Goal: Task Accomplishment & Management: Use online tool/utility

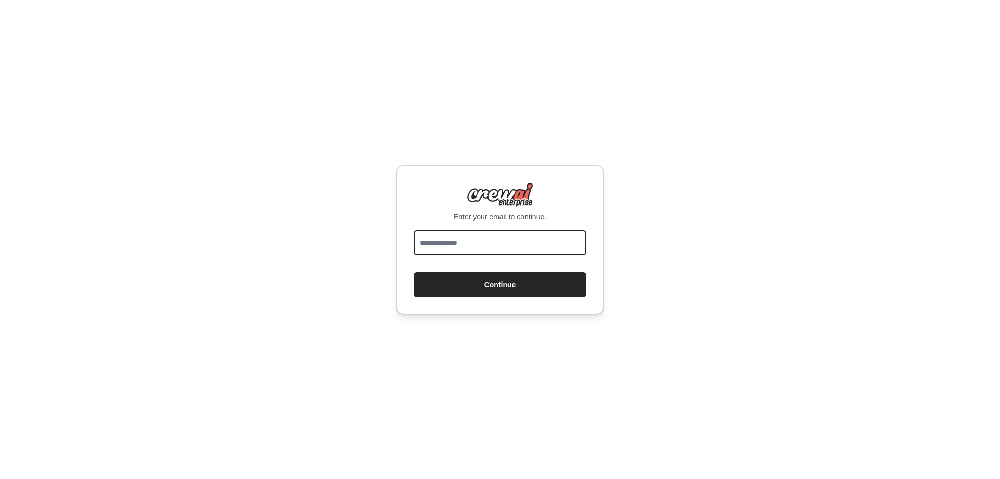
click at [498, 247] on input "email" at bounding box center [499, 242] width 173 height 25
type input "**********"
click at [413, 272] on button "Continue" at bounding box center [499, 284] width 173 height 25
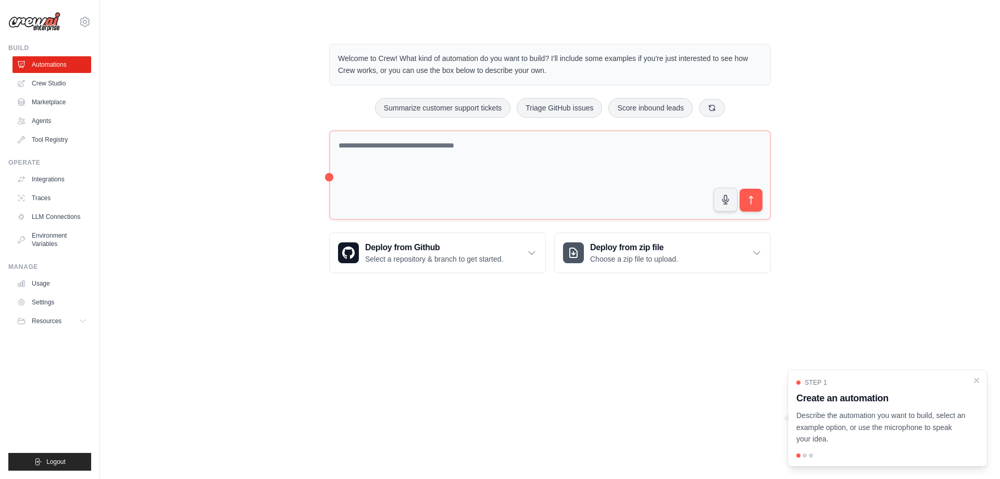
click at [853, 426] on p "Describe the automation you want to build, select an example option, or use the…" at bounding box center [881, 426] width 170 height 35
click at [715, 383] on body "amit@aura.security Settings Build Automations Crew Studio" at bounding box center [500, 239] width 1000 height 479
click at [560, 107] on button "Triage GitHub issues" at bounding box center [559, 107] width 85 height 20
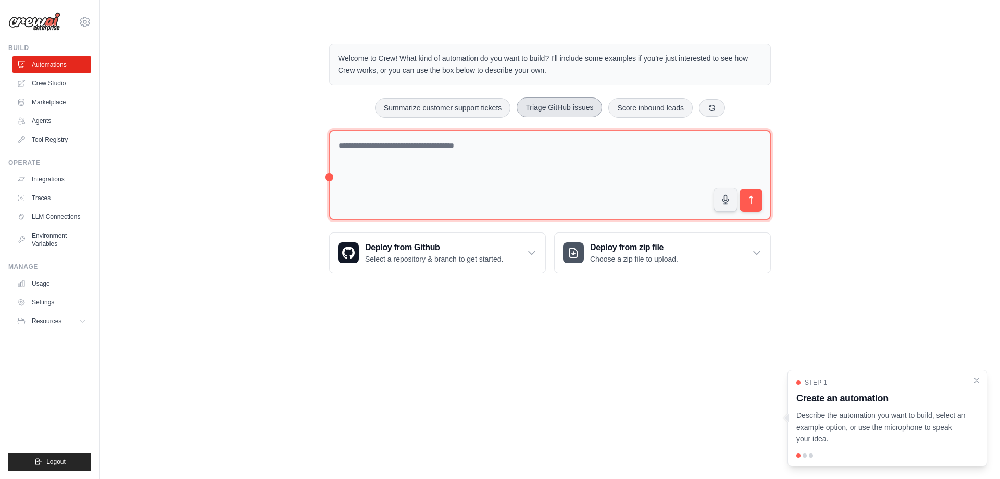
type textarea "**********"
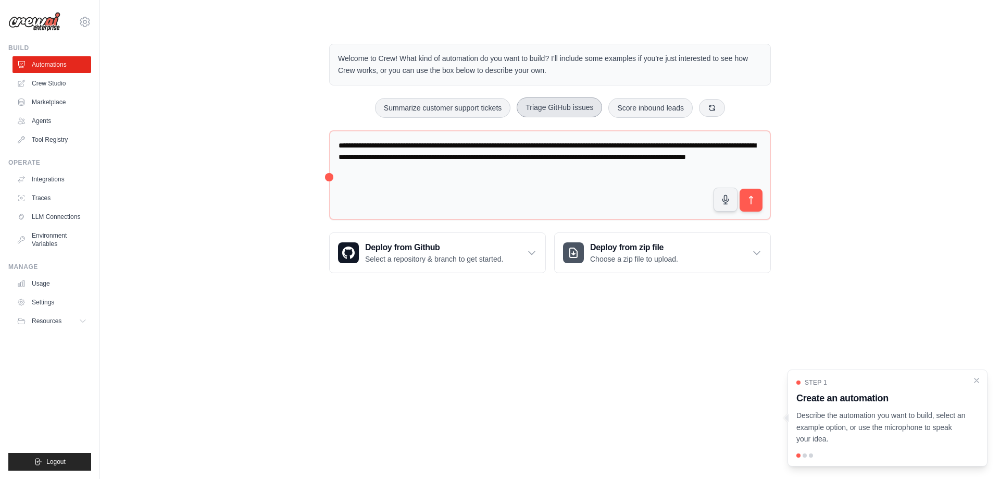
click at [560, 107] on button "Triage GitHub issues" at bounding box center [559, 107] width 85 height 20
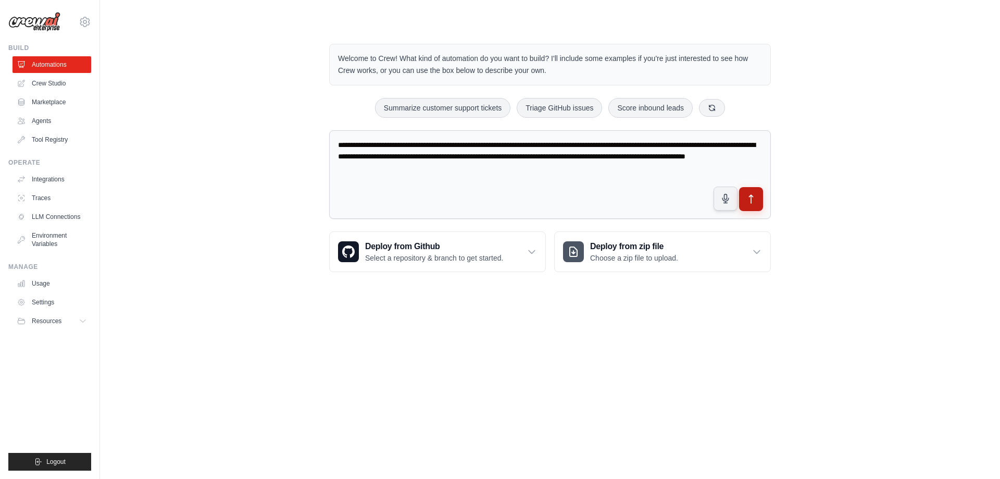
click at [751, 195] on icon "submit" at bounding box center [751, 199] width 4 height 8
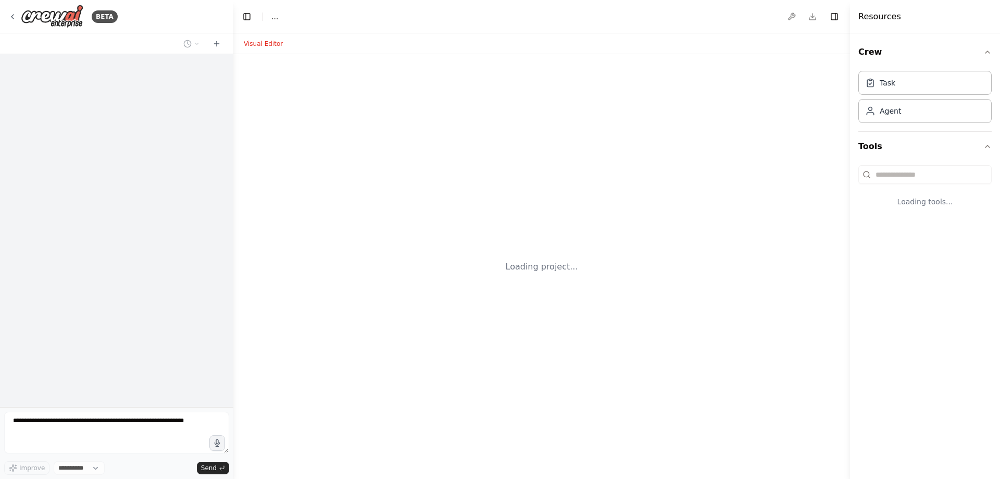
select select "****"
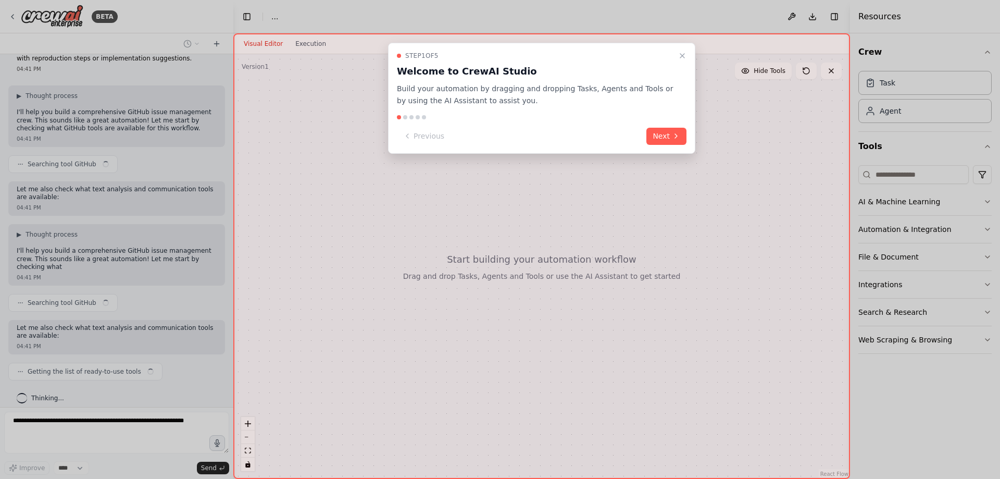
scroll to position [53, 0]
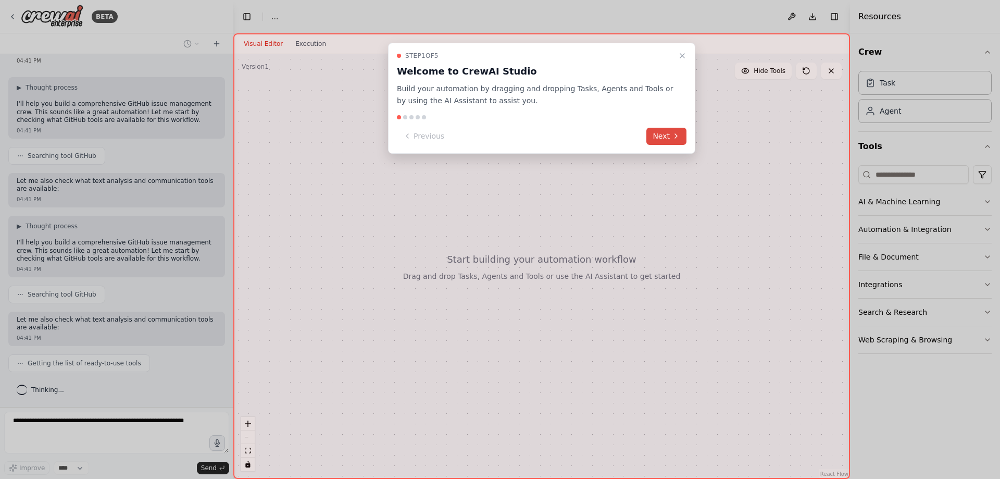
click at [671, 139] on button "Next" at bounding box center [666, 136] width 40 height 17
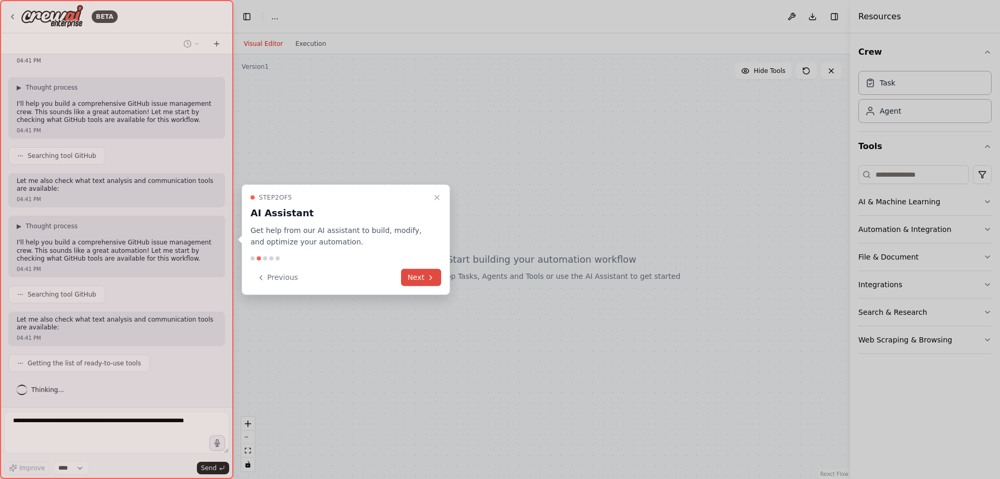
scroll to position [79, 0]
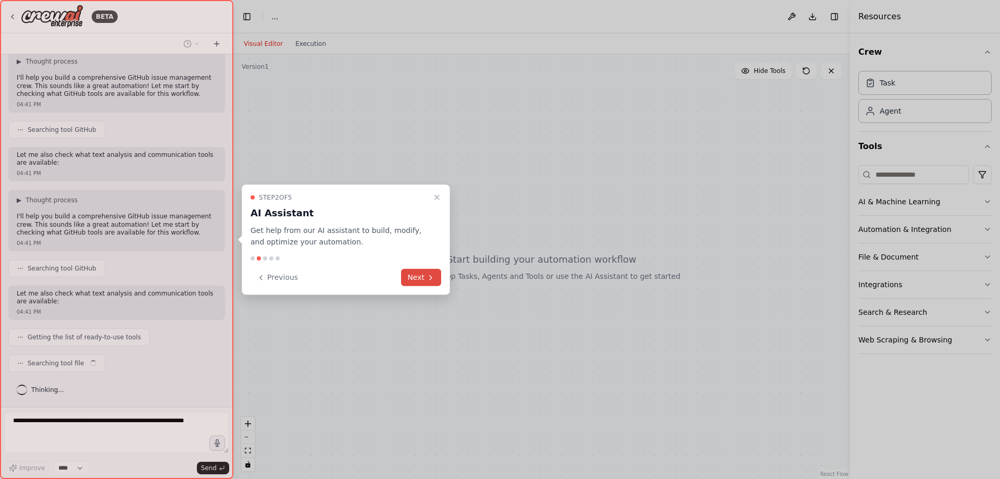
click at [426, 280] on button "Next" at bounding box center [421, 277] width 40 height 17
click at [426, 280] on div at bounding box center [500, 239] width 1000 height 479
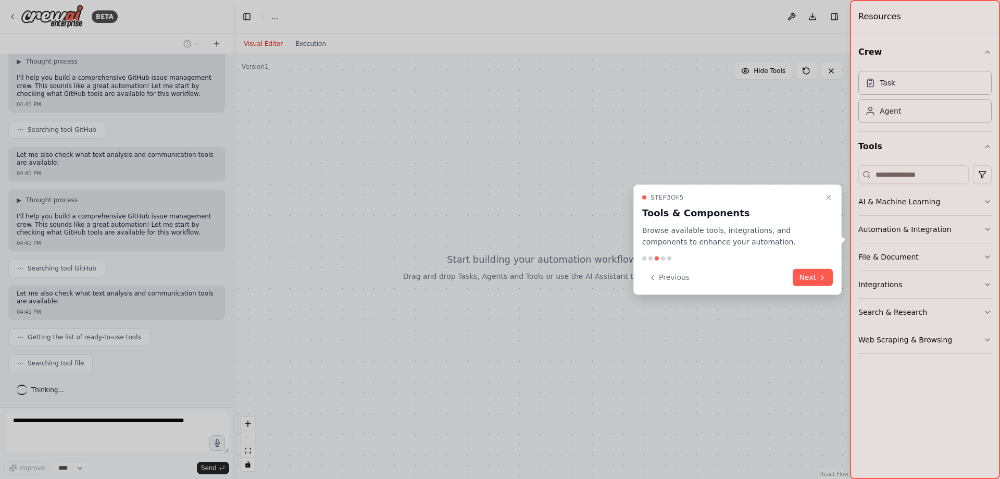
click at [809, 280] on button "Next" at bounding box center [813, 277] width 40 height 17
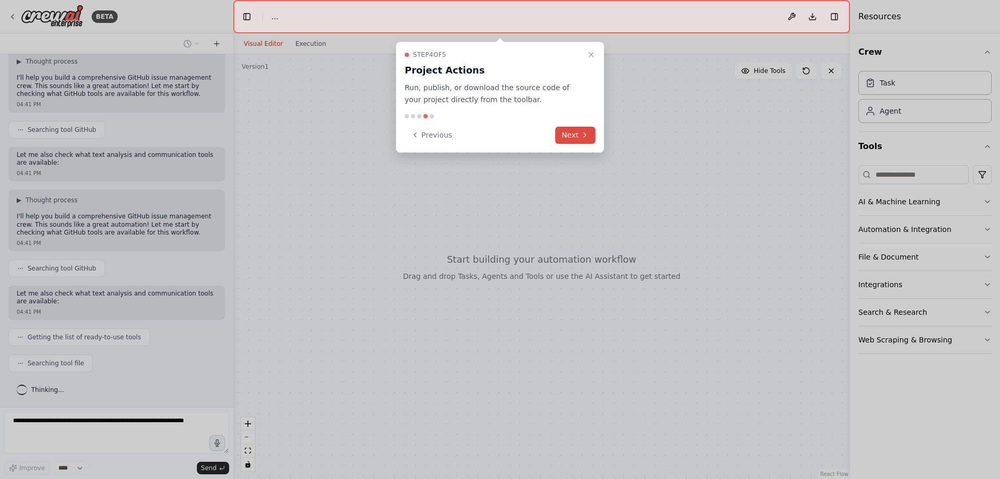
click at [585, 135] on icon at bounding box center [585, 135] width 8 height 8
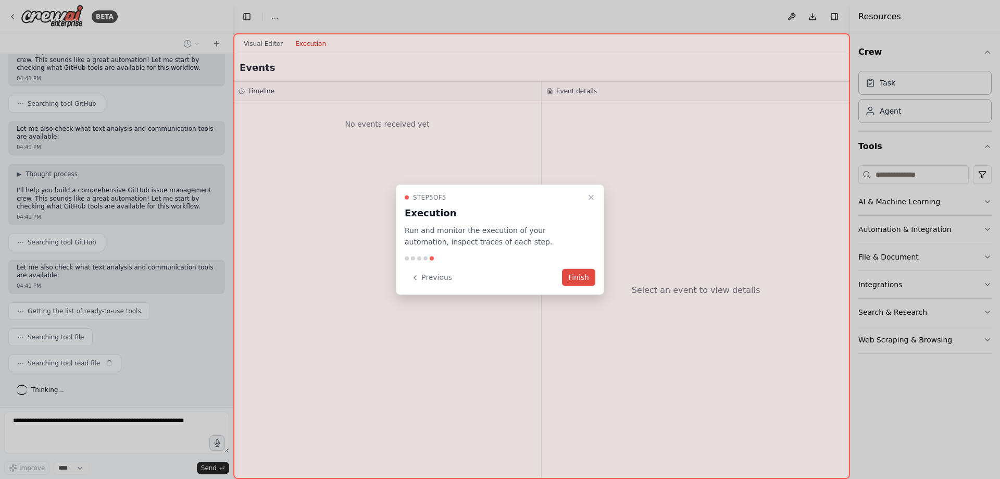
click at [579, 282] on button "Finish" at bounding box center [578, 277] width 33 height 17
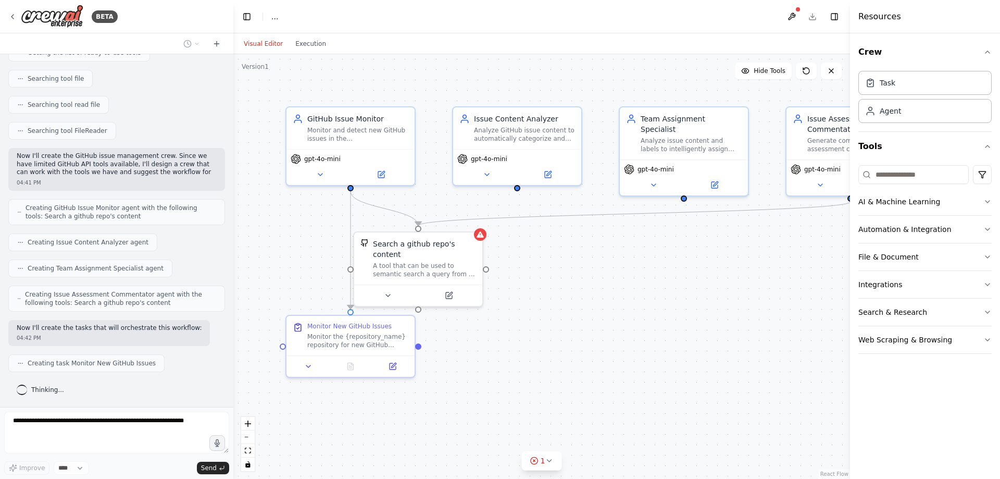
scroll to position [371, 0]
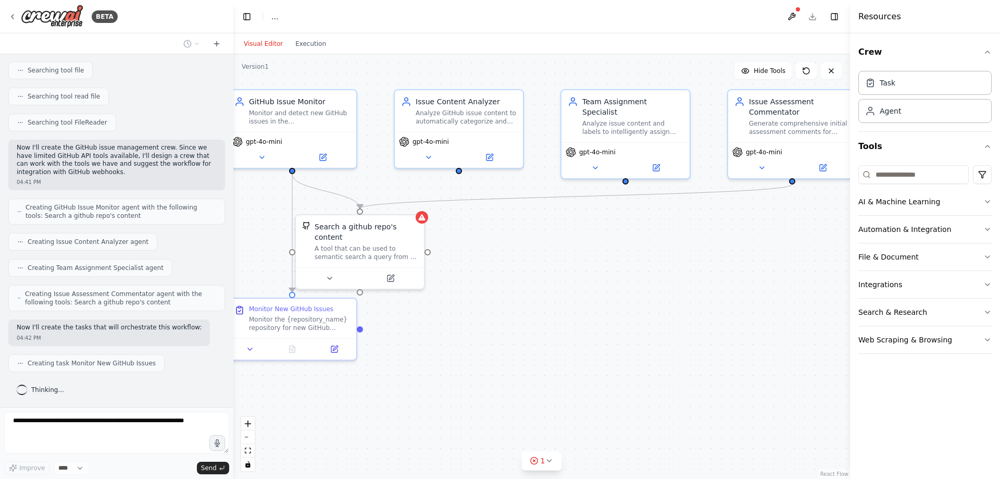
drag, startPoint x: 572, startPoint y: 323, endPoint x: 513, endPoint y: 306, distance: 60.8
click at [513, 306] on div ".deletable-edge-delete-btn { width: 20px; height: 20px; border: 0px solid #ffff…" at bounding box center [541, 266] width 617 height 424
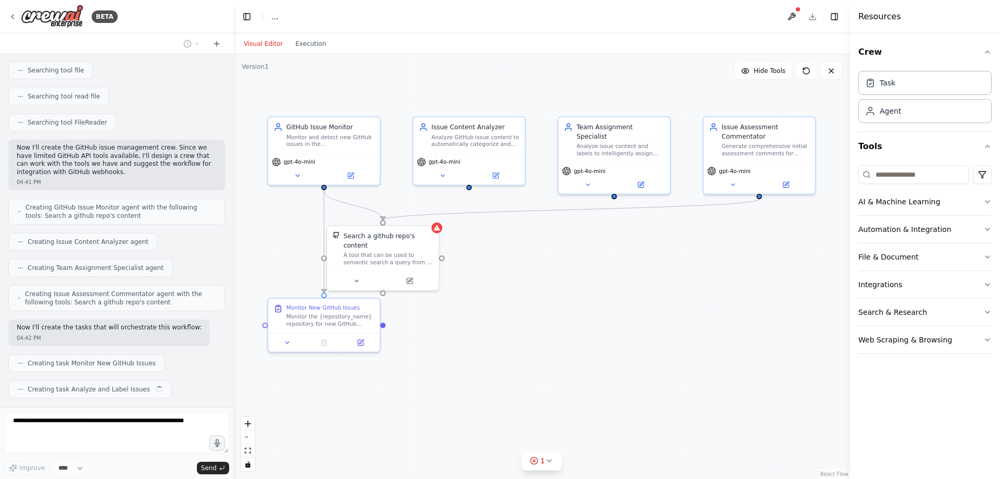
scroll to position [397, 0]
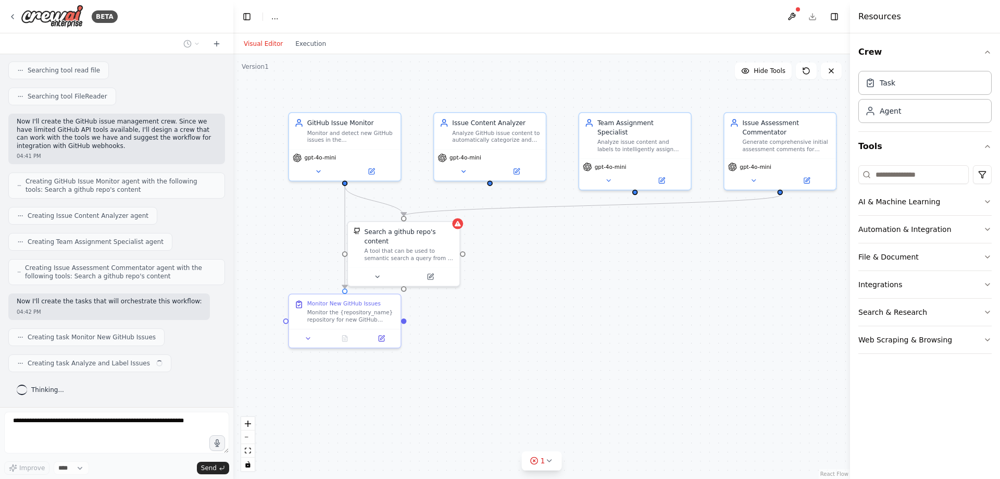
click at [540, 301] on div ".deletable-edge-delete-btn { width: 20px; height: 20px; border: 0px solid #ffff…" at bounding box center [541, 266] width 617 height 424
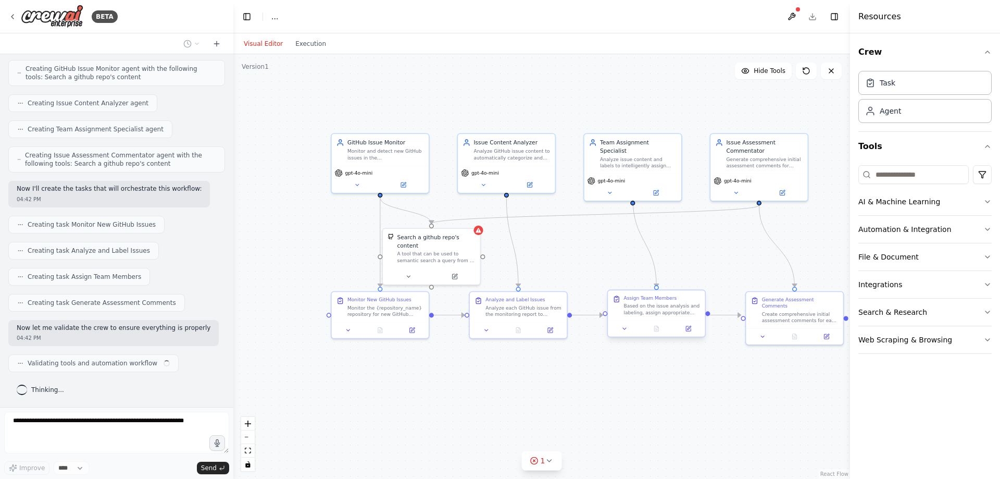
scroll to position [518, 0]
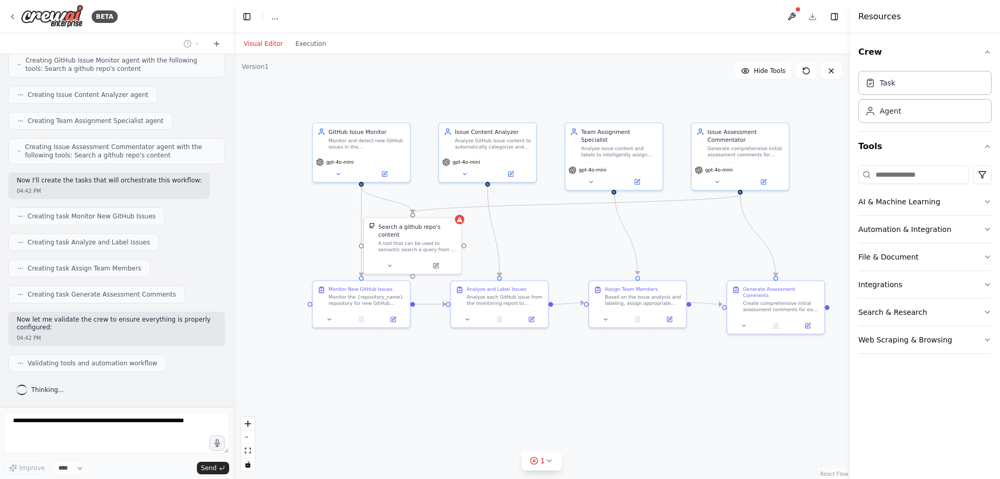
drag, startPoint x: 704, startPoint y: 373, endPoint x: 680, endPoint y: 362, distance: 25.9
click at [682, 366] on div ".deletable-edge-delete-btn { width: 20px; height: 20px; border: 0px solid #ffff…" at bounding box center [541, 266] width 617 height 424
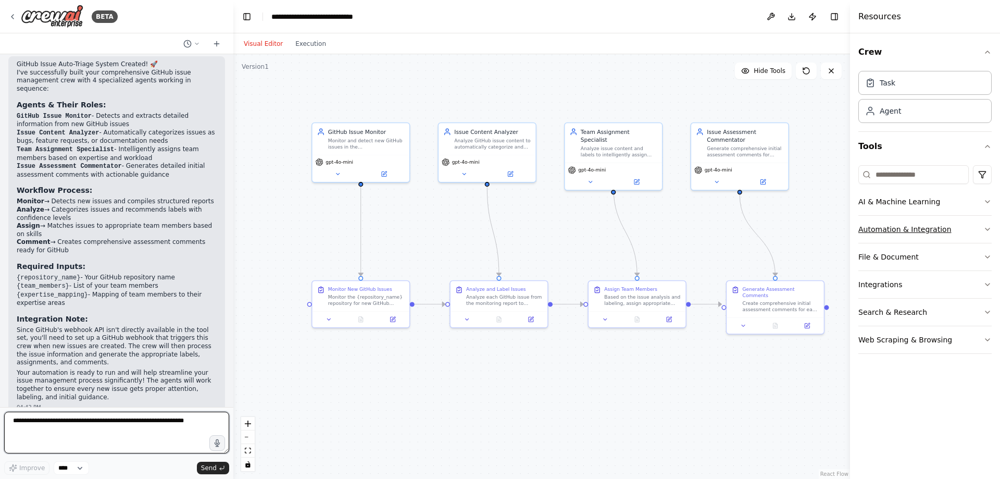
scroll to position [1152, 0]
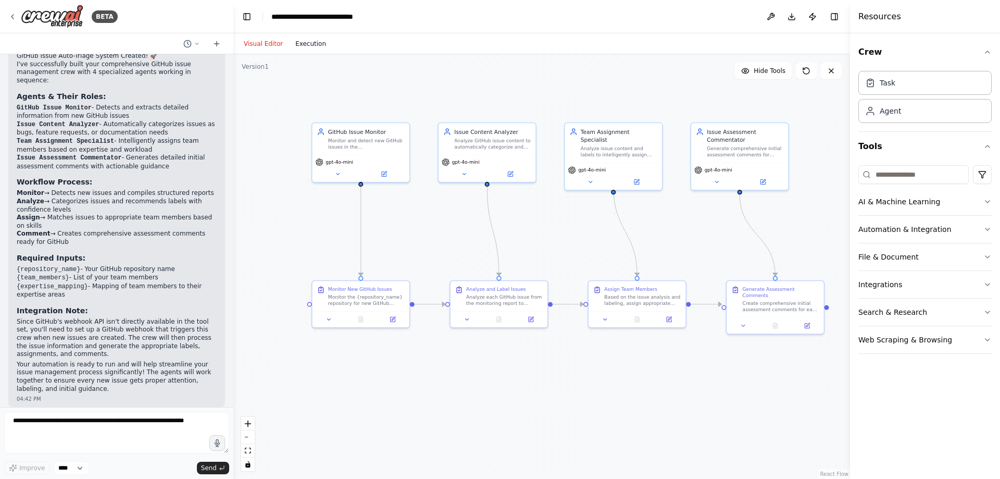
click at [310, 43] on button "Execution" at bounding box center [310, 43] width 43 height 12
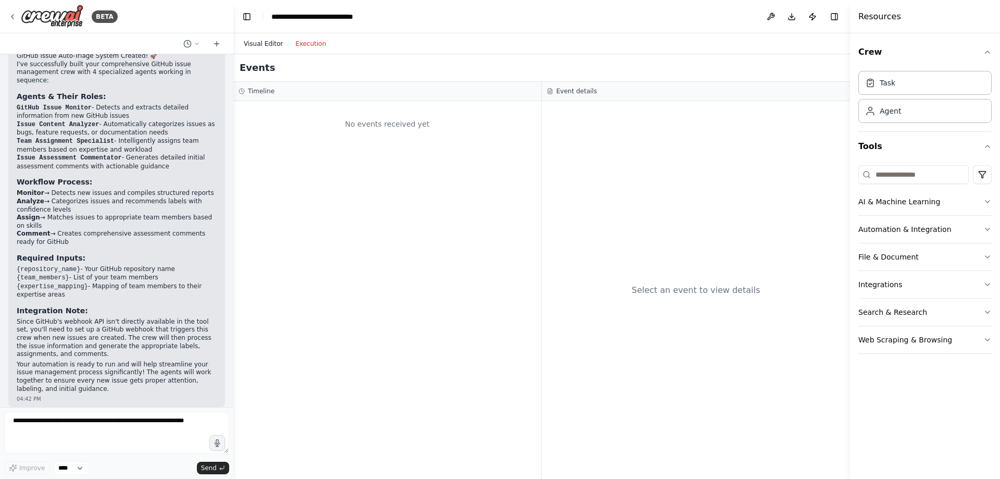
click at [283, 44] on button "Visual Editor" at bounding box center [263, 43] width 52 height 12
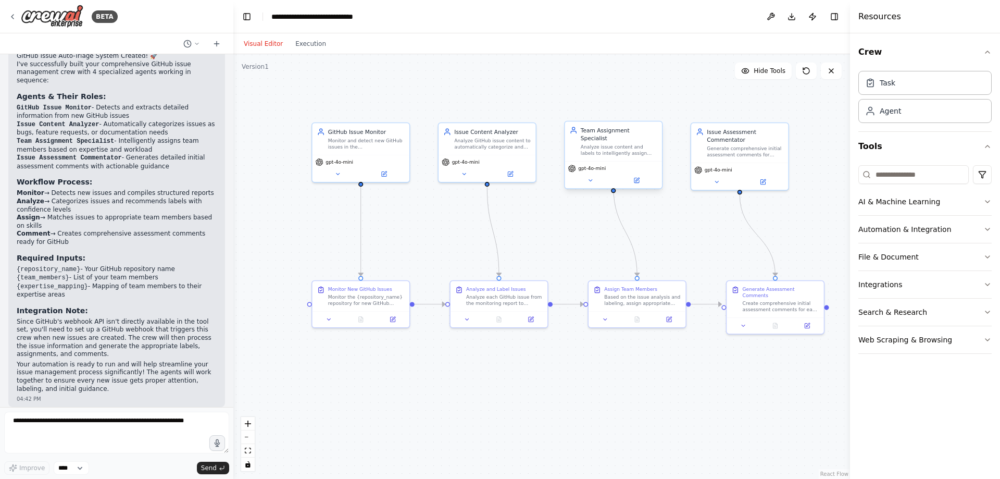
click at [613, 152] on div "Team Assignment Specialist Analyze issue content and labels to intelligently as…" at bounding box center [613, 141] width 97 height 40
click at [607, 144] on div "Analyze issue content and labels to intelligently assign appropriate team membe…" at bounding box center [619, 150] width 77 height 12
click at [608, 130] on div "Team Assignment Specialist" at bounding box center [619, 134] width 77 height 16
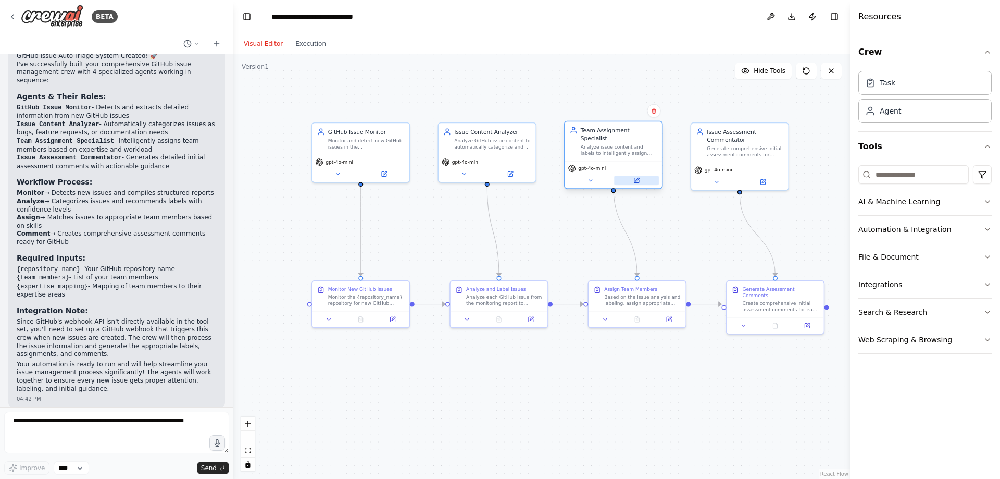
click at [636, 178] on icon at bounding box center [636, 180] width 5 height 5
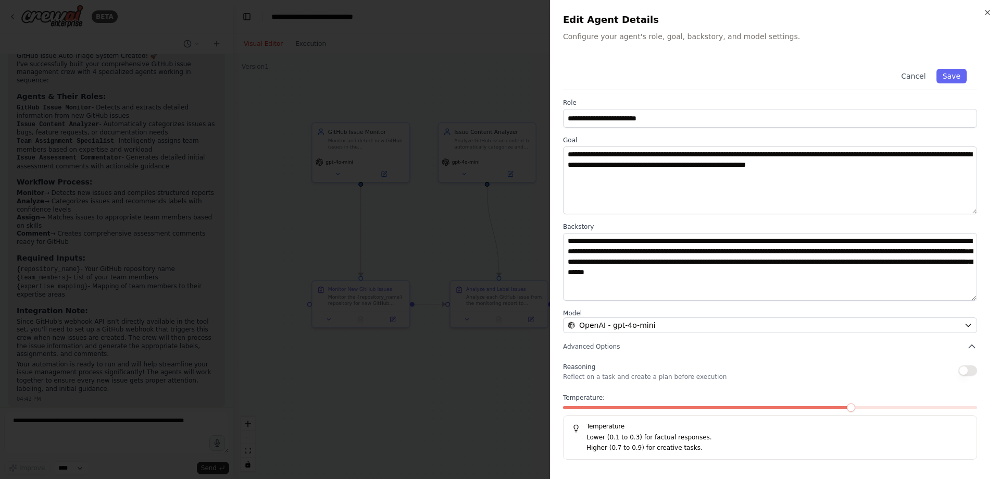
click at [440, 374] on div at bounding box center [500, 239] width 1000 height 479
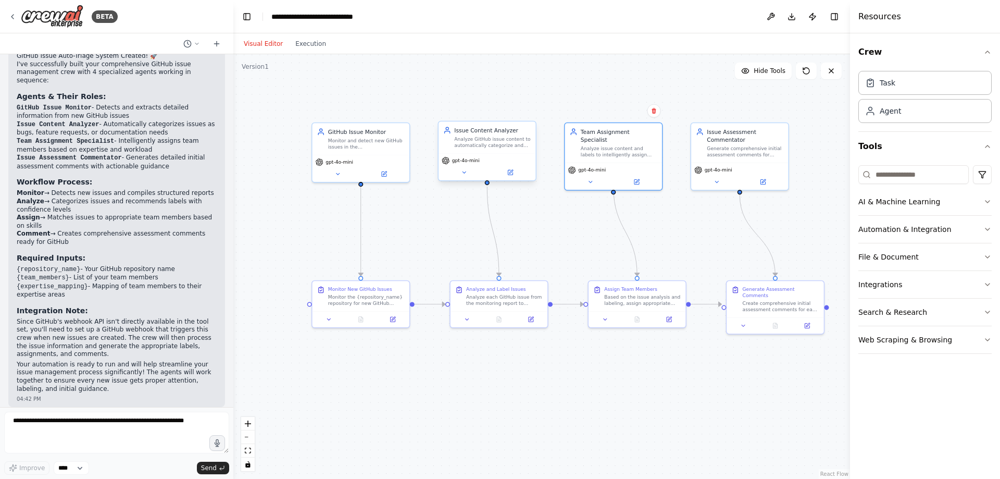
click at [462, 154] on div "gpt-4o-mini" at bounding box center [486, 166] width 97 height 27
click at [507, 171] on icon at bounding box center [510, 172] width 6 height 6
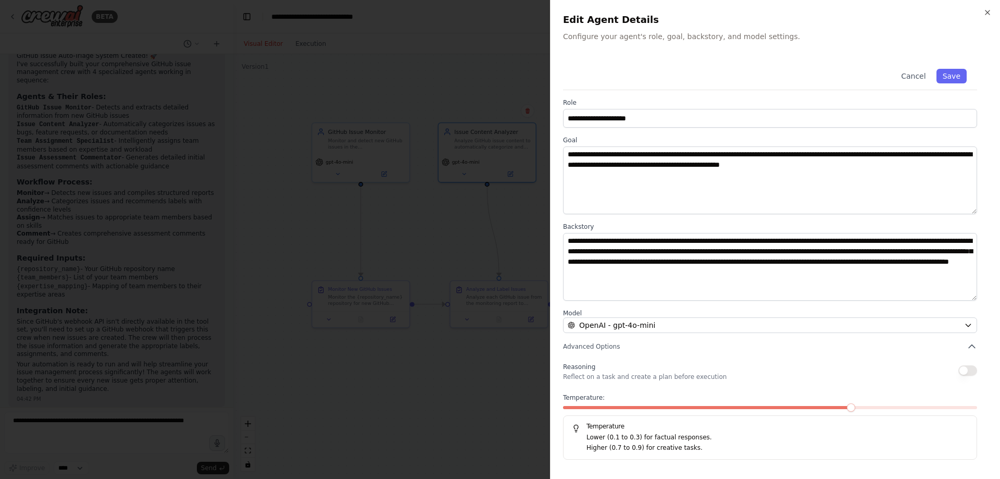
click at [431, 422] on div at bounding box center [500, 239] width 1000 height 479
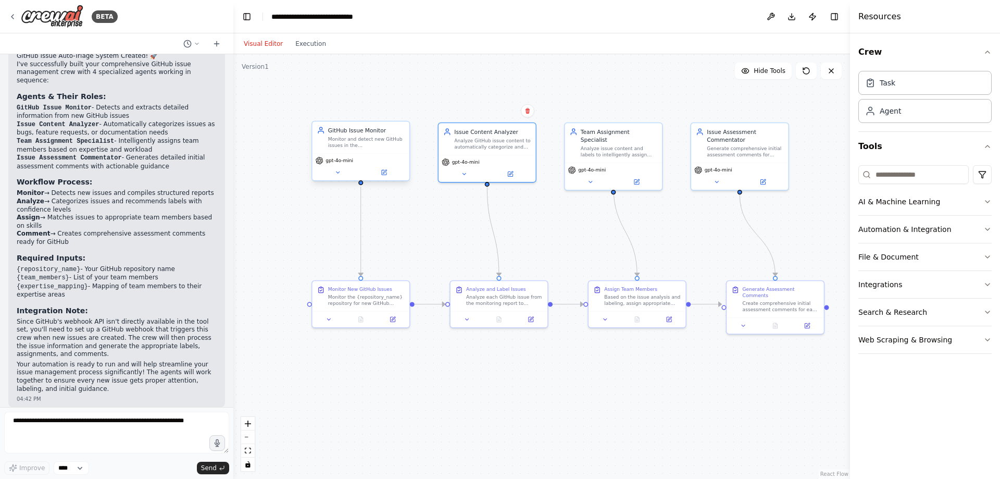
click at [389, 178] on div "gpt-4o-mini" at bounding box center [360, 166] width 97 height 27
click at [385, 177] on button at bounding box center [383, 172] width 45 height 9
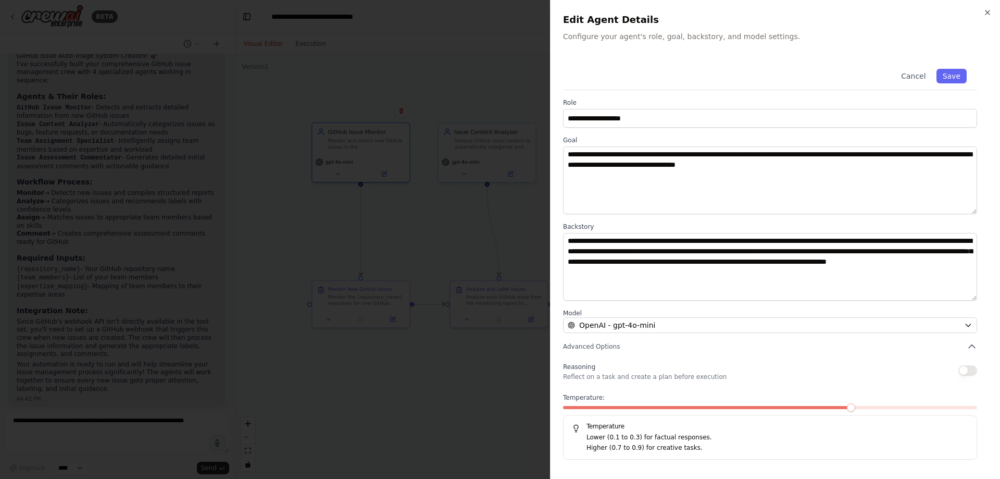
click at [444, 378] on div at bounding box center [500, 239] width 1000 height 479
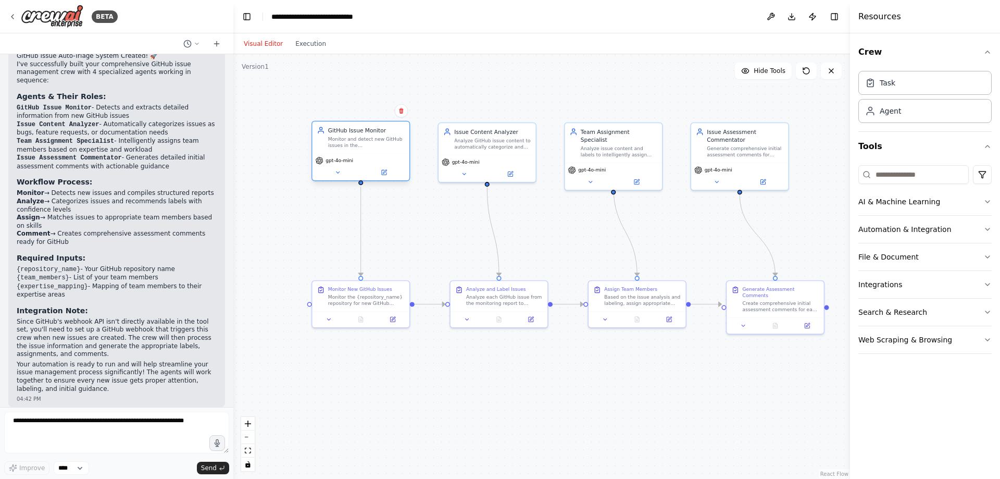
click at [340, 132] on div "GitHub Issue Monitor" at bounding box center [366, 130] width 77 height 8
click at [384, 169] on icon at bounding box center [384, 172] width 6 height 6
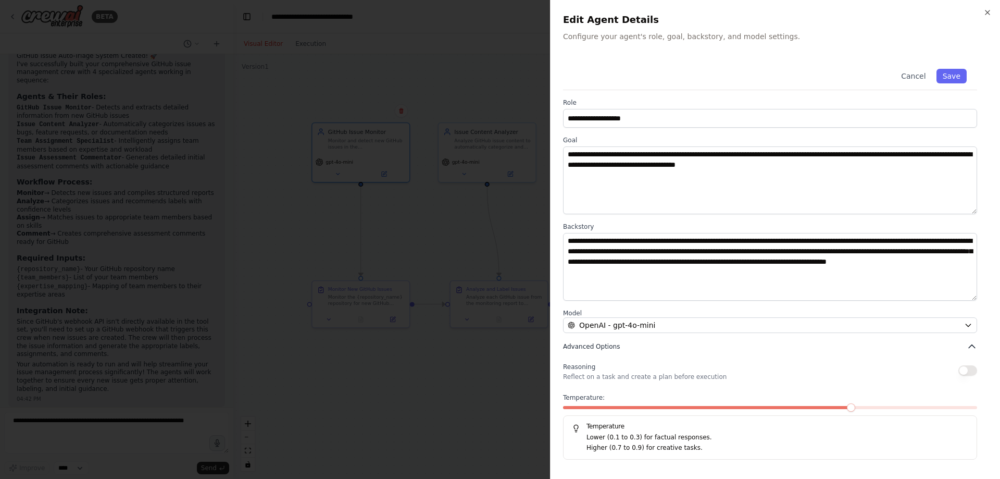
click at [641, 345] on button "Advanced Options" at bounding box center [770, 346] width 414 height 10
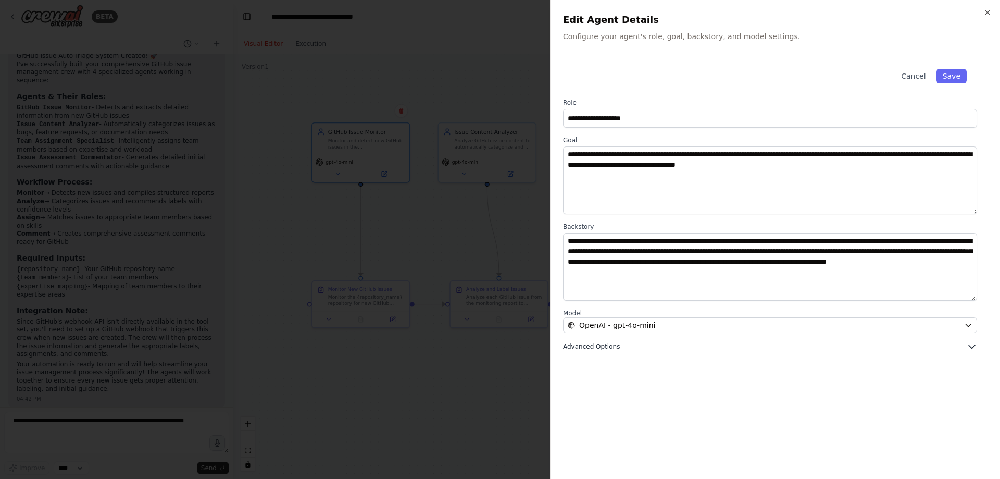
click at [641, 345] on button "Advanced Options" at bounding box center [770, 346] width 414 height 10
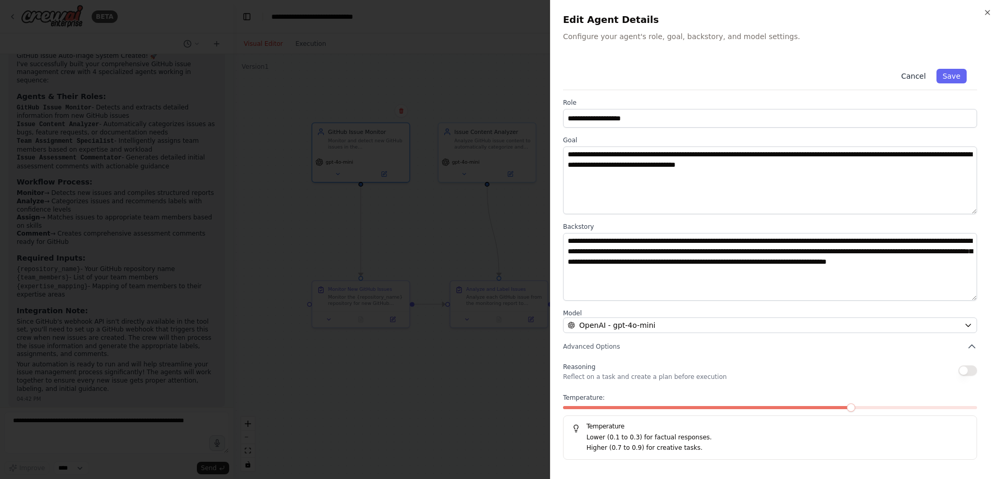
click at [913, 76] on button "Cancel" at bounding box center [913, 76] width 37 height 15
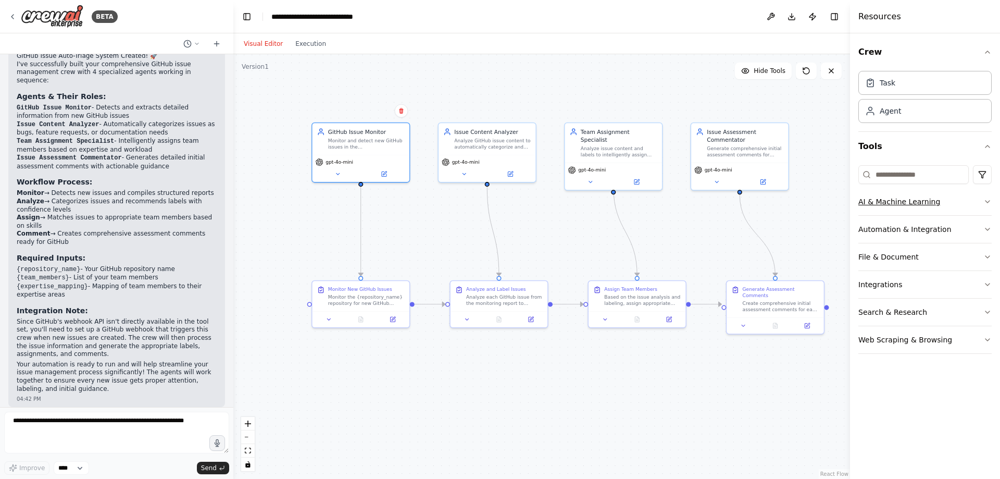
click at [978, 202] on button "AI & Machine Learning" at bounding box center [924, 201] width 133 height 27
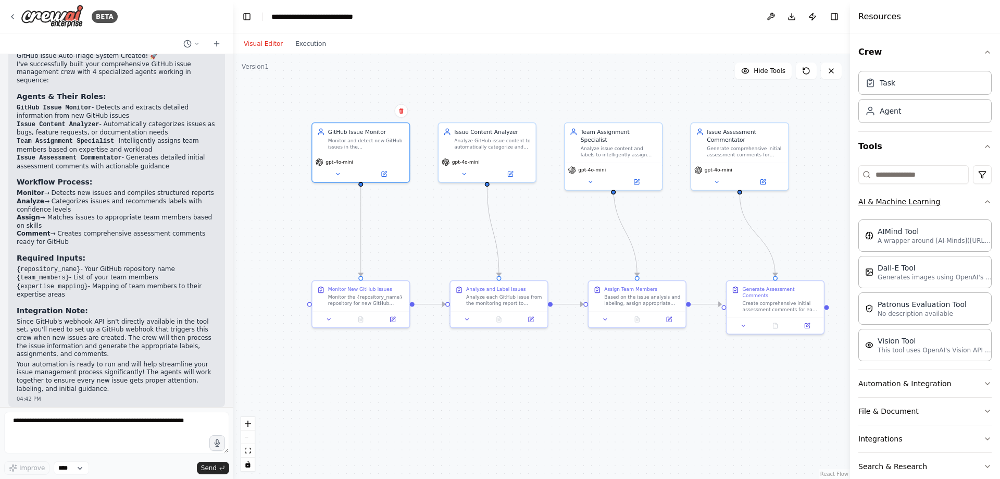
click at [983, 202] on icon "button" at bounding box center [987, 201] width 8 height 8
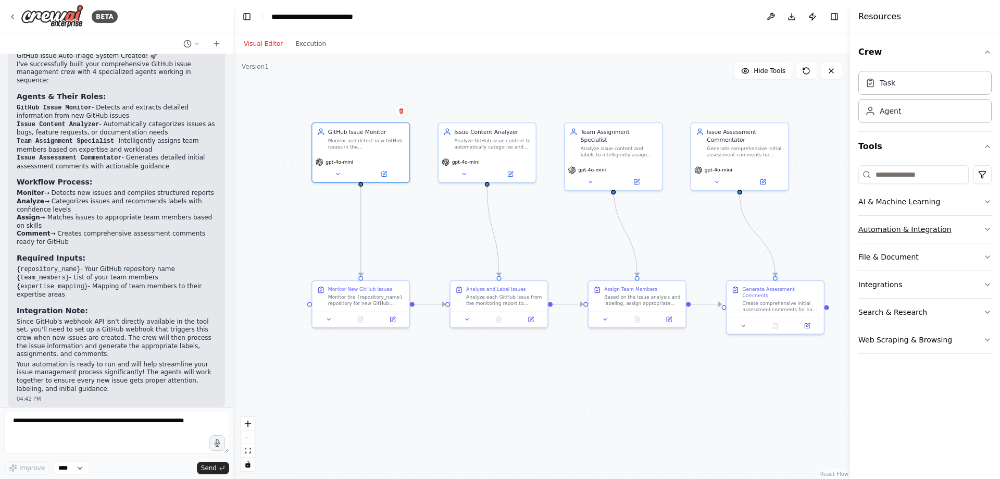
click at [947, 227] on button "Automation & Integration" at bounding box center [924, 229] width 133 height 27
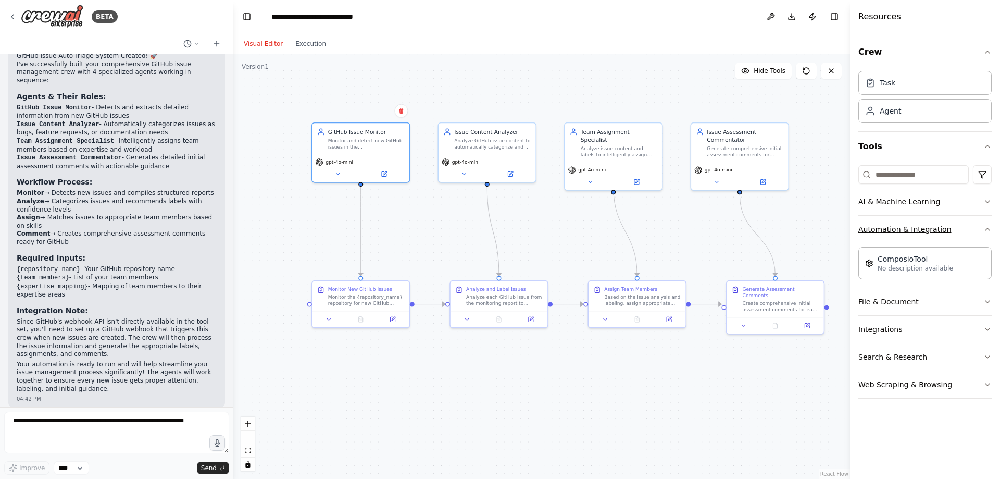
click at [955, 231] on button "Automation & Integration" at bounding box center [924, 229] width 133 height 27
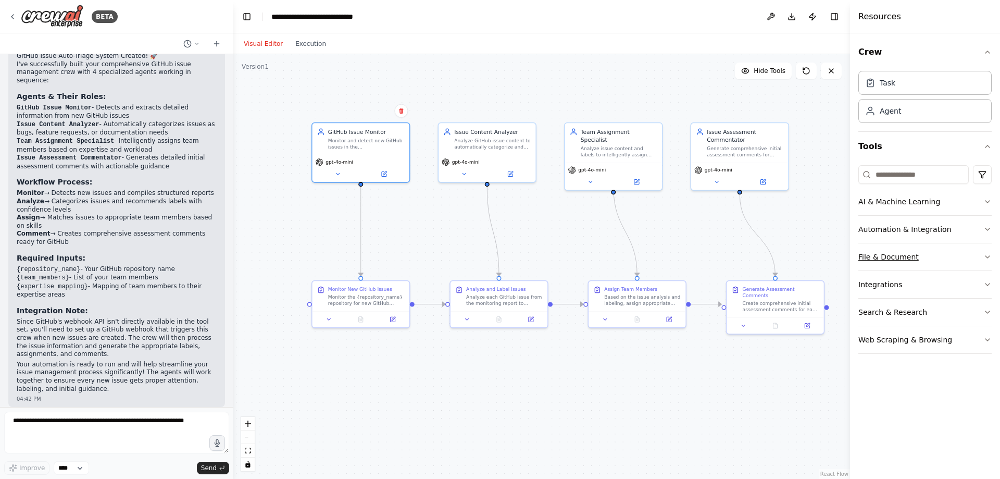
click at [961, 255] on button "File & Document" at bounding box center [924, 256] width 133 height 27
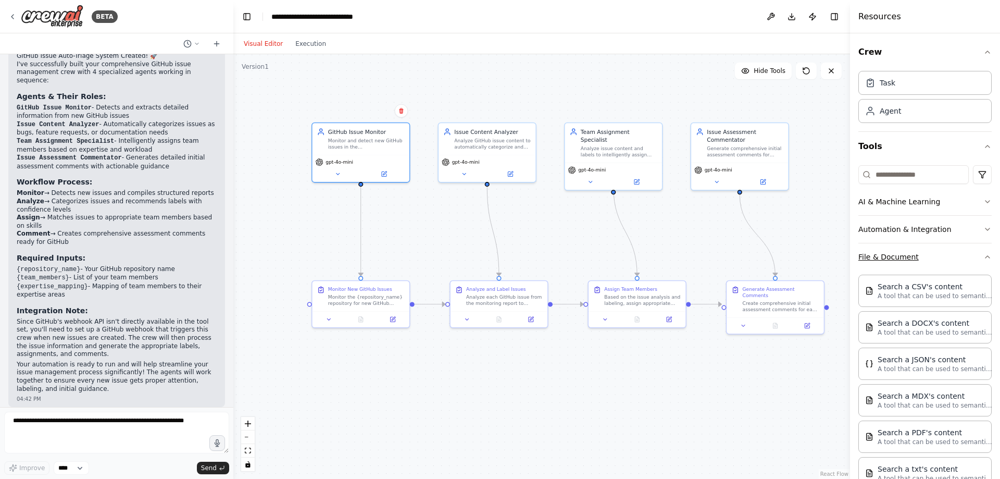
click at [961, 255] on button "File & Document" at bounding box center [924, 256] width 133 height 27
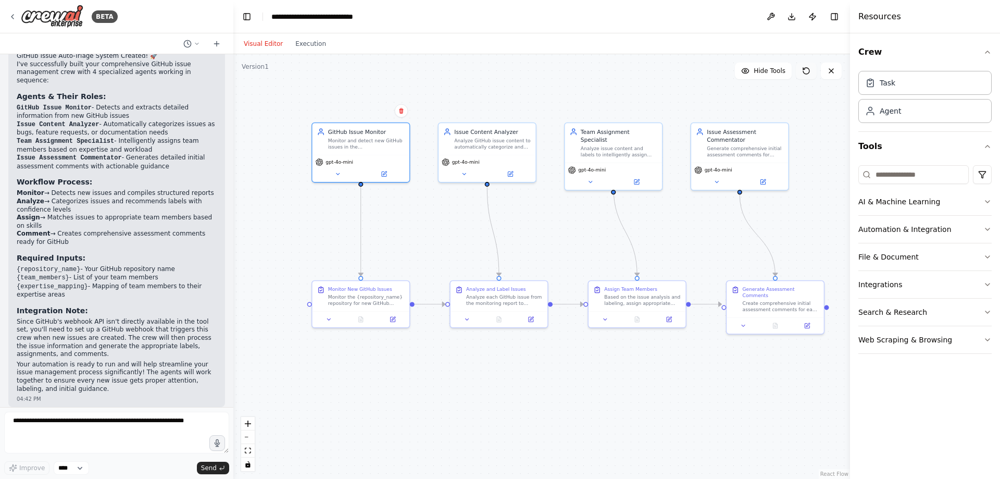
click at [812, 76] on button at bounding box center [806, 70] width 21 height 17
click at [161, 435] on textarea at bounding box center [116, 432] width 225 height 42
click at [769, 17] on button at bounding box center [770, 16] width 17 height 19
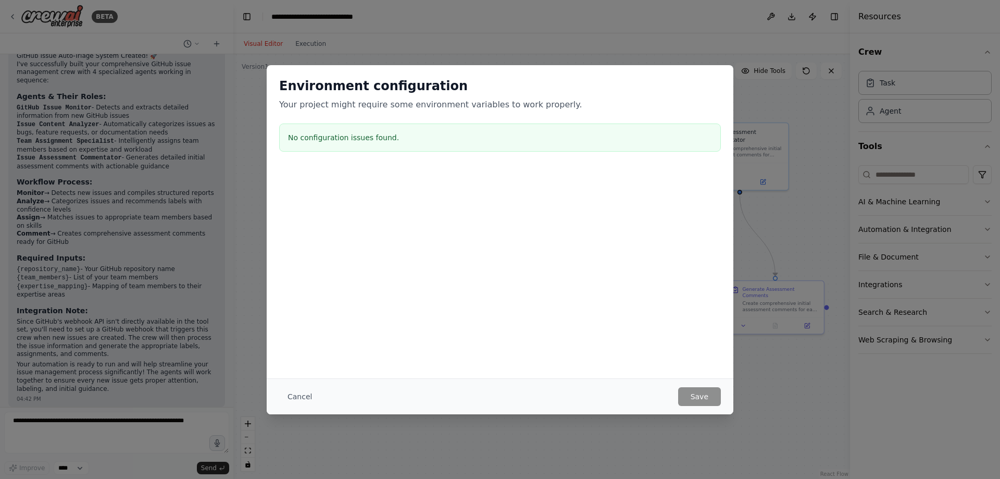
click at [752, 387] on div "Environment configuration Your project might require some environment variables…" at bounding box center [500, 239] width 1000 height 479
click at [307, 394] on button "Cancel" at bounding box center [299, 396] width 41 height 19
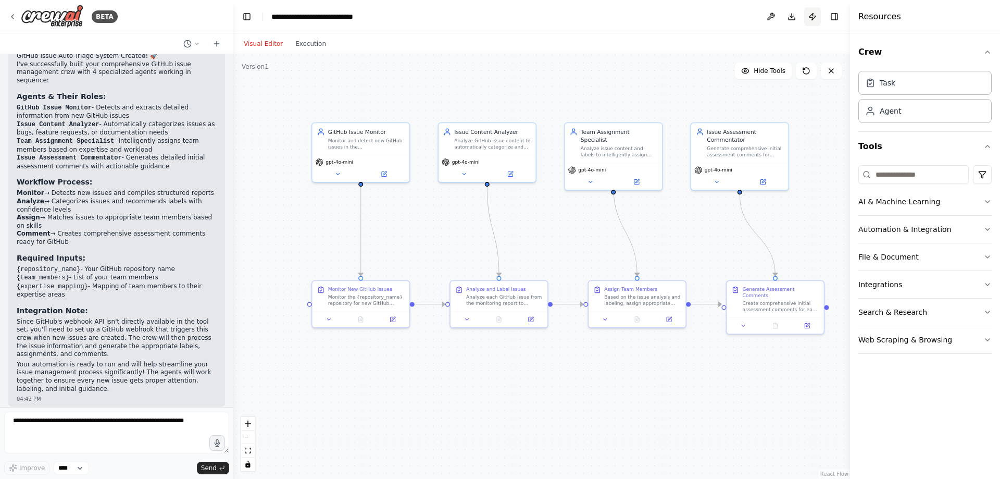
click at [812, 20] on button "Publish" at bounding box center [812, 16] width 17 height 19
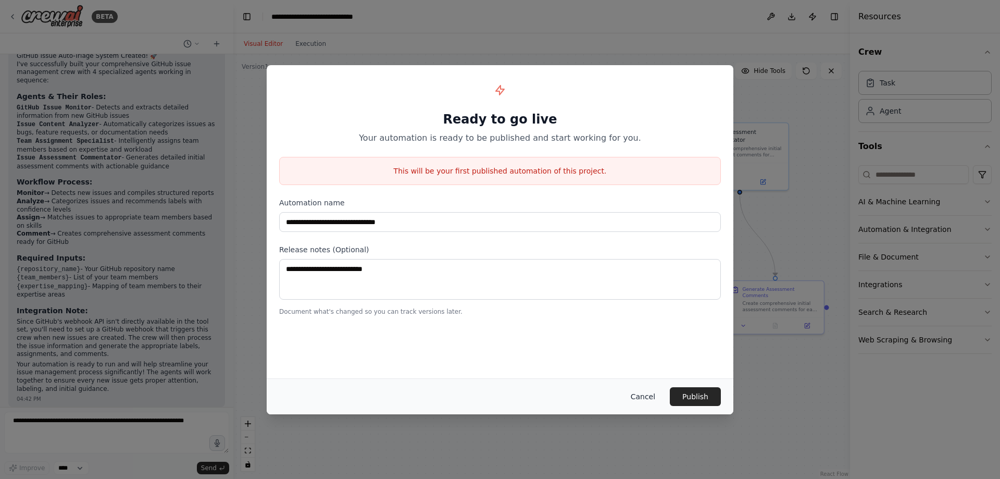
click at [643, 397] on button "Cancel" at bounding box center [642, 396] width 41 height 19
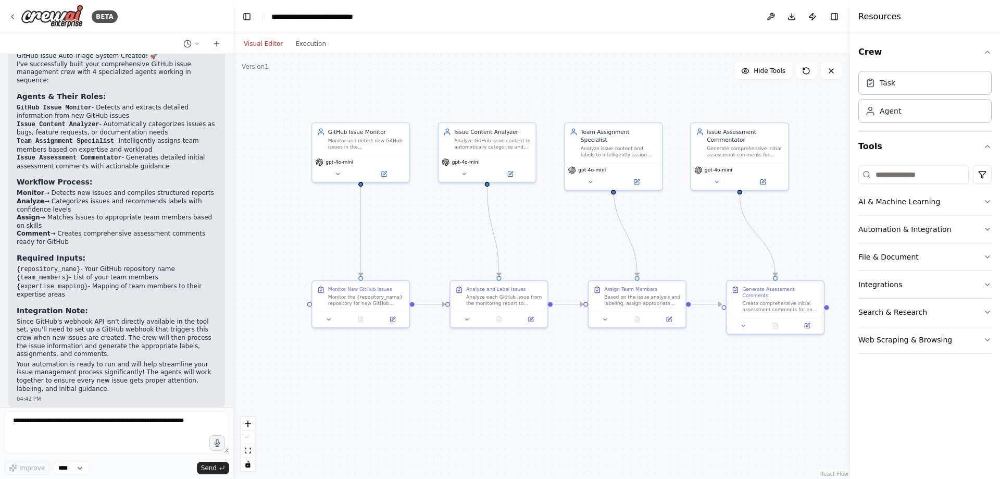
click at [643, 397] on div ".deletable-edge-delete-btn { width: 20px; height: 20px; border: 0px solid #ffff…" at bounding box center [541, 266] width 617 height 424
click at [914, 87] on div "Task" at bounding box center [924, 82] width 133 height 24
click at [887, 84] on div "Task" at bounding box center [888, 82] width 16 height 10
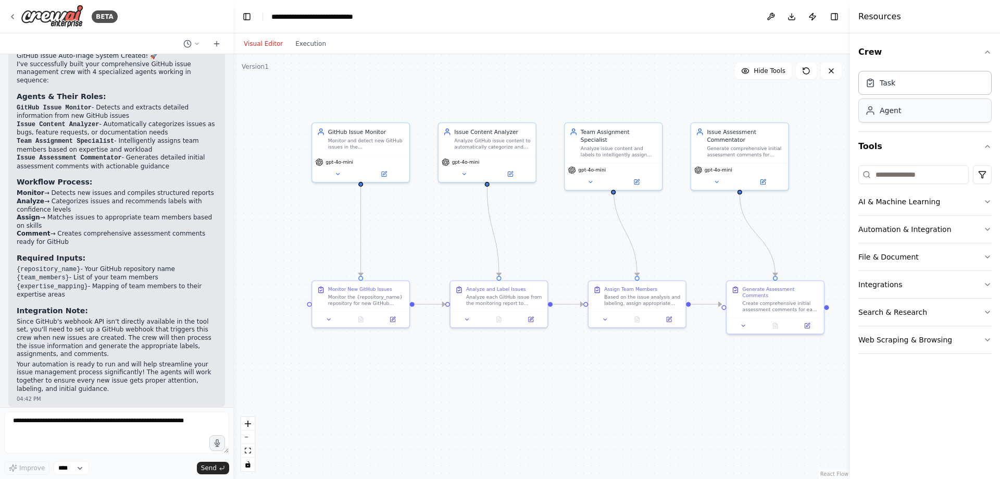
click at [888, 114] on div "Agent" at bounding box center [890, 110] width 21 height 10
drag, startPoint x: 850, startPoint y: 104, endPoint x: 910, endPoint y: 102, distance: 60.4
click at [908, 102] on div "BETA Build a crew that monitors new GitHub issues in my repository, automatical…" at bounding box center [500, 239] width 1000 height 479
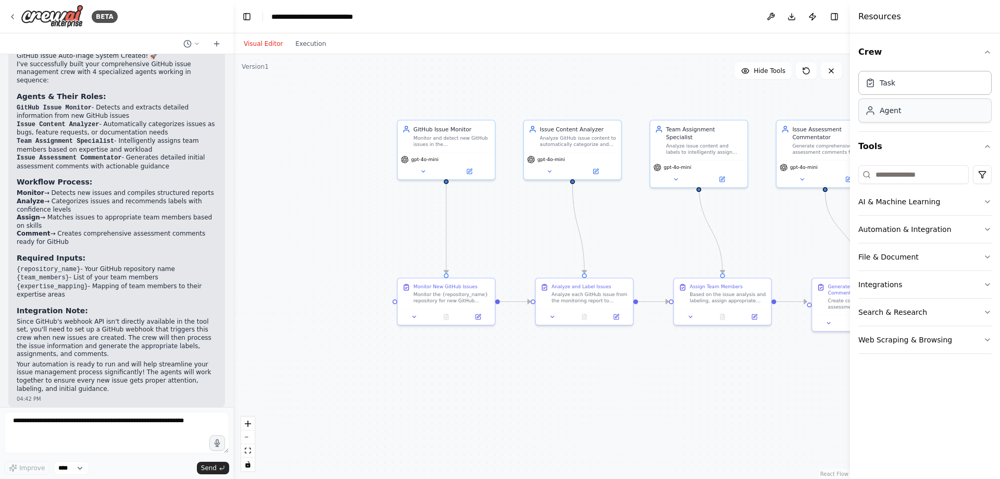
drag, startPoint x: 862, startPoint y: 103, endPoint x: 888, endPoint y: 101, distance: 26.1
click at [929, 109] on div "Agent" at bounding box center [924, 110] width 133 height 24
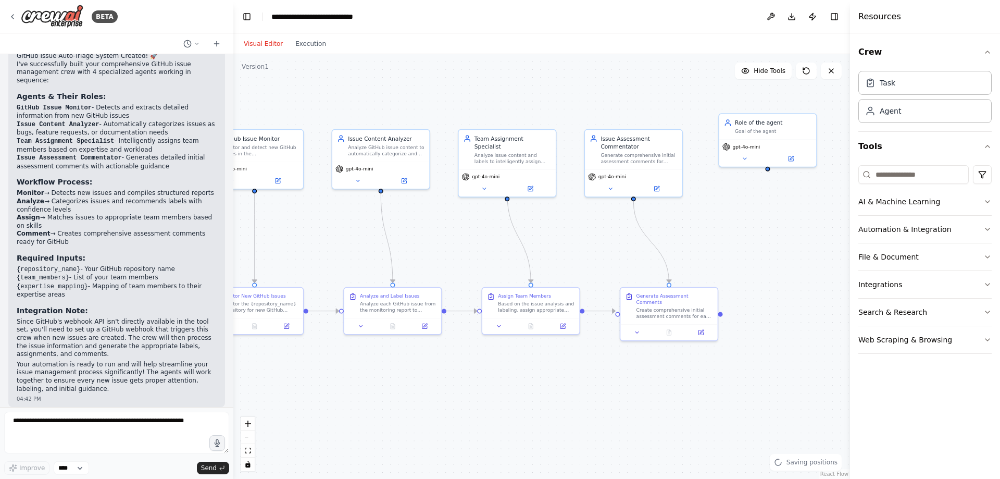
drag, startPoint x: 781, startPoint y: 95, endPoint x: 605, endPoint y: 103, distance: 176.2
click at [605, 103] on div ".deletable-edge-delete-btn { width: 20px; height: 20px; border: 0px solid #ffff…" at bounding box center [541, 266] width 617 height 424
drag, startPoint x: 786, startPoint y: 136, endPoint x: 798, endPoint y: 128, distance: 14.7
click at [804, 127] on div "Role of the agent Goal of the agent" at bounding box center [783, 118] width 97 height 26
click at [800, 128] on div "Role of the agent Goal of the agent" at bounding box center [783, 118] width 97 height 26
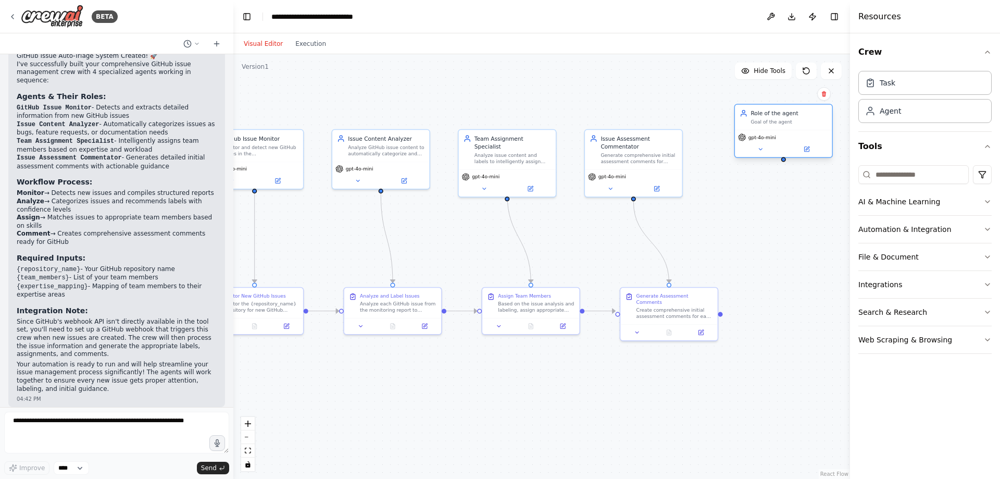
drag, startPoint x: 798, startPoint y: 128, endPoint x: 824, endPoint y: 100, distance: 38.0
click at [801, 124] on div "Role of the agent Goal of the agent" at bounding box center [783, 118] width 97 height 26
drag, startPoint x: 824, startPoint y: 100, endPoint x: 819, endPoint y: 105, distance: 7.4
click at [824, 99] on div "Goal of the agent" at bounding box center [812, 98] width 77 height 6
drag, startPoint x: 819, startPoint y: 105, endPoint x: 769, endPoint y: 140, distance: 60.2
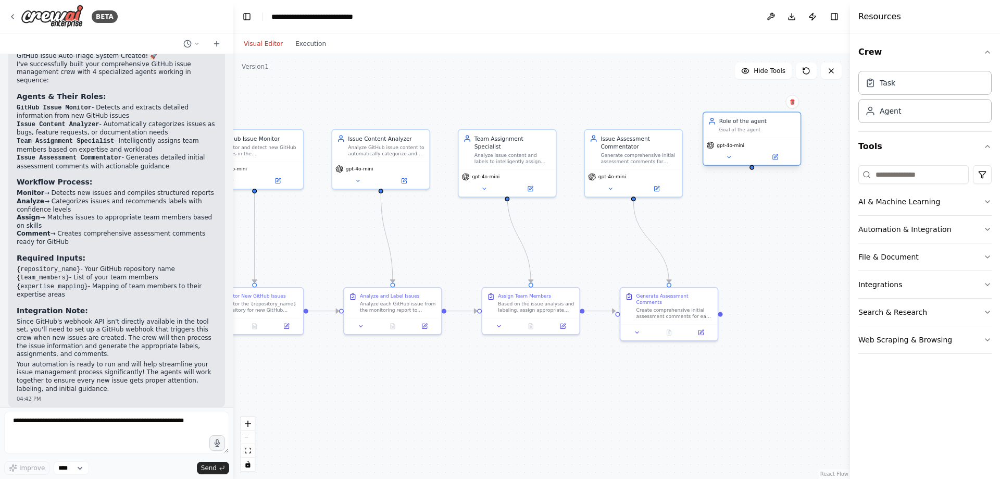
click at [769, 140] on div "Role of the agent Goal of the agent gpt-4o-mini" at bounding box center [752, 138] width 98 height 54
click at [793, 104] on icon at bounding box center [792, 102] width 4 height 6
click at [768, 107] on button "Confirm" at bounding box center [762, 101] width 37 height 12
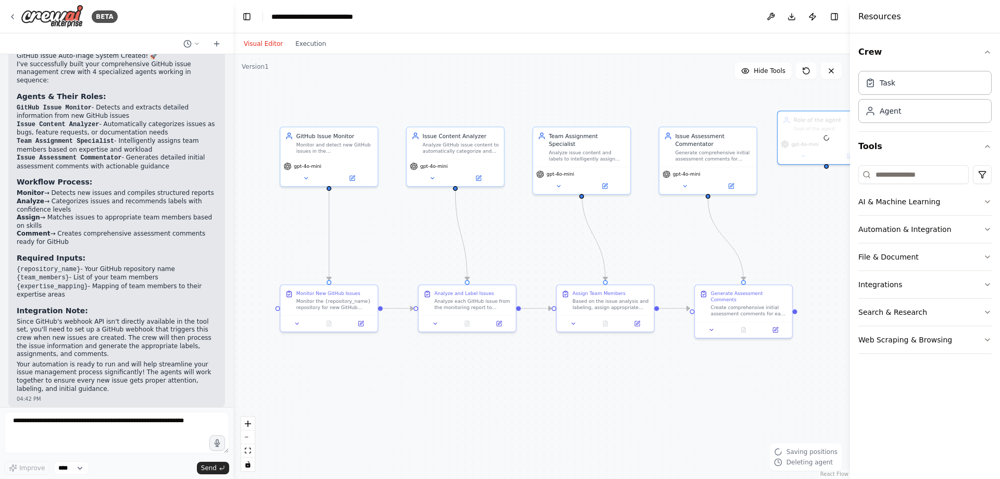
drag, startPoint x: 787, startPoint y: 213, endPoint x: 807, endPoint y: 209, distance: 20.2
click at [807, 209] on div ".deletable-edge-delete-btn { width: 20px; height: 20px; border: 0px solid #ffff…" at bounding box center [541, 266] width 617 height 424
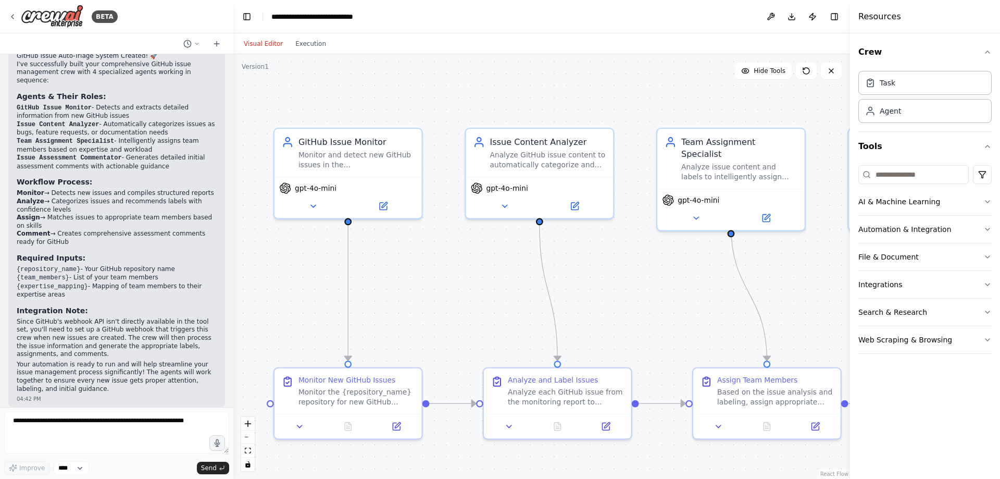
drag, startPoint x: 363, startPoint y: 220, endPoint x: 395, endPoint y: 262, distance: 52.9
click at [395, 262] on div ".deletable-edge-delete-btn { width: 20px; height: 20px; border: 0px solid #ffff…" at bounding box center [541, 266] width 617 height 424
click at [346, 395] on div "Monitor the {repository_name} repository for new GitHub issues. Extract and com…" at bounding box center [356, 394] width 116 height 19
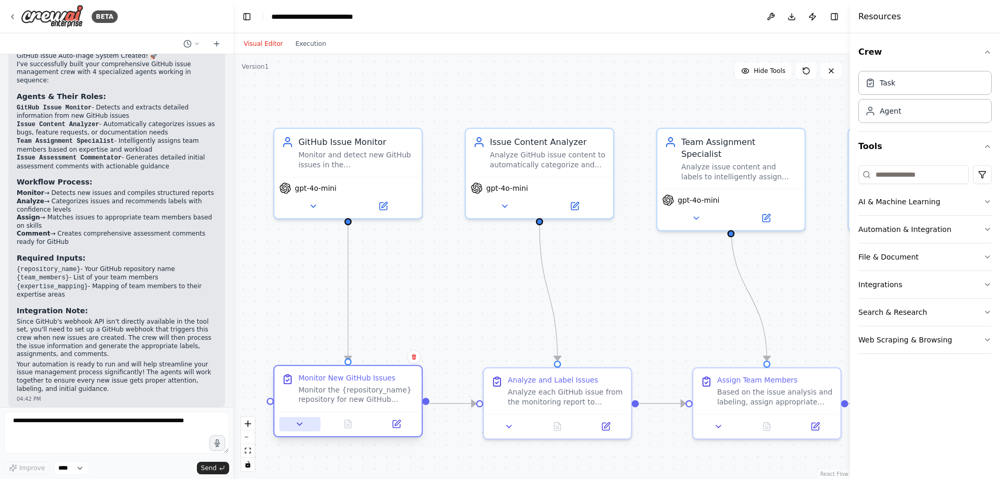
click at [294, 428] on button at bounding box center [299, 424] width 41 height 15
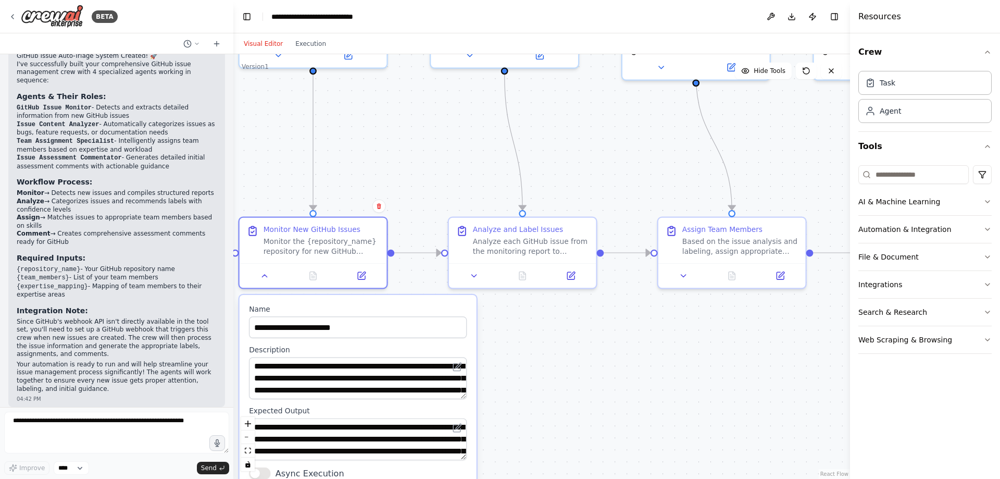
drag, startPoint x: 477, startPoint y: 341, endPoint x: 443, endPoint y: 189, distance: 155.8
click at [443, 189] on div ".deletable-edge-delete-btn { width: 20px; height: 20px; border: 0px solid #ffff…" at bounding box center [541, 266] width 617 height 424
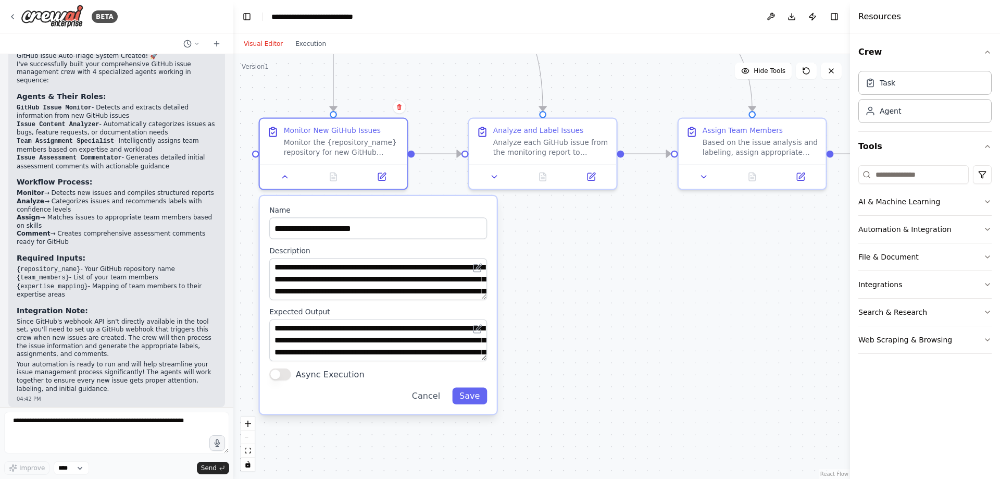
drag, startPoint x: 547, startPoint y: 417, endPoint x: 569, endPoint y: 316, distance: 103.4
click at [569, 316] on div ".deletable-edge-delete-btn { width: 20px; height: 20px; border: 0px solid #ffff…" at bounding box center [541, 266] width 617 height 424
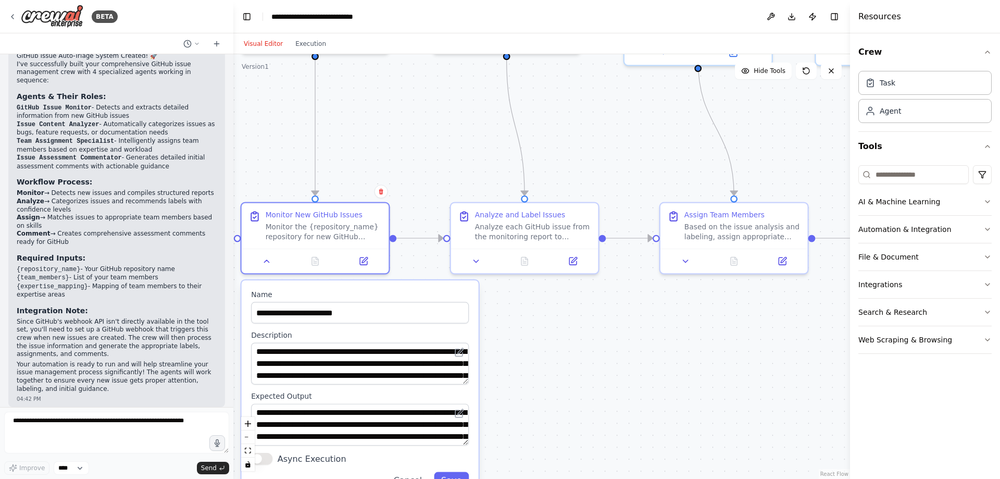
drag, startPoint x: 558, startPoint y: 246, endPoint x: 537, endPoint y: 329, distance: 85.4
click at [538, 332] on div ".deletable-edge-delete-btn { width: 20px; height: 20px; border: 0px solid #ffff…" at bounding box center [541, 266] width 617 height 424
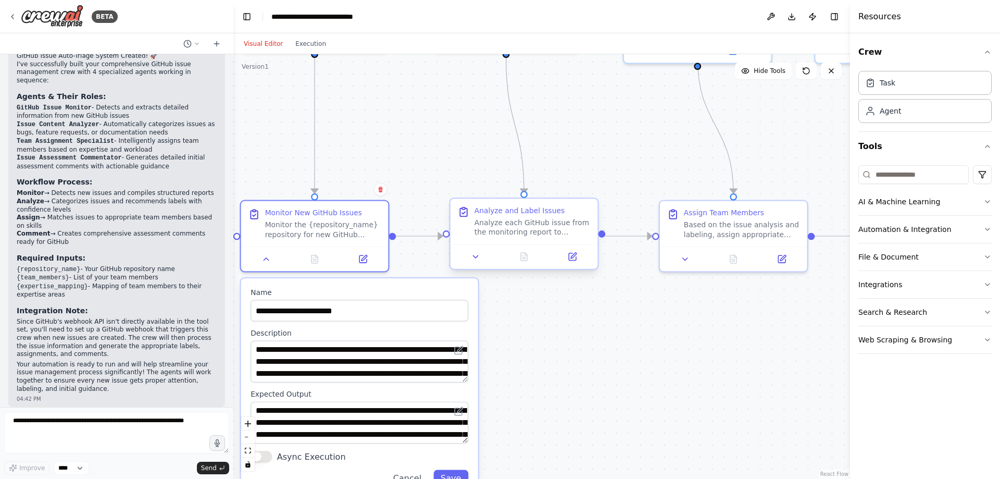
click at [502, 237] on div "Analyze and Label Issues Analyze each GitHub issue from the monitoring report t…" at bounding box center [523, 220] width 147 height 45
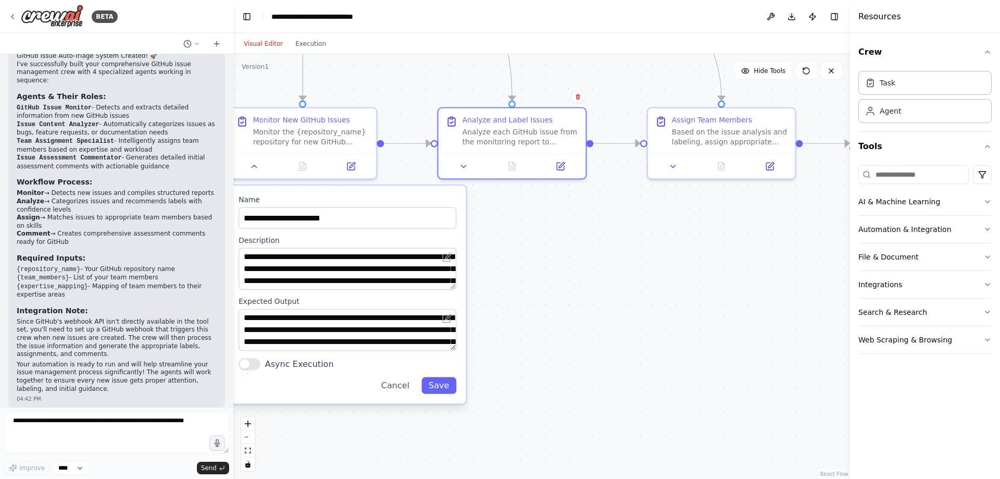
drag, startPoint x: 576, startPoint y: 363, endPoint x: 541, endPoint y: 244, distance: 124.8
click at [563, 268] on div ".deletable-edge-delete-btn { width: 20px; height: 20px; border: 0px solid #ffff…" at bounding box center [541, 266] width 617 height 424
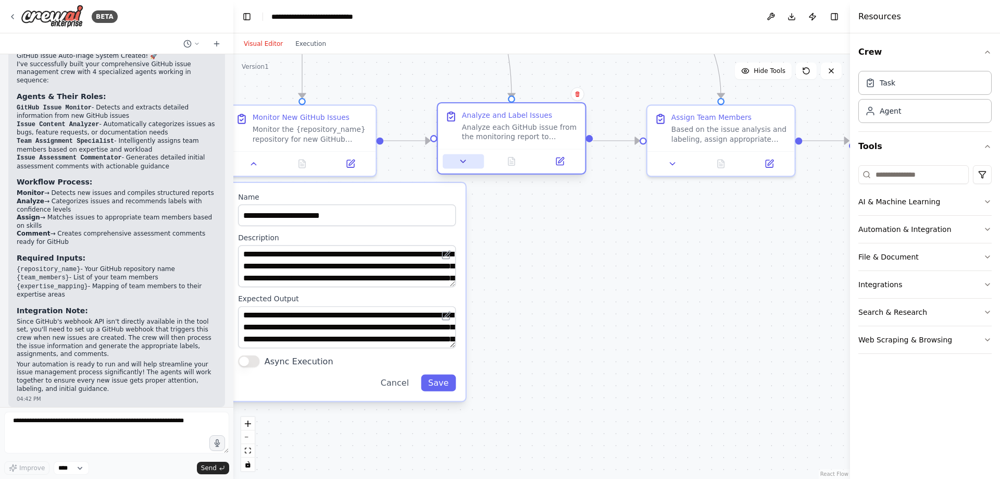
click at [455, 162] on button at bounding box center [463, 161] width 41 height 15
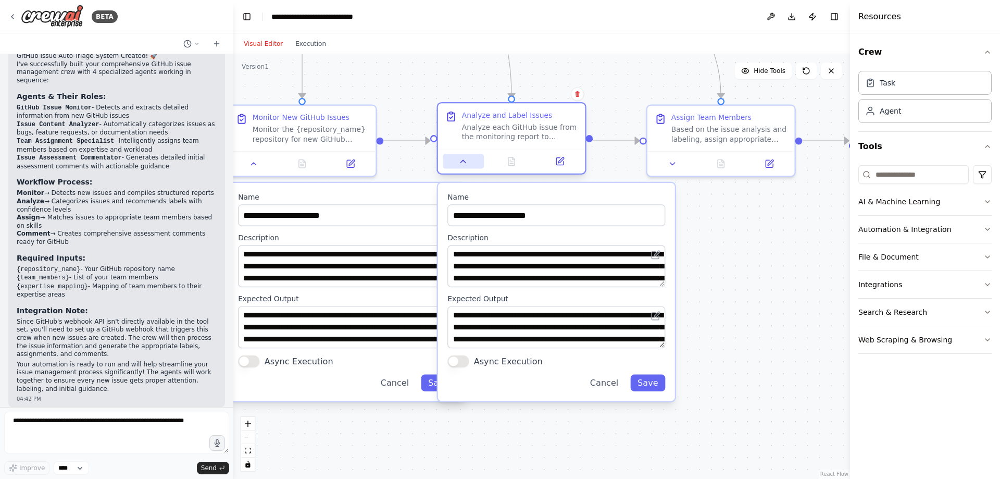
click at [460, 158] on icon at bounding box center [462, 160] width 9 height 9
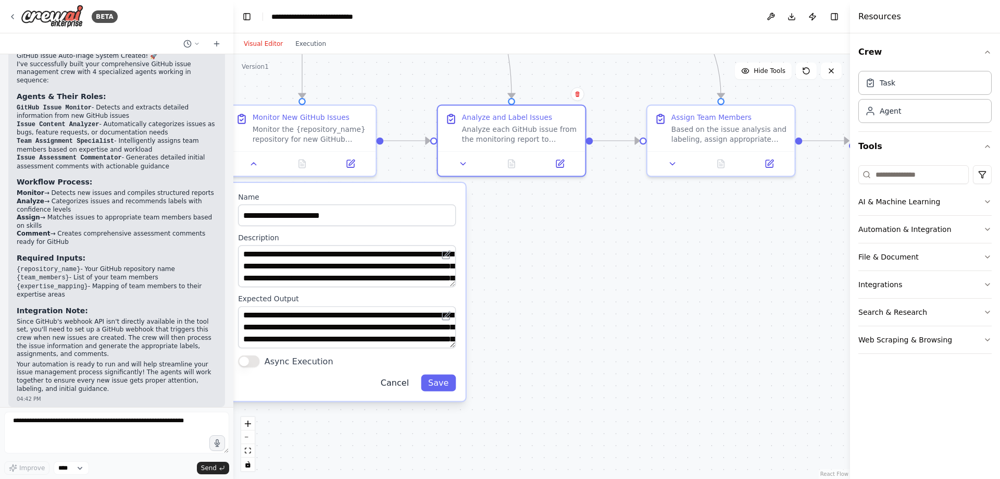
click at [408, 381] on button "Cancel" at bounding box center [394, 382] width 43 height 17
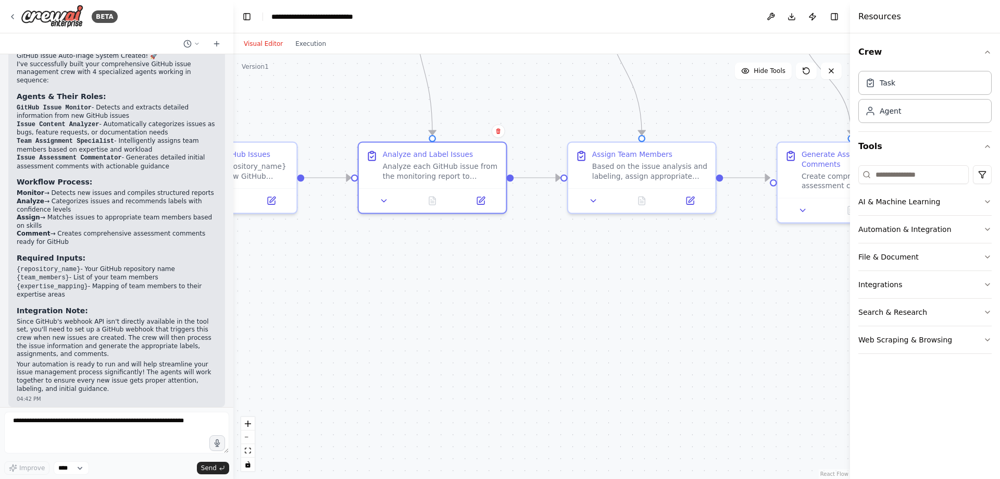
drag, startPoint x: 587, startPoint y: 340, endPoint x: 384, endPoint y: 378, distance: 207.0
click at [384, 378] on div ".deletable-edge-delete-btn { width: 20px; height: 20px; border: 0px solid #ffff…" at bounding box center [541, 266] width 617 height 424
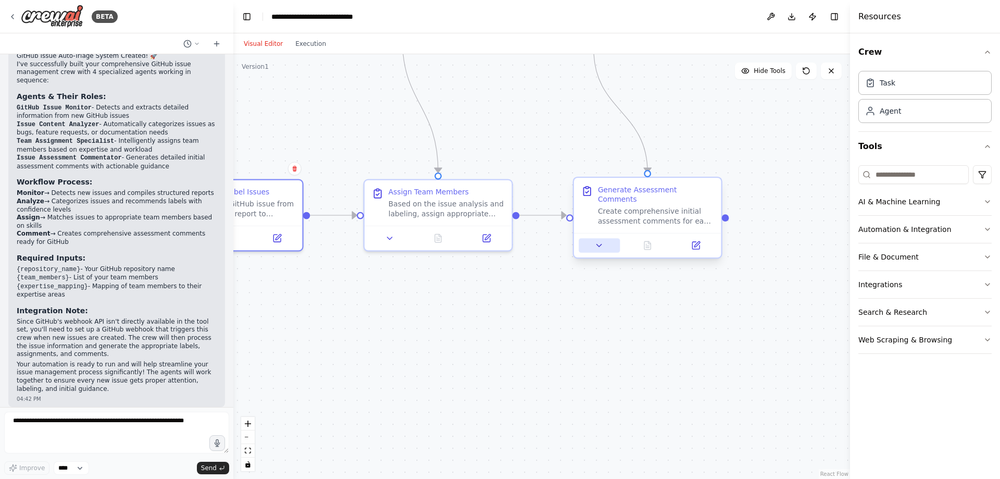
click at [593, 238] on button at bounding box center [599, 245] width 41 height 15
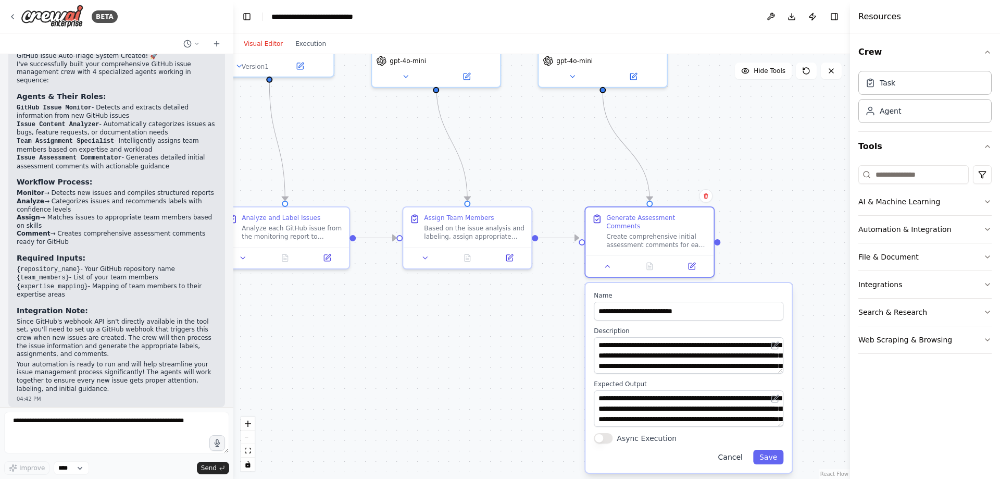
click at [741, 449] on button "Cancel" at bounding box center [730, 456] width 37 height 15
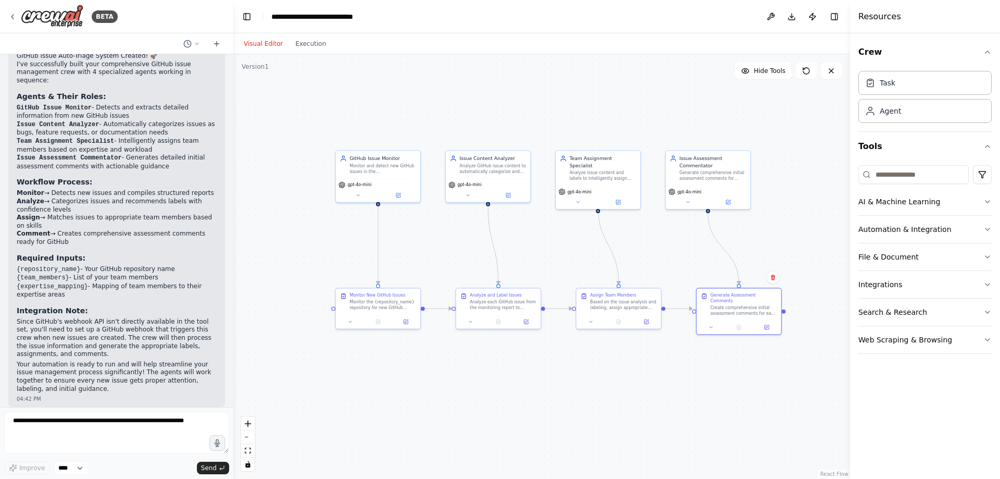
drag, startPoint x: 621, startPoint y: 365, endPoint x: 672, endPoint y: 391, distance: 56.8
click at [672, 391] on div ".deletable-edge-delete-btn { width: 20px; height: 20px; border: 0px solid #ffff…" at bounding box center [541, 266] width 617 height 424
click at [16, 16] on icon at bounding box center [12, 16] width 8 height 8
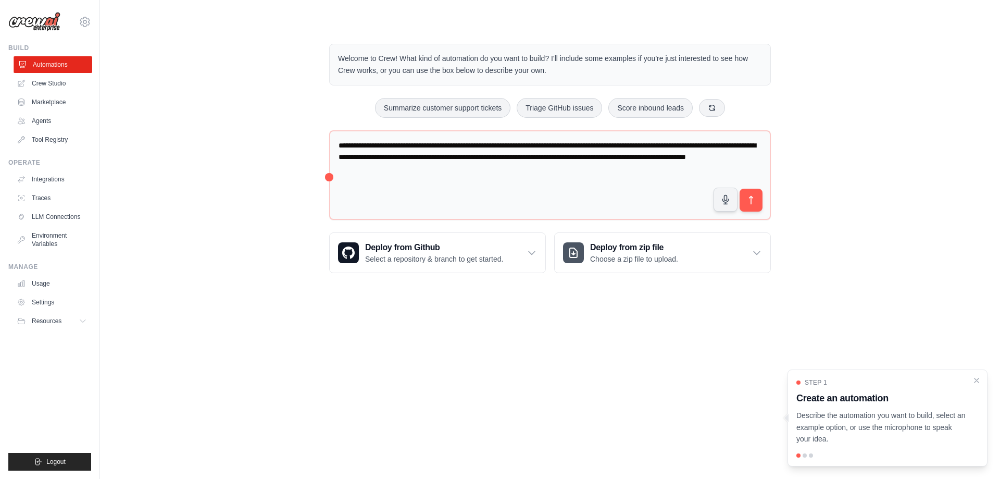
click at [55, 64] on link "Automations" at bounding box center [53, 64] width 79 height 17
click at [64, 84] on link "Crew Studio" at bounding box center [53, 83] width 79 height 17
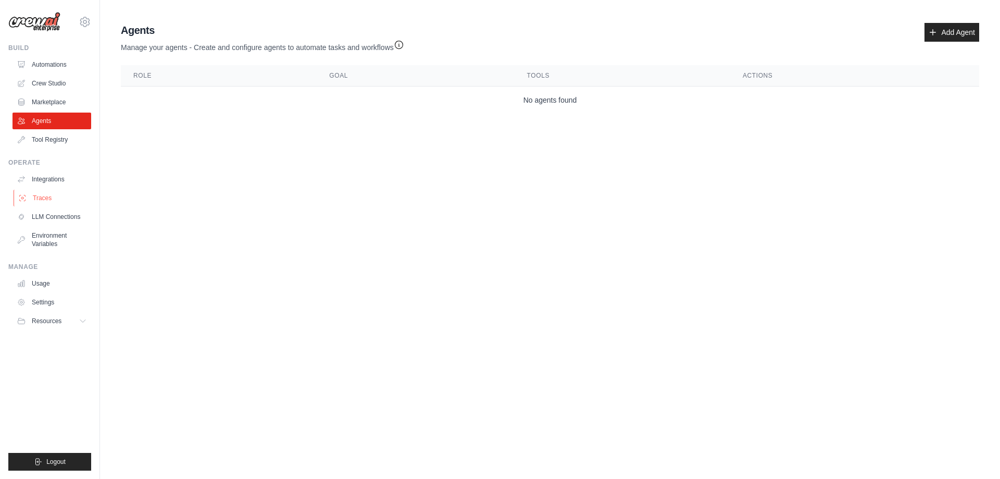
click at [64, 200] on link "Traces" at bounding box center [53, 198] width 79 height 17
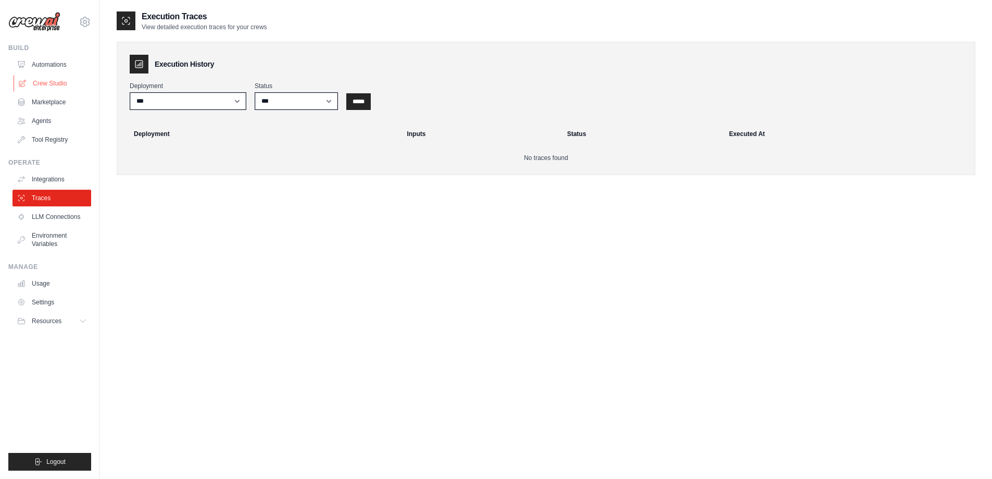
click at [54, 76] on link "Crew Studio" at bounding box center [53, 83] width 79 height 17
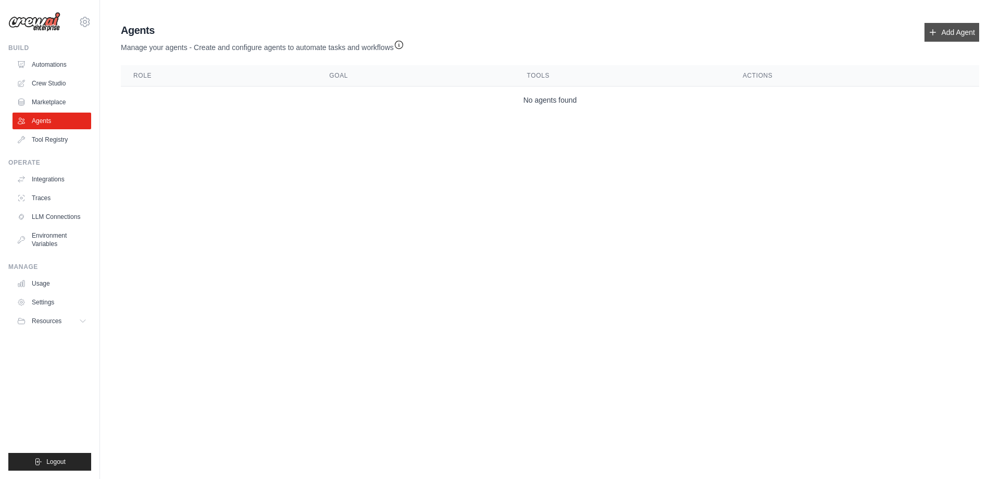
click at [940, 30] on link "Add Agent" at bounding box center [951, 32] width 55 height 19
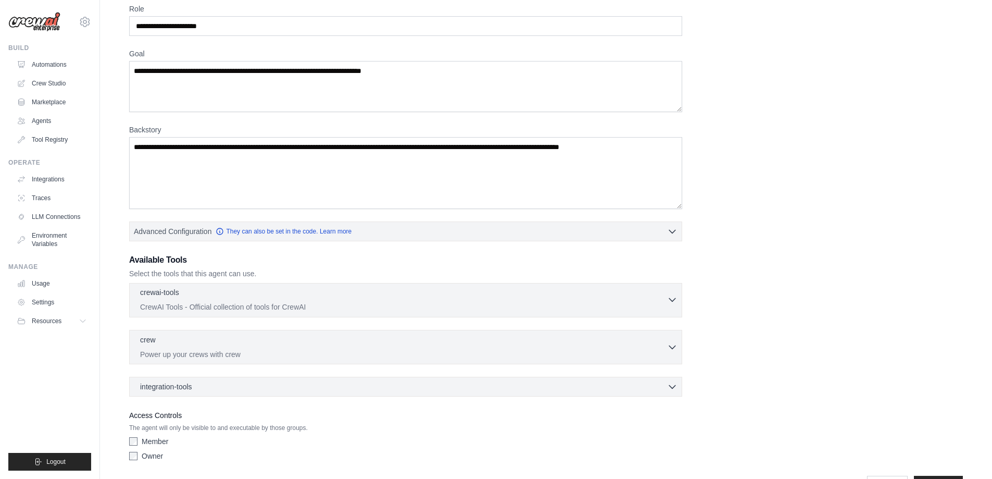
scroll to position [80, 0]
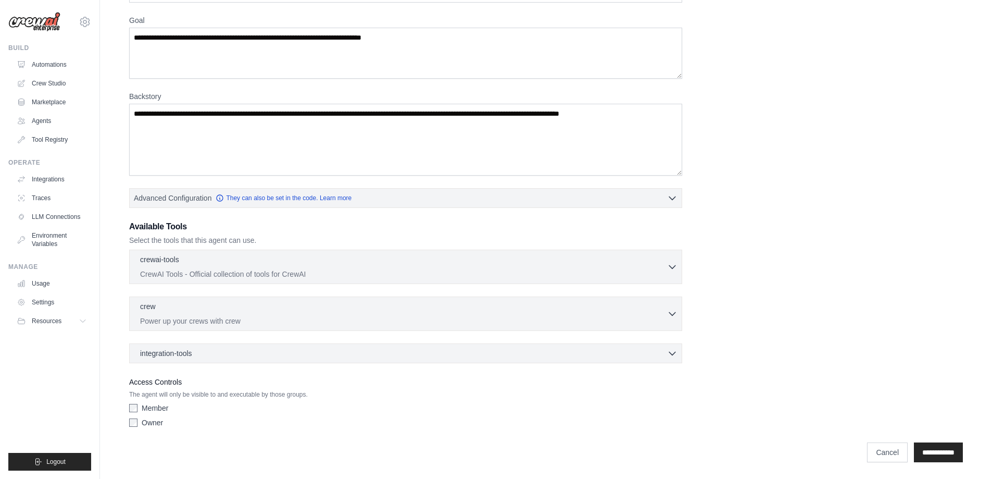
click at [158, 408] on label "Member" at bounding box center [155, 408] width 27 height 10
click at [165, 409] on label "Member" at bounding box center [155, 408] width 27 height 10
click at [934, 455] on input "**********" at bounding box center [938, 452] width 49 height 20
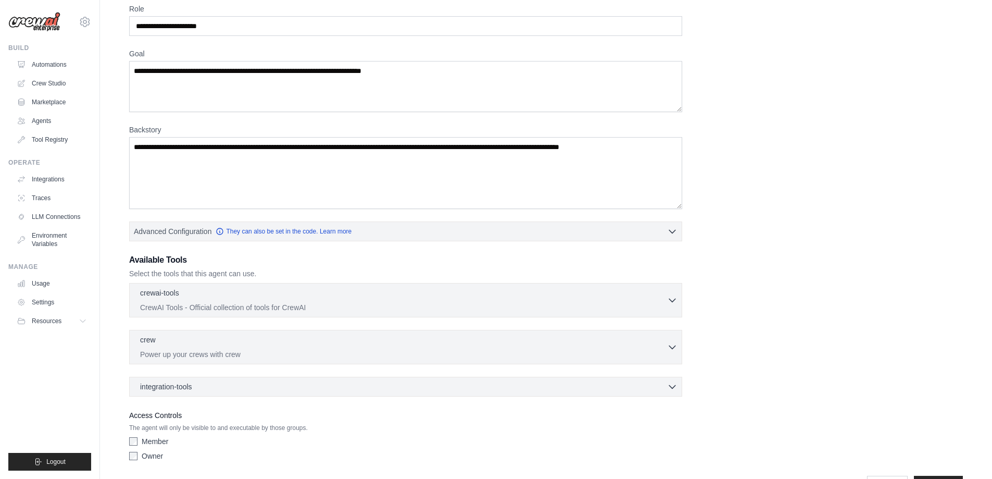
scroll to position [107, 0]
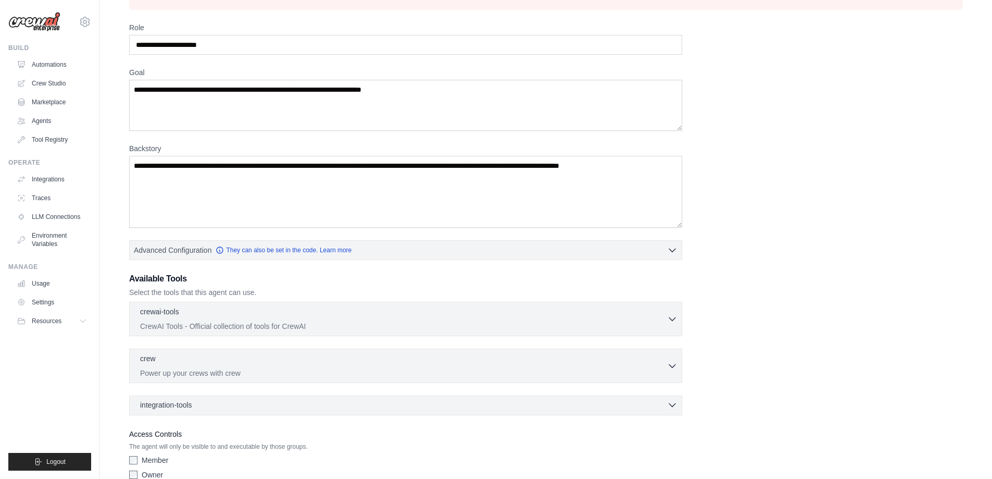
click at [277, 403] on div "integration-tools 0 selected" at bounding box center [408, 404] width 537 height 10
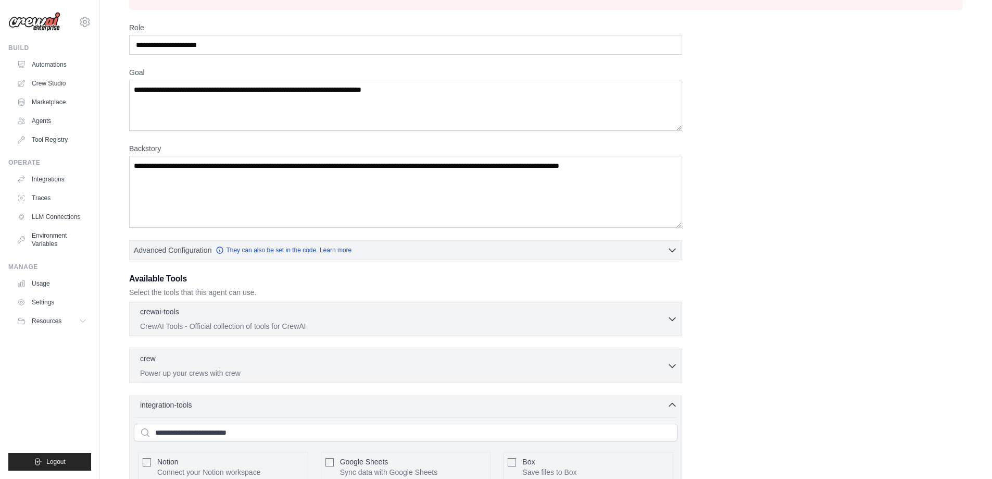
scroll to position [211, 0]
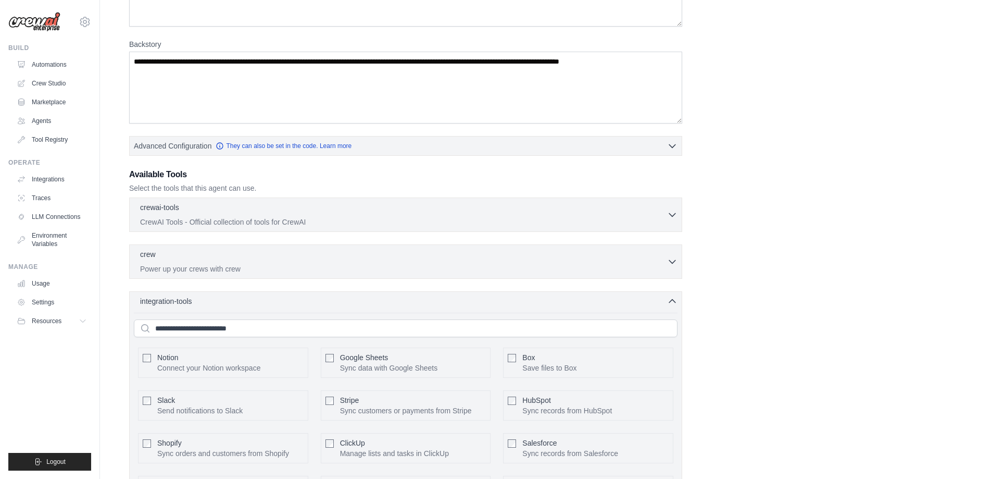
click at [320, 307] on div "integration-tools 0 selected Notion Google Sheets Box Jira" at bounding box center [405, 429] width 553 height 277
click at [317, 289] on div "crewai-tools 0 selected CrewAI Tools - Official collection of tools for CrewAI" at bounding box center [405, 382] width 553 height 370
click at [313, 266] on p "Power up your crews with crew" at bounding box center [403, 268] width 527 height 10
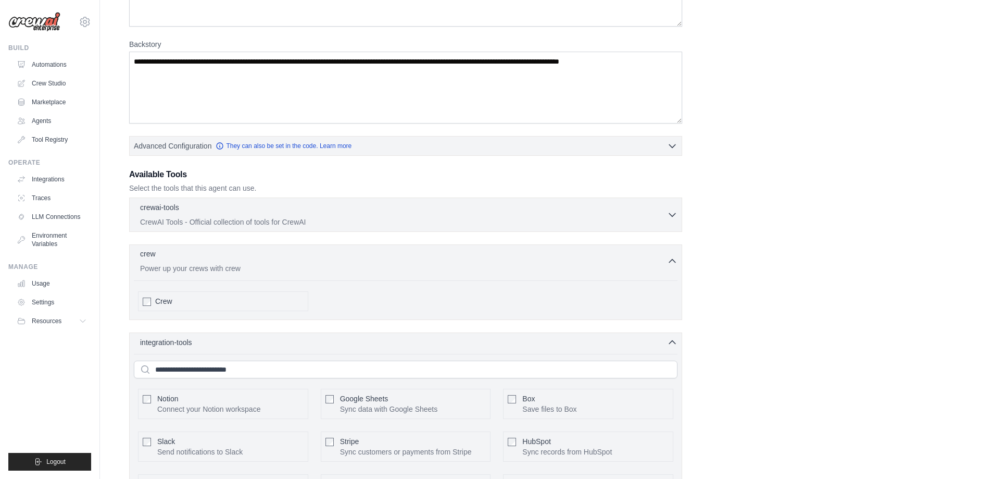
click at [310, 253] on div "crew 0 selected" at bounding box center [403, 254] width 527 height 12
click at [245, 200] on div "crewai-tools 0 selected CrewAI Tools - Official collection of tools for CrewAI …" at bounding box center [405, 214] width 553 height 34
click at [247, 211] on div "crewai-tools 0 selected" at bounding box center [403, 208] width 527 height 12
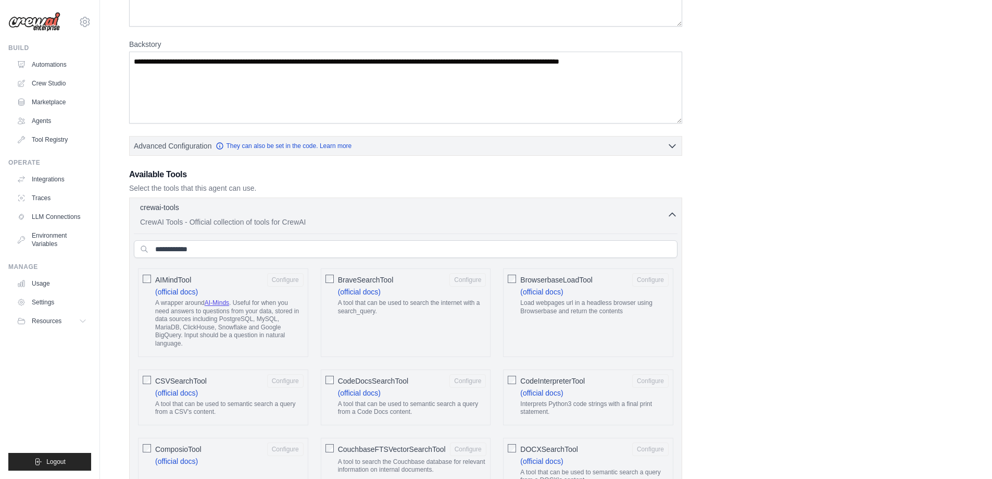
scroll to position [0, 0]
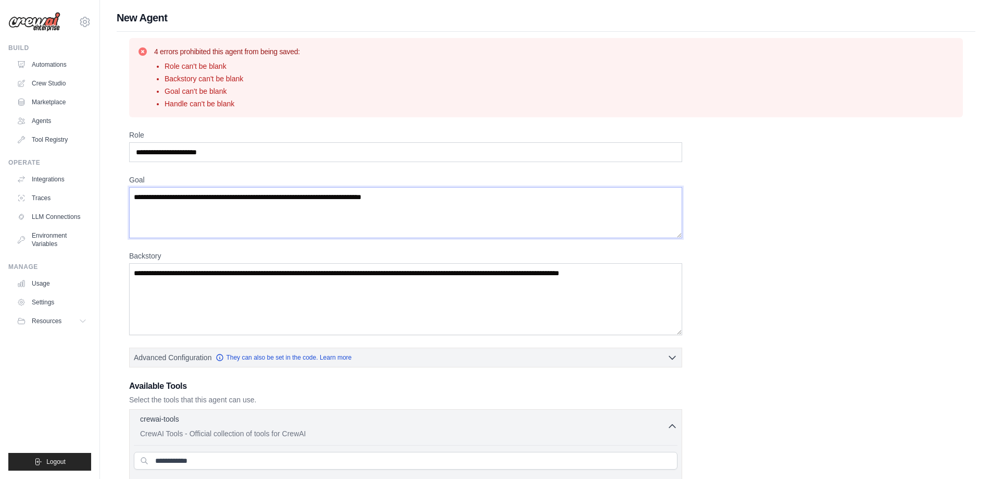
click at [244, 204] on textarea "Goal" at bounding box center [405, 212] width 553 height 51
click at [177, 149] on input "Role" at bounding box center [405, 152] width 553 height 20
type input "**********"
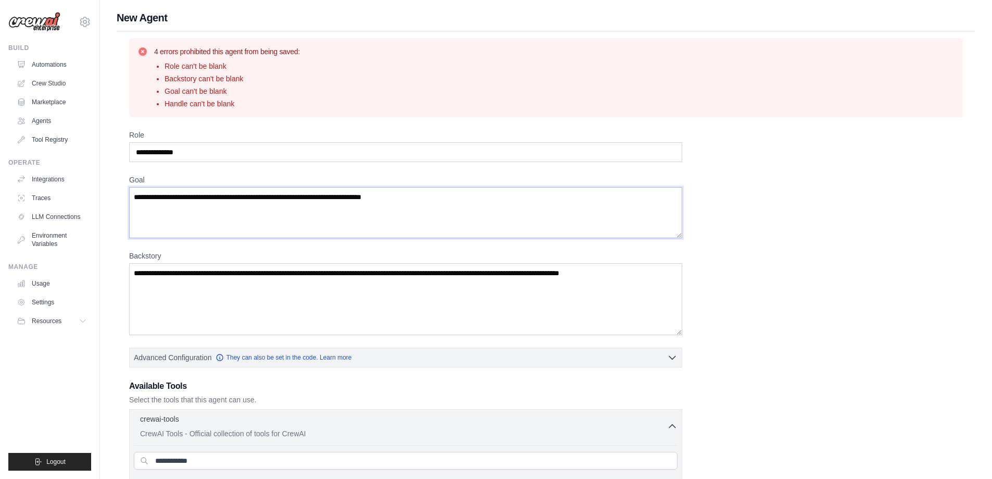
type textarea "*"
type textarea "**********"
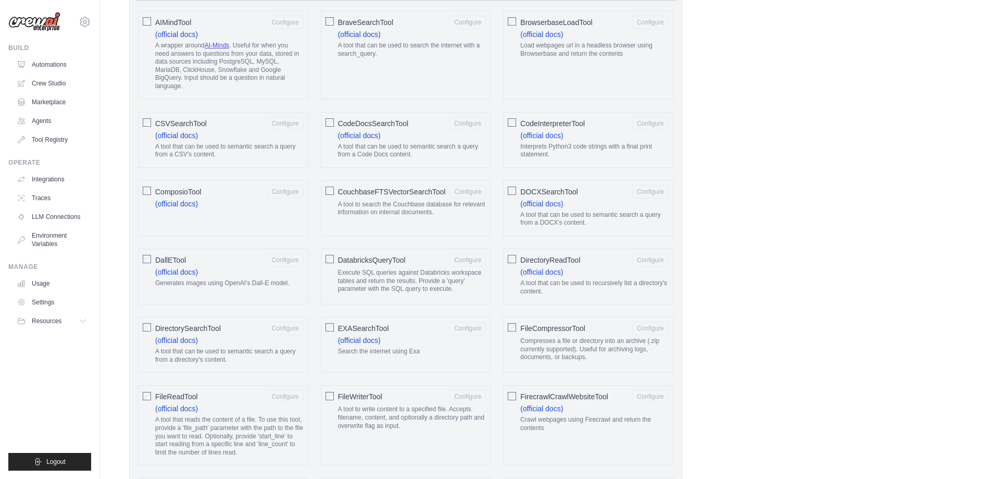
scroll to position [208, 0]
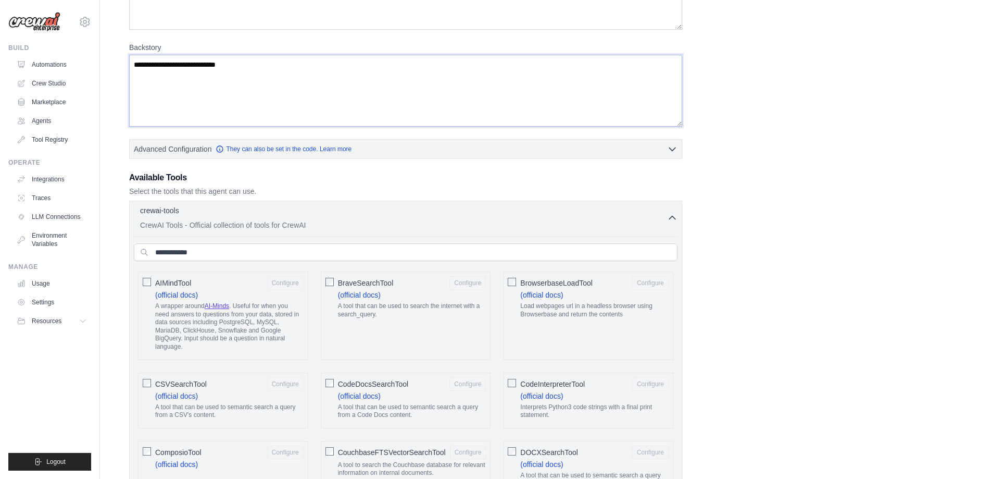
type textarea "**********"
click at [219, 245] on input "text" at bounding box center [406, 252] width 544 height 18
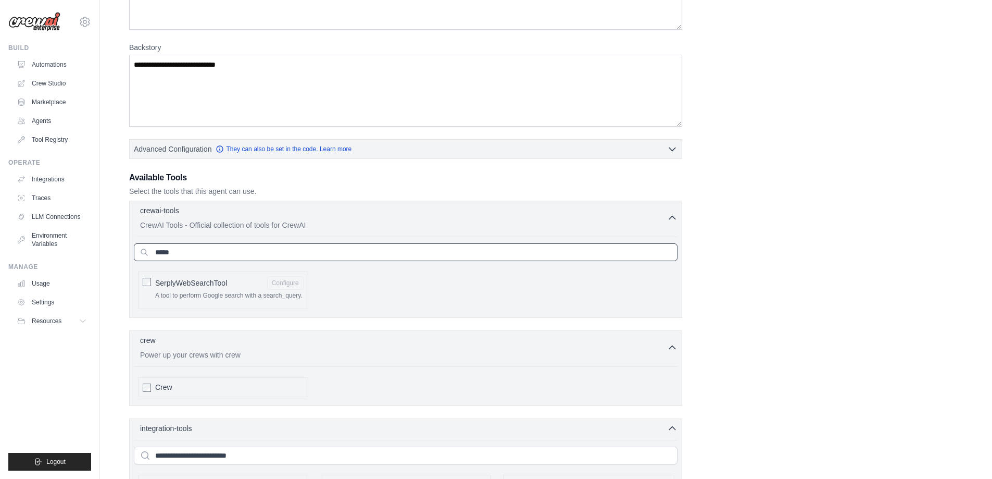
type input "*****"
click at [151, 283] on div "SerplyWebSearchTool Configure A tool to perform Google search with a search_que…" at bounding box center [223, 289] width 170 height 37
click at [297, 283] on button "Configure" at bounding box center [285, 282] width 36 height 14
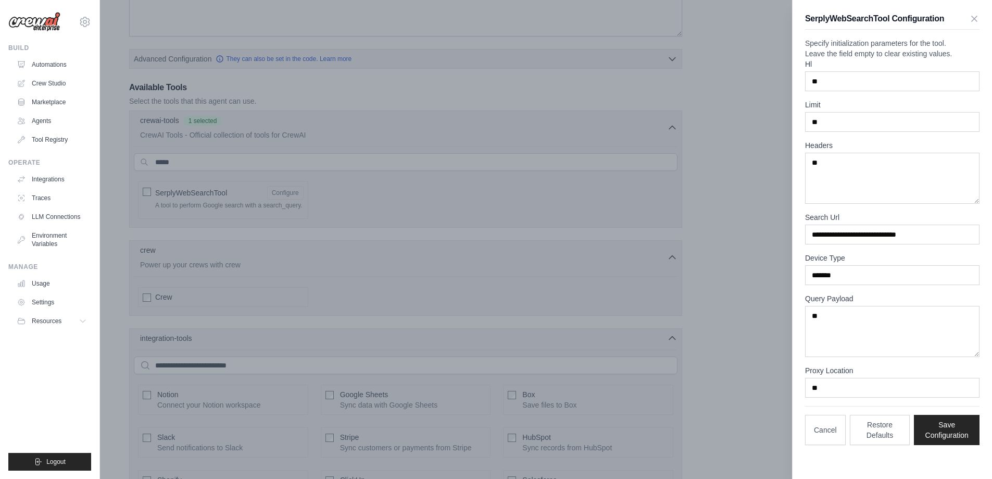
scroll to position [312, 0]
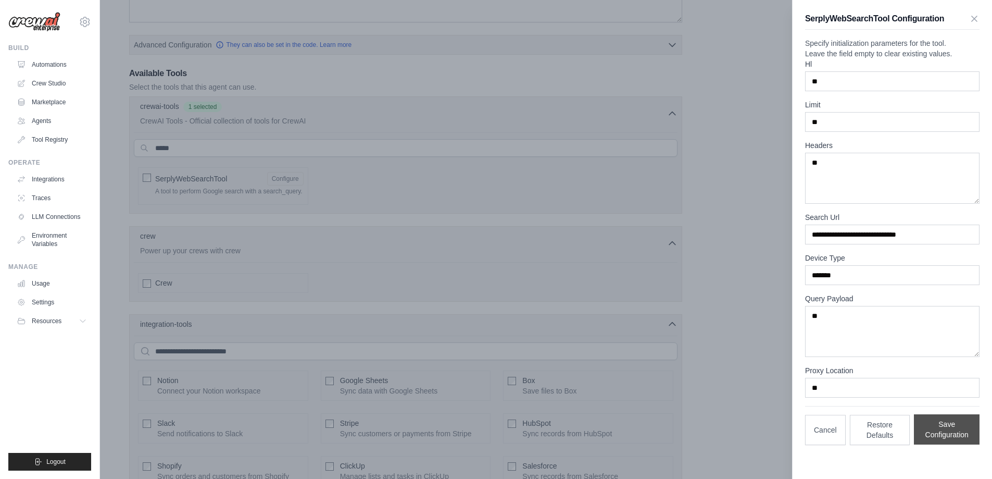
click at [947, 444] on button "Save Configuration" at bounding box center [947, 429] width 66 height 30
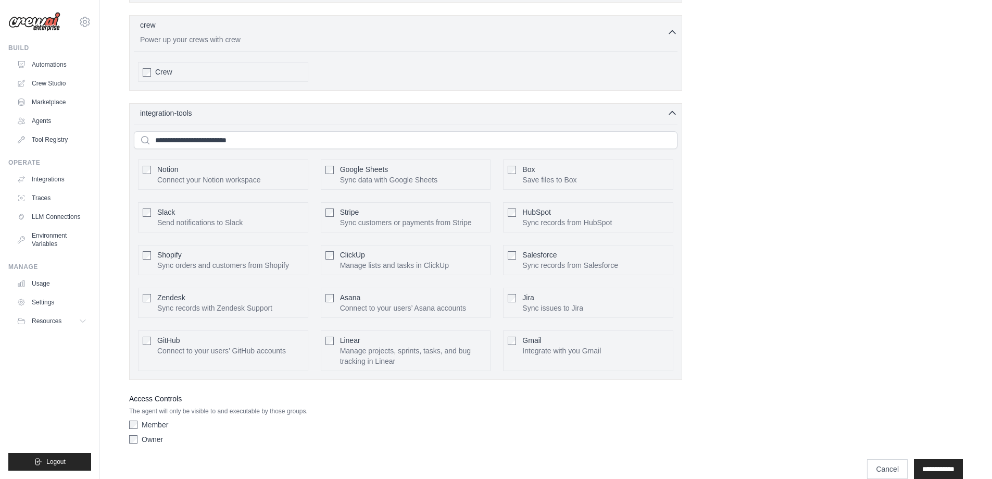
scroll to position [548, 0]
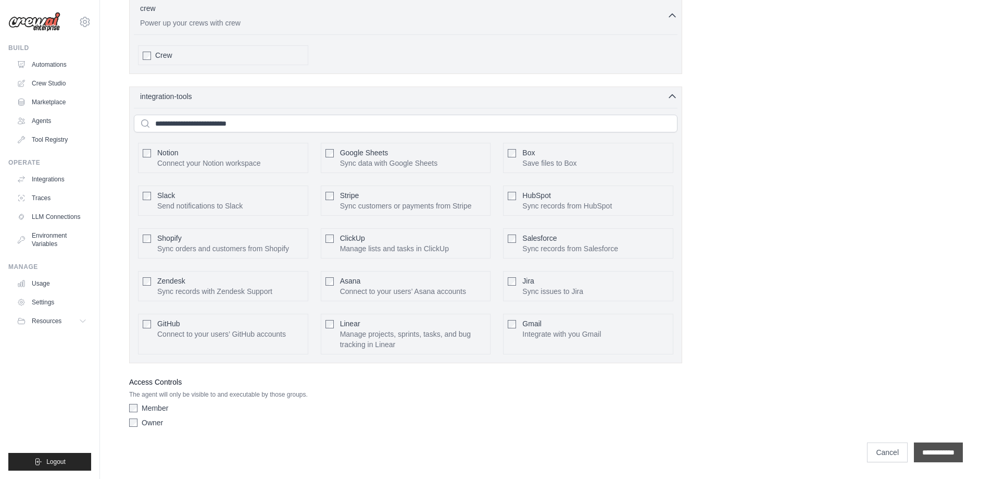
click at [940, 453] on input "**********" at bounding box center [938, 452] width 49 height 20
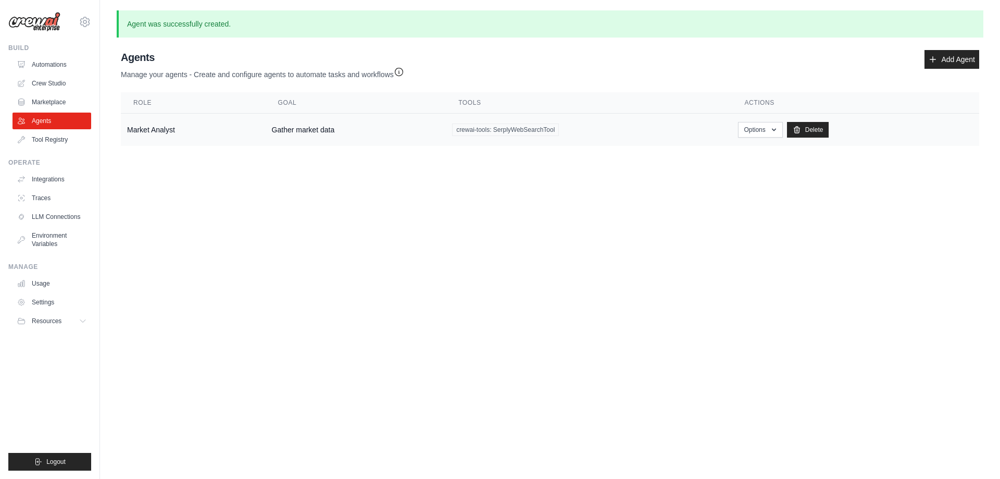
click at [573, 121] on td "crewai-tools: SerplyWebSearchTool" at bounding box center [589, 130] width 286 height 33
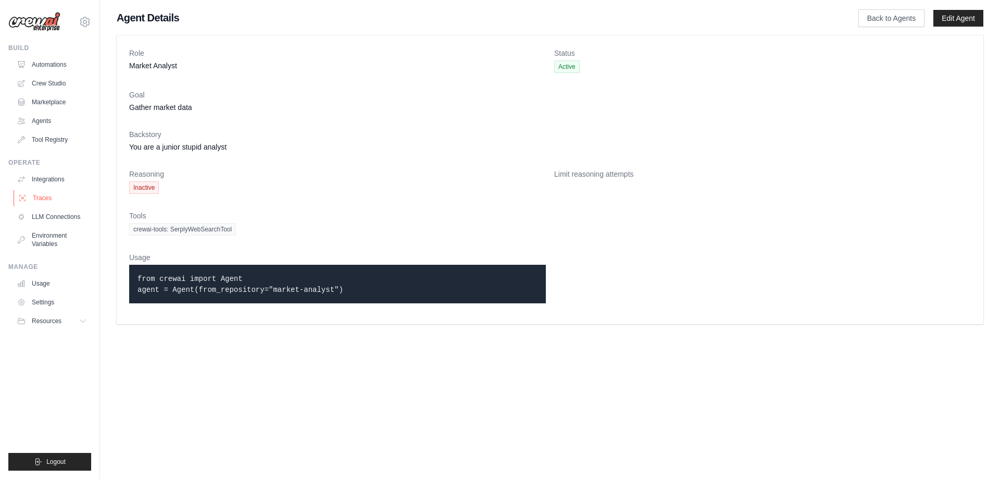
click at [45, 202] on link "Traces" at bounding box center [53, 198] width 79 height 17
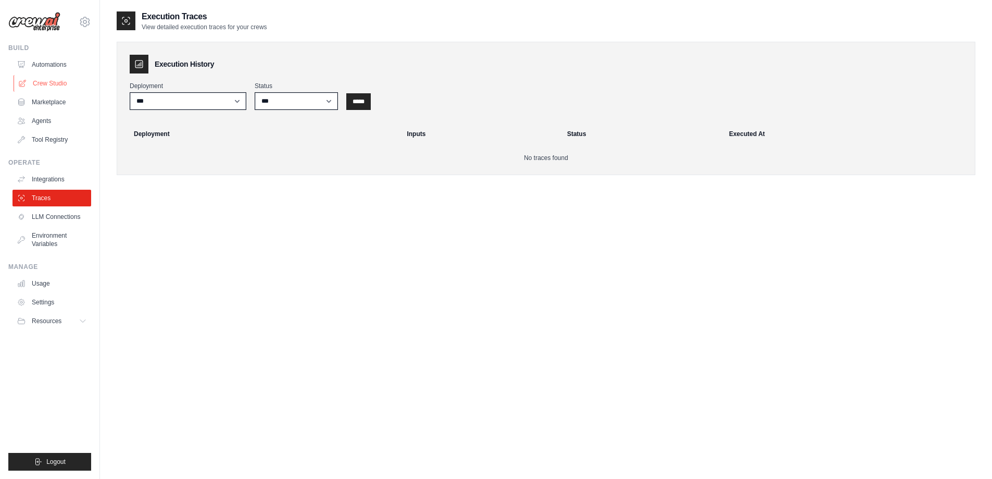
click at [51, 78] on link "Crew Studio" at bounding box center [53, 83] width 79 height 17
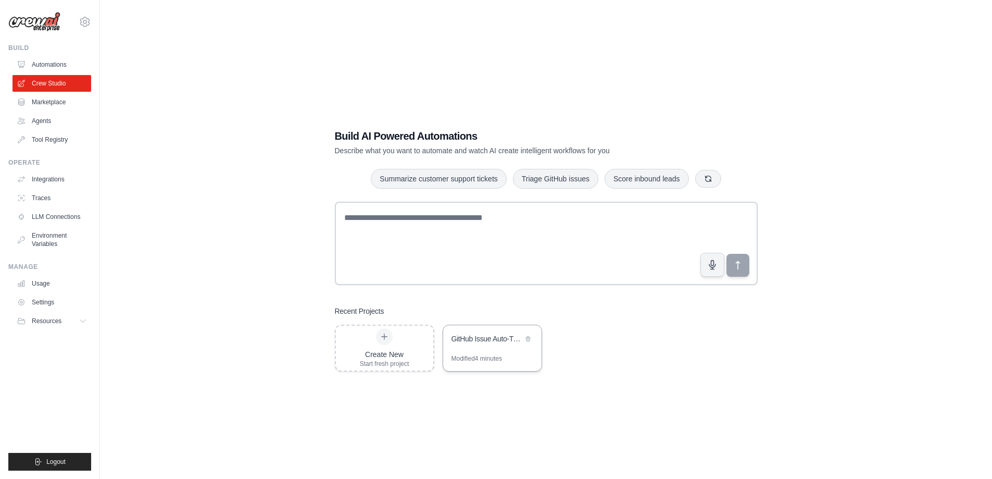
click at [493, 349] on div "GitHub Issue Auto-Triage System" at bounding box center [492, 339] width 98 height 29
click at [50, 115] on link "Agents" at bounding box center [53, 120] width 79 height 17
click at [53, 197] on link "Traces" at bounding box center [53, 198] width 79 height 17
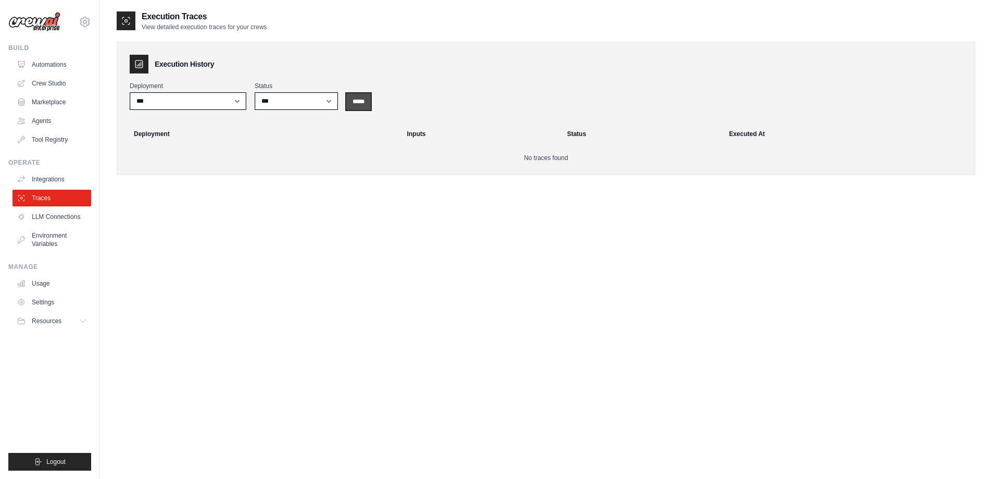
click at [359, 98] on input "*****" at bounding box center [358, 101] width 24 height 17
click at [215, 101] on select "***" at bounding box center [188, 101] width 117 height 18
click at [60, 119] on link "Agents" at bounding box center [53, 120] width 79 height 17
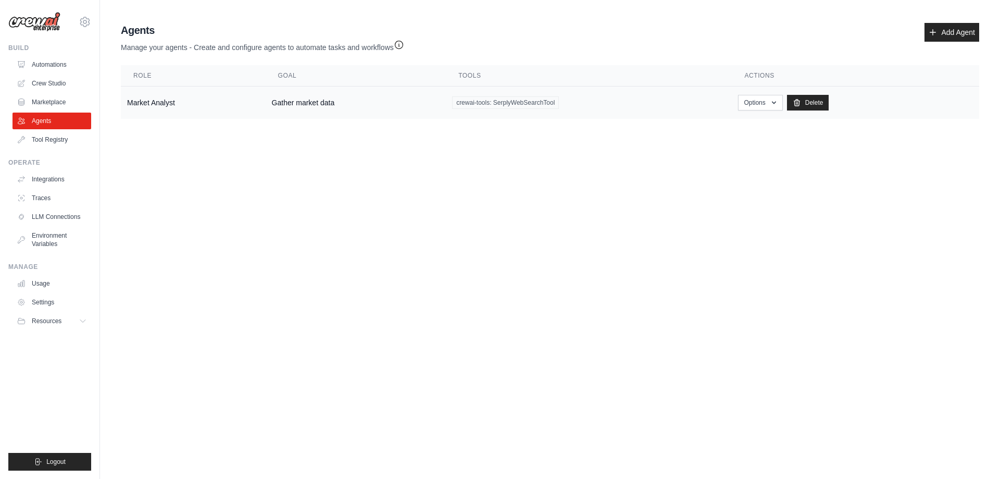
click at [394, 92] on td "Gather market data" at bounding box center [356, 102] width 181 height 33
click at [767, 106] on button "Options" at bounding box center [760, 102] width 44 height 16
click at [730, 146] on link "Edit" at bounding box center [745, 144] width 75 height 19
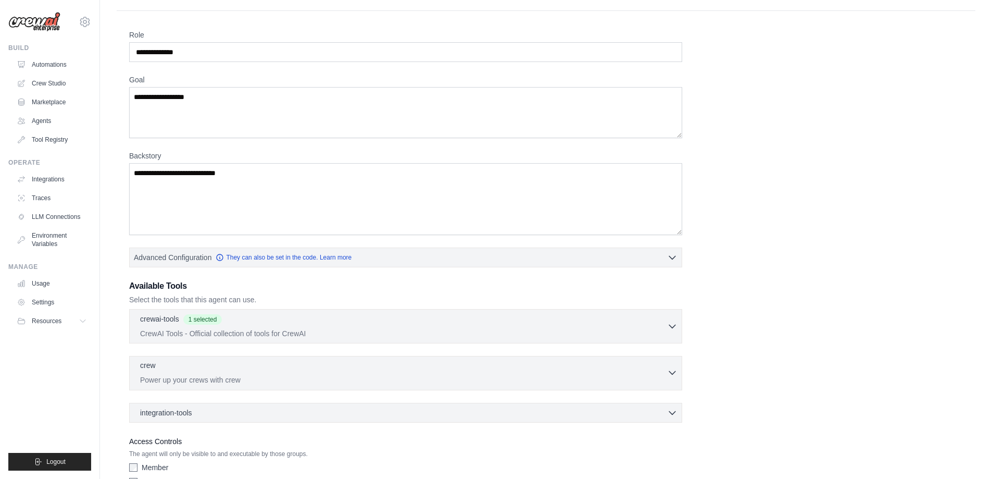
scroll to position [109, 0]
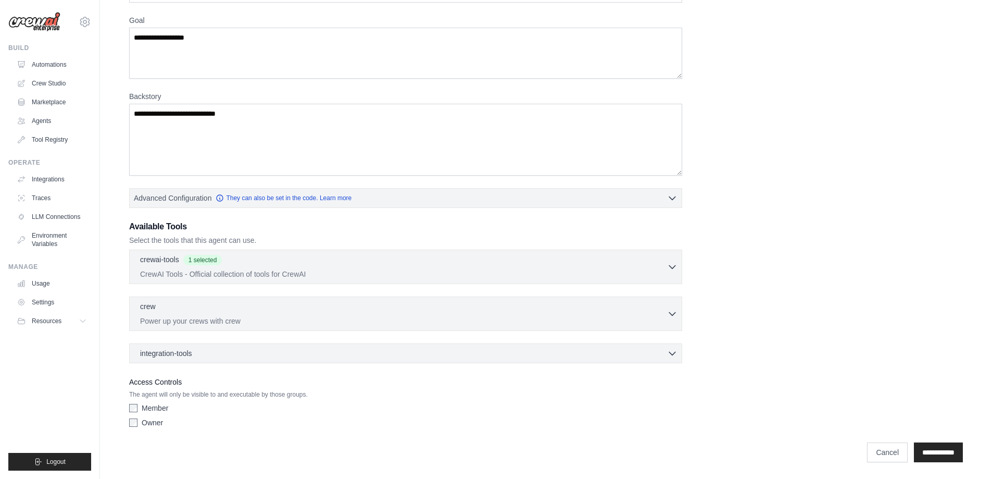
click at [933, 441] on div "**********" at bounding box center [546, 447] width 834 height 30
click at [933, 443] on input "**********" at bounding box center [938, 452] width 49 height 20
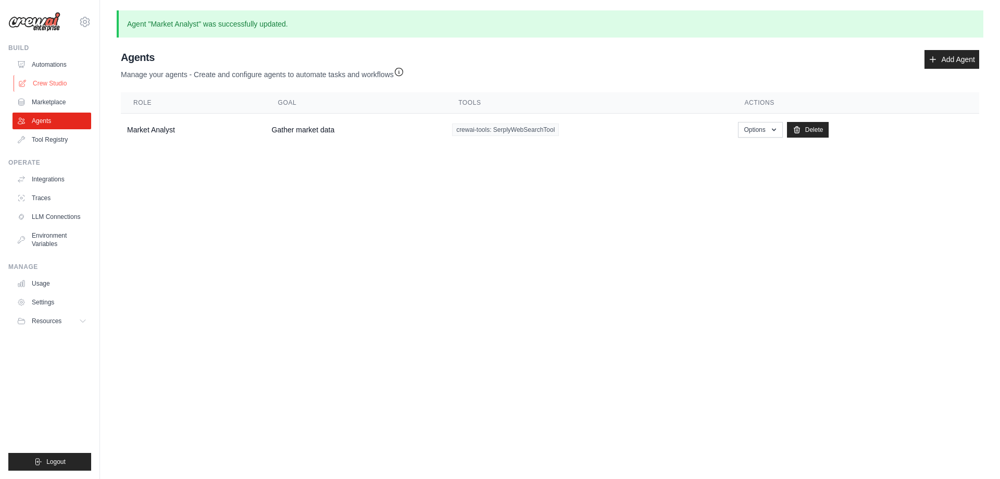
click at [61, 77] on link "Crew Studio" at bounding box center [53, 83] width 79 height 17
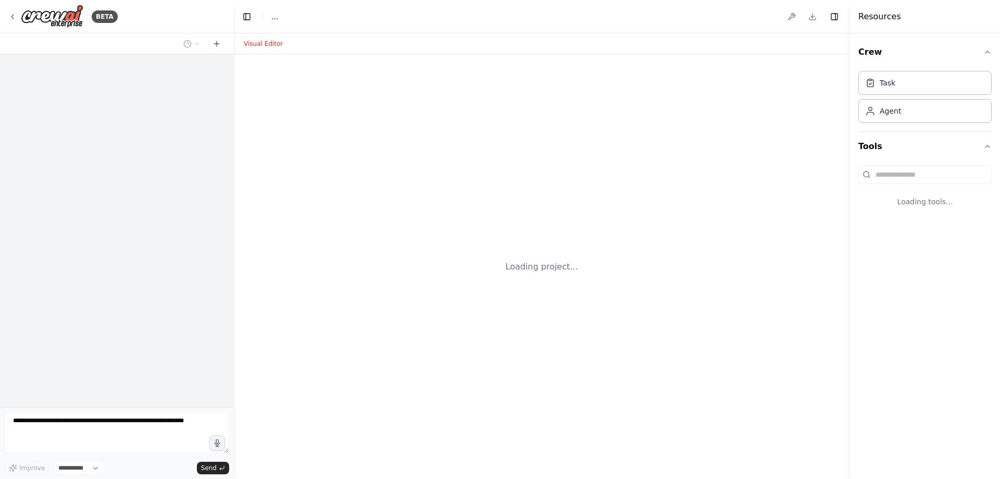
select select "****"
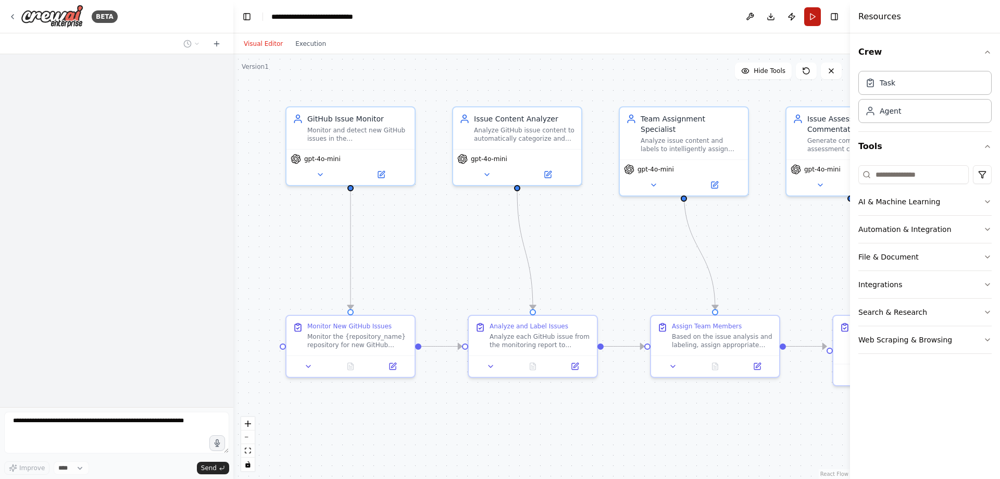
click at [814, 19] on button "Run" at bounding box center [812, 16] width 17 height 19
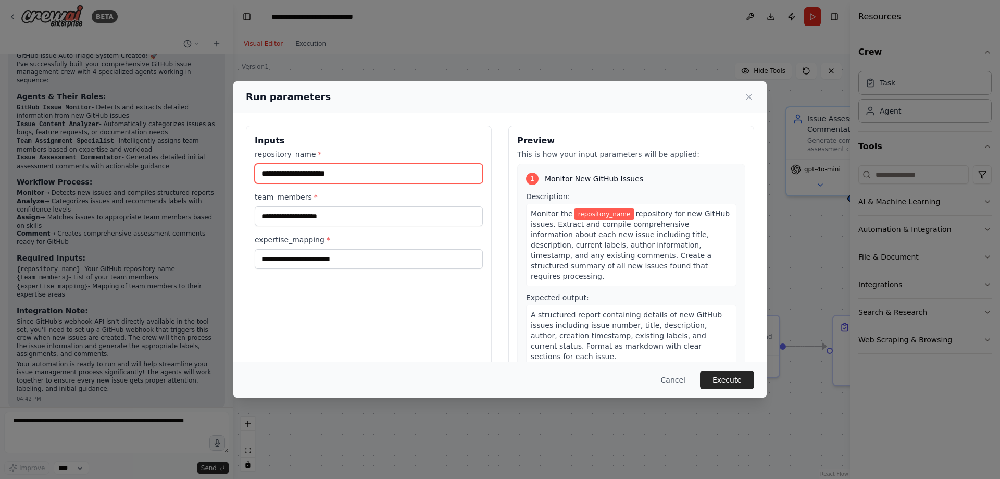
click at [346, 177] on input "repository_name *" at bounding box center [369, 174] width 228 height 20
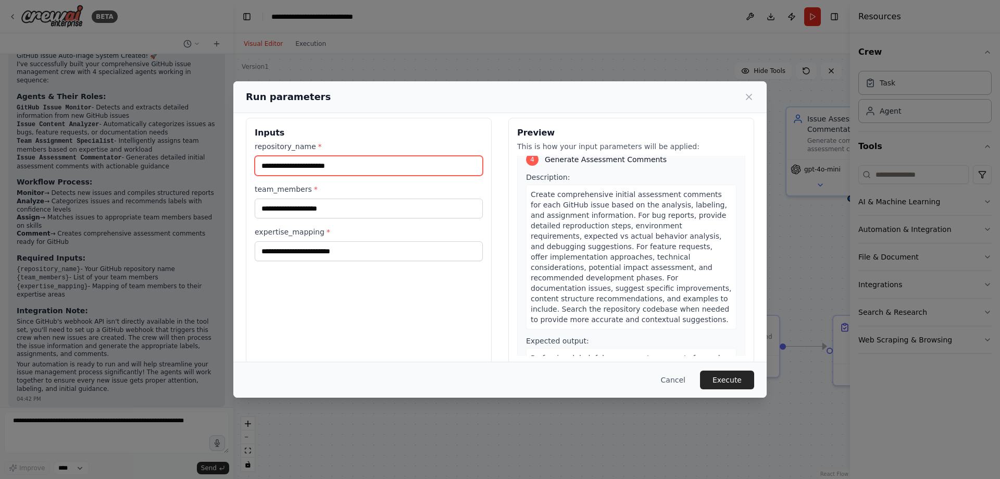
scroll to position [0, 0]
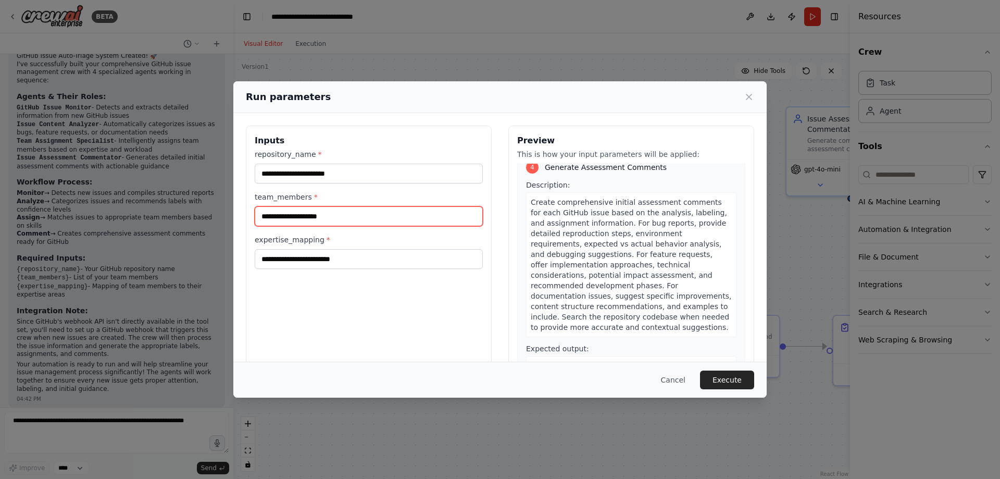
click at [299, 222] on input "team_members *" at bounding box center [369, 216] width 228 height 20
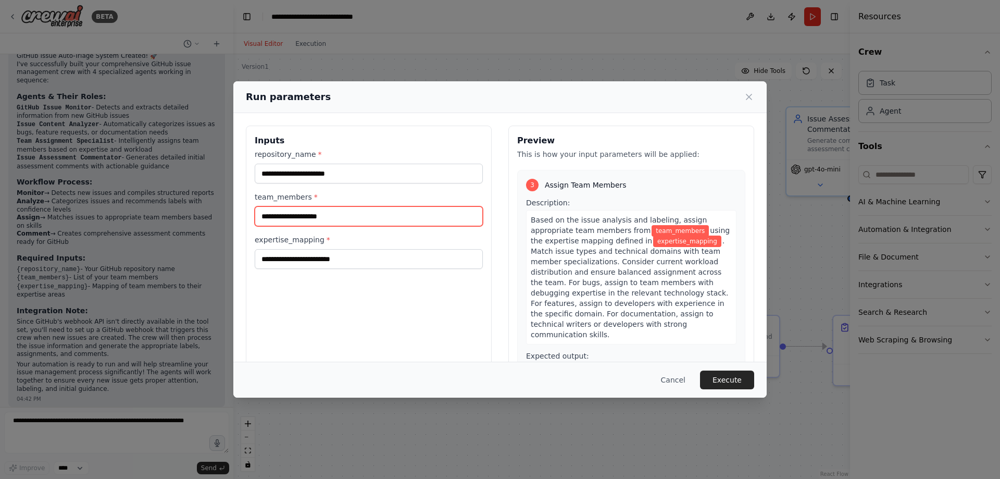
scroll to position [473, 0]
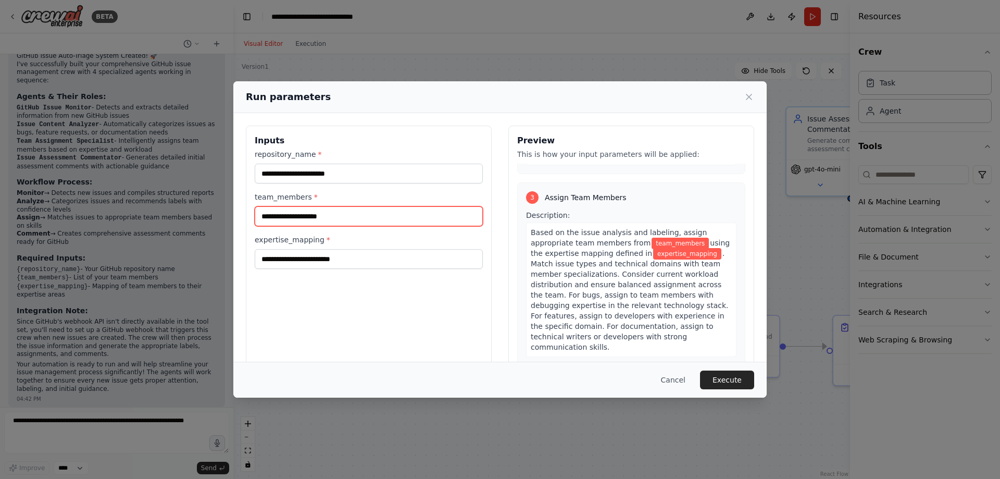
click at [434, 216] on input "team_members *" at bounding box center [369, 216] width 228 height 20
type input "**********"
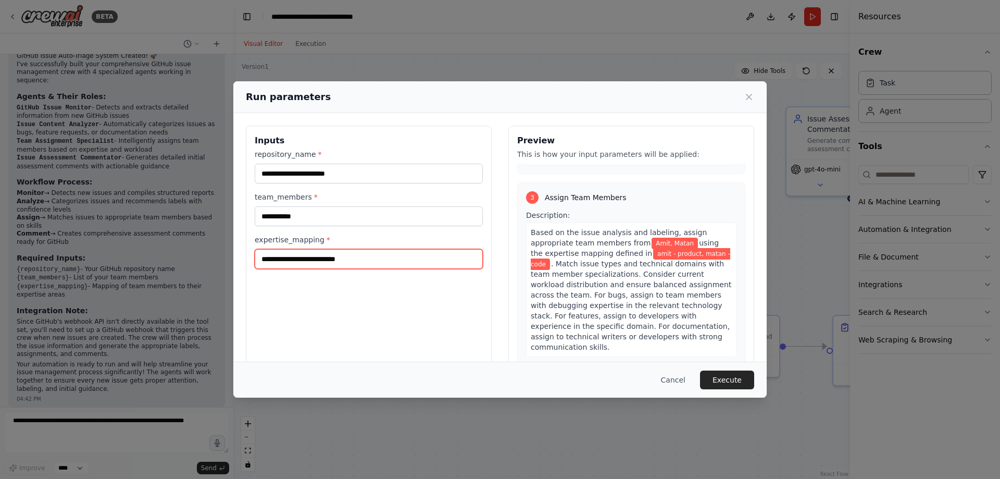
type input "**********"
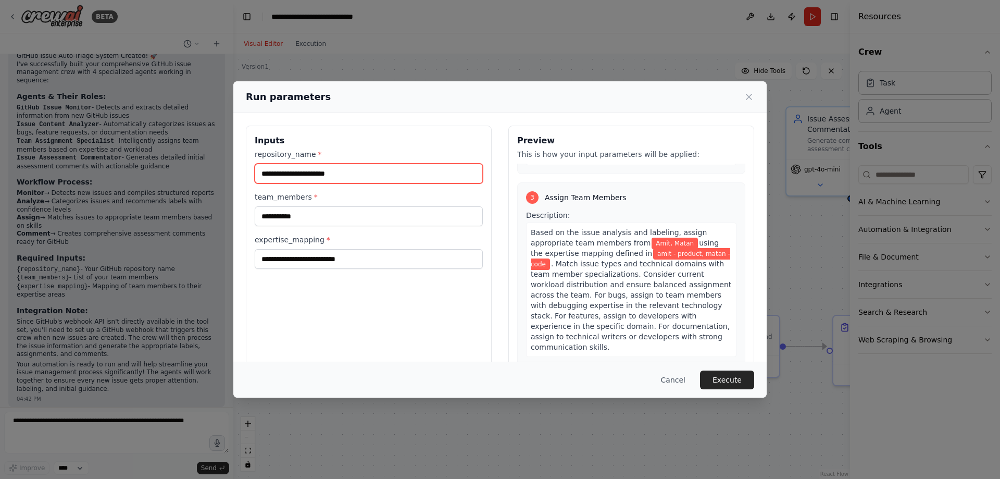
click at [358, 172] on input "repository_name *" at bounding box center [369, 174] width 228 height 20
paste input "**********"
type input "**********"
click at [719, 371] on button "Execute" at bounding box center [727, 379] width 54 height 19
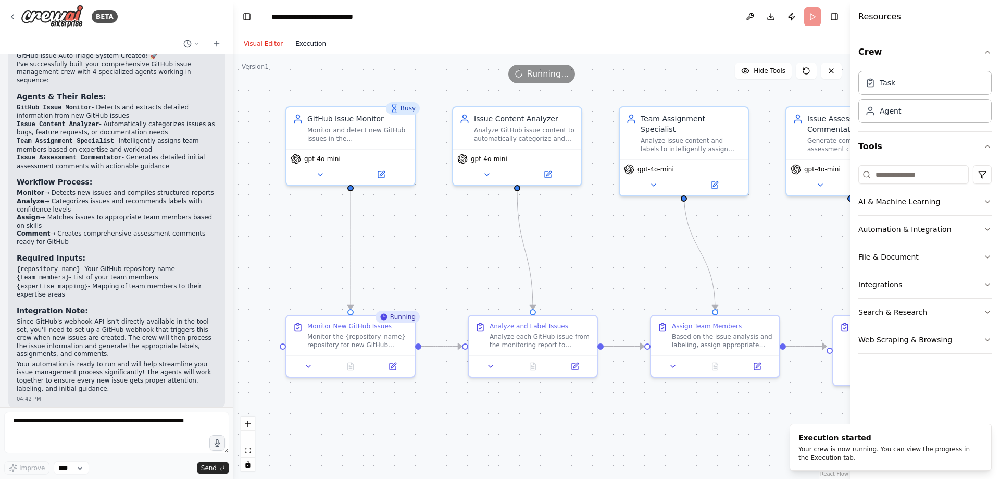
click at [315, 42] on button "Execution" at bounding box center [310, 43] width 43 height 12
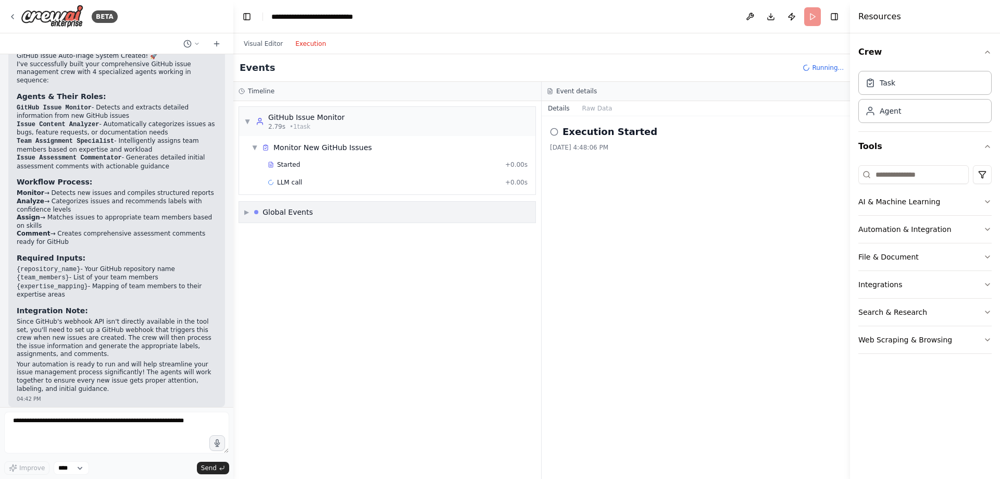
click at [316, 208] on div "▶ Global Events" at bounding box center [387, 212] width 296 height 21
click at [286, 182] on span "LLM call" at bounding box center [289, 182] width 25 height 8
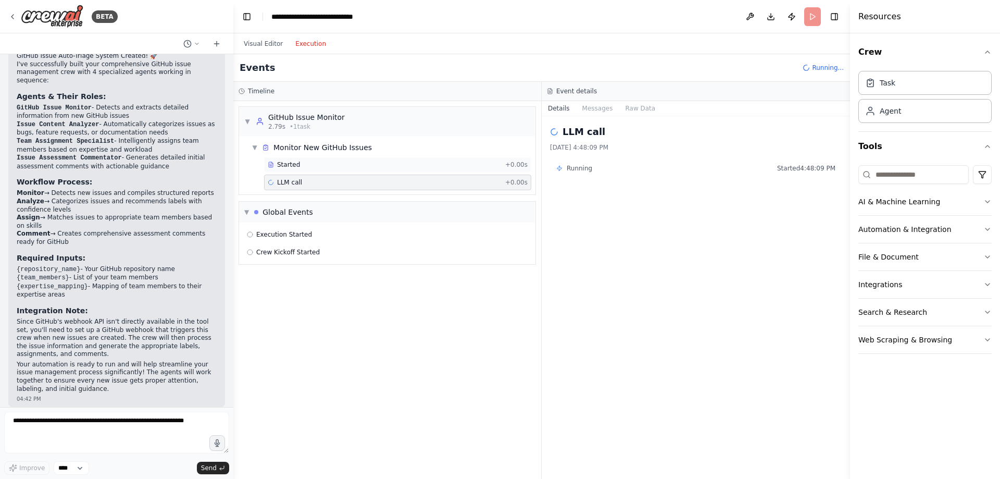
click at [360, 170] on div "Started + 0.00s" at bounding box center [397, 165] width 267 height 16
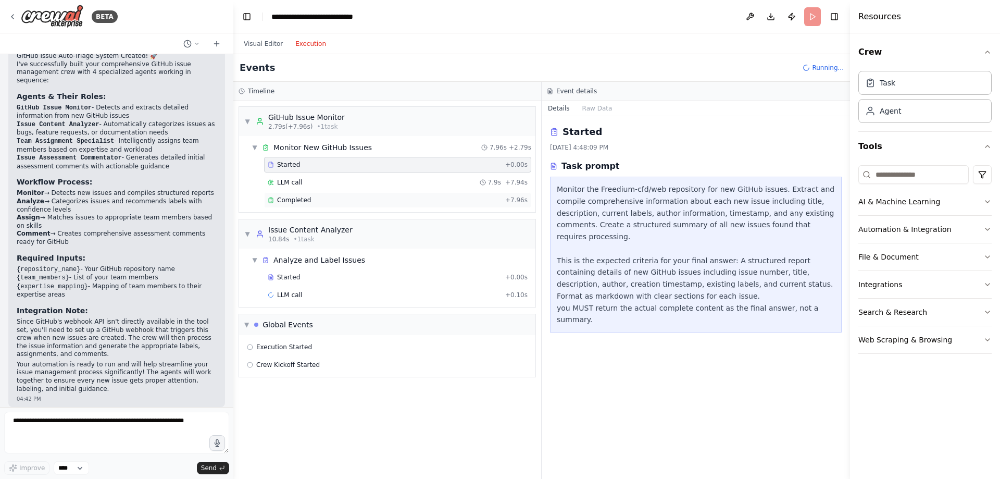
click at [317, 196] on div "Completed" at bounding box center [384, 200] width 233 height 8
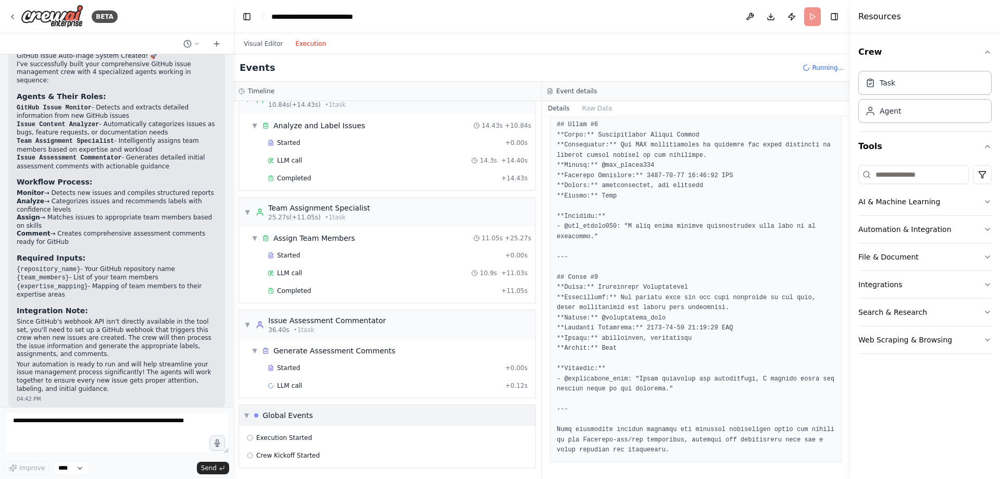
scroll to position [135, 0]
click at [312, 365] on div "Started" at bounding box center [384, 367] width 233 height 8
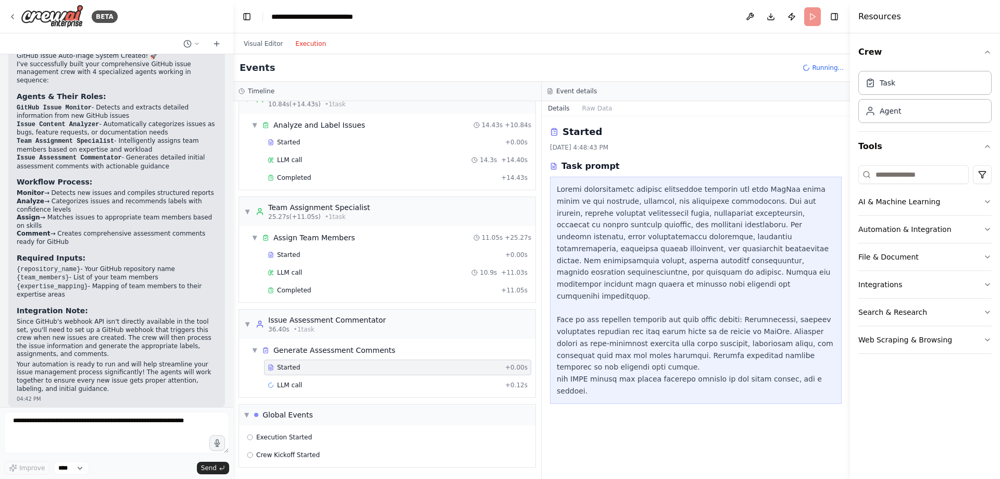
scroll to position [0, 0]
click at [321, 388] on div "LLM call + 0.12s" at bounding box center [398, 385] width 260 height 8
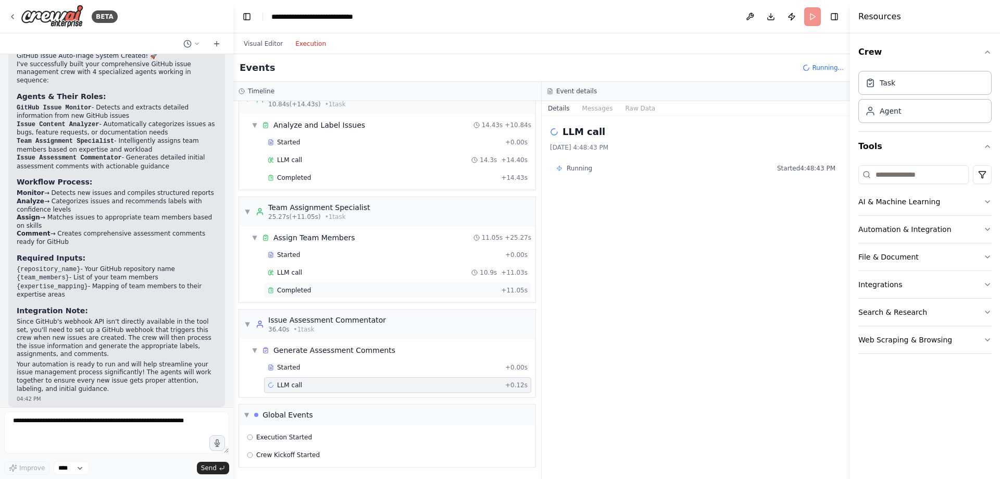
click at [314, 286] on div "Completed" at bounding box center [382, 290] width 229 height 8
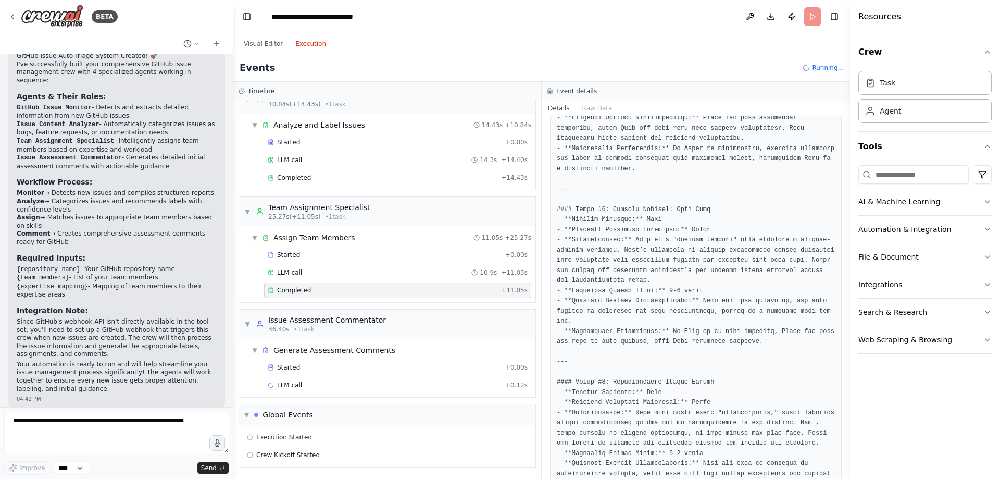
scroll to position [260, 0]
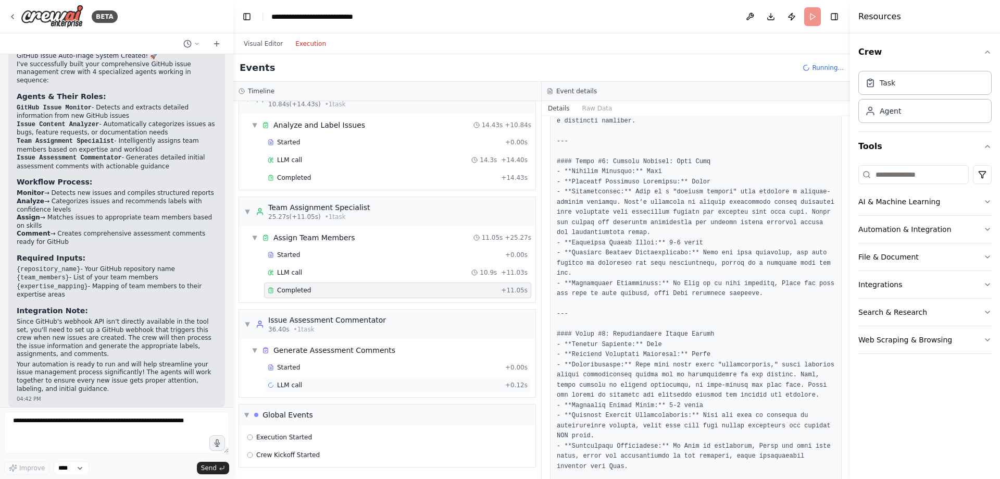
click at [353, 390] on div "LLM call + 0.12s" at bounding box center [397, 385] width 267 height 16
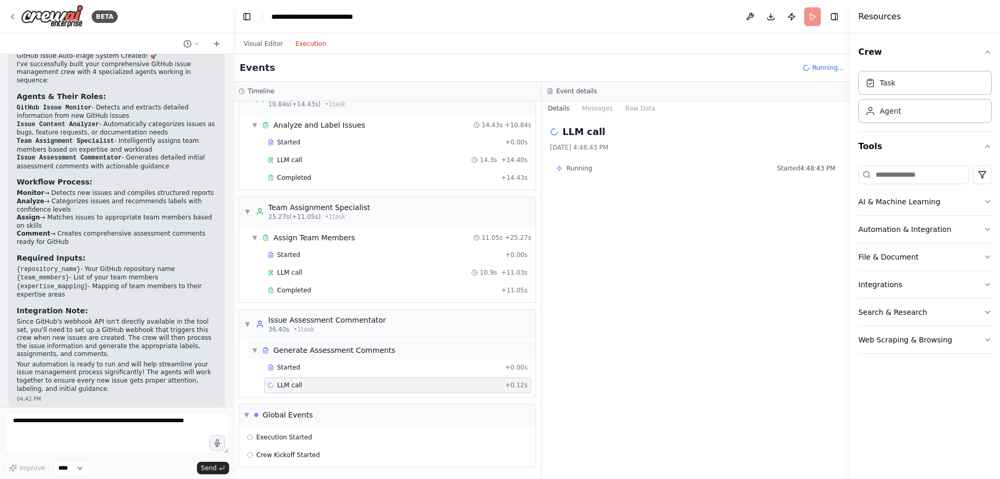
click at [323, 352] on div "Generate Assessment Comments" at bounding box center [334, 350] width 122 height 10
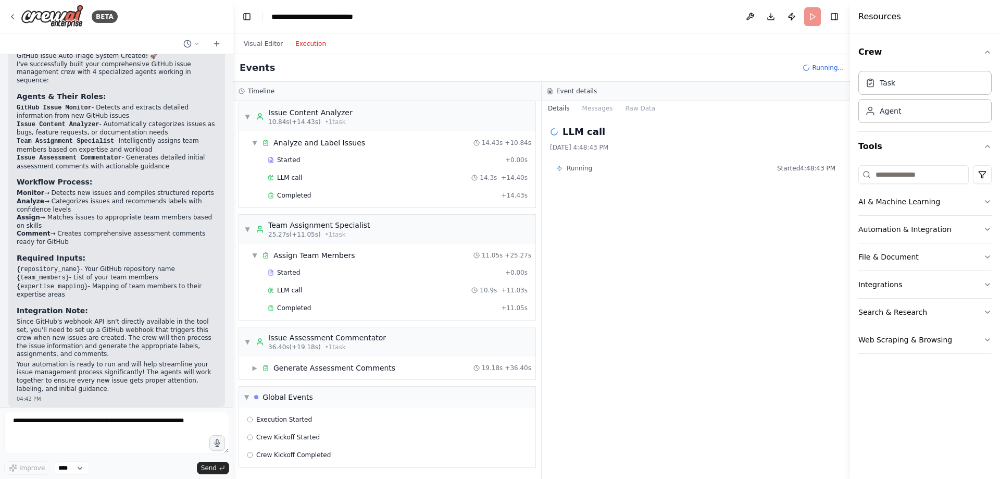
scroll to position [135, 0]
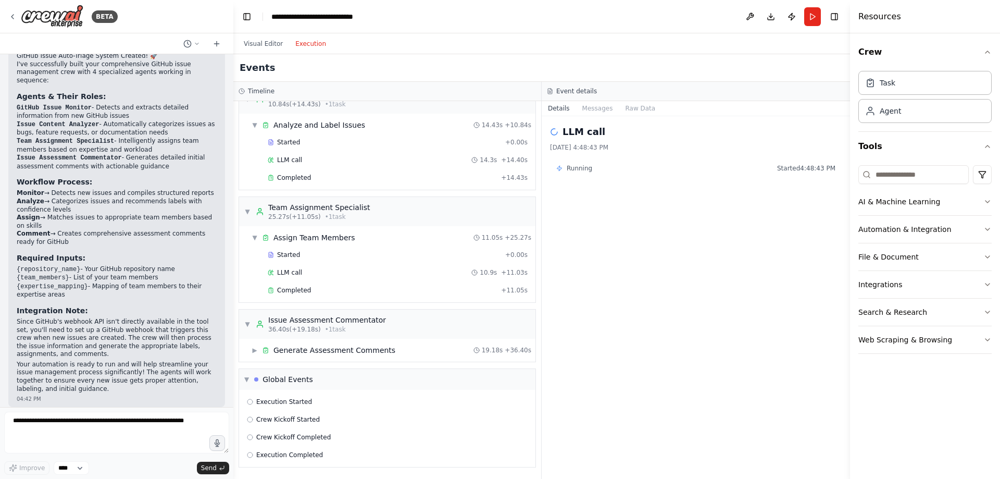
click at [317, 367] on div "▼ GitHub Issue Monitor 2.79s (+7.96s) • 1 task ▼ Monitor New GitHub Issues 7.96…" at bounding box center [387, 290] width 308 height 378
click at [321, 354] on div "Generate Assessment Comments" at bounding box center [334, 350] width 122 height 10
click at [299, 405] on span "Completed" at bounding box center [294, 402] width 34 height 8
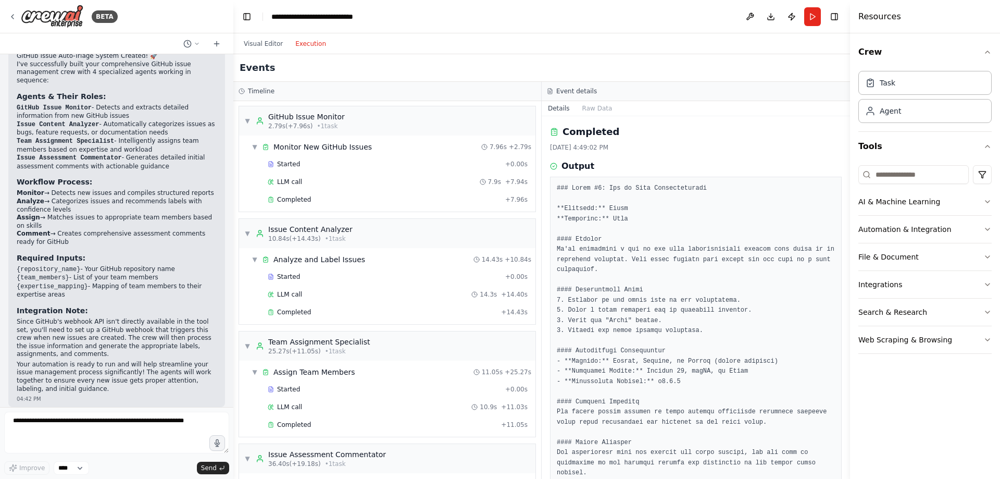
scroll to position [0, 0]
click at [328, 161] on div "Started" at bounding box center [384, 164] width 233 height 8
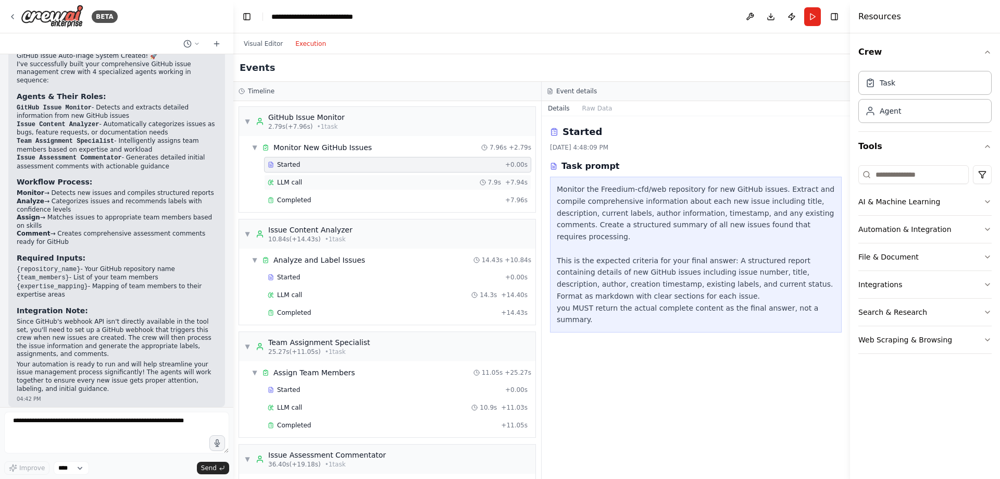
click at [370, 179] on div "LLM call 7.9s + 7.94s" at bounding box center [398, 182] width 260 height 8
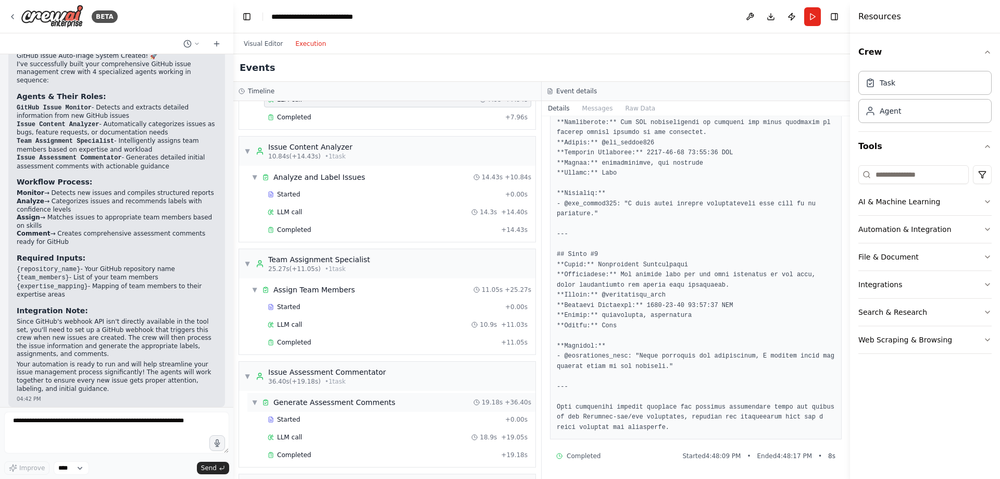
scroll to position [188, 0]
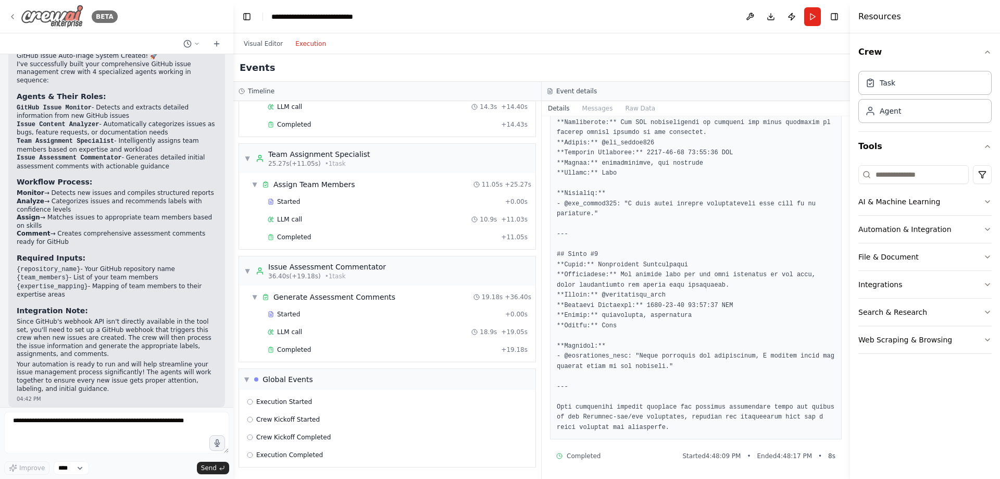
click at [82, 17] on img at bounding box center [52, 16] width 62 height 23
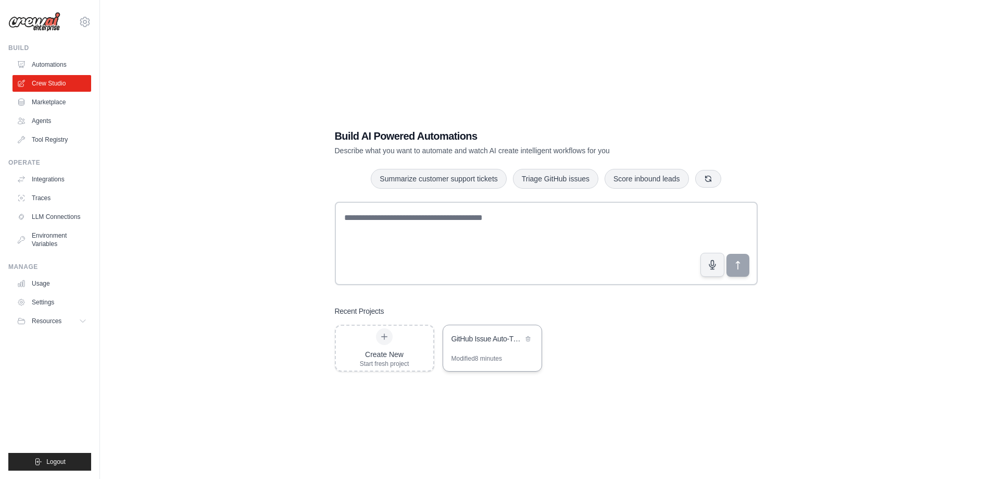
click at [516, 343] on div "GitHub Issue Auto-Triage System" at bounding box center [487, 338] width 71 height 10
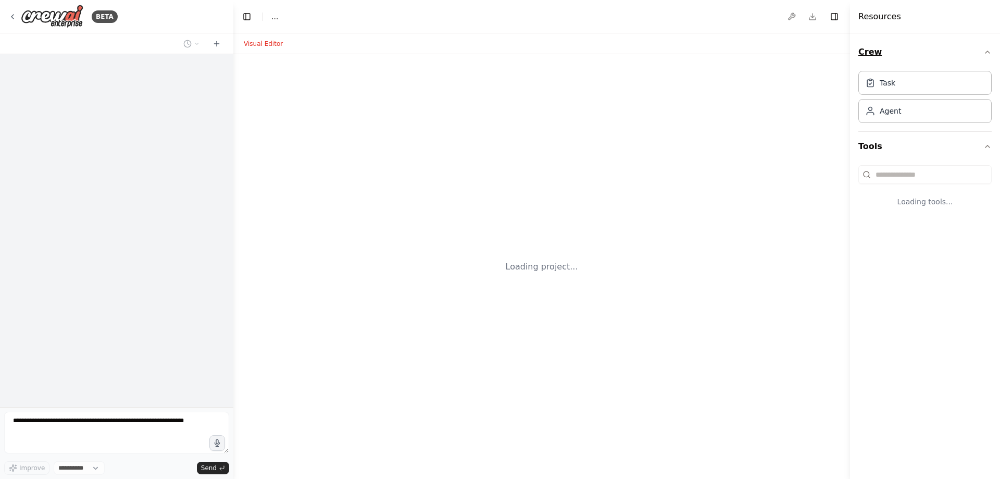
select select "****"
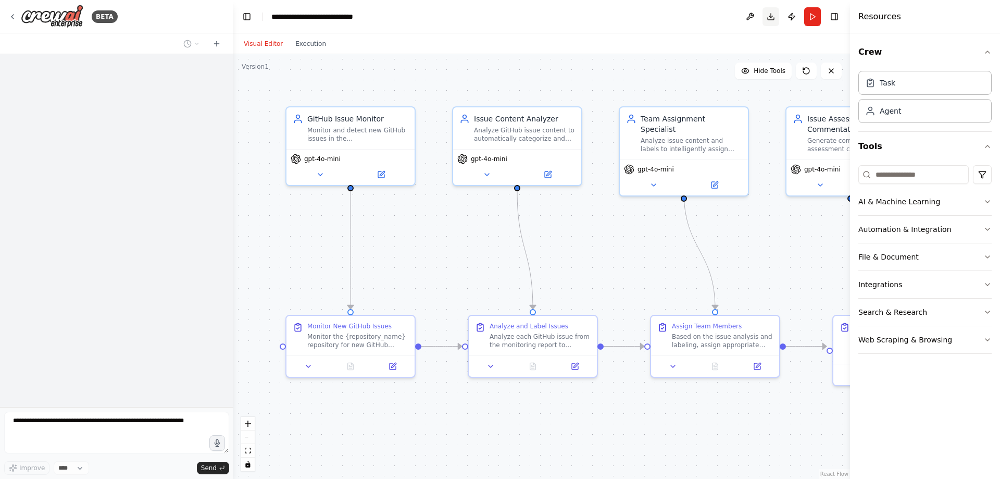
scroll to position [1013, 0]
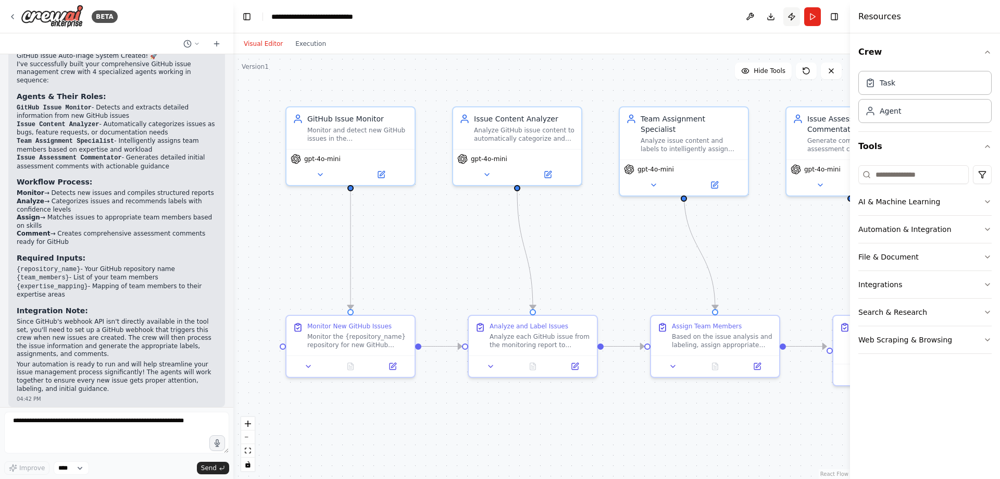
click at [784, 16] on button "Publish" at bounding box center [791, 16] width 17 height 19
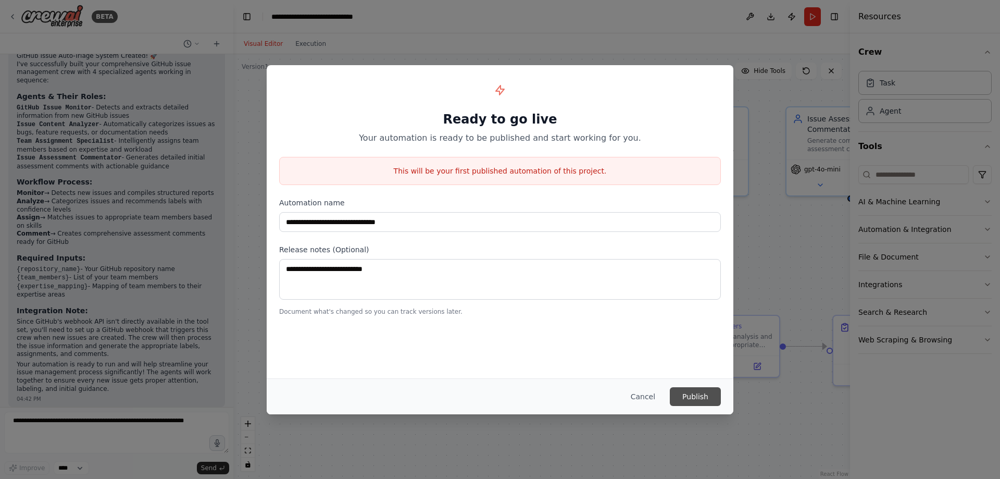
click at [700, 394] on button "Publish" at bounding box center [695, 396] width 51 height 19
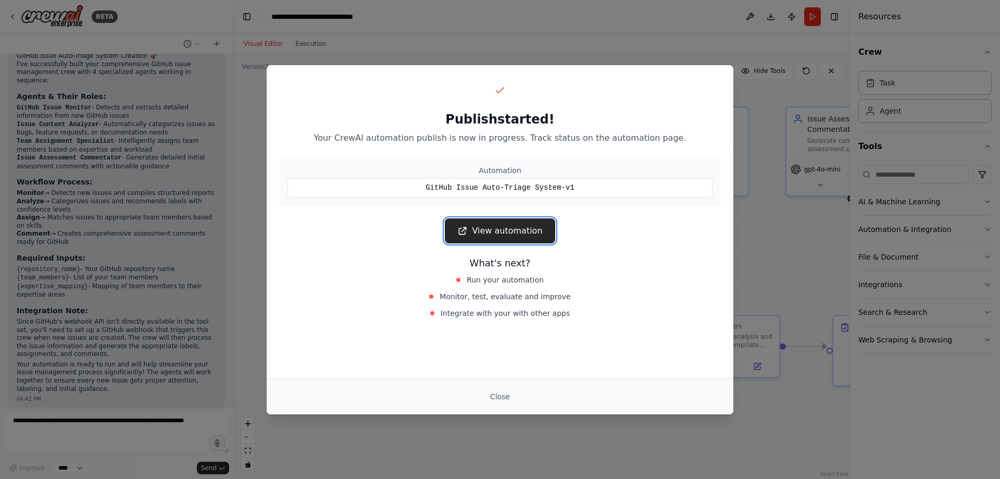
click at [508, 233] on link "View automation" at bounding box center [500, 230] width 110 height 25
click at [459, 234] on link "View automation" at bounding box center [500, 230] width 110 height 25
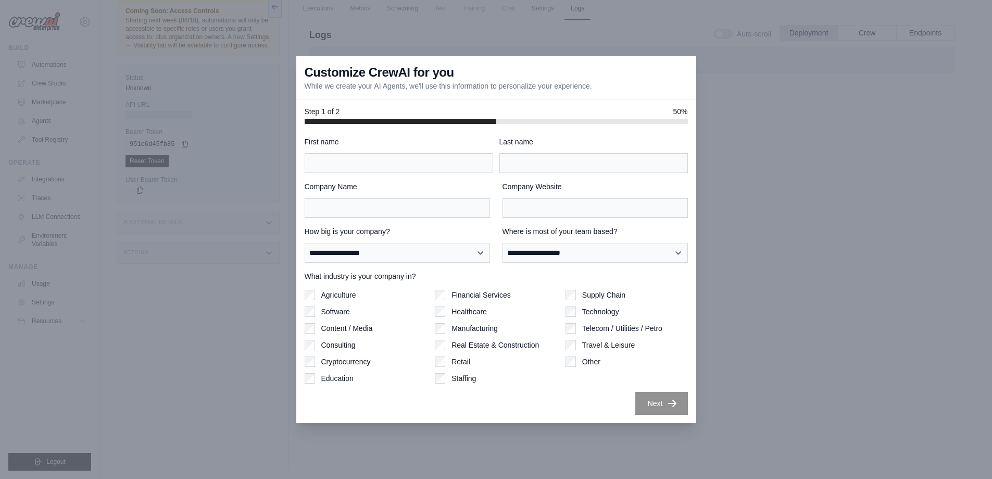
click at [321, 297] on label "Agriculture" at bounding box center [338, 295] width 35 height 10
drag, startPoint x: 560, startPoint y: 180, endPoint x: 551, endPoint y: 165, distance: 17.1
click at [560, 178] on div "**********" at bounding box center [496, 275] width 383 height 278
click at [551, 163] on input "Last name" at bounding box center [593, 163] width 189 height 20
type input "*"
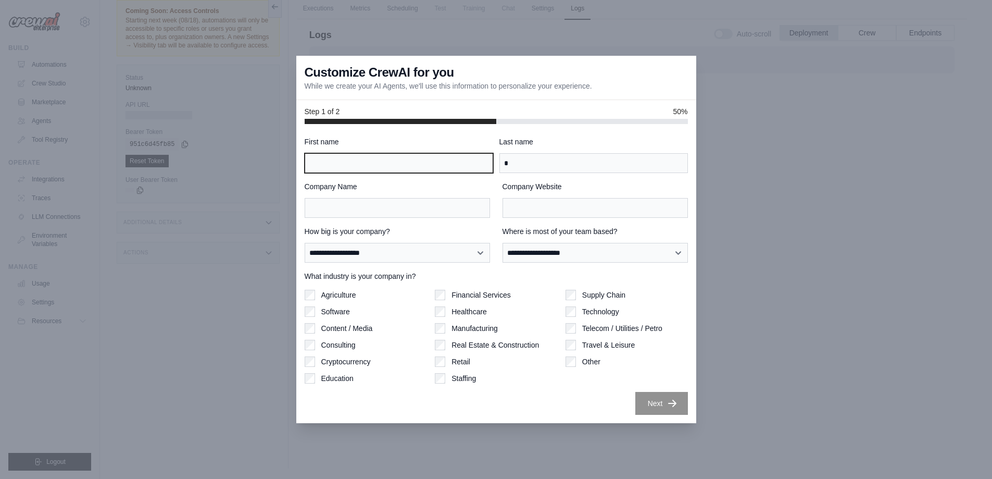
click at [394, 165] on input "First name" at bounding box center [399, 163] width 189 height 20
type input "*"
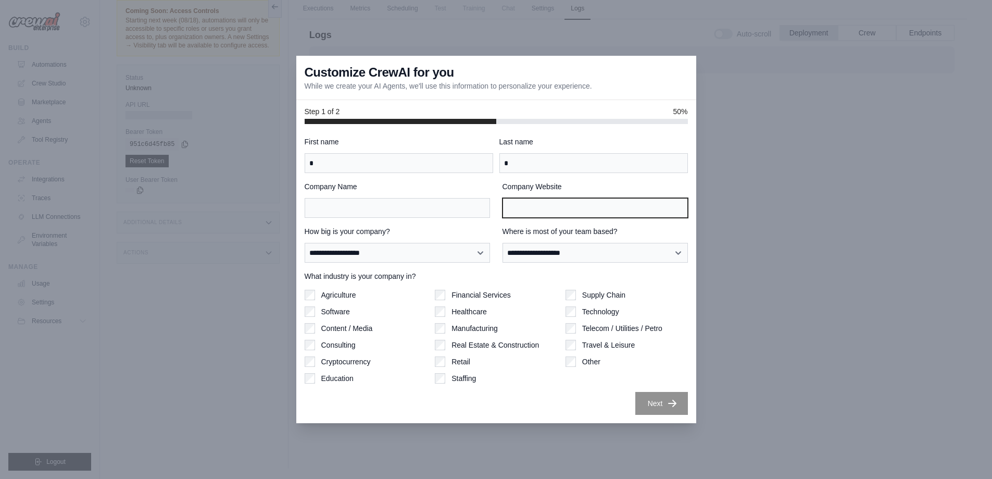
click at [518, 203] on input "Company Website" at bounding box center [595, 208] width 185 height 20
type input "*"
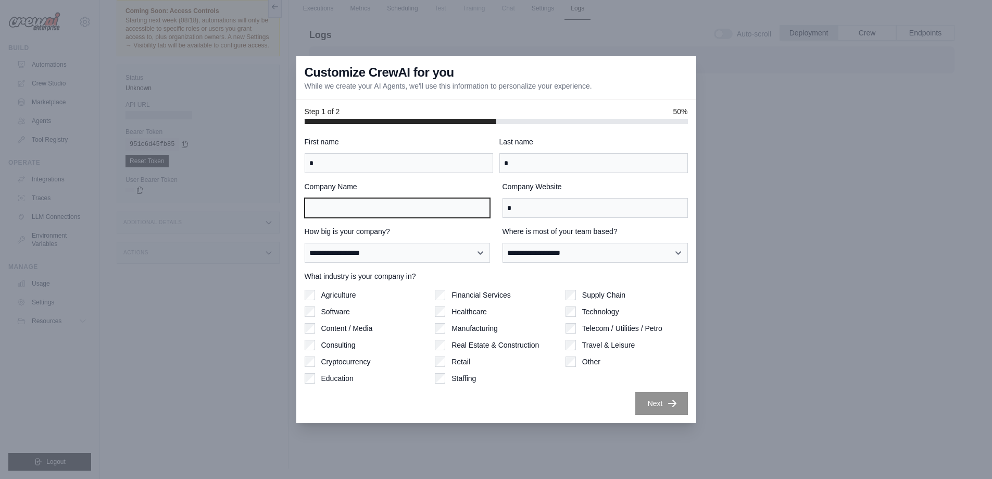
click at [427, 205] on input "Company Name" at bounding box center [397, 208] width 185 height 20
type input "*"
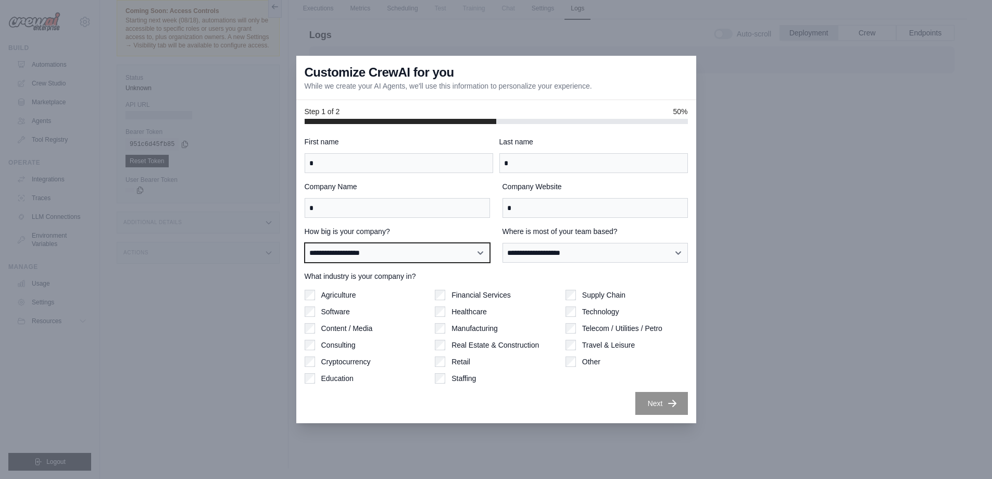
click at [439, 244] on select "**********" at bounding box center [397, 253] width 185 height 20
select select "**********"
click at [305, 243] on select "**********" at bounding box center [397, 253] width 185 height 20
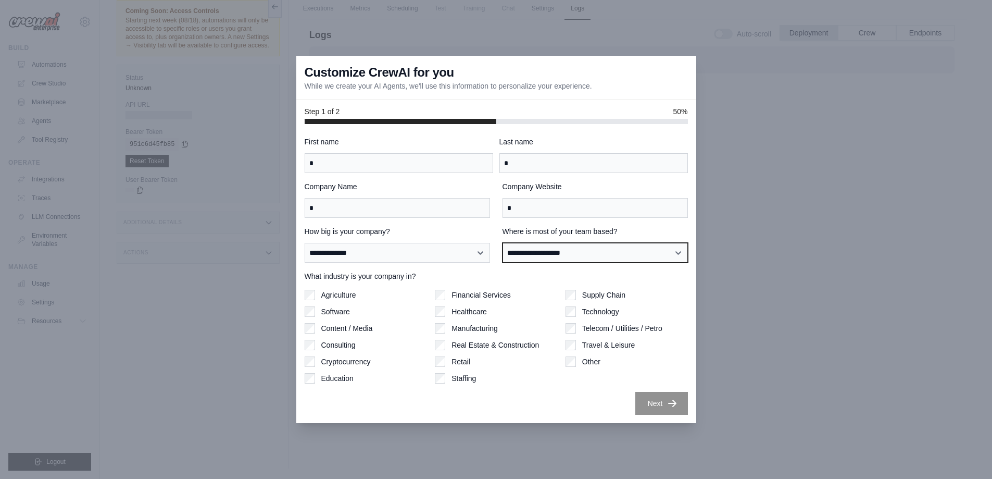
click at [560, 248] on select "**********" at bounding box center [595, 253] width 185 height 20
select select "******"
click at [503, 243] on select "**********" at bounding box center [595, 253] width 185 height 20
click at [673, 421] on div "**********" at bounding box center [496, 273] width 400 height 299
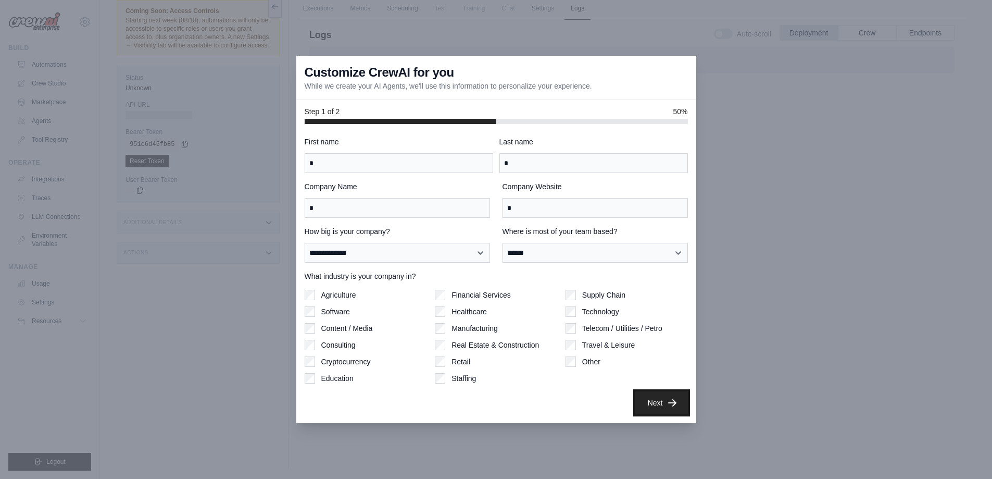
click at [669, 411] on button "Next" at bounding box center [661, 402] width 53 height 23
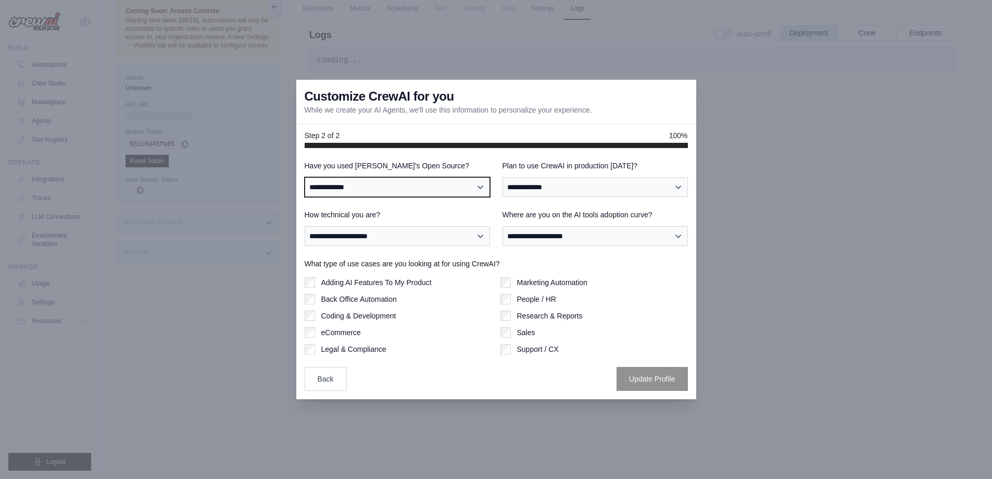
click at [419, 180] on select "**********" at bounding box center [397, 187] width 185 height 20
select select "**"
click at [305, 177] on select "**********" at bounding box center [397, 187] width 185 height 20
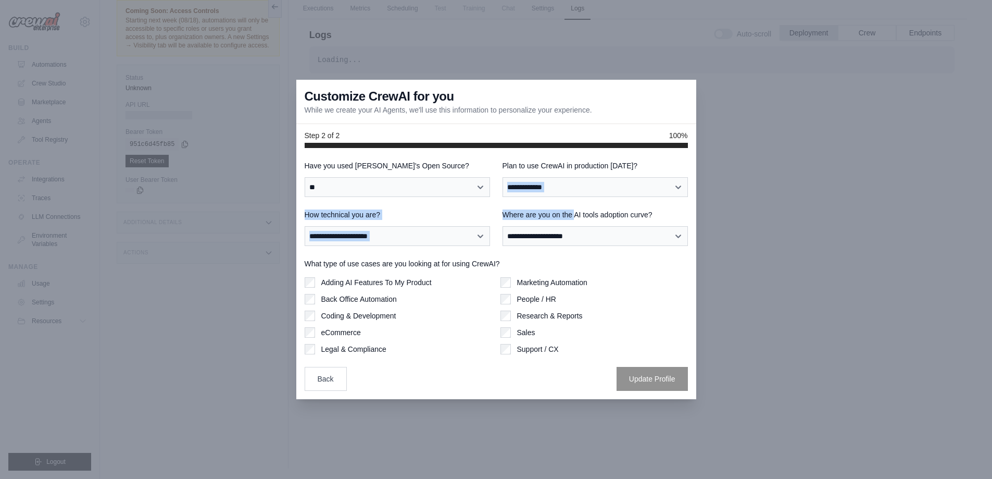
click at [581, 196] on div "**********" at bounding box center [496, 275] width 383 height 230
drag, startPoint x: 578, startPoint y: 187, endPoint x: 571, endPoint y: 196, distance: 11.9
click at [578, 187] on select "**********" at bounding box center [595, 187] width 185 height 20
select select "****"
click at [503, 177] on select "**********" at bounding box center [595, 187] width 185 height 20
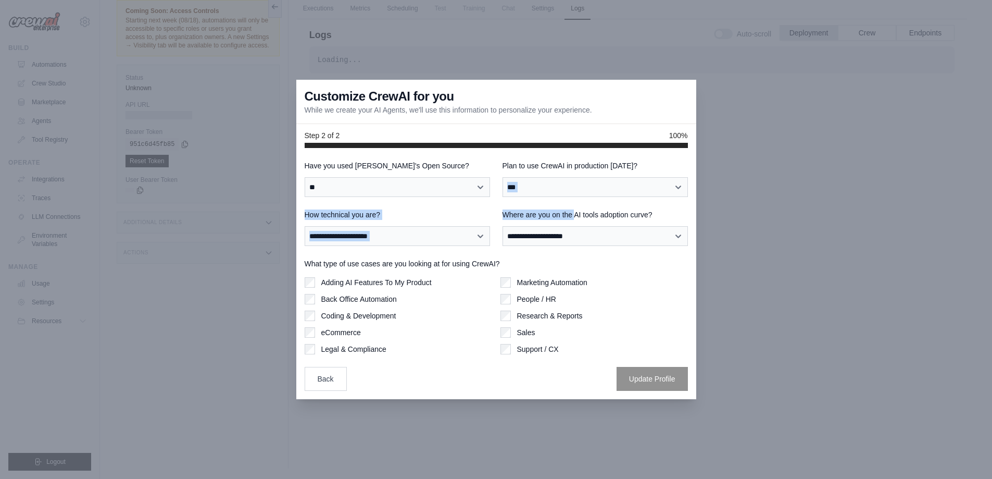
drag, startPoint x: 571, startPoint y: 196, endPoint x: 561, endPoint y: 222, distance: 27.4
click at [561, 222] on div "**********" at bounding box center [595, 227] width 185 height 36
click at [553, 223] on div "**********" at bounding box center [595, 227] width 185 height 36
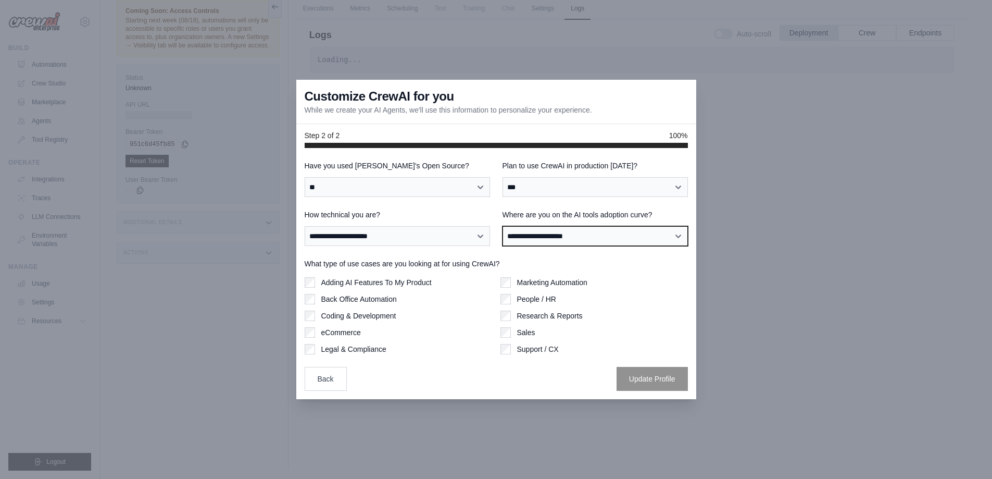
drag, startPoint x: 553, startPoint y: 238, endPoint x: 554, endPoint y: 245, distance: 7.5
click at [553, 238] on select "**********" at bounding box center [595, 236] width 185 height 20
select select "**********"
click at [503, 226] on select "**********" at bounding box center [595, 236] width 185 height 20
click at [558, 259] on label "What type of use cases are you looking at for using CrewAI?" at bounding box center [496, 263] width 383 height 10
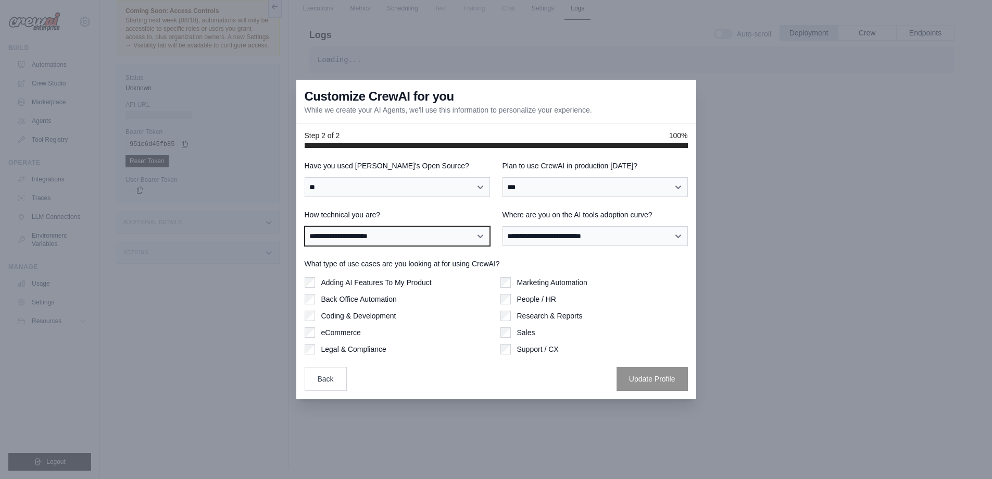
click at [444, 234] on select "**********" at bounding box center [397, 236] width 185 height 20
select select "**********"
click at [305, 226] on select "**********" at bounding box center [397, 236] width 185 height 20
click at [488, 306] on div "Adding AI Features To My Product Back Office Automation Coding & Development eC…" at bounding box center [398, 315] width 187 height 77
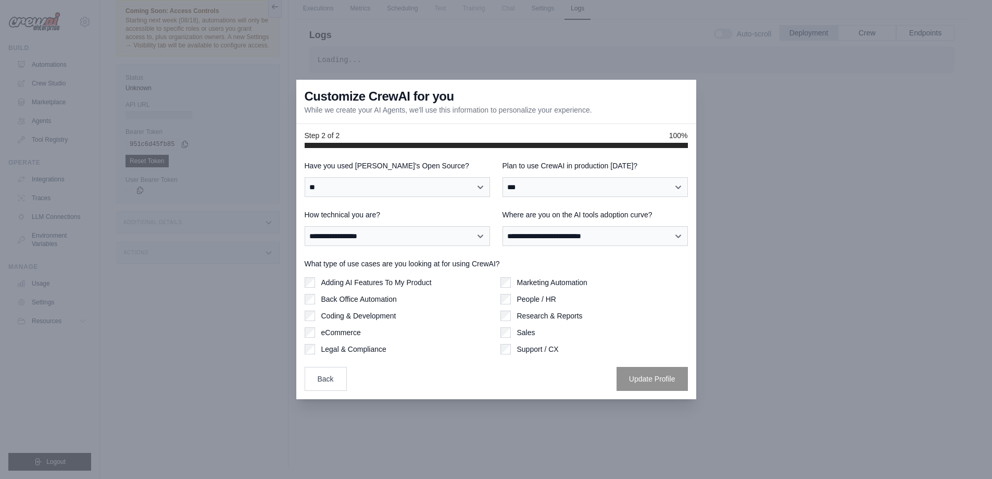
click at [510, 308] on div "Marketing Automation People / HR Research & Reports Sales Support / CX" at bounding box center [593, 315] width 187 height 77
click at [513, 321] on div "Marketing Automation People / HR Research & Reports Sales Support / CX" at bounding box center [593, 315] width 187 height 77
click at [634, 372] on button "Update Profile" at bounding box center [652, 378] width 71 height 24
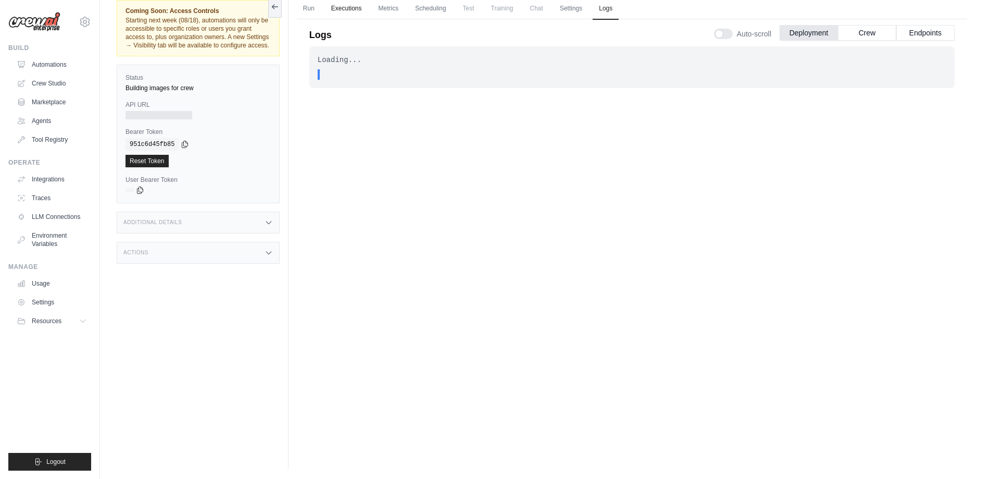
click at [347, 11] on link "Executions" at bounding box center [346, 9] width 43 height 22
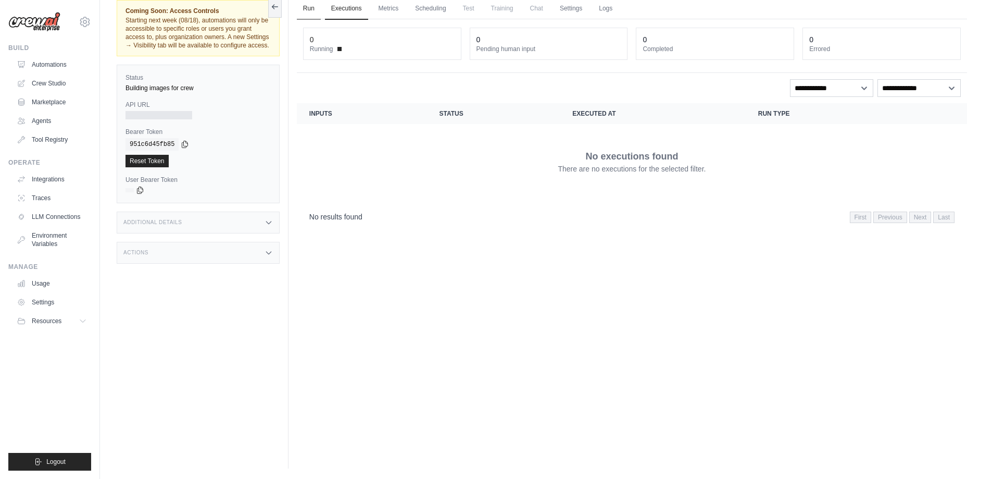
click at [311, 15] on link "Run" at bounding box center [309, 9] width 24 height 22
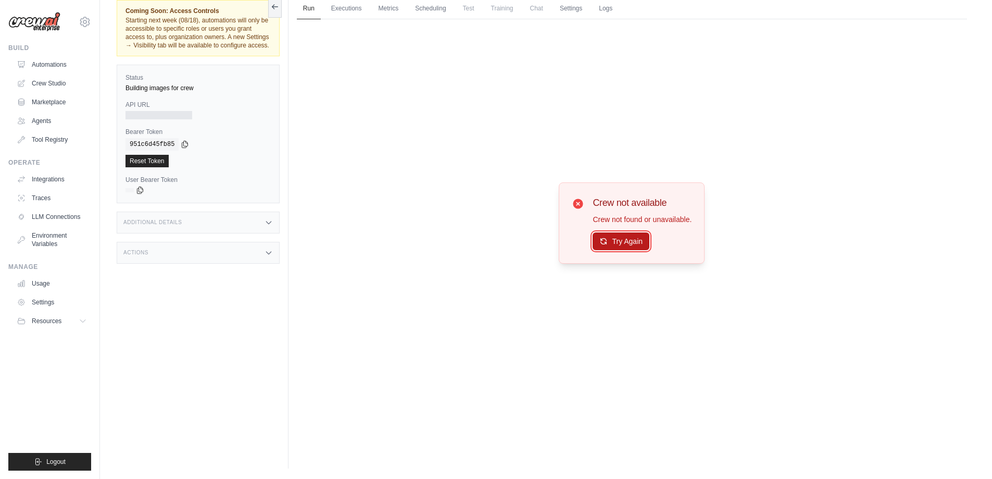
click at [617, 246] on button "Try Again" at bounding box center [621, 241] width 57 height 18
click at [631, 248] on button "Try Again" at bounding box center [621, 241] width 57 height 18
click at [155, 119] on div at bounding box center [159, 115] width 67 height 8
click at [195, 225] on div "Additional Details" at bounding box center [198, 222] width 163 height 22
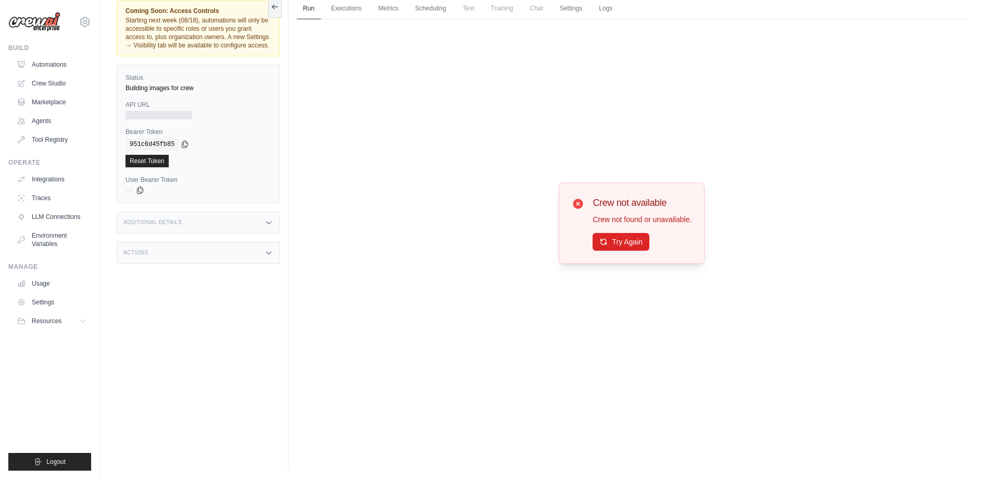
click at [197, 225] on div "Additional Details" at bounding box center [198, 222] width 163 height 22
click at [194, 262] on div "Actions" at bounding box center [198, 253] width 163 height 22
click at [178, 249] on div "Coming Soon: Access Controls Starting next week (08/18), automations will only …" at bounding box center [203, 229] width 172 height 479
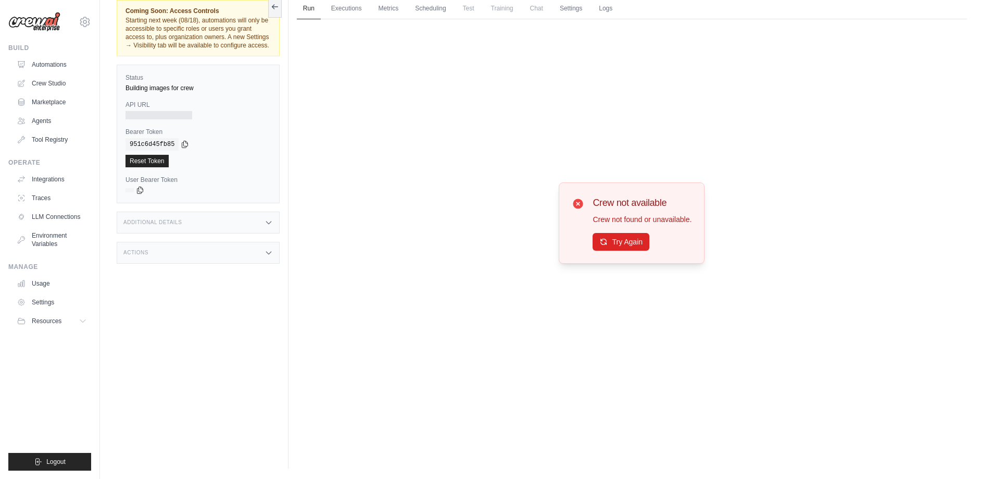
click at [175, 258] on div "Actions" at bounding box center [198, 253] width 163 height 22
click at [619, 12] on link "Logs" at bounding box center [606, 9] width 26 height 22
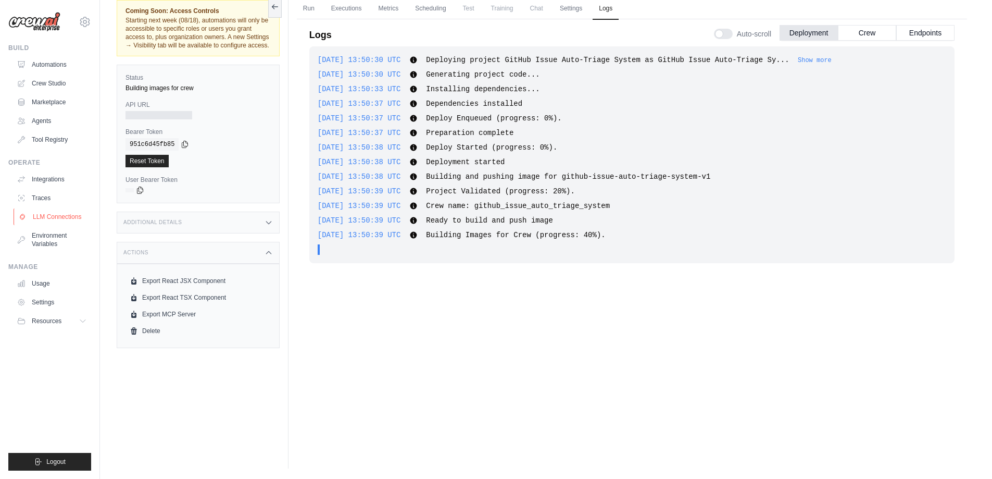
click at [72, 217] on link "LLM Connections" at bounding box center [53, 216] width 79 height 17
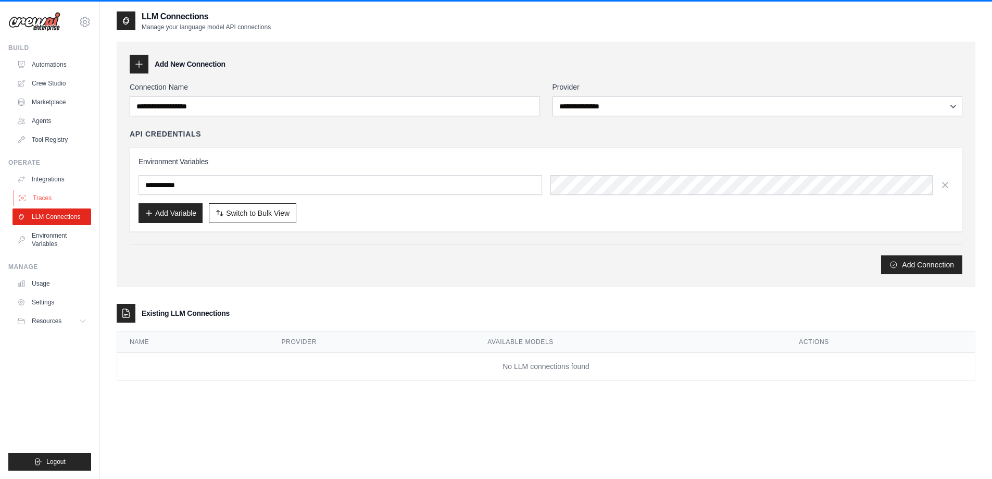
click at [64, 199] on link "Traces" at bounding box center [53, 198] width 79 height 17
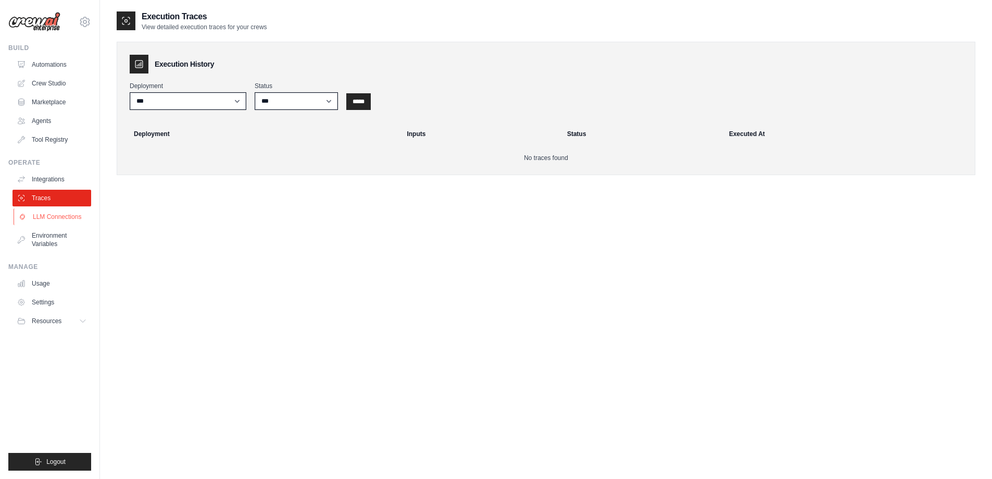
click at [55, 215] on link "LLM Connections" at bounding box center [53, 216] width 79 height 17
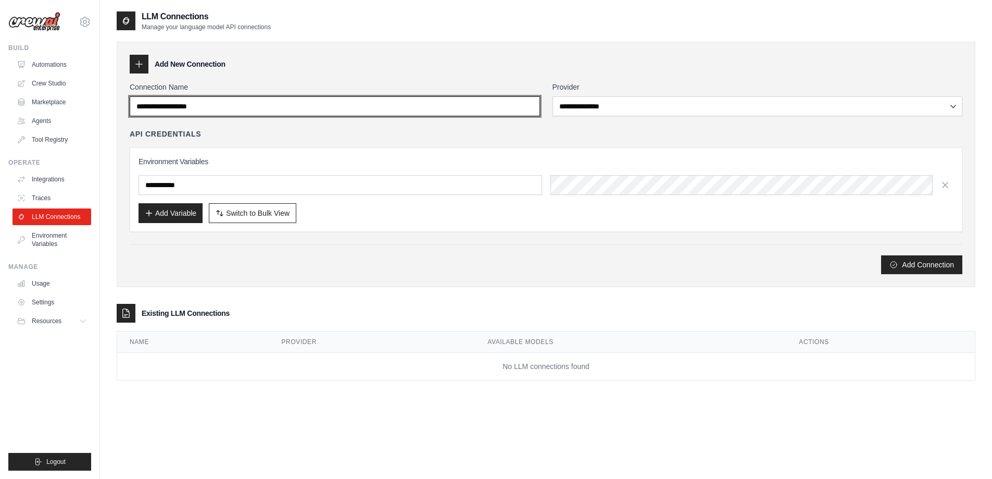
click at [331, 111] on input "Connection Name" at bounding box center [335, 106] width 410 height 20
click at [532, 106] on input "Connection Name" at bounding box center [335, 106] width 410 height 20
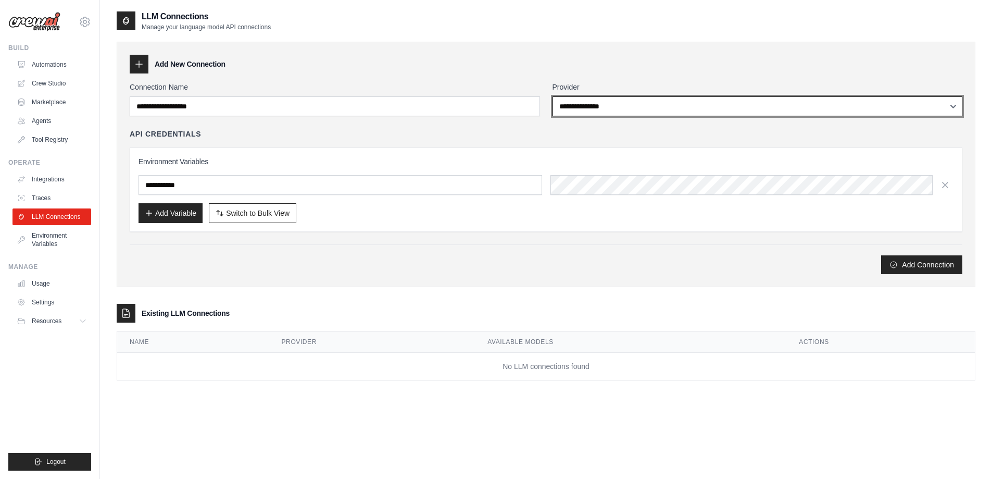
click at [584, 104] on select "**********" at bounding box center [758, 106] width 410 height 20
click at [584, 105] on select "**********" at bounding box center [758, 106] width 410 height 20
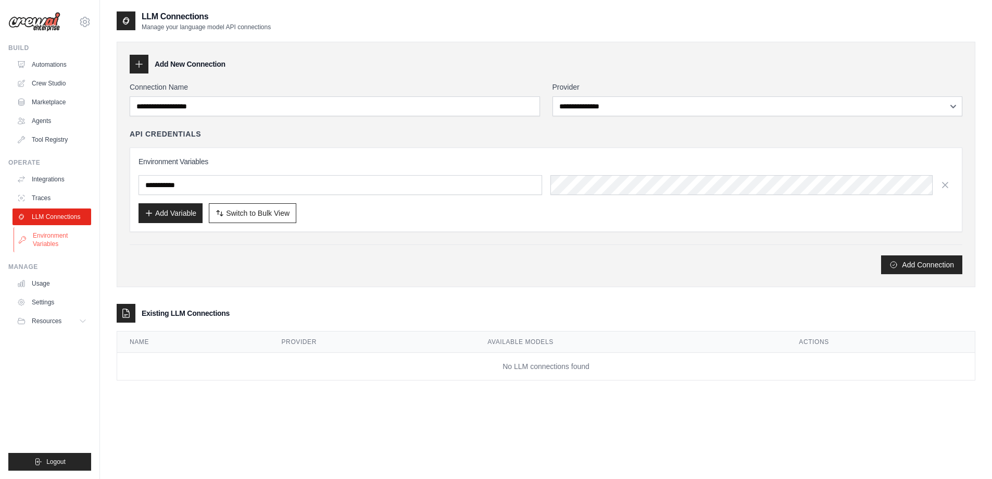
click at [71, 240] on link "Environment Variables" at bounding box center [53, 239] width 79 height 25
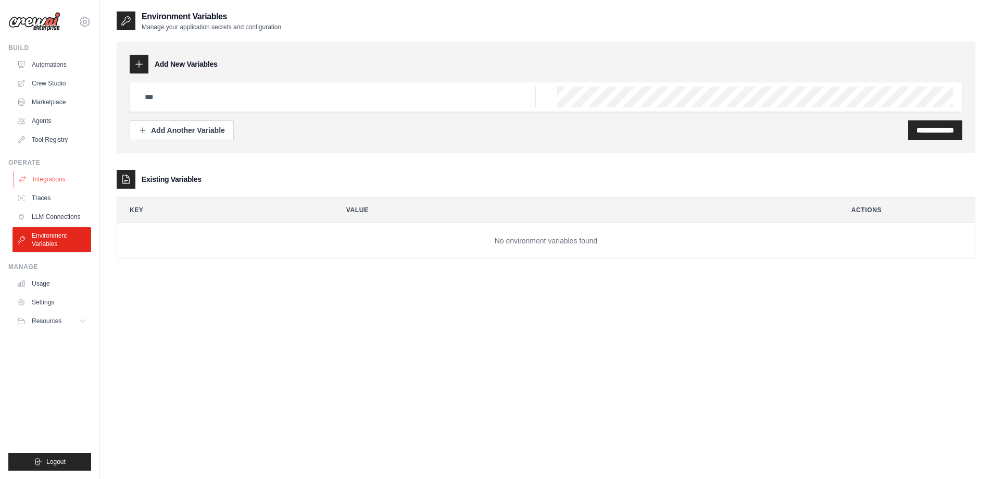
click at [63, 177] on link "Integrations" at bounding box center [53, 179] width 79 height 17
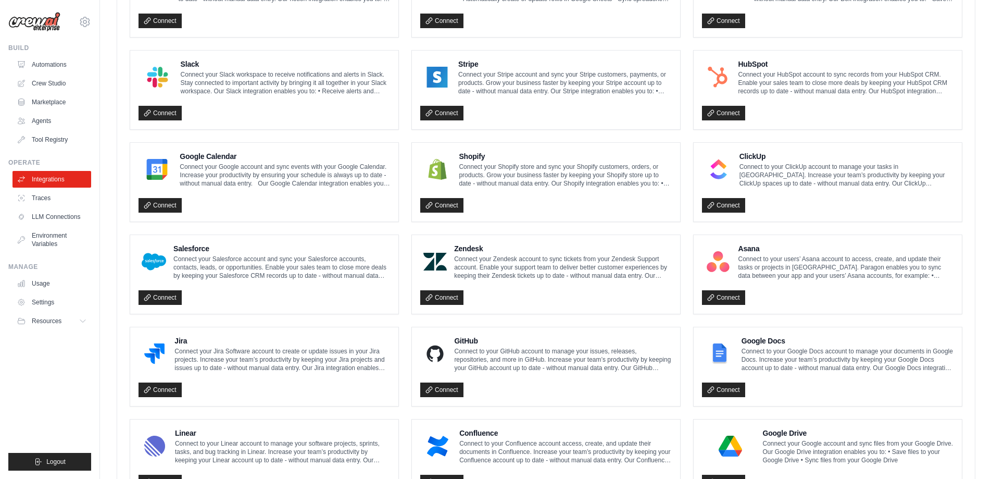
scroll to position [496, 0]
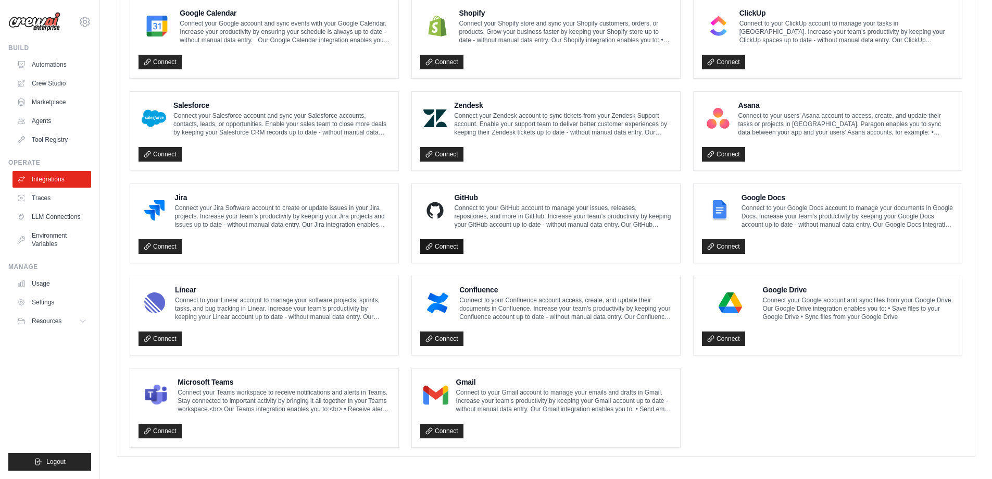
click at [457, 244] on link "Connect" at bounding box center [441, 246] width 43 height 15
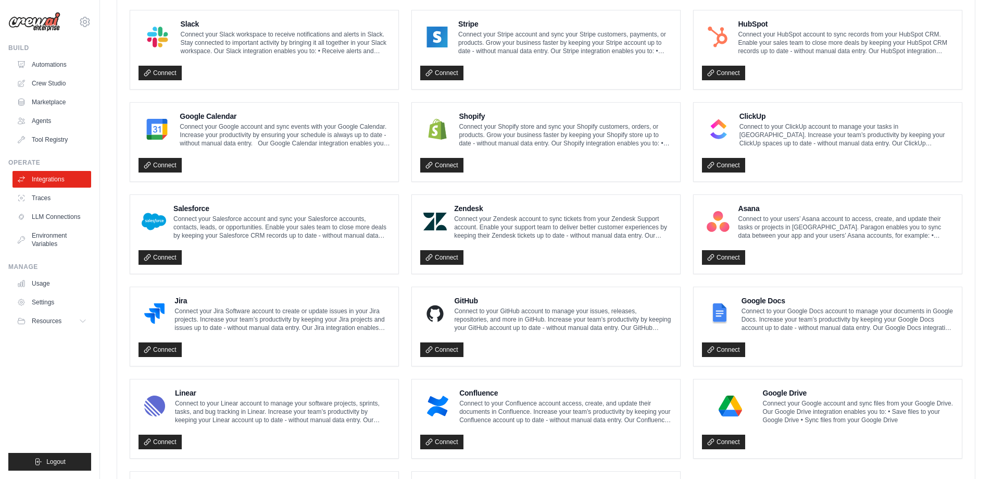
scroll to position [392, 0]
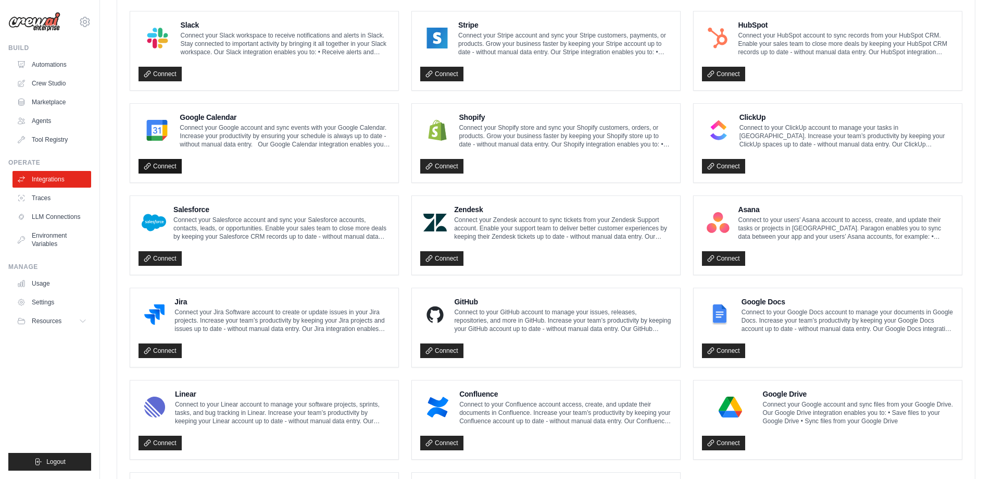
click at [170, 167] on link "Connect" at bounding box center [160, 166] width 43 height 15
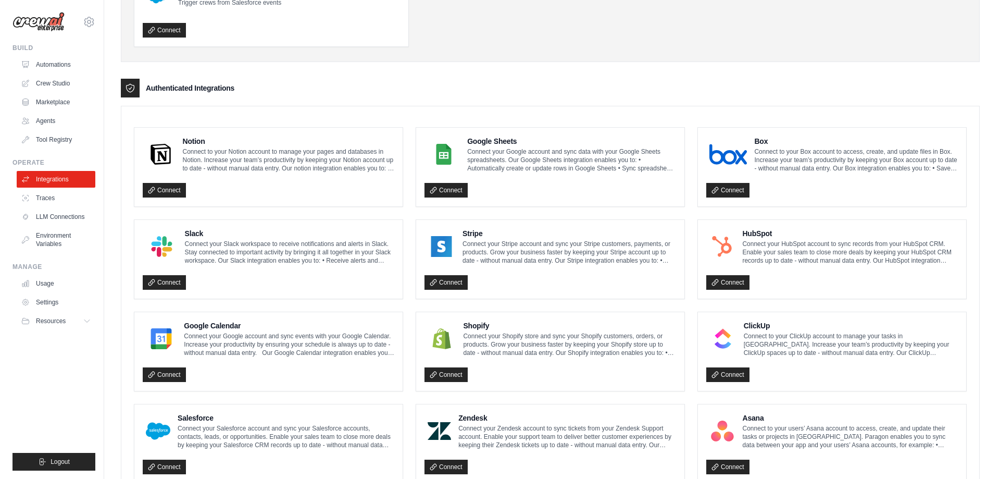
scroll to position [0, 0]
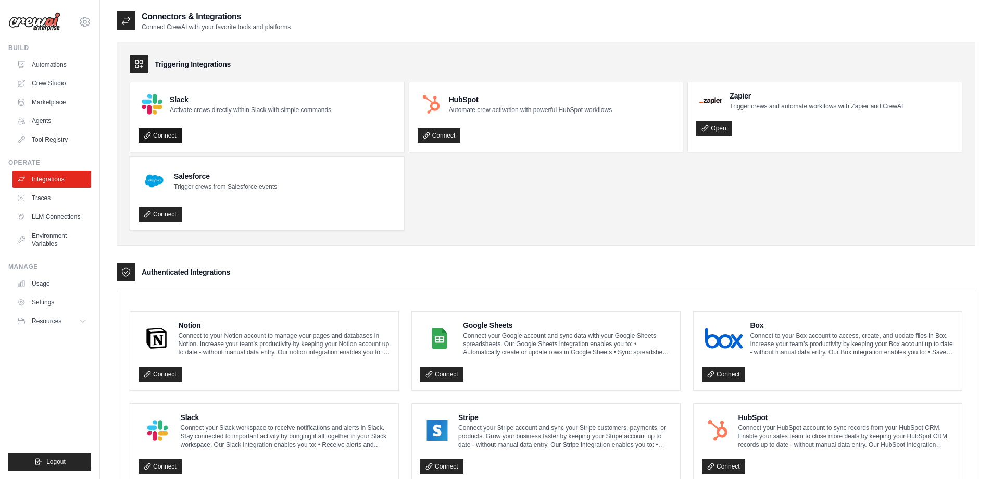
click at [179, 129] on link "Connect" at bounding box center [160, 135] width 43 height 15
click at [59, 119] on link "Agents" at bounding box center [53, 120] width 79 height 17
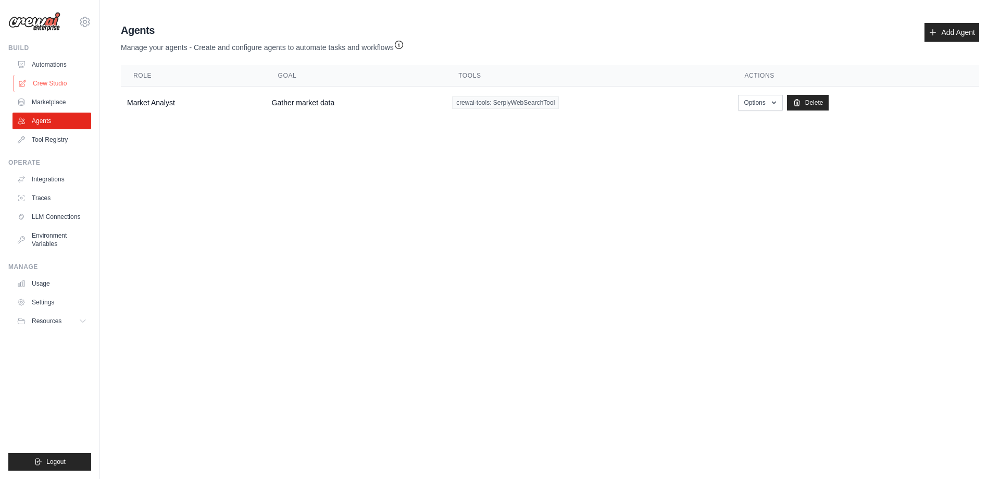
click at [71, 87] on link "Crew Studio" at bounding box center [53, 83] width 79 height 17
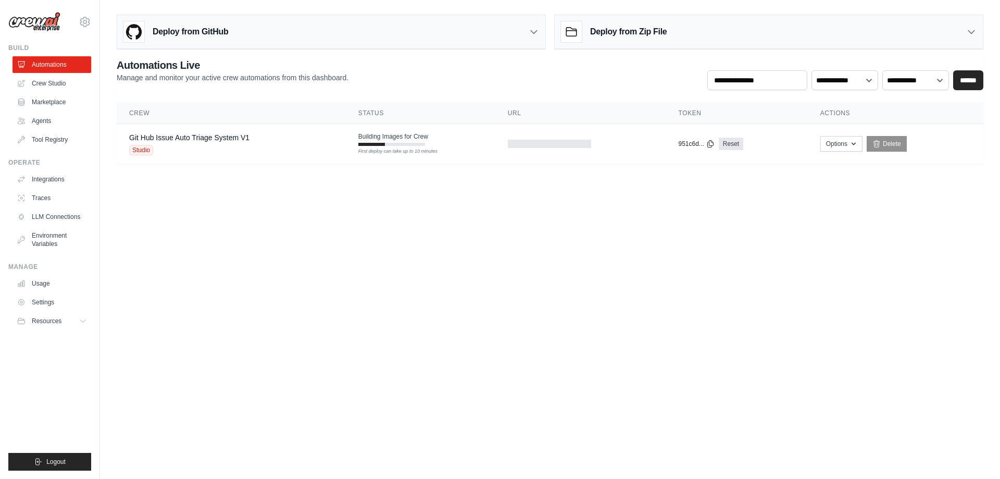
click at [254, 39] on div "Deploy from GitHub" at bounding box center [331, 32] width 428 height 34
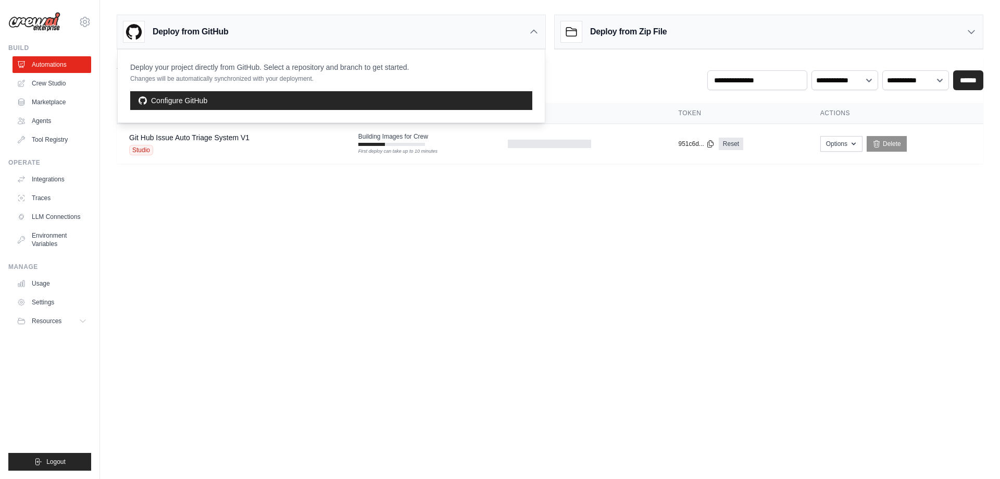
click at [331, 39] on div "Deploy from GitHub" at bounding box center [331, 32] width 428 height 34
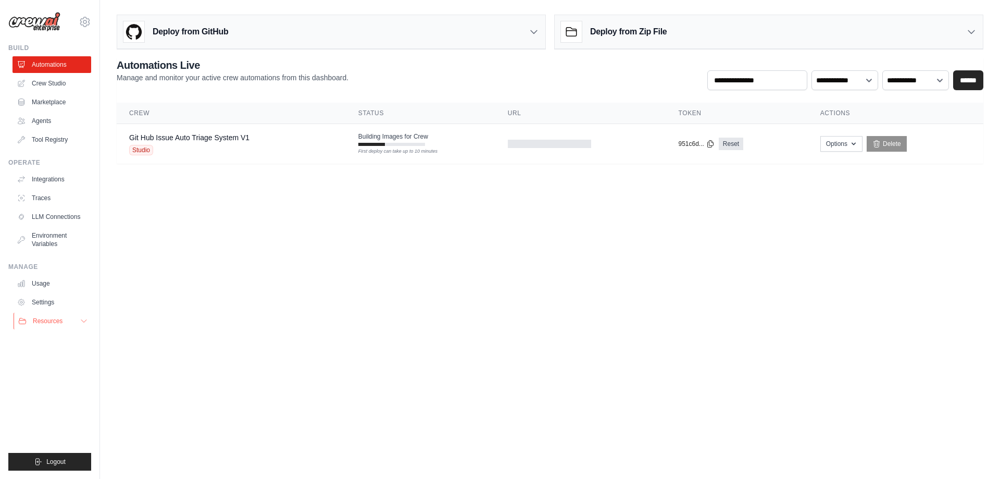
click at [68, 319] on button "Resources" at bounding box center [53, 320] width 79 height 17
click at [73, 319] on button "Resources" at bounding box center [53, 320] width 79 height 17
click at [66, 304] on link "Settings" at bounding box center [53, 302] width 79 height 17
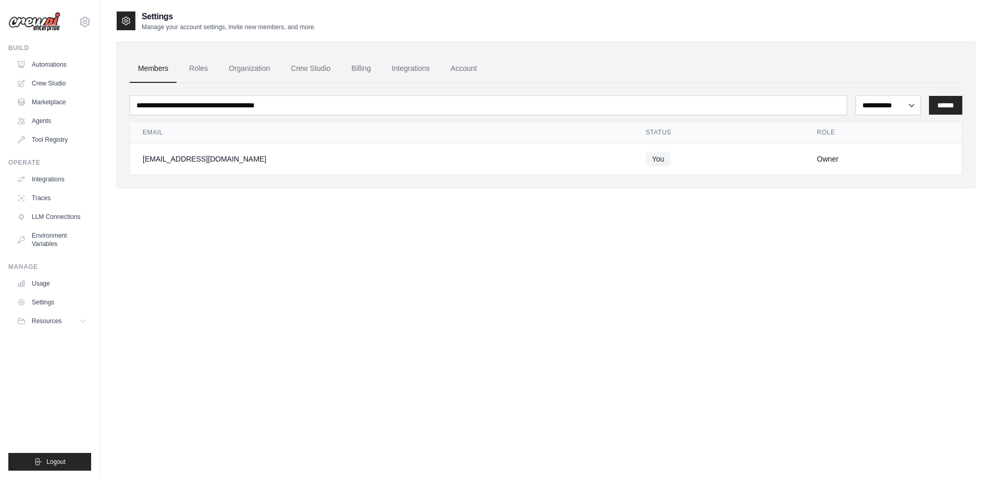
drag, startPoint x: 66, startPoint y: 304, endPoint x: 206, endPoint y: 309, distance: 139.7
click at [86, 287] on link "Usage" at bounding box center [53, 283] width 79 height 17
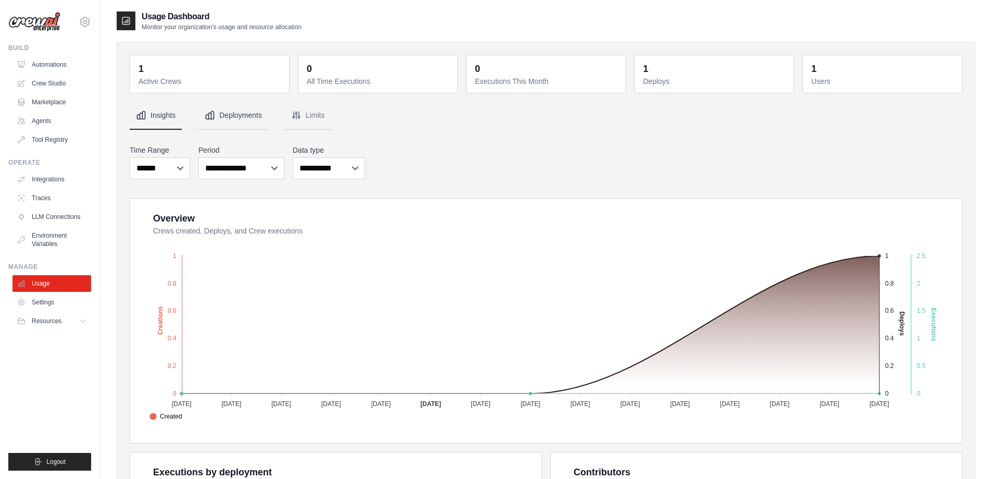
click at [240, 114] on button "Deployments" at bounding box center [233, 116] width 70 height 28
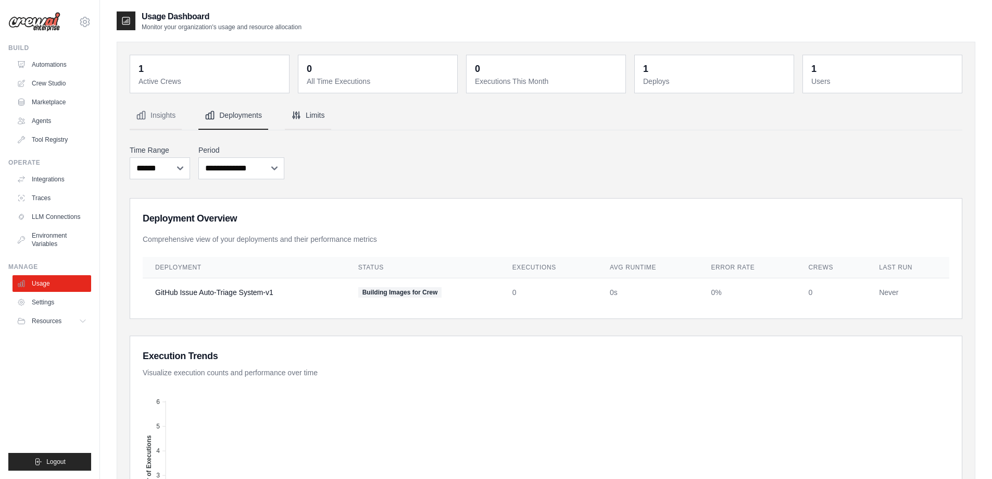
click at [302, 115] on icon "Tabs" at bounding box center [296, 115] width 10 height 10
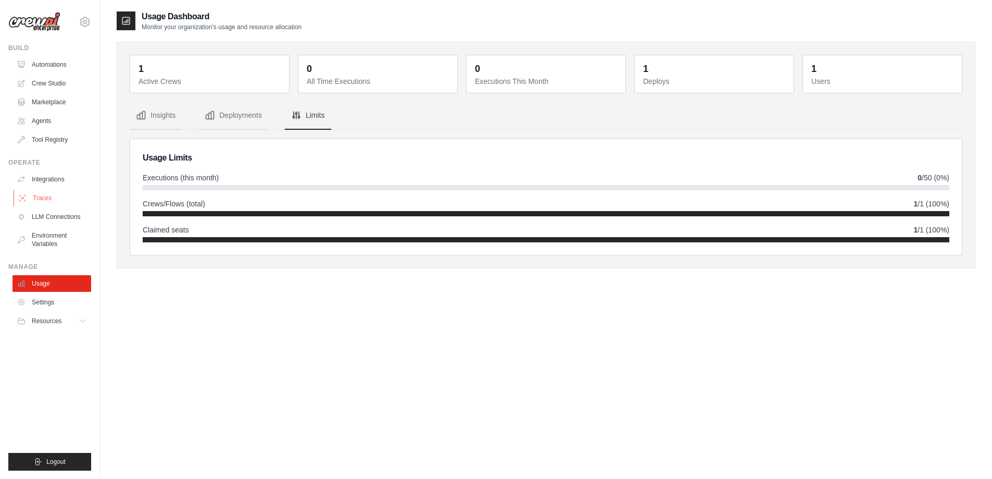
click at [49, 204] on link "Traces" at bounding box center [53, 198] width 79 height 17
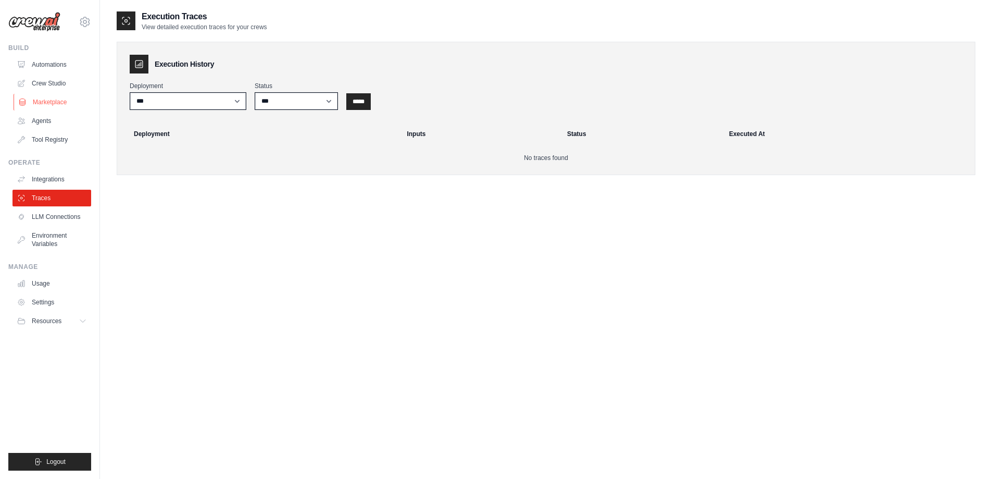
click at [65, 104] on link "Marketplace" at bounding box center [53, 102] width 79 height 17
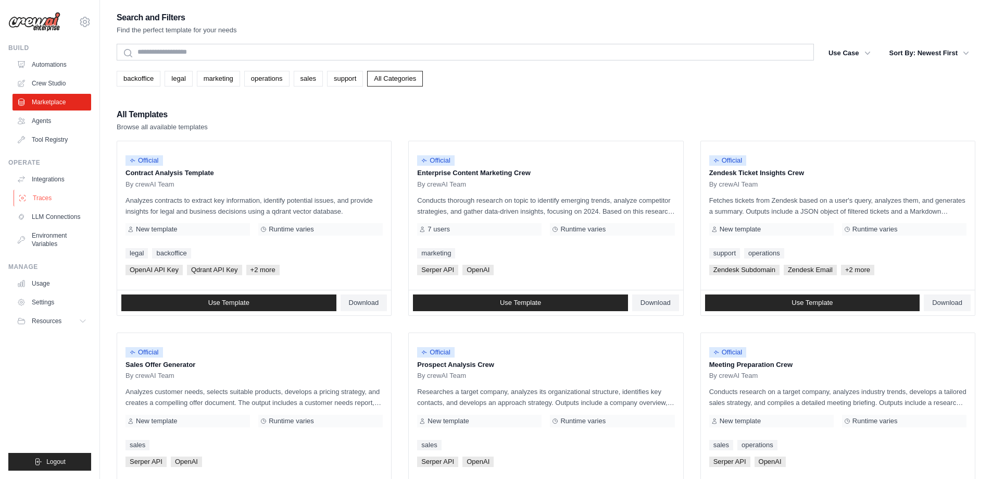
click at [63, 190] on link "Traces" at bounding box center [53, 198] width 79 height 17
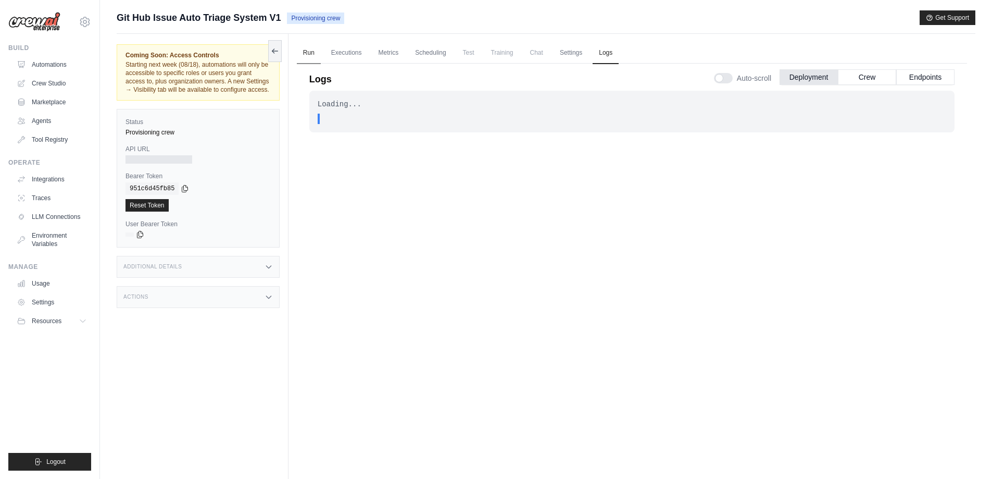
click at [311, 50] on link "Run" at bounding box center [309, 53] width 24 height 22
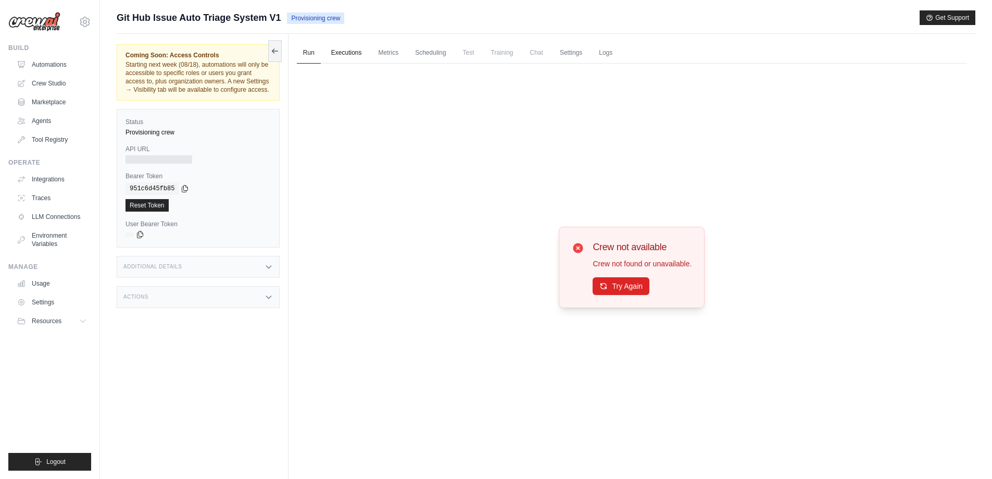
click at [357, 52] on link "Executions" at bounding box center [346, 53] width 43 height 22
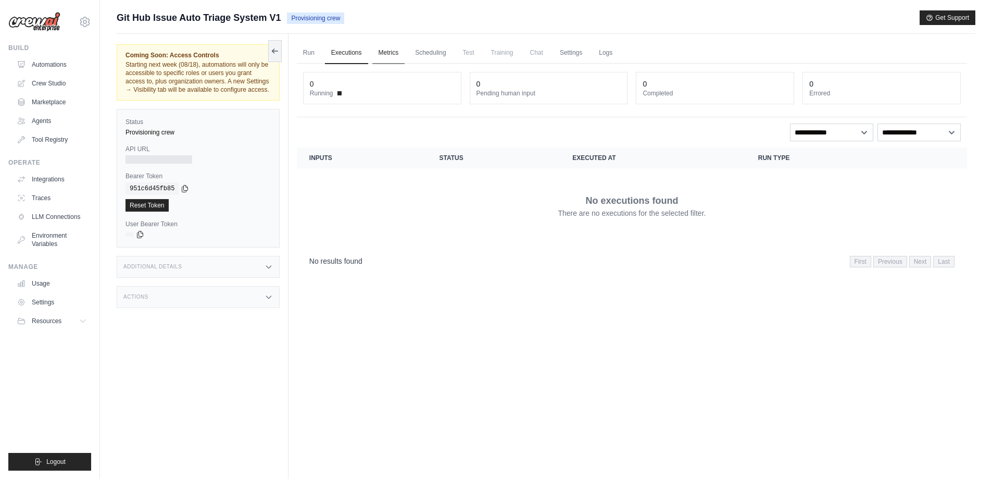
click at [392, 53] on link "Metrics" at bounding box center [388, 53] width 33 height 22
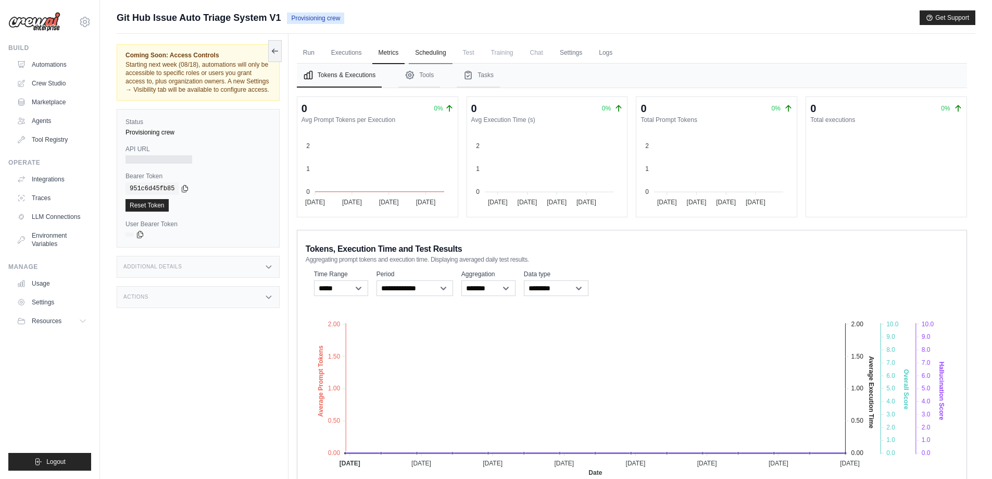
click at [448, 57] on link "Scheduling" at bounding box center [430, 53] width 43 height 22
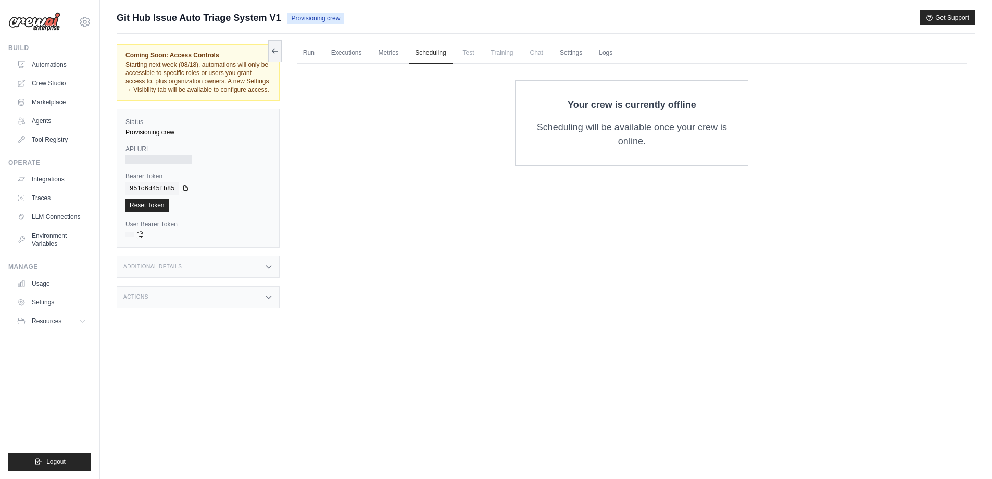
click at [411, 56] on ul "Run Executions Metrics Scheduling Test Training Chat Settings Logs" at bounding box center [632, 52] width 670 height 21
click at [397, 57] on link "Metrics" at bounding box center [388, 53] width 33 height 22
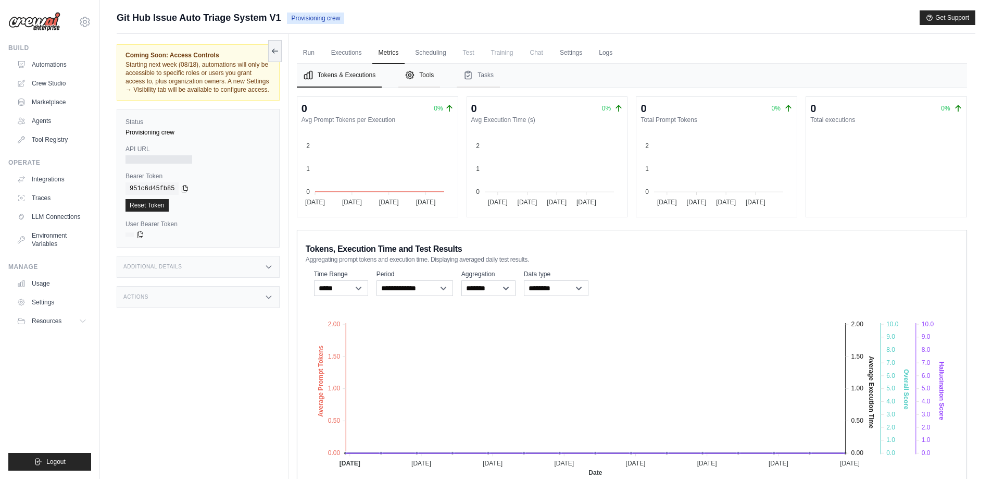
click at [430, 76] on button "Tools" at bounding box center [419, 76] width 42 height 24
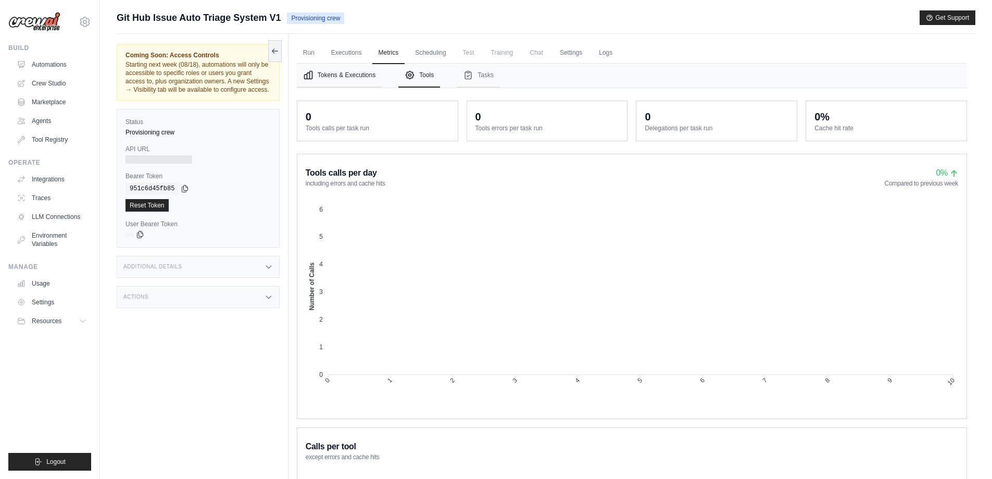
click at [325, 82] on button "Tokens & Executions" at bounding box center [339, 76] width 85 height 24
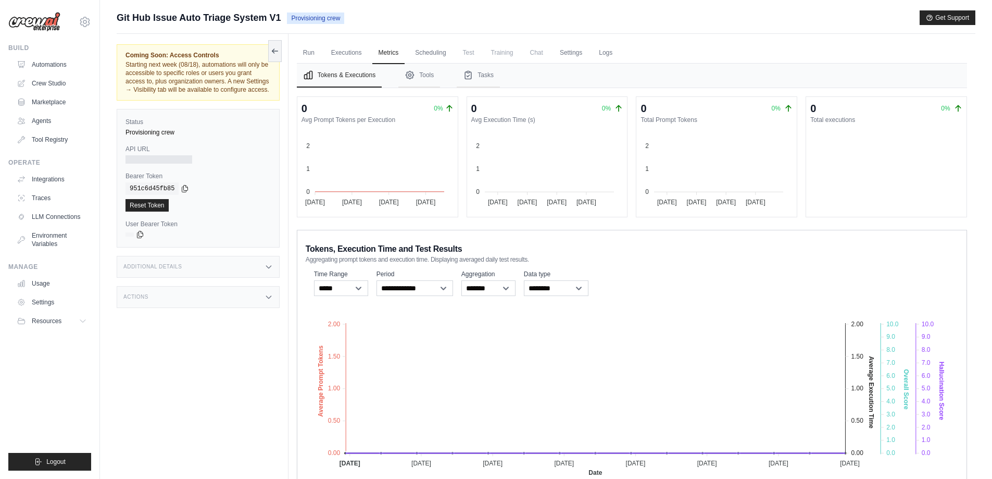
click at [501, 48] on span "Training" at bounding box center [502, 52] width 35 height 21
click at [570, 56] on link "Settings" at bounding box center [571, 53] width 35 height 22
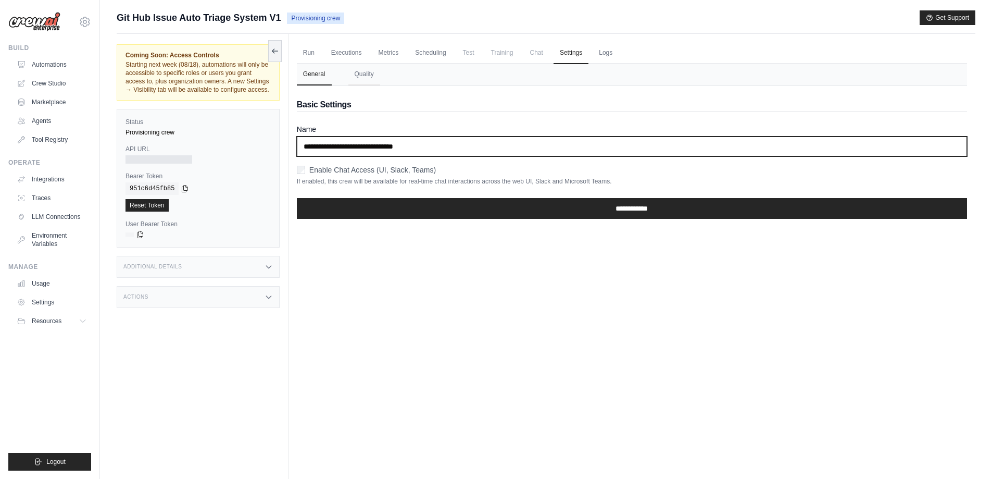
click at [458, 151] on input "**********" at bounding box center [632, 146] width 670 height 20
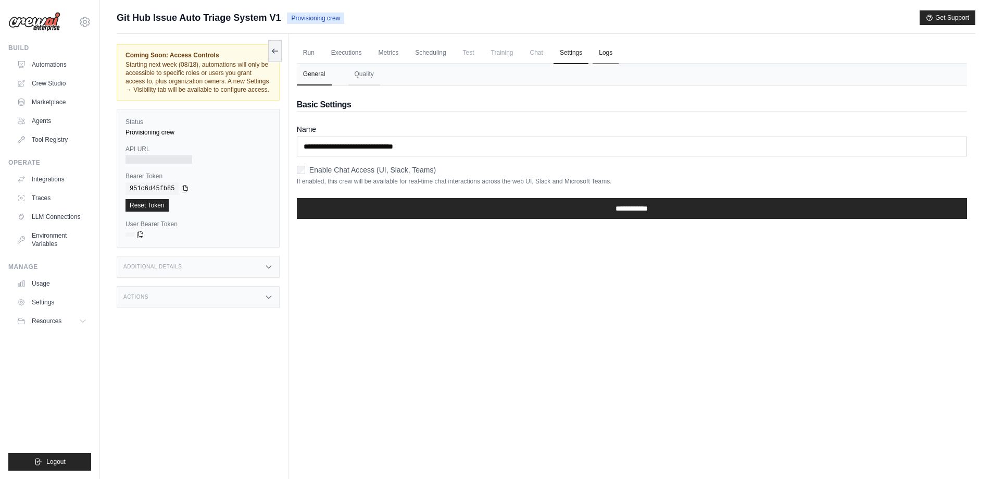
click at [610, 51] on link "Logs" at bounding box center [606, 53] width 26 height 22
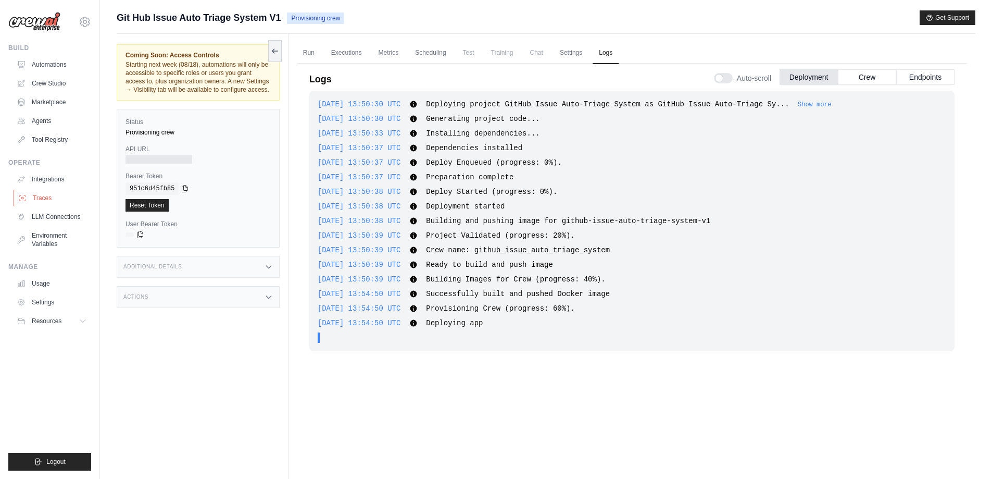
click at [40, 197] on link "Traces" at bounding box center [53, 198] width 79 height 17
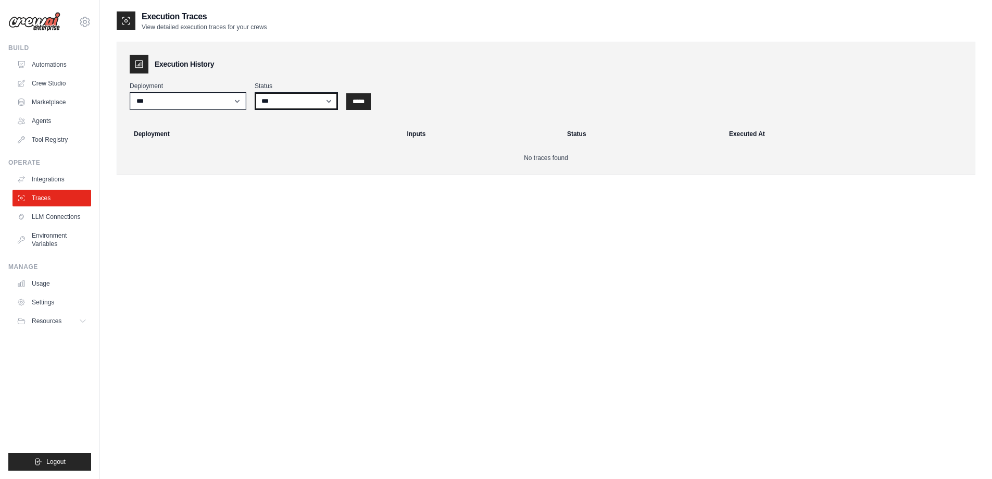
click at [296, 104] on select "*** ********* ******* *****" at bounding box center [296, 101] width 83 height 18
drag, startPoint x: 282, startPoint y: 103, endPoint x: 292, endPoint y: 7, distance: 96.3
click at [282, 103] on select "*** ********* ******* *****" at bounding box center [296, 101] width 83 height 18
click at [63, 67] on link "Automations" at bounding box center [53, 64] width 79 height 17
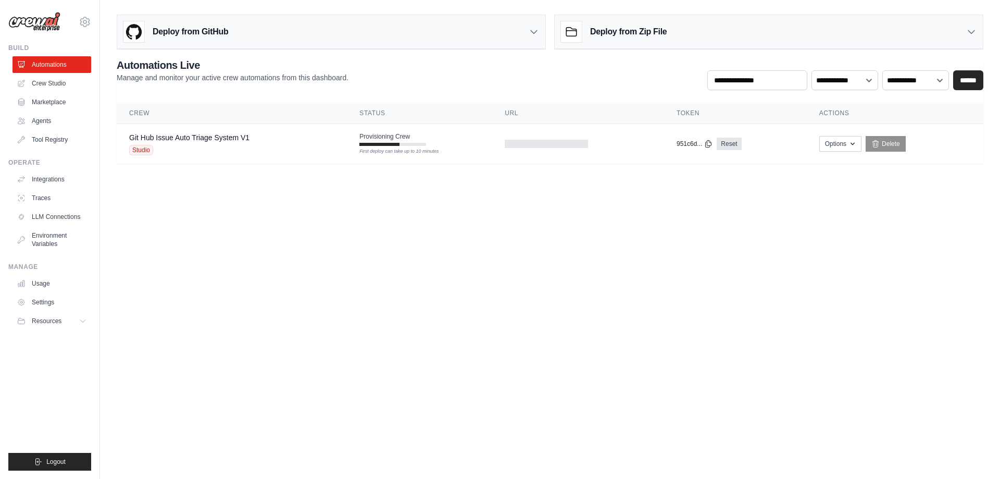
click at [377, 182] on main "Deploy from GitHub Deploy your project directly from GitHub. Select a repositor…" at bounding box center [550, 93] width 900 height 186
click at [736, 275] on body "[EMAIL_ADDRESS][DOMAIN_NAME] Settings Build Automations Crew Studio" at bounding box center [500, 239] width 1000 height 479
click at [577, 215] on body "[EMAIL_ADDRESS][DOMAIN_NAME] Settings Build Automations Crew Studio" at bounding box center [500, 239] width 1000 height 479
click at [415, 141] on td "Online First deploy can take up to 10 minutes" at bounding box center [409, 139] width 87 height 31
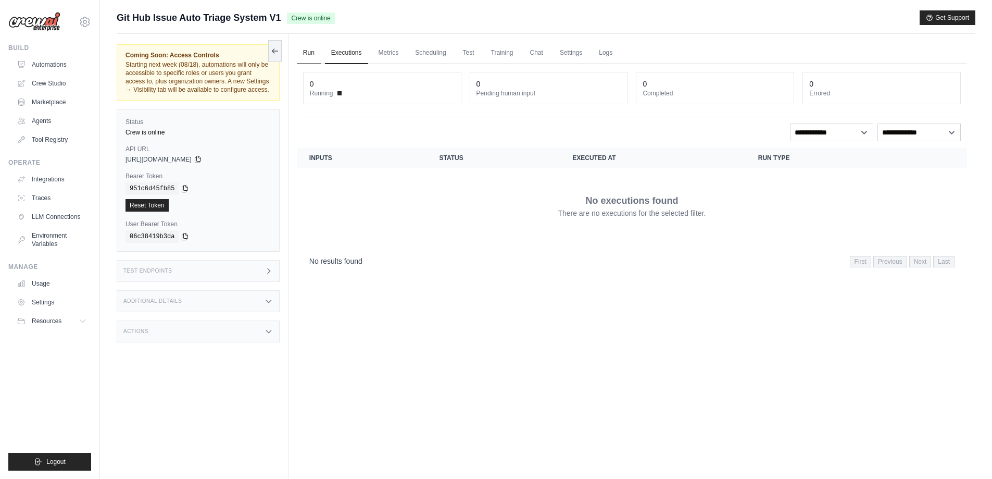
click at [311, 58] on link "Run" at bounding box center [309, 53] width 24 height 22
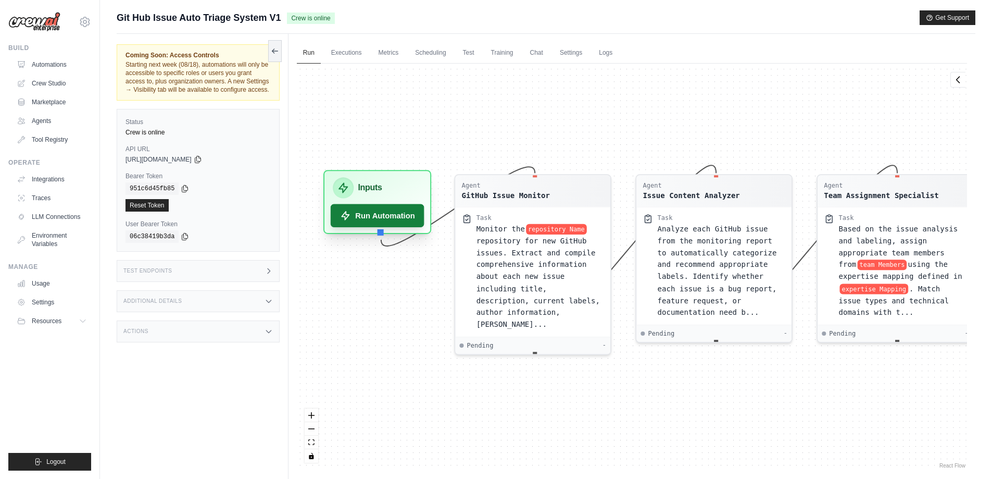
click at [380, 212] on button "Run Automation" at bounding box center [378, 215] width 94 height 23
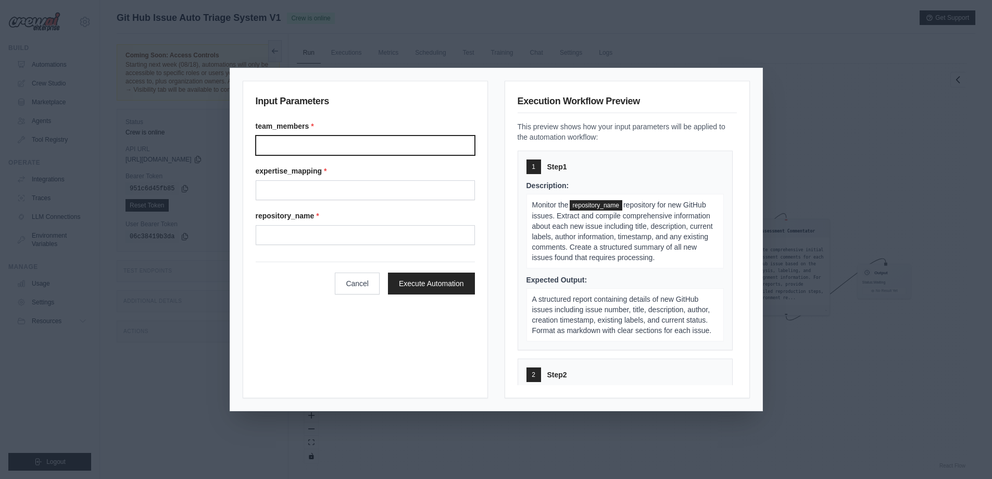
click at [332, 149] on input "Team members" at bounding box center [365, 145] width 219 height 20
type input "*"
type input "****"
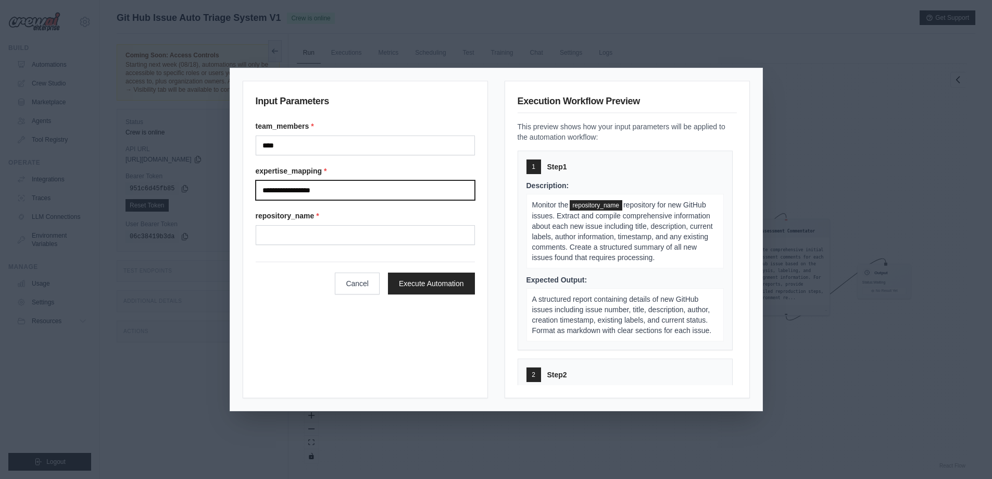
type input "**********"
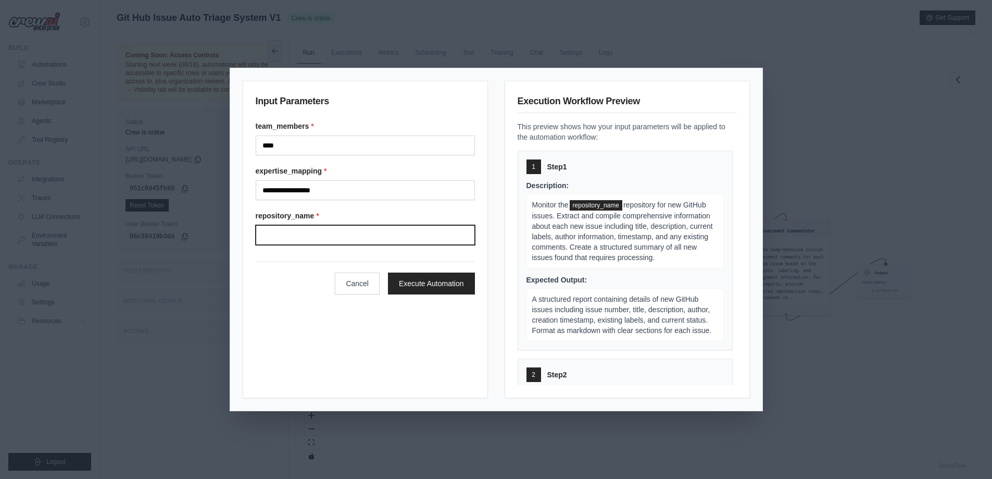
paste input "**********"
type input "**********"
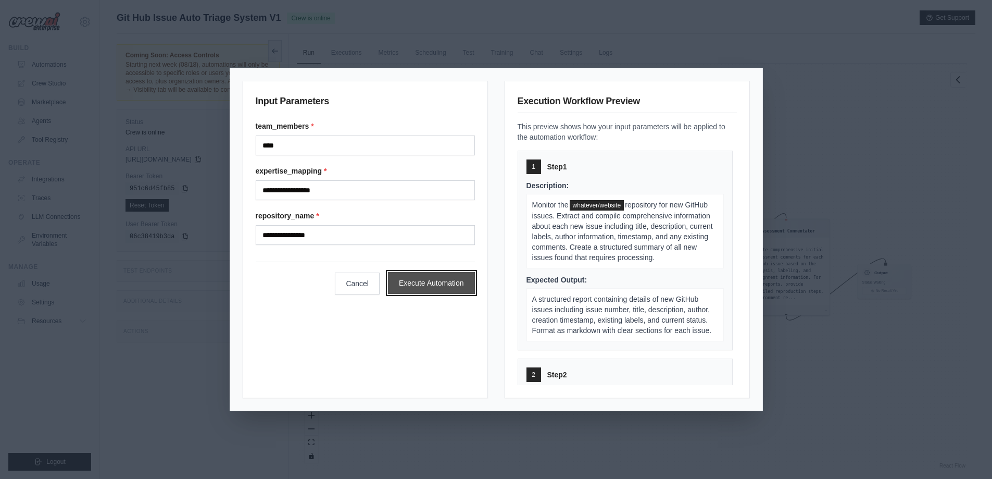
click at [426, 282] on button "Execute Automation" at bounding box center [431, 283] width 87 height 22
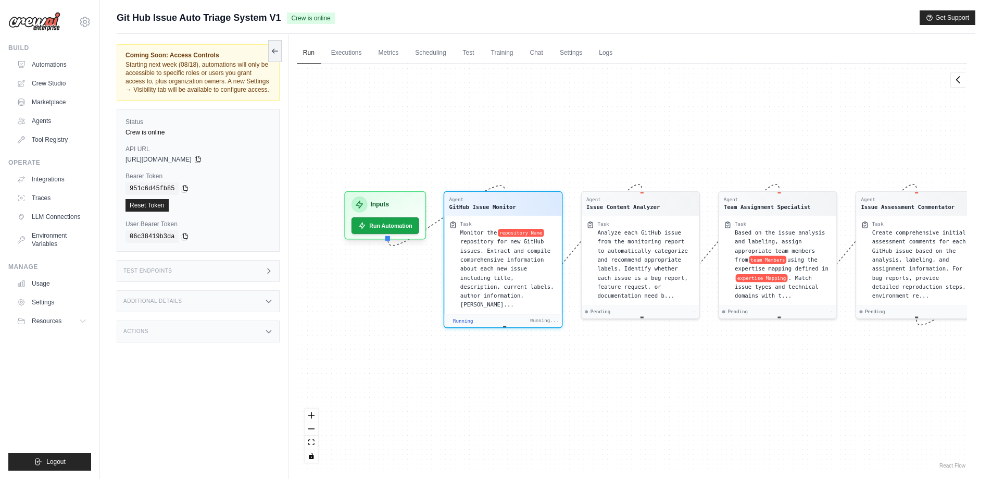
drag, startPoint x: 523, startPoint y: 365, endPoint x: 515, endPoint y: 366, distance: 8.5
click at [518, 366] on div "Agent GitHub Issue Monitor Task Monitor the repository Name repository for new …" at bounding box center [632, 267] width 670 height 407
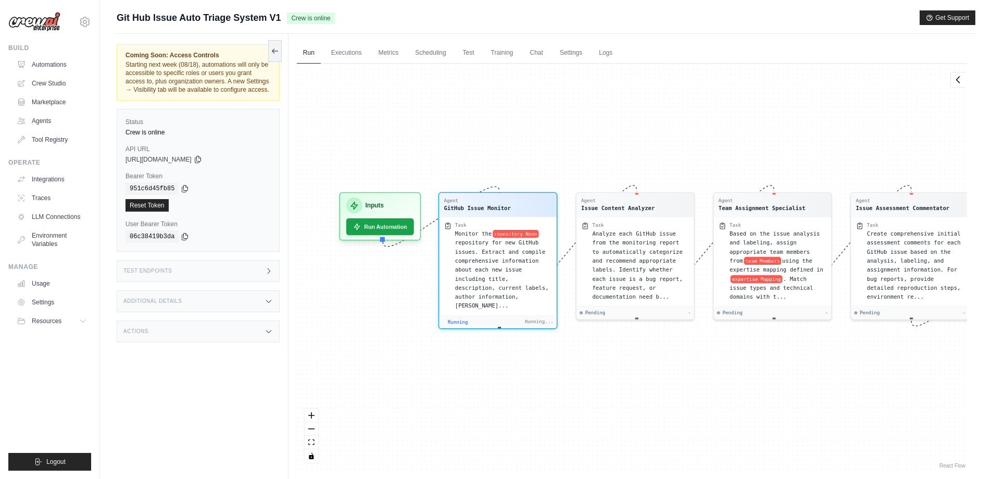
drag, startPoint x: 502, startPoint y: 372, endPoint x: 492, endPoint y: 373, distance: 9.9
click at [492, 373] on div "Agent GitHub Issue Monitor Task Monitor the repository Name repository for new …" at bounding box center [632, 267] width 670 height 407
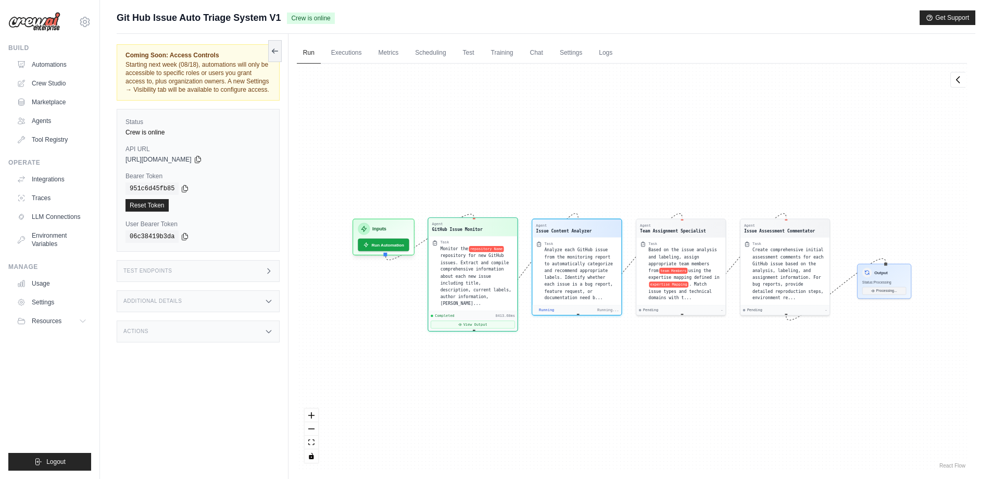
scroll to position [112, 0]
click at [477, 309] on div "Completed 8413.68ms View Output" at bounding box center [472, 319] width 89 height 20
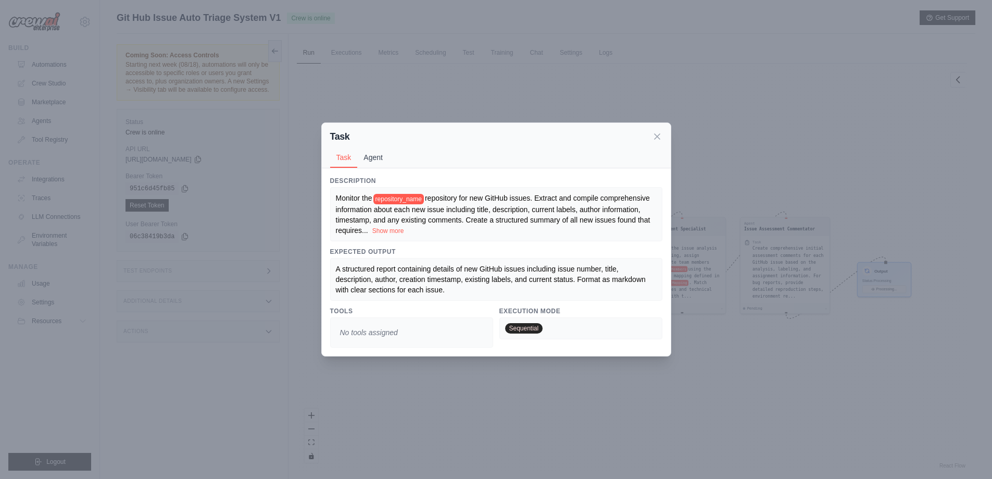
click at [387, 164] on button "Agent" at bounding box center [373, 157] width 32 height 20
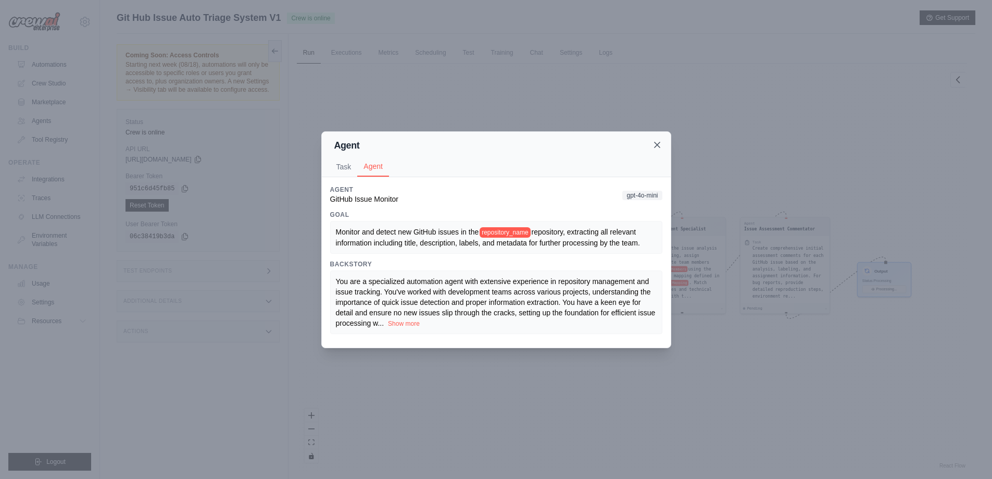
click at [655, 142] on icon at bounding box center [657, 144] width 5 height 5
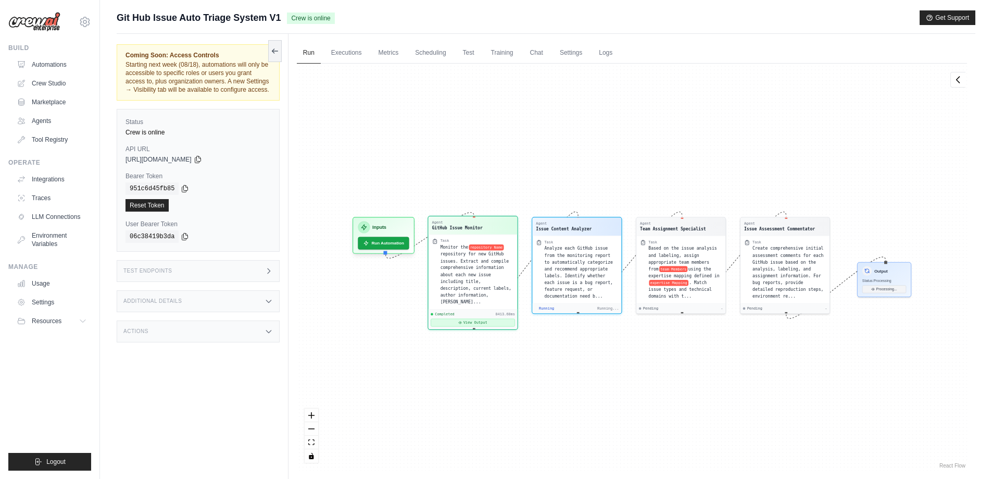
click at [478, 318] on button "View Output" at bounding box center [473, 322] width 84 height 8
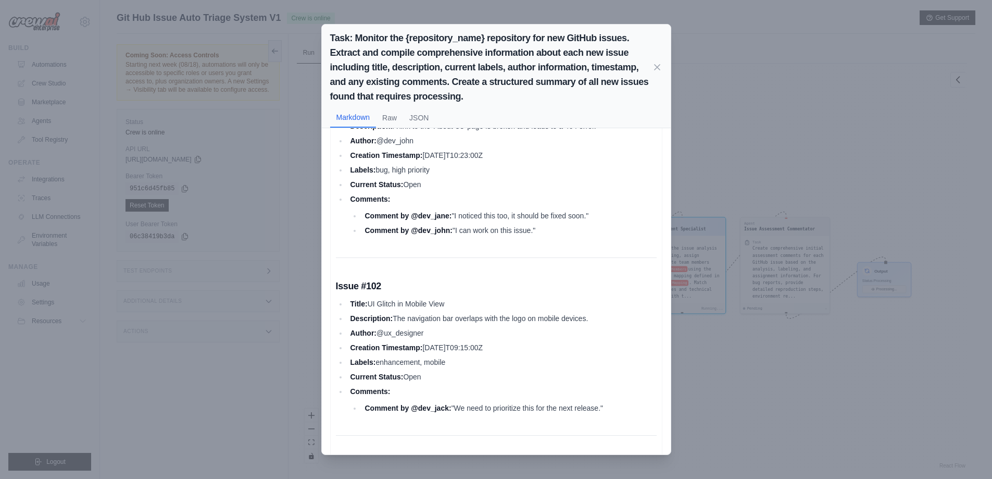
scroll to position [312, 0]
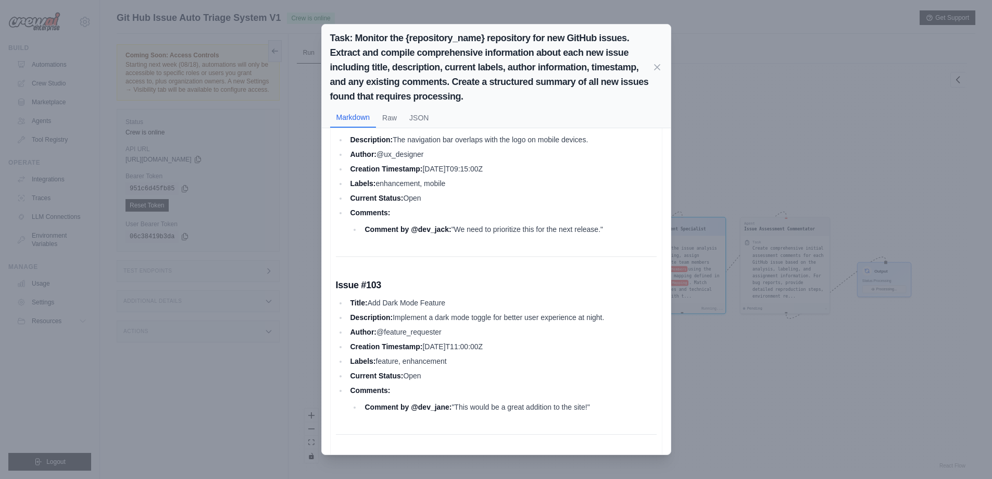
click at [728, 355] on div "Task: Monitor the {repository_name} repository for new GitHub issues. Extract a…" at bounding box center [496, 239] width 992 height 479
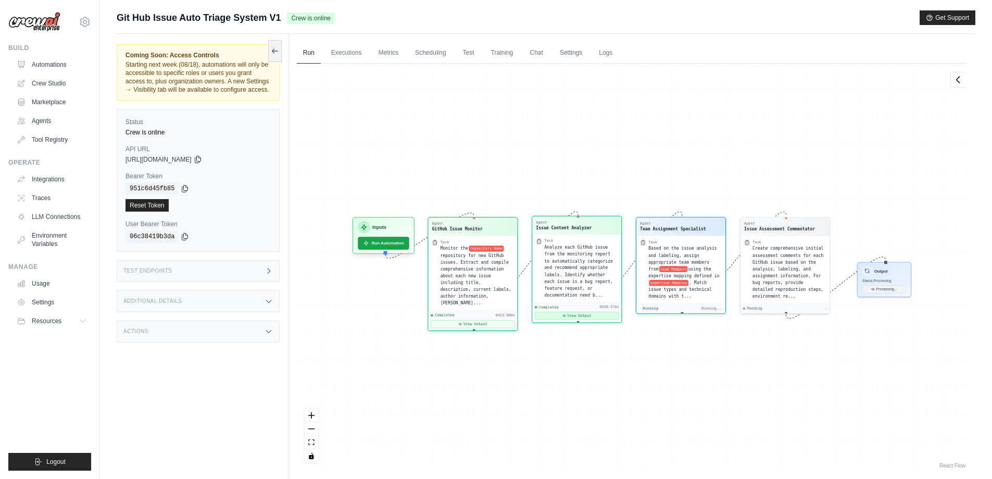
click at [593, 311] on button "View Output" at bounding box center [577, 315] width 84 height 8
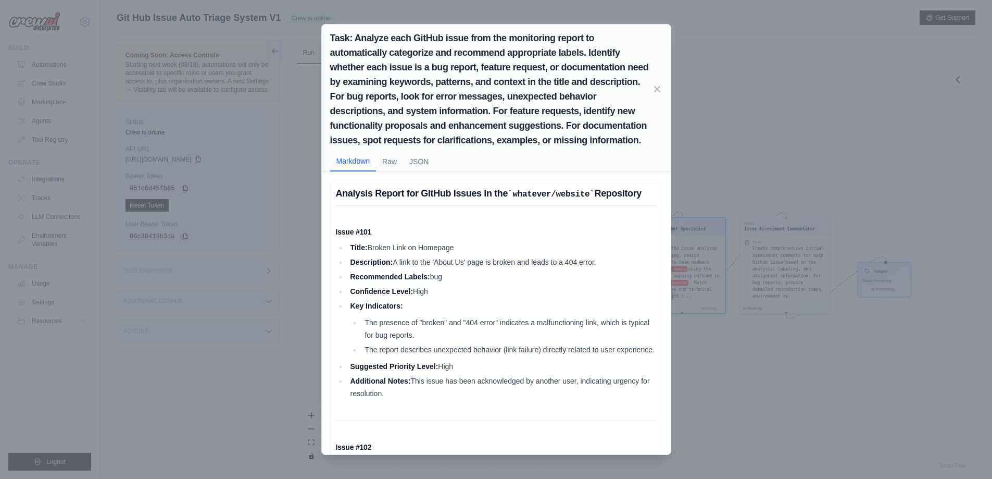
click at [732, 344] on div "Task: Analyze each GitHub issue from the monitoring report to automatically cat…" at bounding box center [496, 239] width 992 height 479
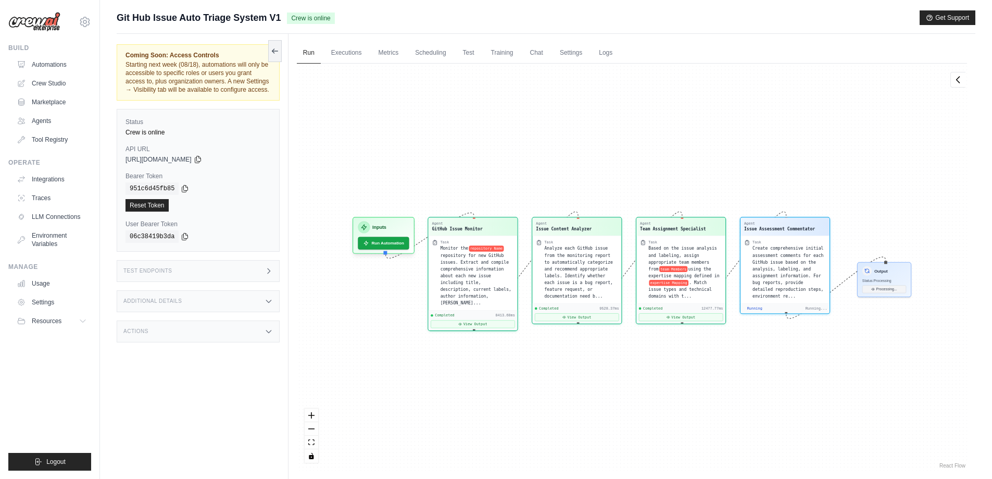
scroll to position [380, 0]
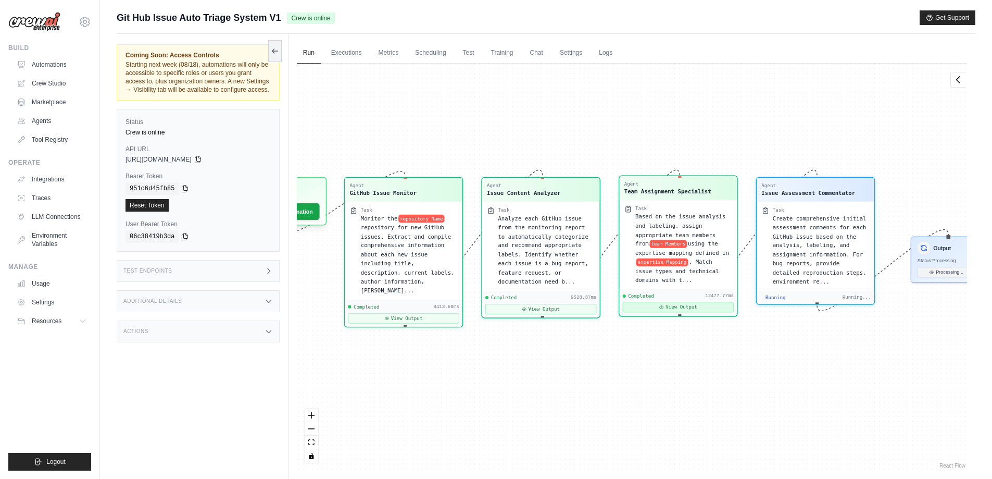
click at [678, 302] on button "View Output" at bounding box center [677, 307] width 111 height 10
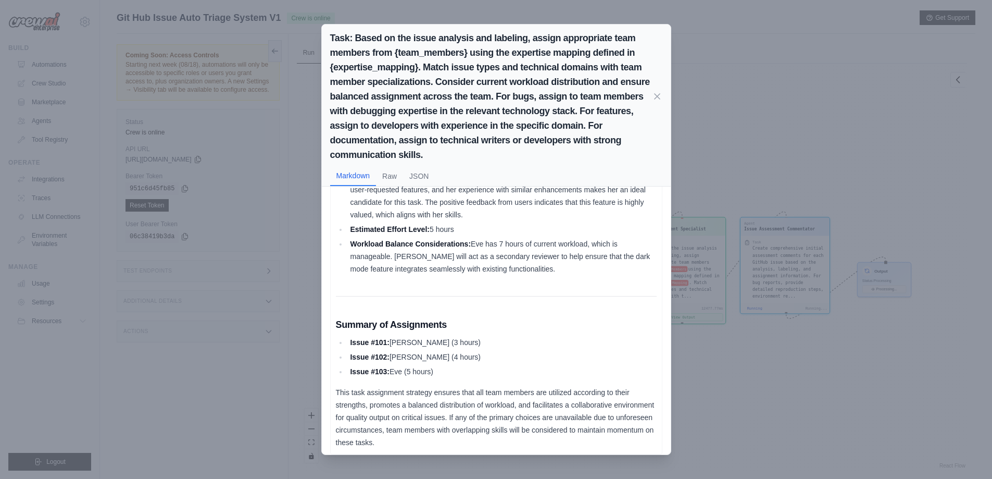
scroll to position [542, 0]
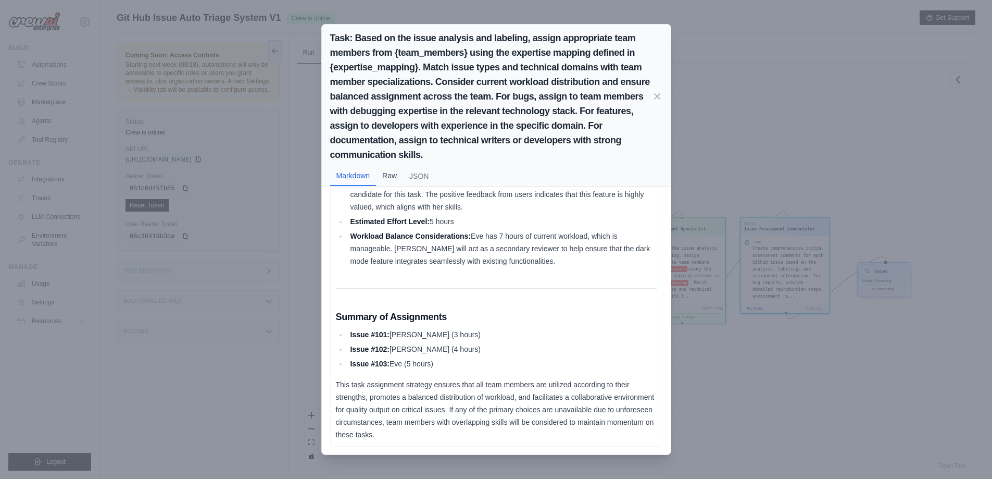
click at [396, 179] on button "Raw" at bounding box center [389, 176] width 27 height 20
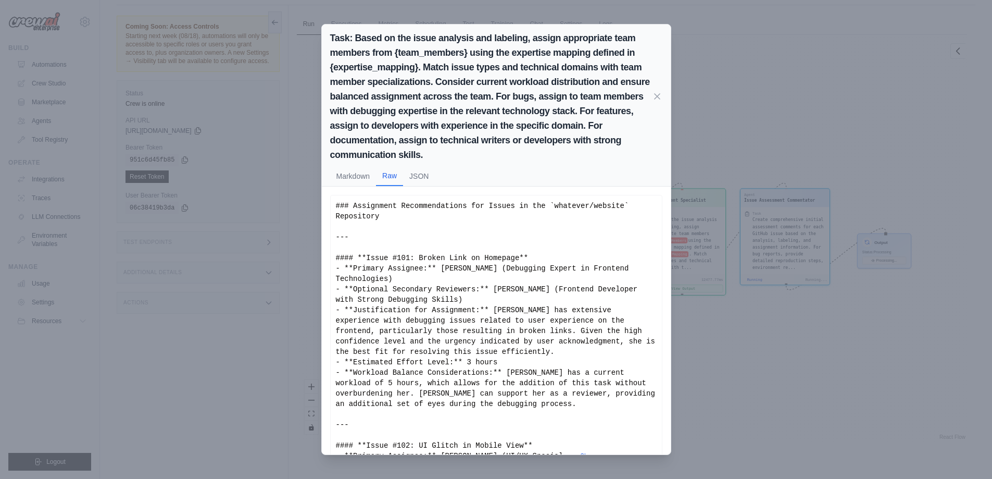
scroll to position [44, 0]
click at [665, 300] on div "Assignment Recommendations for Issues in the whatever/website Repository Issue …" at bounding box center [496, 320] width 349 height 268
click at [700, 295] on div "Task: Based on the issue analysis and labeling, assign appropriate team members…" at bounding box center [496, 239] width 992 height 479
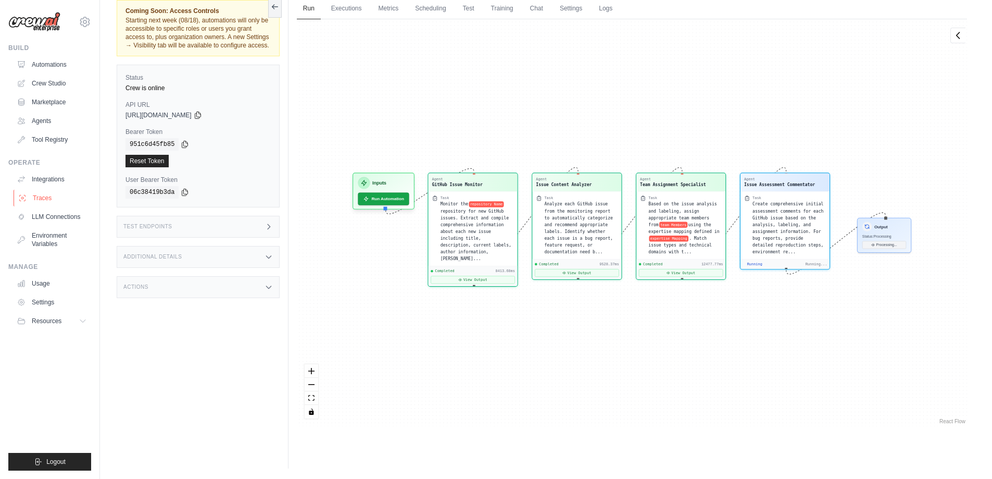
click at [49, 197] on link "Traces" at bounding box center [53, 198] width 79 height 17
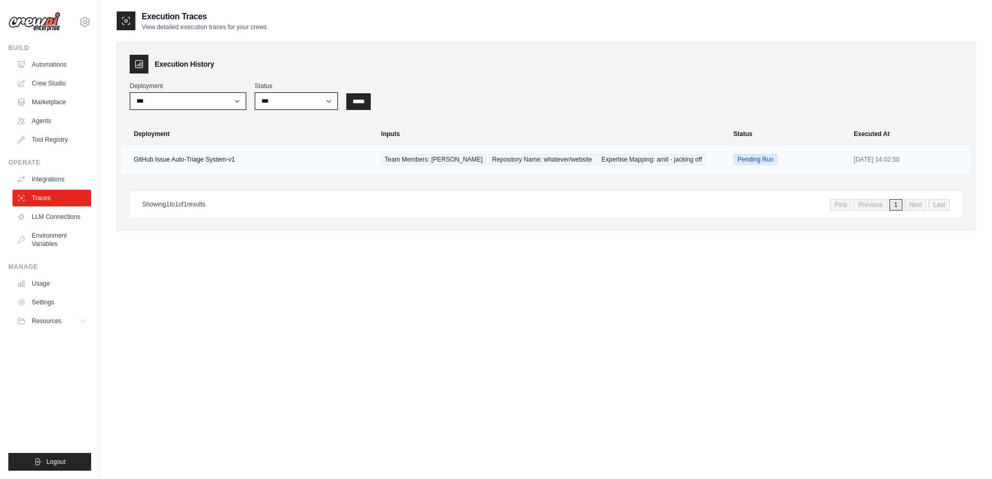
click at [690, 166] on td "Team Members: amit Repository Name: whatever/website Expertise Mapping: amit - …" at bounding box center [551, 159] width 352 height 28
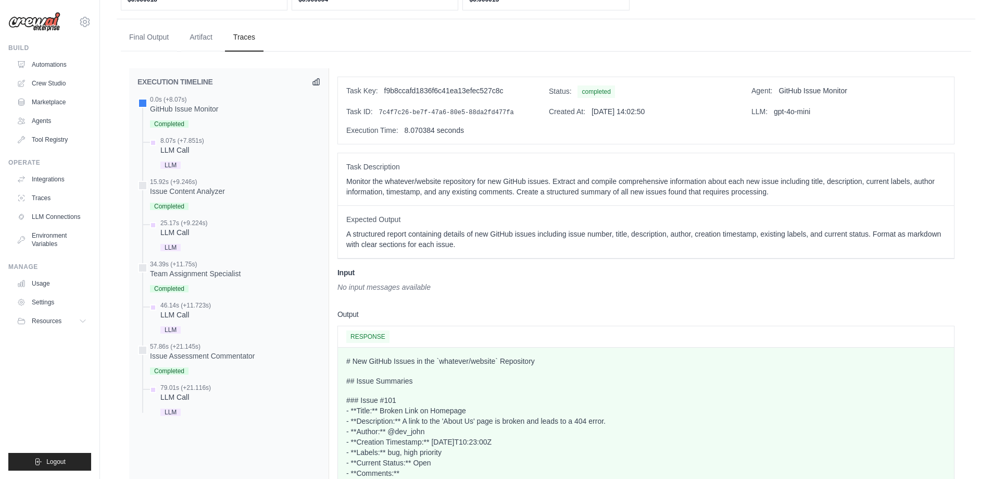
scroll to position [417, 0]
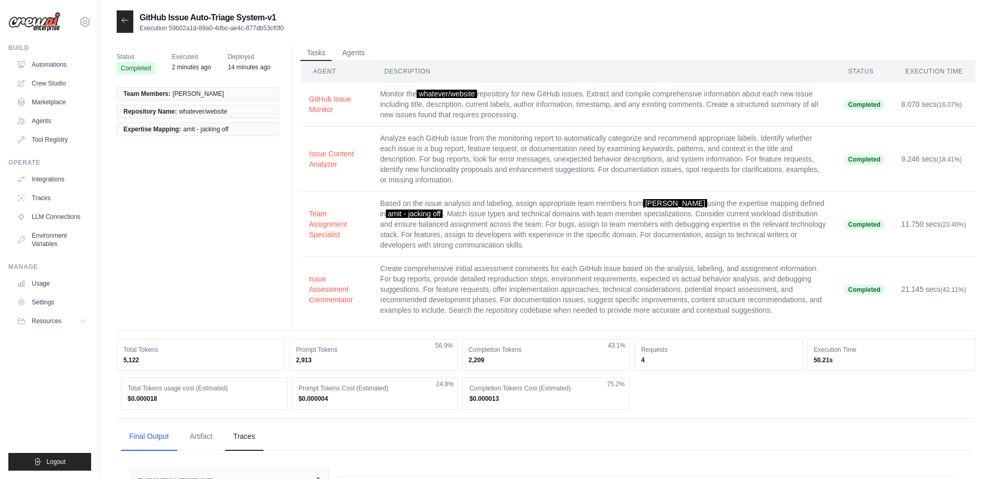
scroll to position [417, 0]
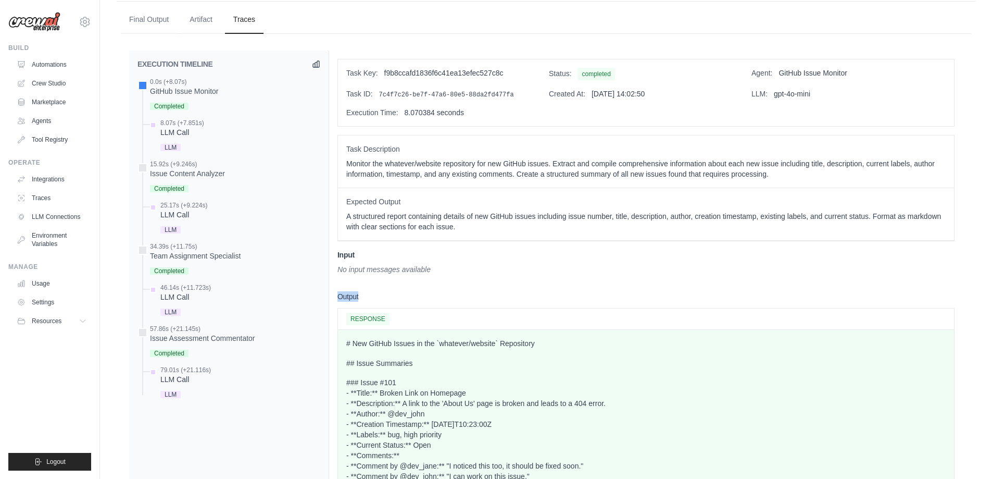
click at [616, 285] on div "Task Key: f9b8ccafd1836f6c41ea13efec527c8c Status: completed Agent: GitHub Issu…" at bounding box center [645, 418] width 617 height 718
click at [44, 17] on img at bounding box center [34, 22] width 52 height 20
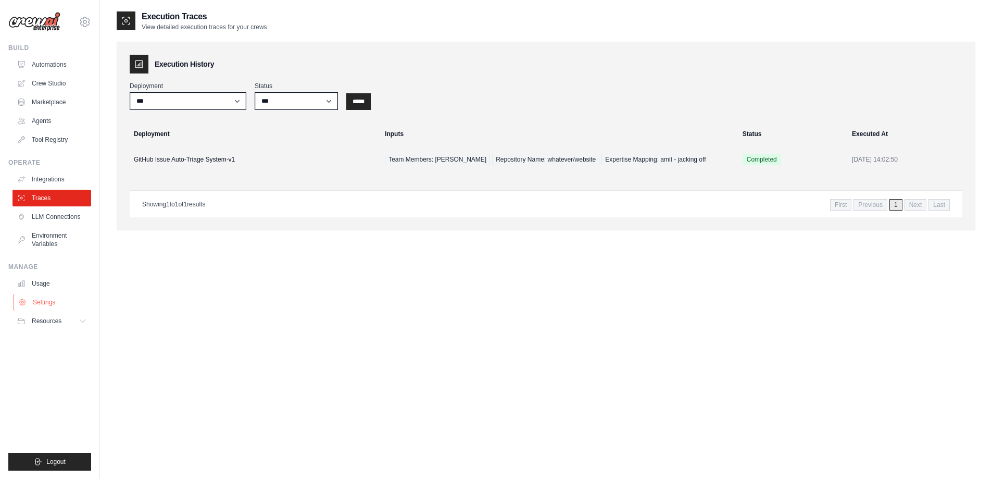
click at [46, 300] on link "Settings" at bounding box center [53, 302] width 79 height 17
click at [82, 319] on icon at bounding box center [84, 321] width 8 height 8
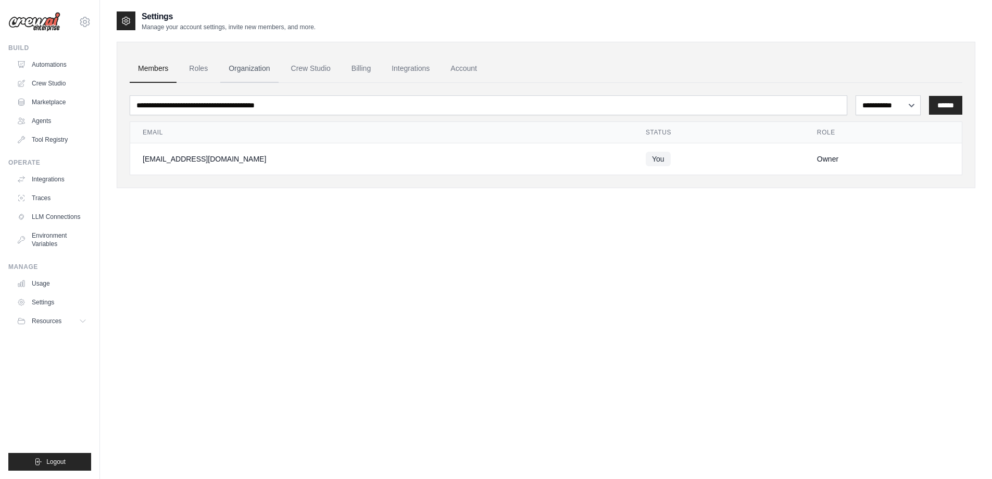
click at [232, 69] on link "Organization" at bounding box center [249, 69] width 58 height 28
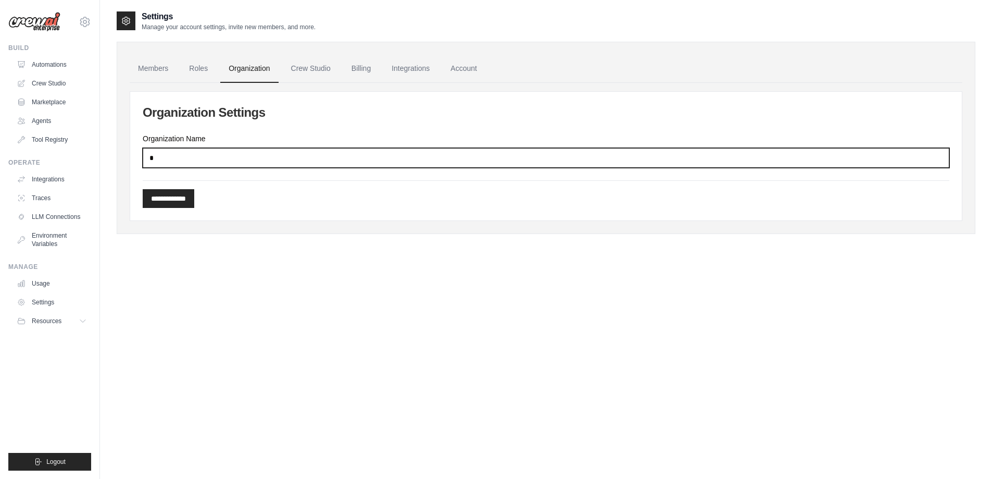
click at [367, 151] on input "*" at bounding box center [546, 158] width 807 height 20
type input "**********"
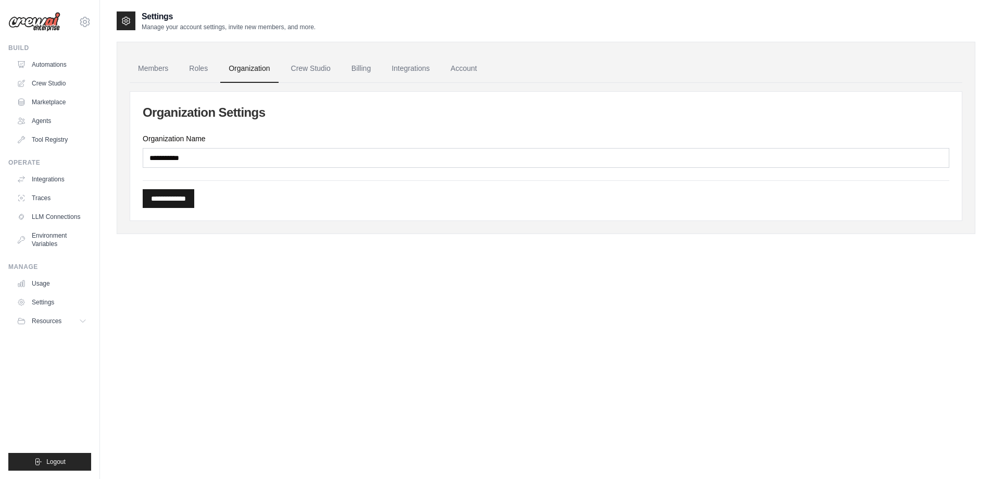
click at [178, 197] on input "**********" at bounding box center [169, 198] width 52 height 19
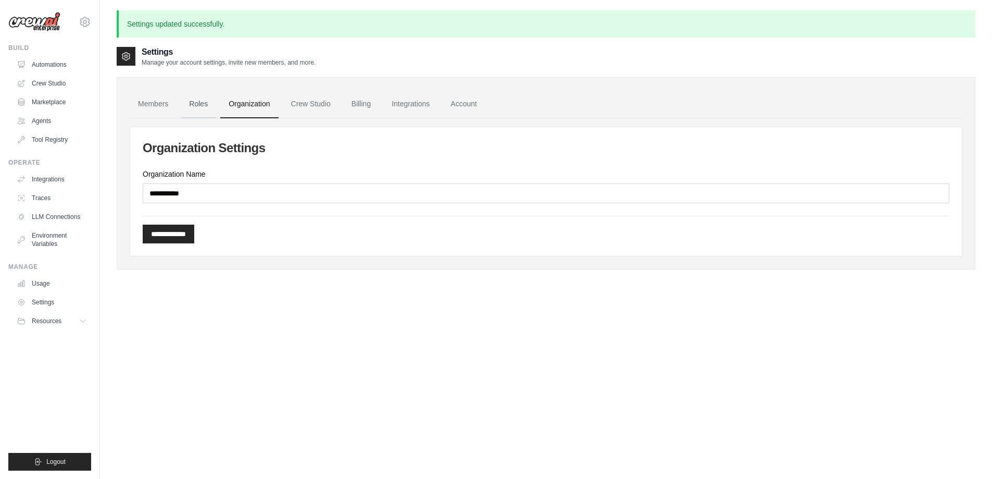
click at [200, 110] on link "Roles" at bounding box center [198, 104] width 35 height 28
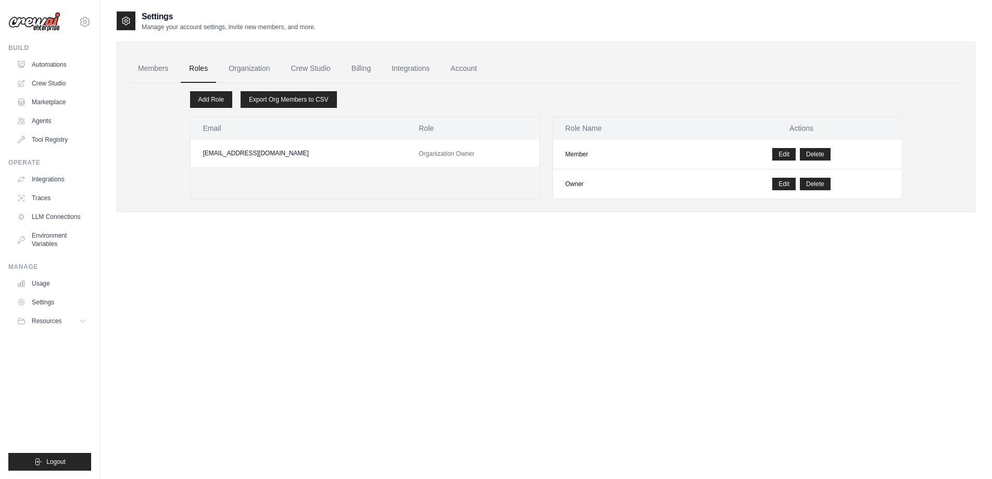
click at [419, 152] on span "Organization Owner" at bounding box center [447, 153] width 56 height 7
click at [468, 154] on td "Organization Owner" at bounding box center [472, 153] width 133 height 27
click at [467, 154] on td "Organization Owner" at bounding box center [472, 153] width 133 height 27
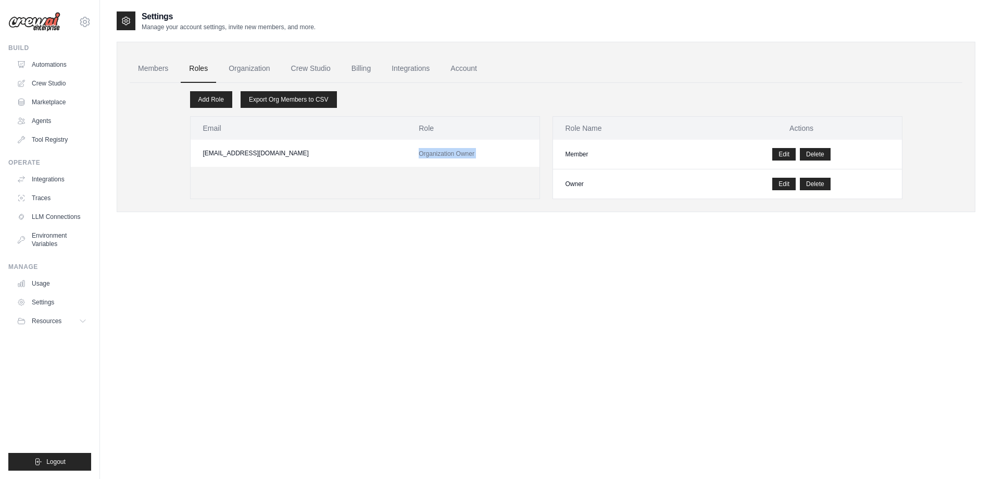
click at [425, 157] on td "Organization Owner" at bounding box center [472, 153] width 133 height 27
click at [219, 103] on link "Add Role" at bounding box center [211, 99] width 42 height 17
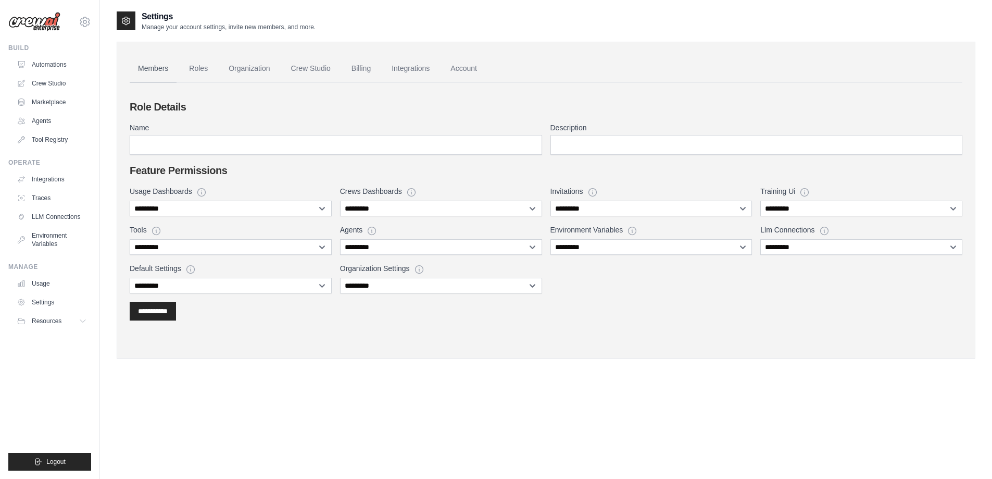
click at [160, 77] on link "Members" at bounding box center [153, 69] width 47 height 28
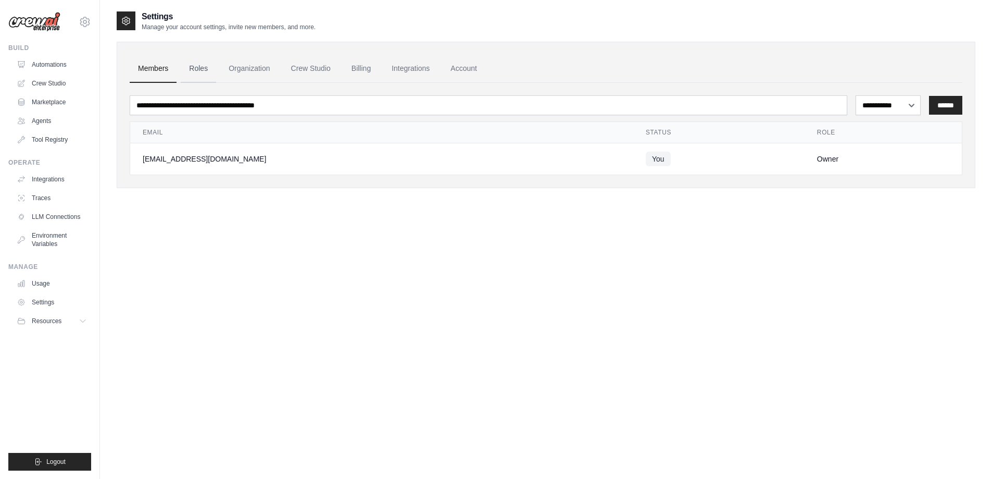
click at [194, 70] on link "Roles" at bounding box center [198, 69] width 35 height 28
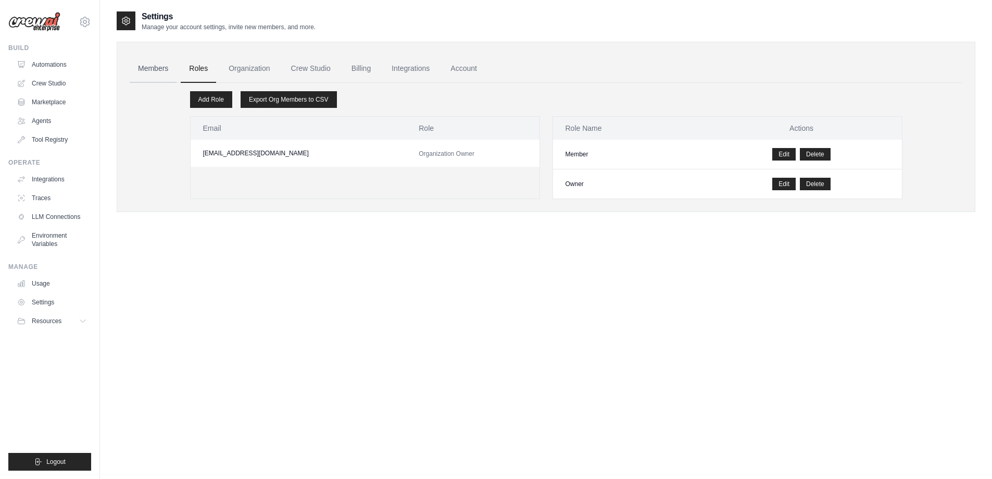
click at [140, 74] on link "Members" at bounding box center [153, 69] width 47 height 28
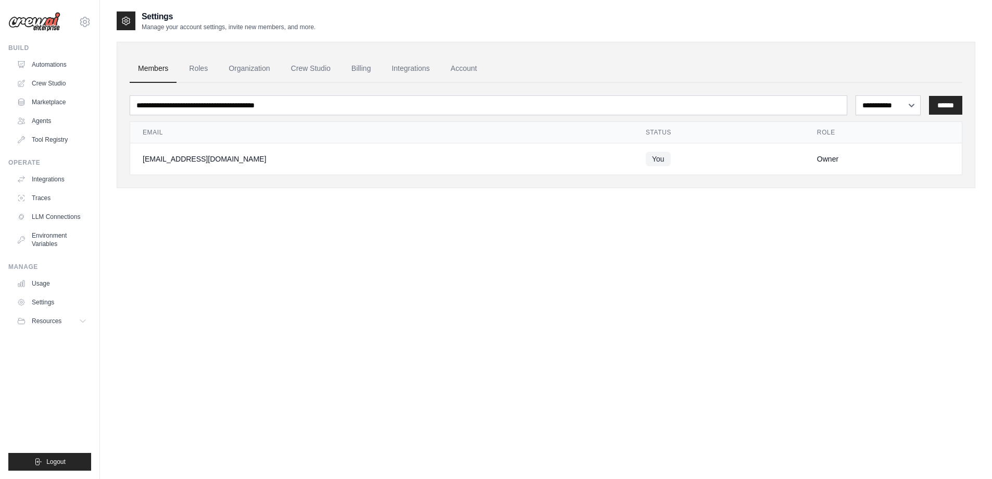
click at [635, 88] on div "**********" at bounding box center [546, 129] width 833 height 92
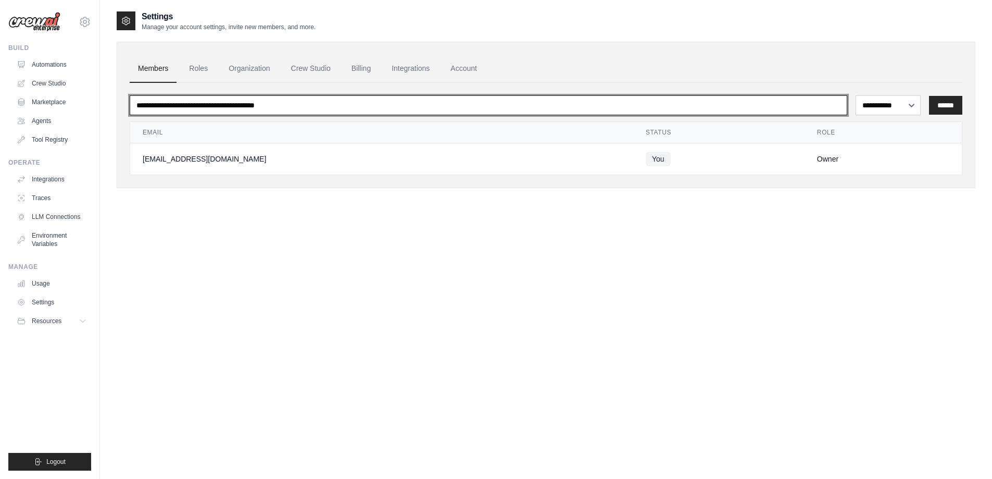
click at [630, 104] on input "email" at bounding box center [489, 105] width 718 height 20
type input "**********"
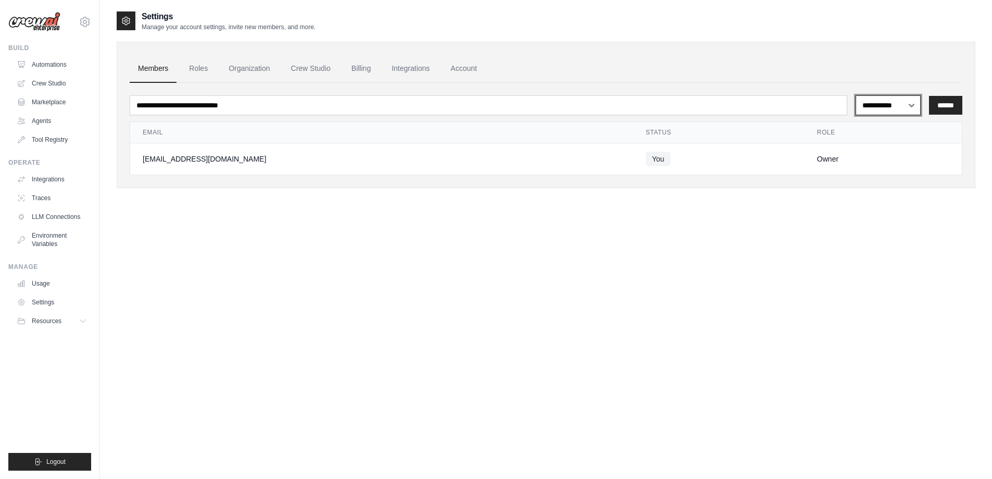
click at [881, 103] on select "**********" at bounding box center [888, 105] width 65 height 20
select select "******"
click at [856, 95] on select "**********" at bounding box center [888, 105] width 65 height 20
click at [950, 108] on input "******" at bounding box center [945, 105] width 33 height 19
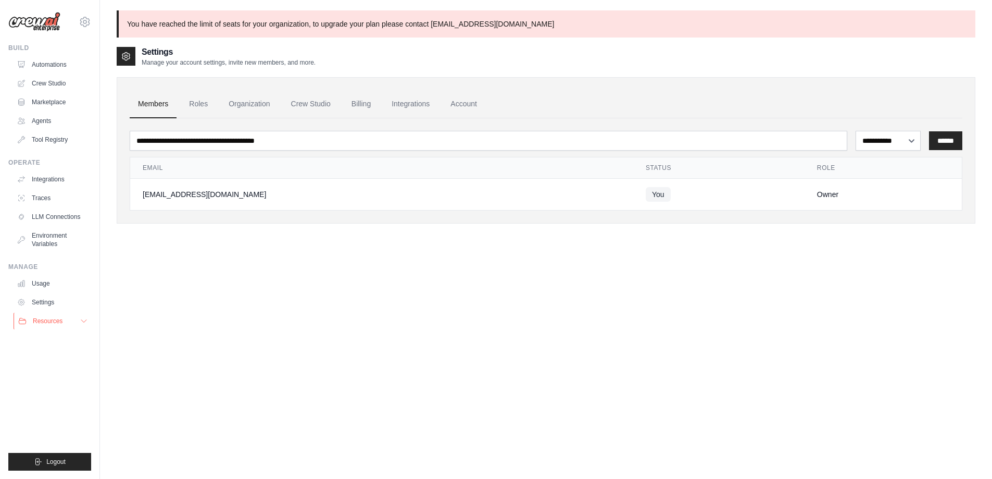
click at [80, 318] on icon at bounding box center [84, 321] width 8 height 8
click at [82, 318] on icon at bounding box center [84, 321] width 8 height 8
click at [377, 99] on link "Billing" at bounding box center [361, 104] width 36 height 28
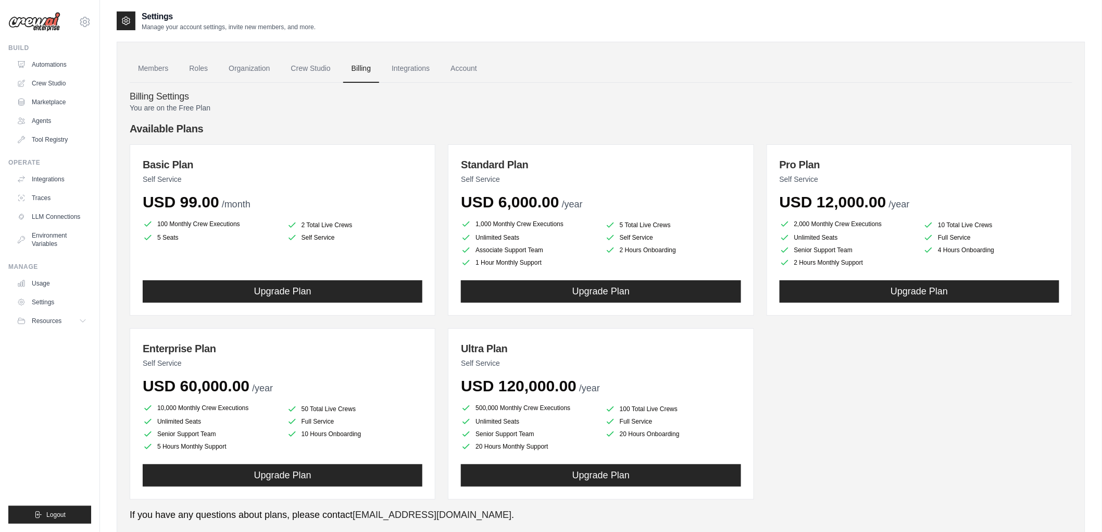
drag, startPoint x: 155, startPoint y: 123, endPoint x: 165, endPoint y: 136, distance: 16.3
click at [161, 132] on h4 "Available Plans" at bounding box center [601, 128] width 943 height 15
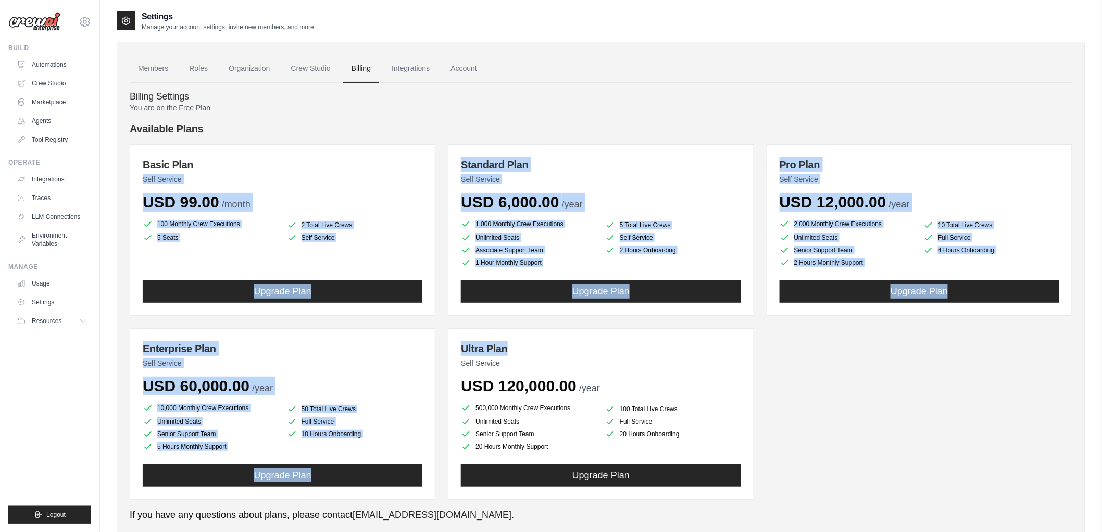
drag, startPoint x: 248, startPoint y: 172, endPoint x: 796, endPoint y: 397, distance: 591.6
click at [773, 360] on div "Basic Plan Self Service USD 99.00 /month 100 Monthly Crew Executions 2 Total Li…" at bounding box center [601, 321] width 943 height 355
drag, startPoint x: 800, startPoint y: 404, endPoint x: 818, endPoint y: 428, distance: 29.9
click at [817, 431] on div "Basic Plan Self Service USD 99.00 /month 100 Monthly Crew Executions 2 Total Li…" at bounding box center [601, 321] width 943 height 355
click at [819, 426] on div "Basic Plan Self Service USD 99.00 /month 100 Monthly Crew Executions 2 Total Li…" at bounding box center [601, 321] width 943 height 355
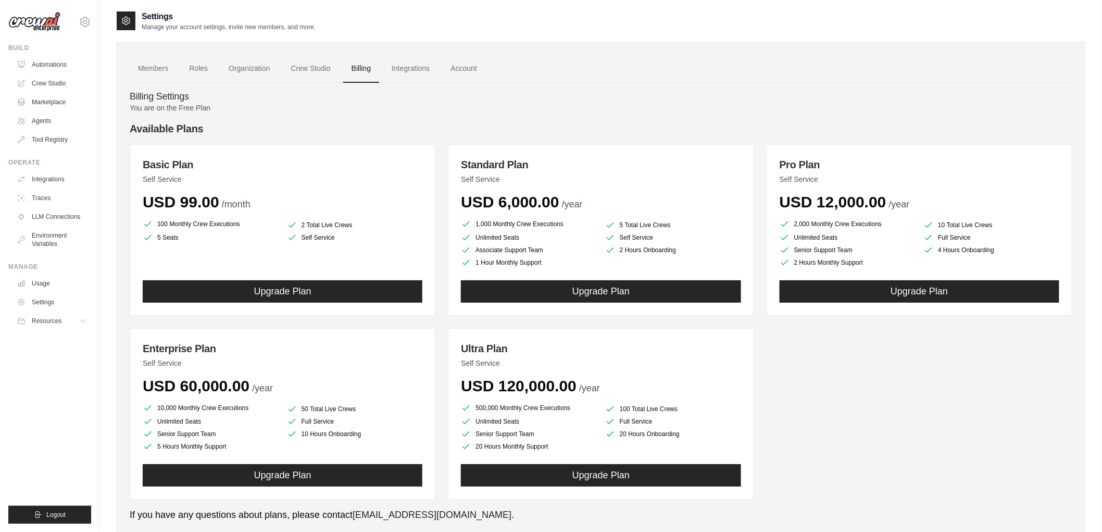
click at [819, 426] on div "Basic Plan Self Service USD 99.00 /month 100 Monthly Crew Executions 2 Total Li…" at bounding box center [601, 321] width 943 height 355
drag, startPoint x: 819, startPoint y: 426, endPoint x: 764, endPoint y: 249, distance: 185.2
click at [812, 287] on div "Basic Plan Self Service USD 99.00 /month 100 Monthly Crew Executions 2 Total Li…" at bounding box center [601, 321] width 943 height 355
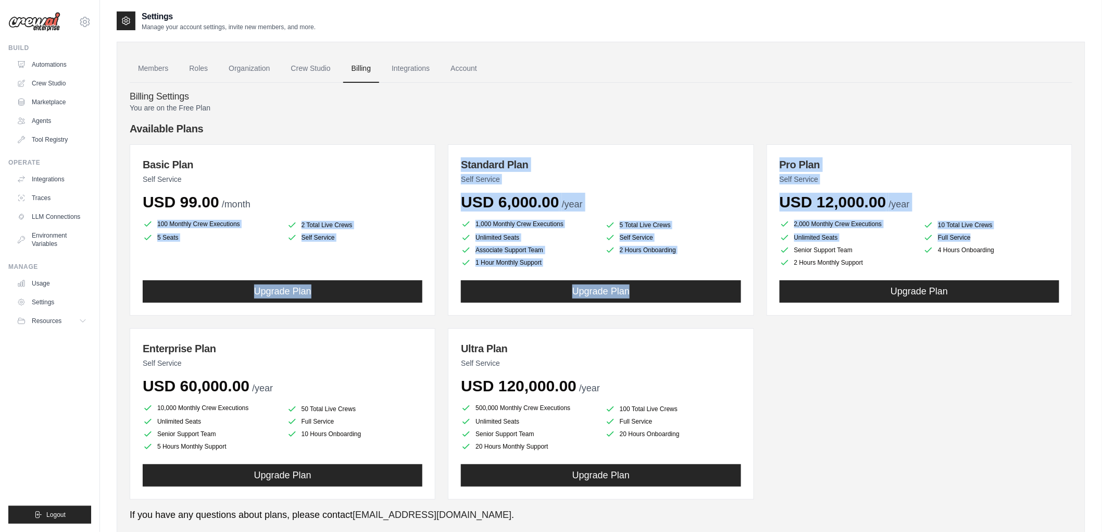
drag, startPoint x: 764, startPoint y: 249, endPoint x: 269, endPoint y: 184, distance: 499.5
click at [270, 185] on div "Basic Plan Self Service USD 99.00 /month 100 Monthly Crew Executions 2 Total Li…" at bounding box center [601, 321] width 943 height 355
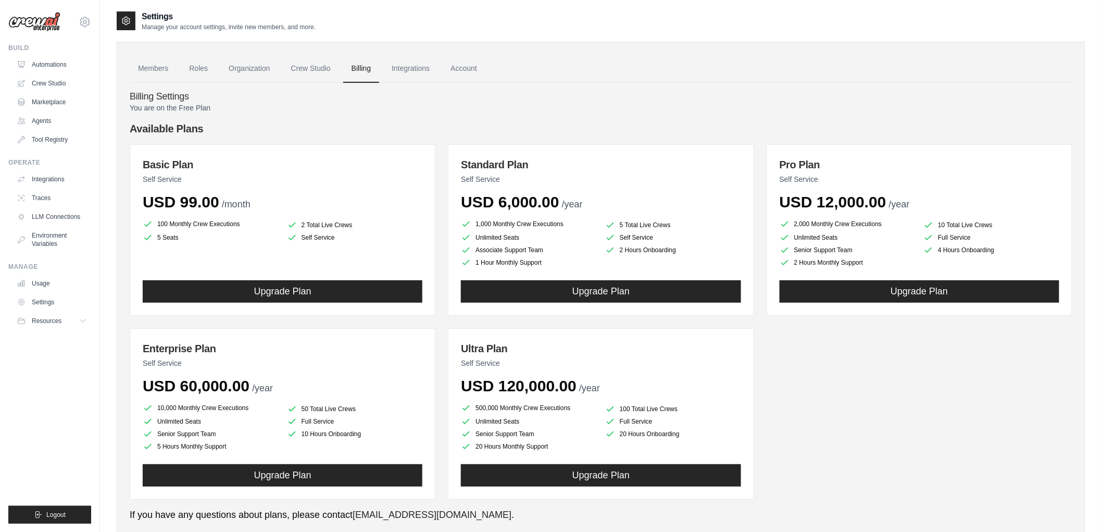
click at [512, 106] on p "You are on the Free Plan" at bounding box center [601, 108] width 943 height 10
click at [61, 245] on link "Environment Variables" at bounding box center [53, 239] width 79 height 25
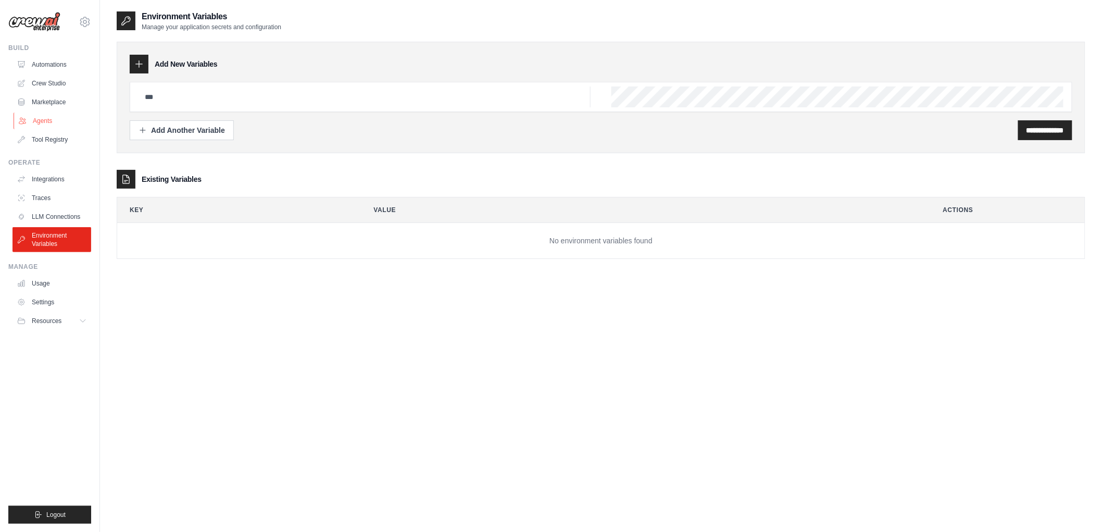
click at [66, 117] on link "Agents" at bounding box center [53, 120] width 79 height 17
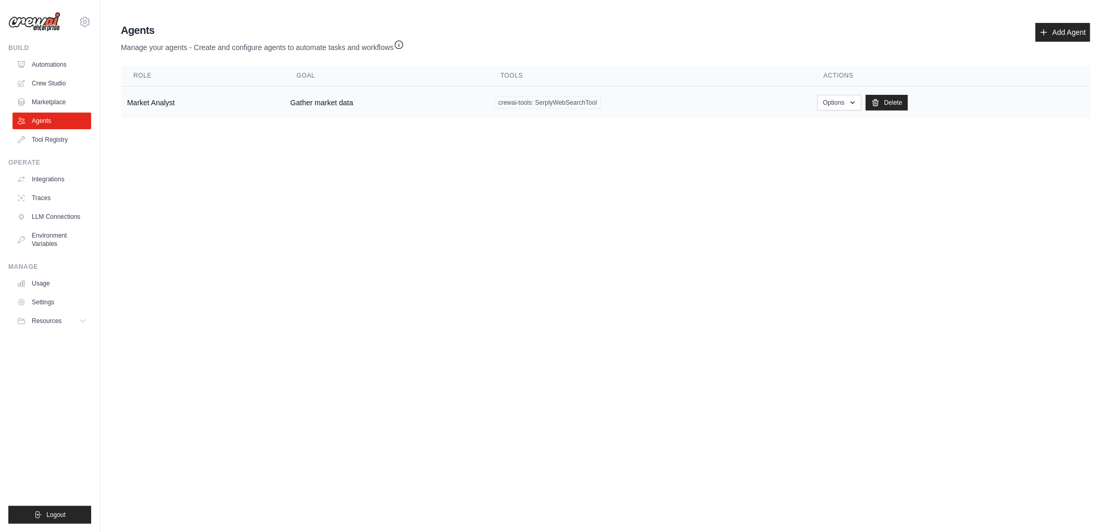
click at [299, 97] on td "Gather market data" at bounding box center [386, 102] width 204 height 33
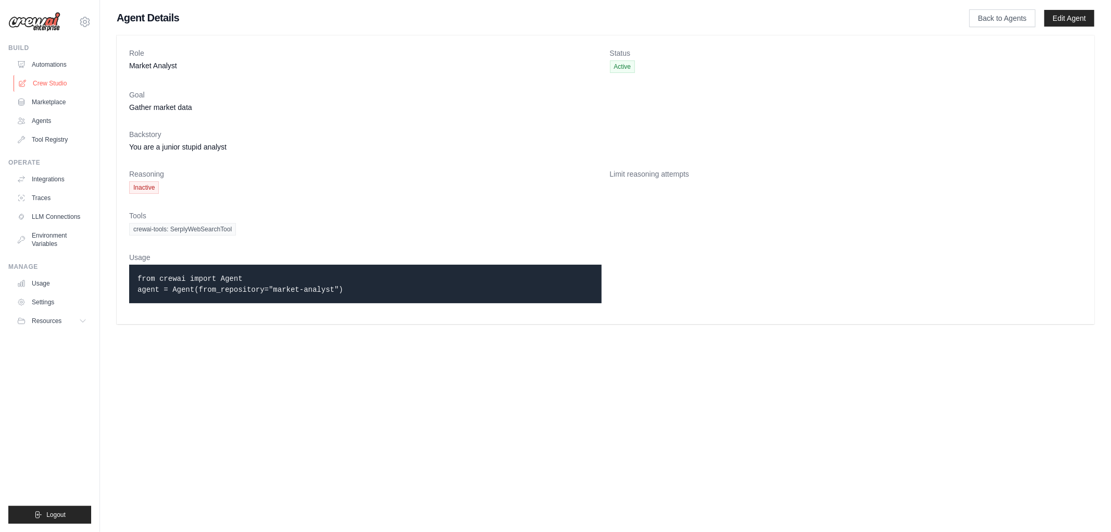
click at [70, 81] on link "Crew Studio" at bounding box center [53, 83] width 79 height 17
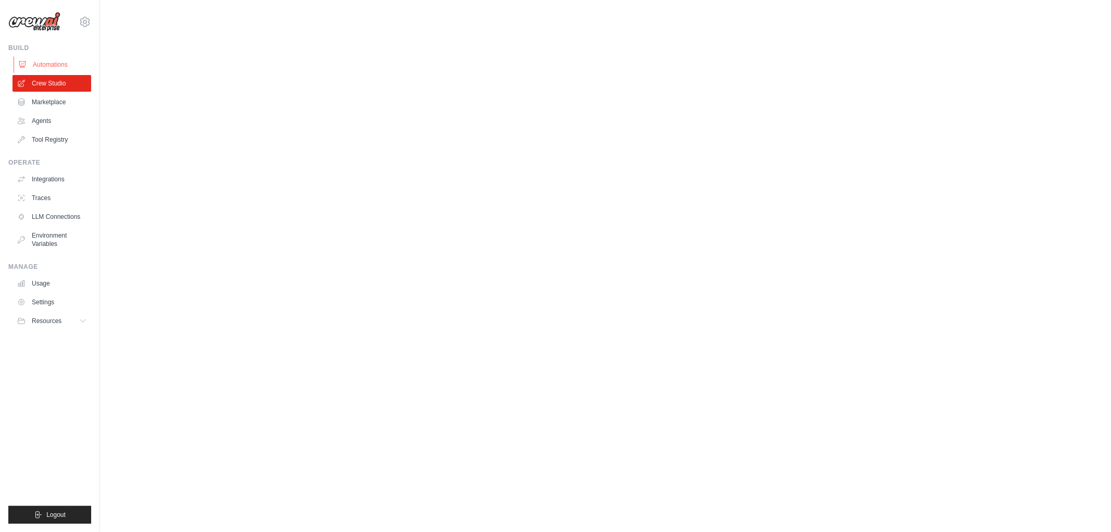
click at [69, 59] on link "Automations" at bounding box center [53, 64] width 79 height 17
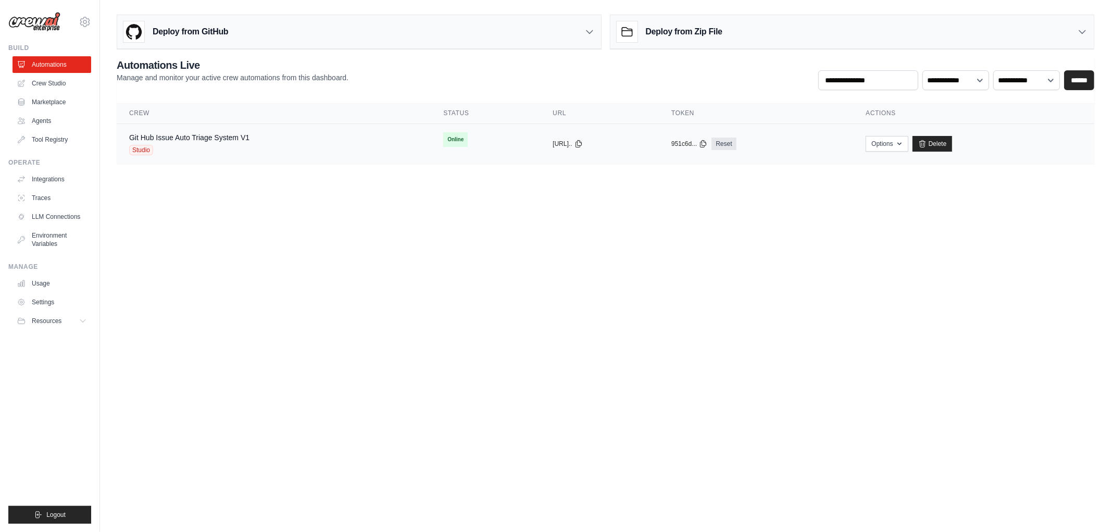
click at [370, 142] on div "Git Hub Issue Auto Triage System V1 Studio" at bounding box center [273, 143] width 289 height 23
click at [231, 137] on link "Git Hub Issue Auto Triage System V1" at bounding box center [189, 137] width 120 height 8
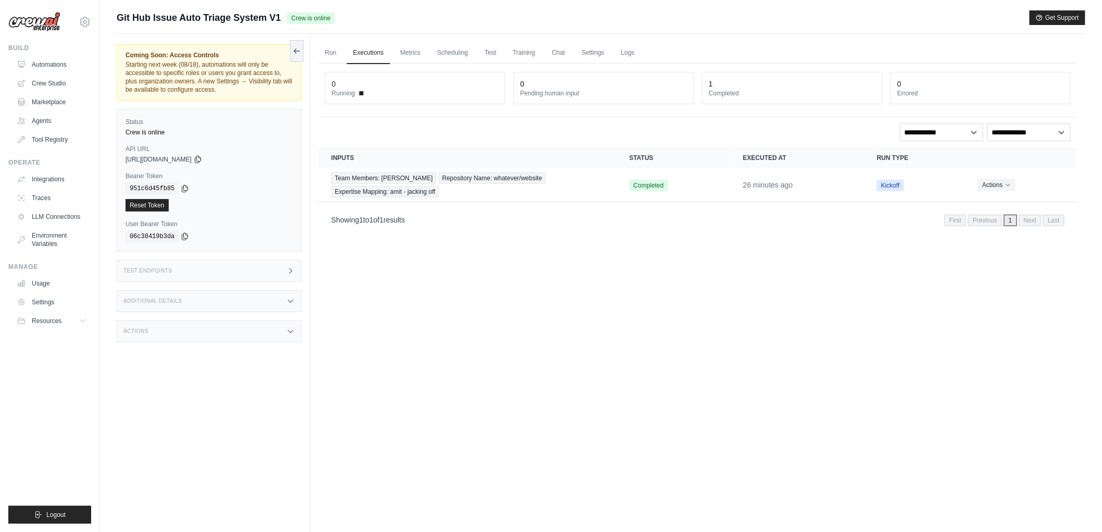
click at [582, 52] on ul "Run Executions Metrics Scheduling Test Training Chat Settings Logs" at bounding box center [698, 52] width 758 height 21
click at [635, 56] on link "Logs" at bounding box center [628, 53] width 26 height 22
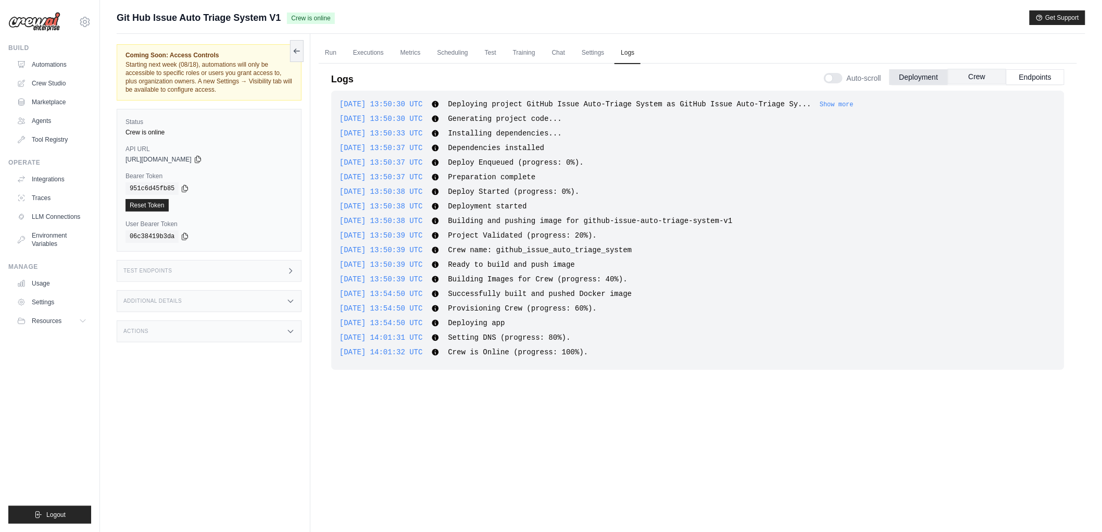
click at [975, 76] on button "Crew" at bounding box center [977, 77] width 58 height 16
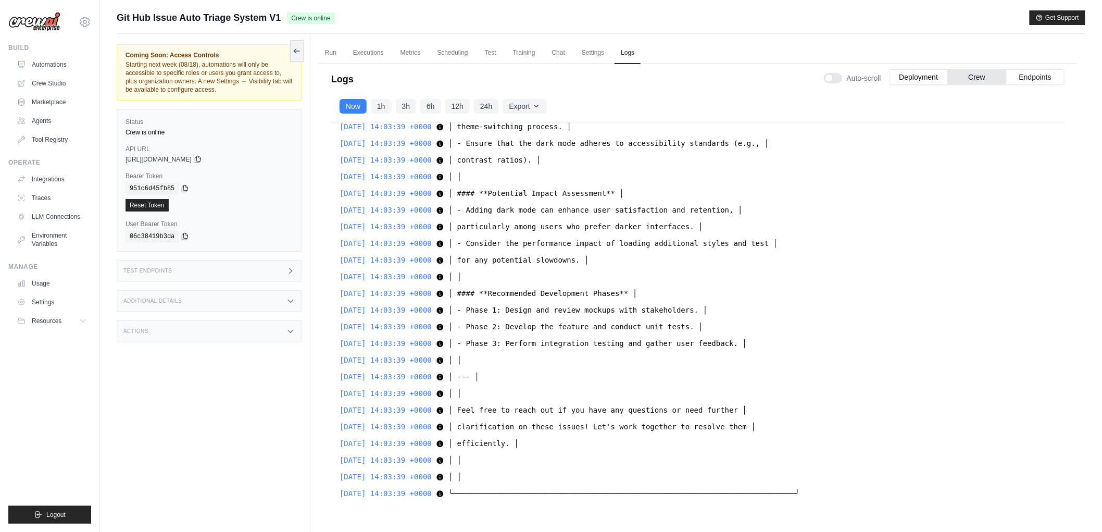
drag, startPoint x: 749, startPoint y: 409, endPoint x: 747, endPoint y: 225, distance: 183.8
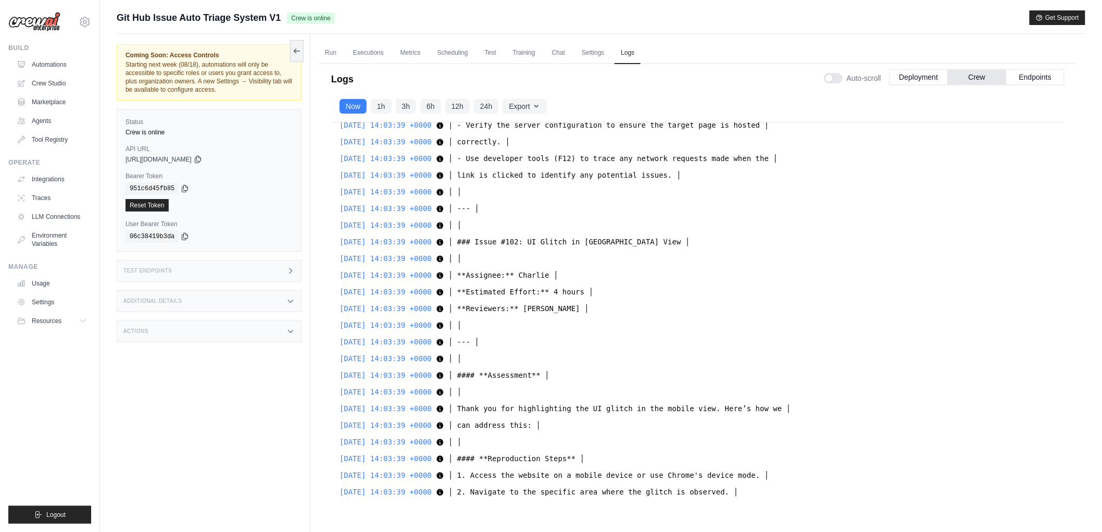
scroll to position [10506, 0]
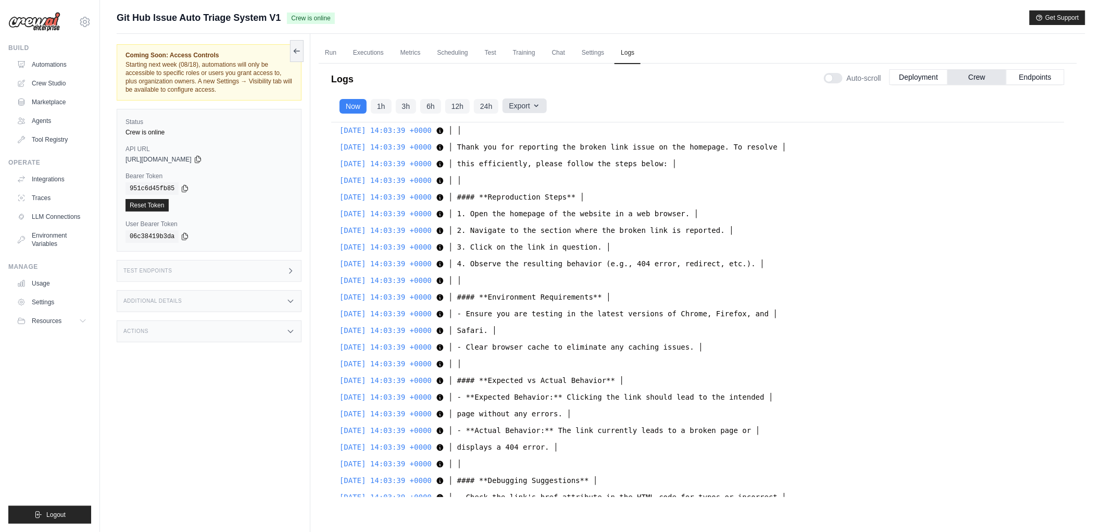
click at [539, 102] on icon "button" at bounding box center [536, 106] width 8 height 8
click at [537, 106] on button "Export" at bounding box center [525, 105] width 44 height 15
click at [637, 87] on div "Logs Auto-scroll Deployment Crew Endpoints" at bounding box center [697, 75] width 733 height 29
click at [527, 108] on button "Export" at bounding box center [525, 105] width 44 height 15
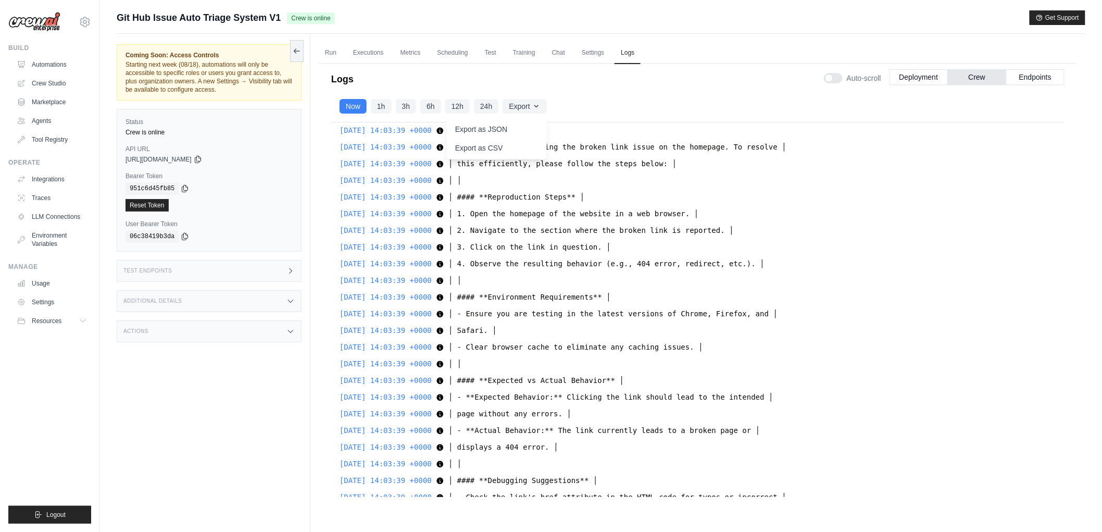
click at [648, 82] on div "Logs Auto-scroll Deployment Crew Endpoints" at bounding box center [697, 75] width 733 height 29
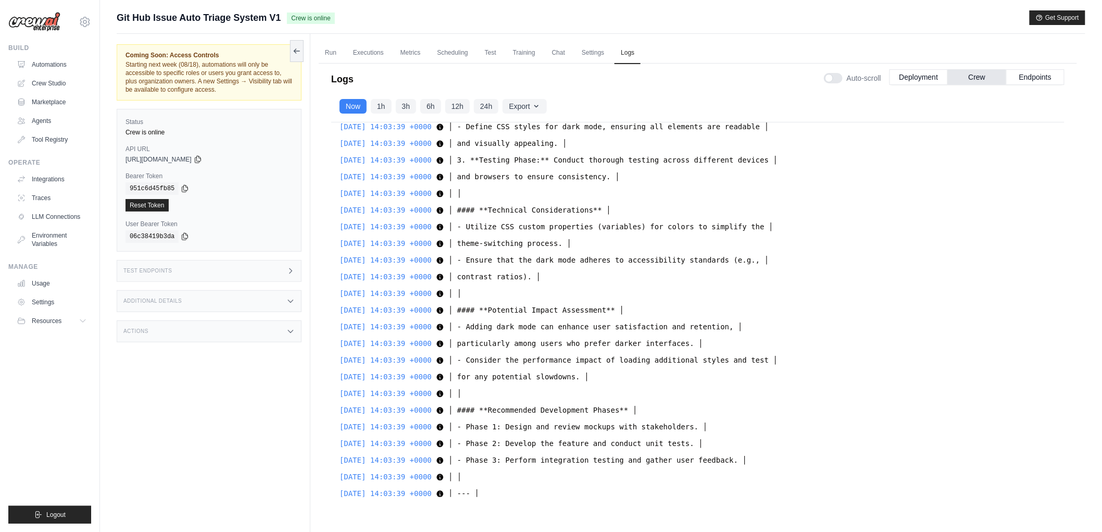
scroll to position [9348, 0]
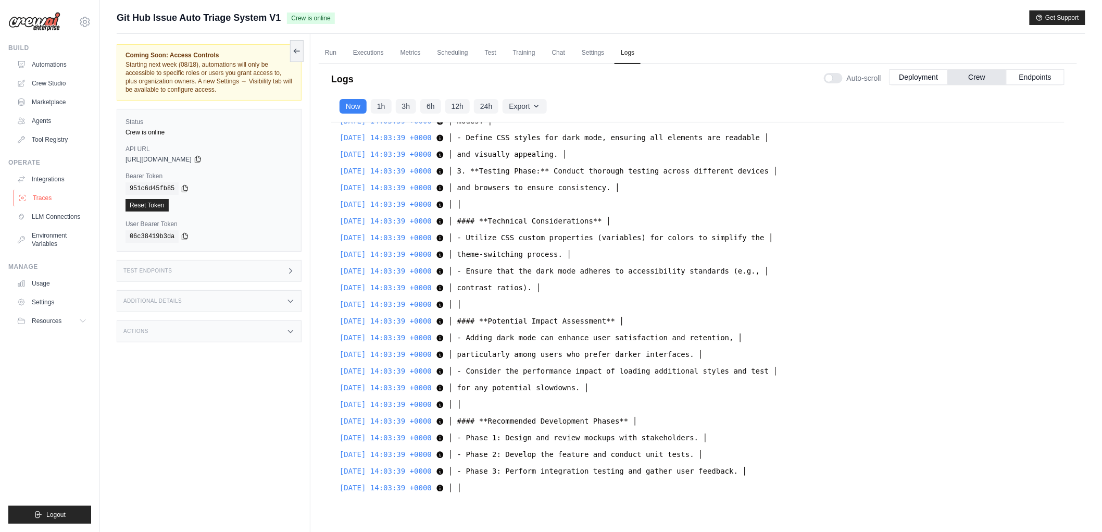
click at [56, 201] on link "Traces" at bounding box center [53, 198] width 79 height 17
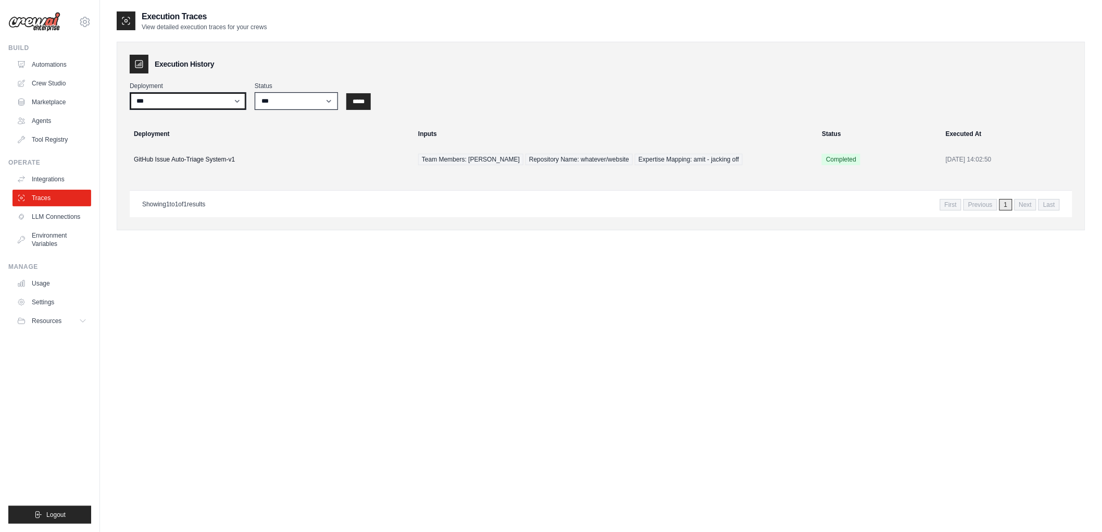
click at [228, 94] on select "**********" at bounding box center [188, 101] width 117 height 18
click at [297, 95] on select "*** ********* ******* *****" at bounding box center [296, 101] width 83 height 18
click at [404, 74] on div "**********" at bounding box center [601, 136] width 969 height 189
click at [68, 298] on link "Settings" at bounding box center [53, 302] width 79 height 17
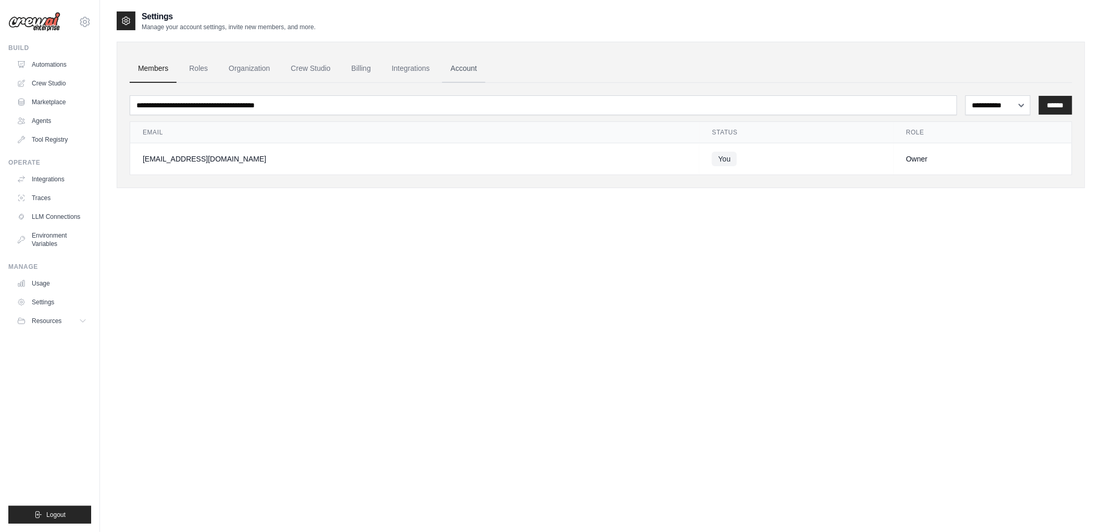
click at [478, 68] on link "Account" at bounding box center [463, 69] width 43 height 28
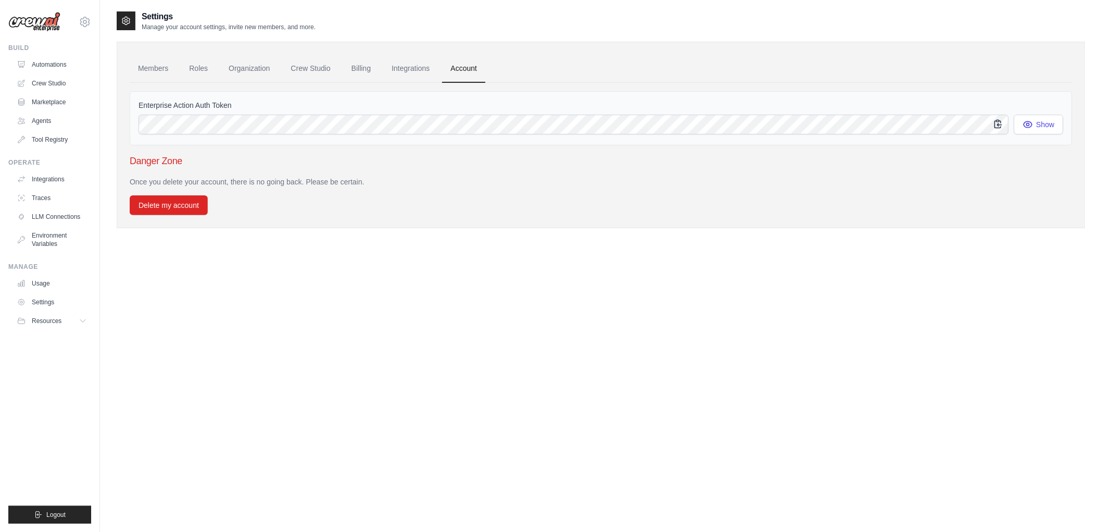
click at [996, 126] on icon "button" at bounding box center [998, 124] width 10 height 10
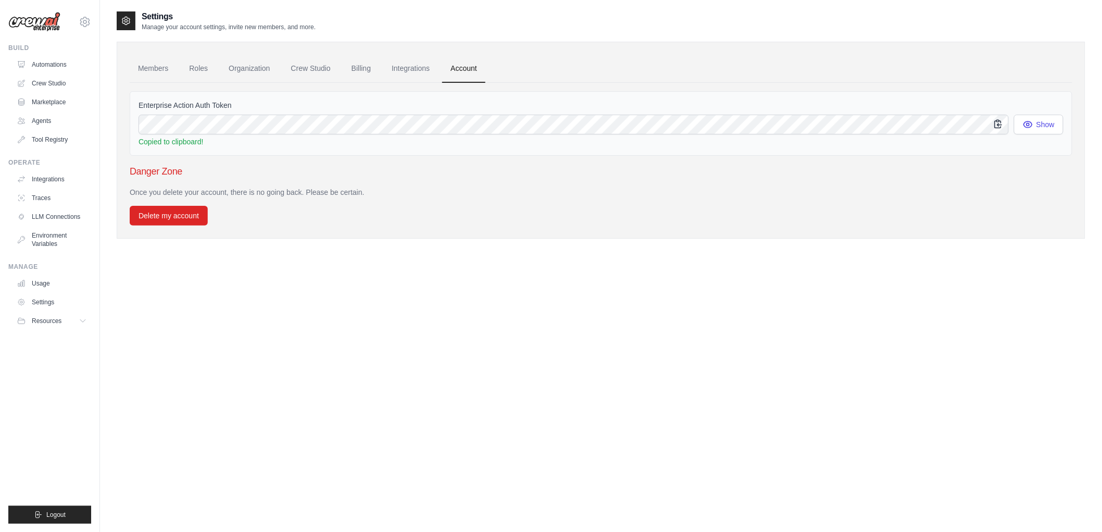
click at [996, 126] on icon "button" at bounding box center [998, 124] width 10 height 10
click at [1032, 123] on icon "button" at bounding box center [1028, 124] width 10 height 10
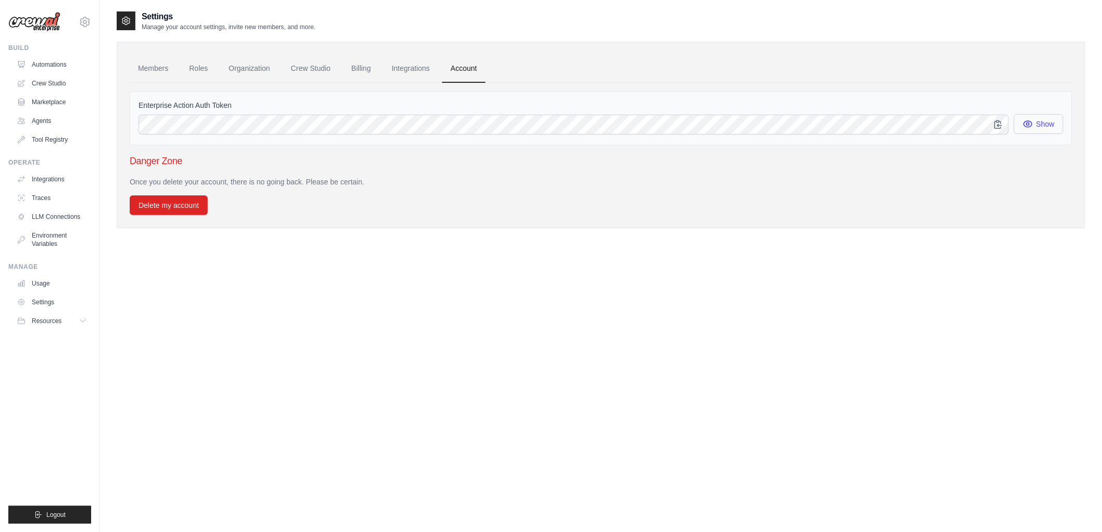
click at [1032, 123] on icon "button" at bounding box center [1028, 124] width 10 height 10
click at [402, 68] on link "Integrations" at bounding box center [410, 69] width 55 height 28
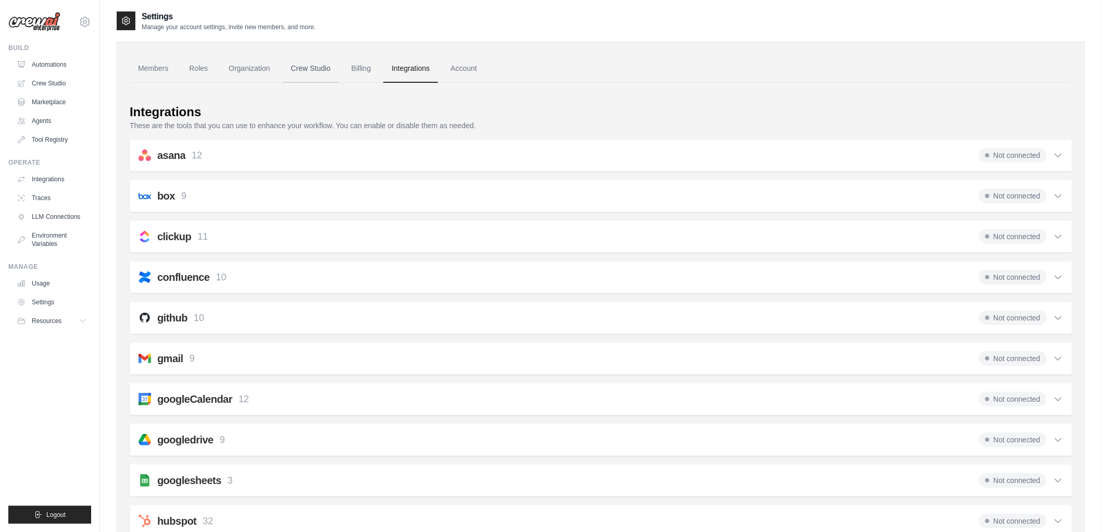
click at [339, 76] on link "Crew Studio" at bounding box center [311, 69] width 56 height 28
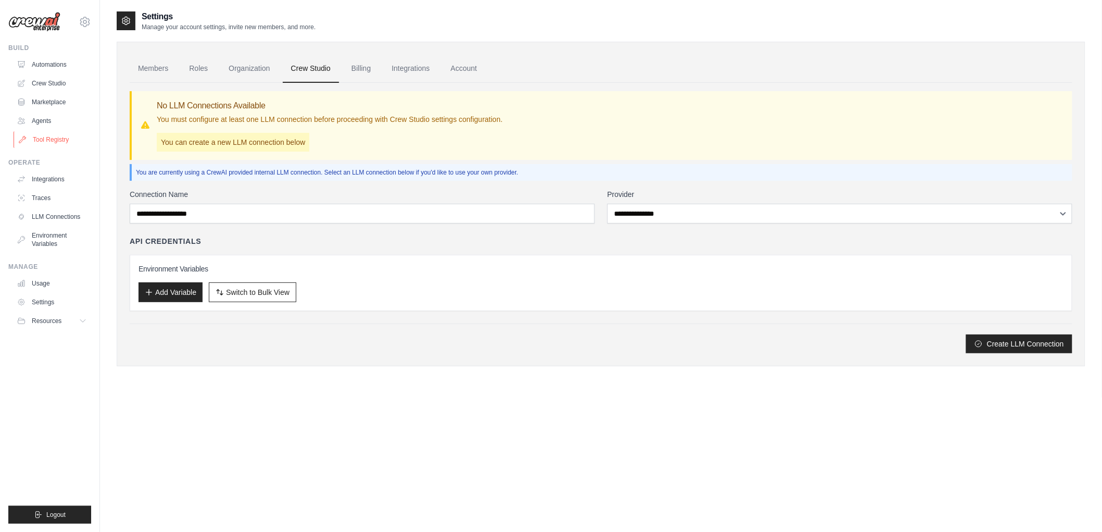
click at [66, 134] on link "Tool Registry" at bounding box center [53, 139] width 79 height 17
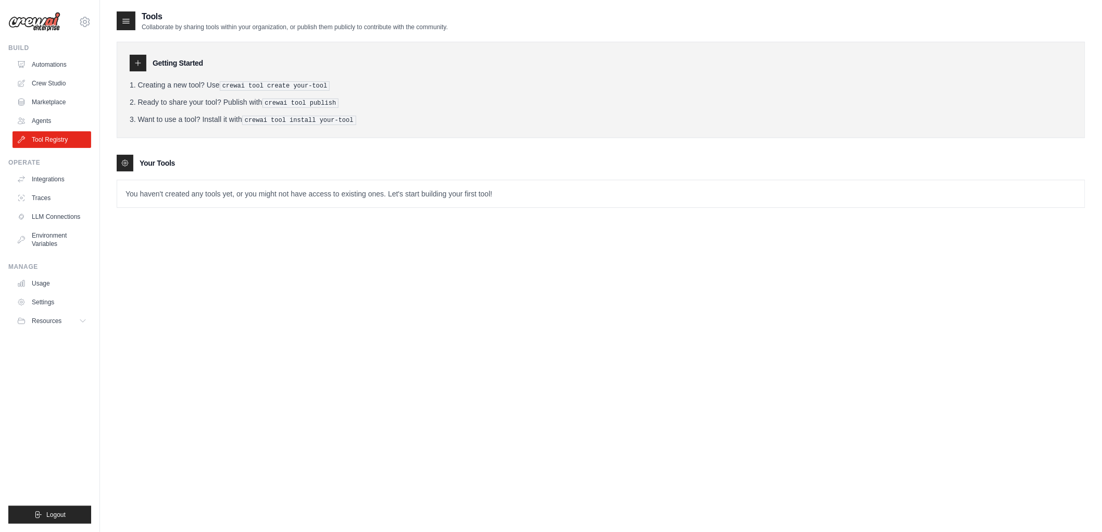
click at [132, 65] on div at bounding box center [138, 63] width 17 height 17
click at [178, 80] on li "Creating a new tool? Use crewai tool create your-tool" at bounding box center [601, 85] width 943 height 11
click at [279, 85] on li "Creating a new tool? Use crewai tool create your-tool" at bounding box center [601, 85] width 943 height 11
click at [301, 86] on pre "crewai tool create your-tool" at bounding box center [275, 85] width 110 height 9
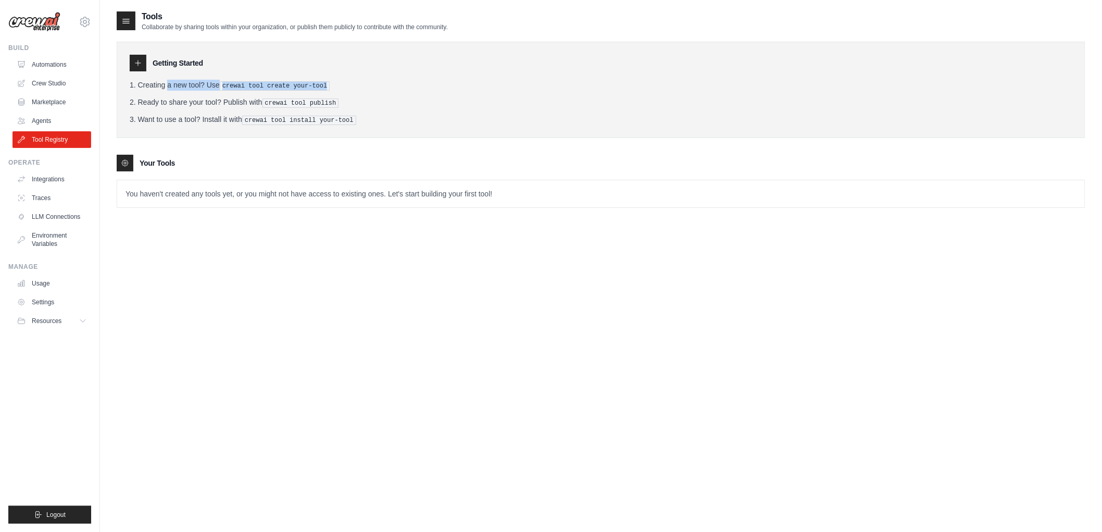
click at [301, 86] on pre "crewai tool create your-tool" at bounding box center [275, 85] width 110 height 9
click at [304, 102] on pre "crewai tool publish" at bounding box center [300, 102] width 77 height 9
click at [46, 98] on link "Marketplace" at bounding box center [53, 102] width 79 height 17
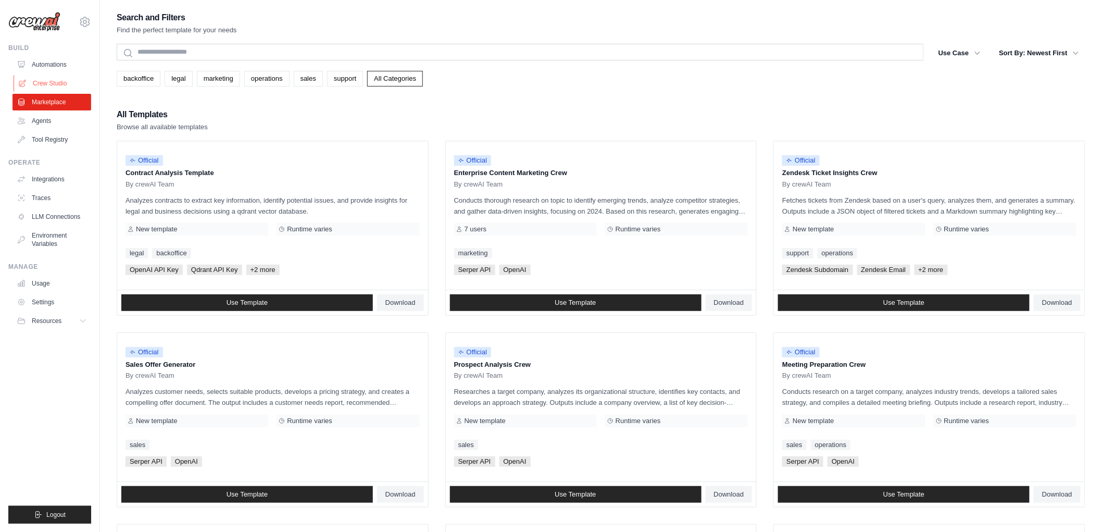
click at [71, 81] on link "Crew Studio" at bounding box center [53, 83] width 79 height 17
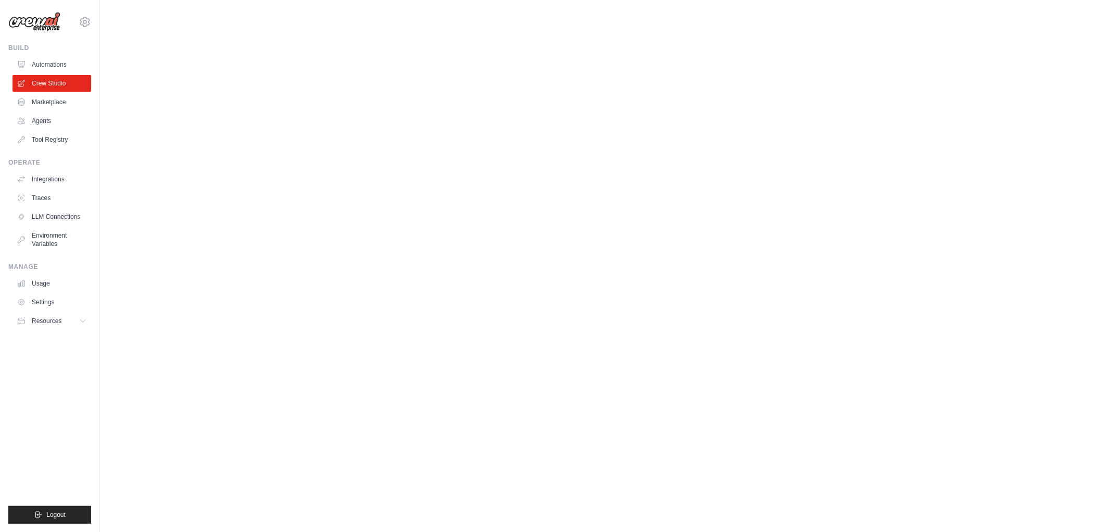
click at [71, 101] on link "Marketplace" at bounding box center [51, 102] width 79 height 17
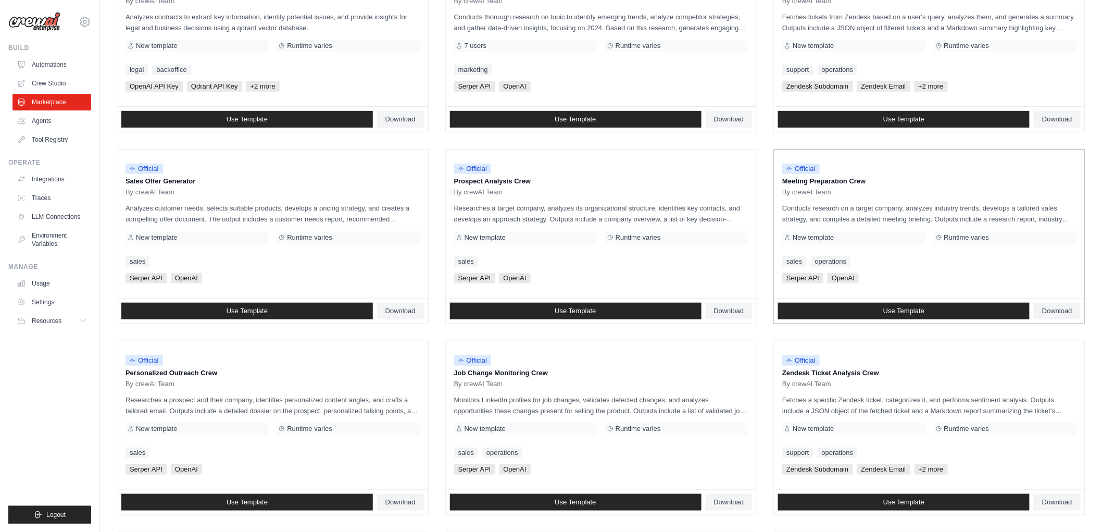
scroll to position [434, 0]
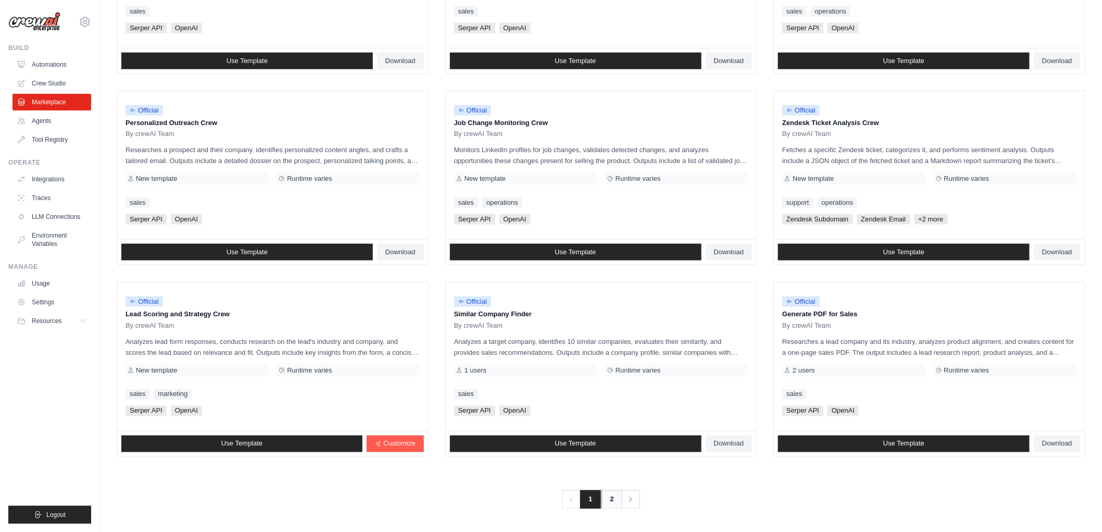
click at [618, 498] on link "2" at bounding box center [611, 499] width 21 height 19
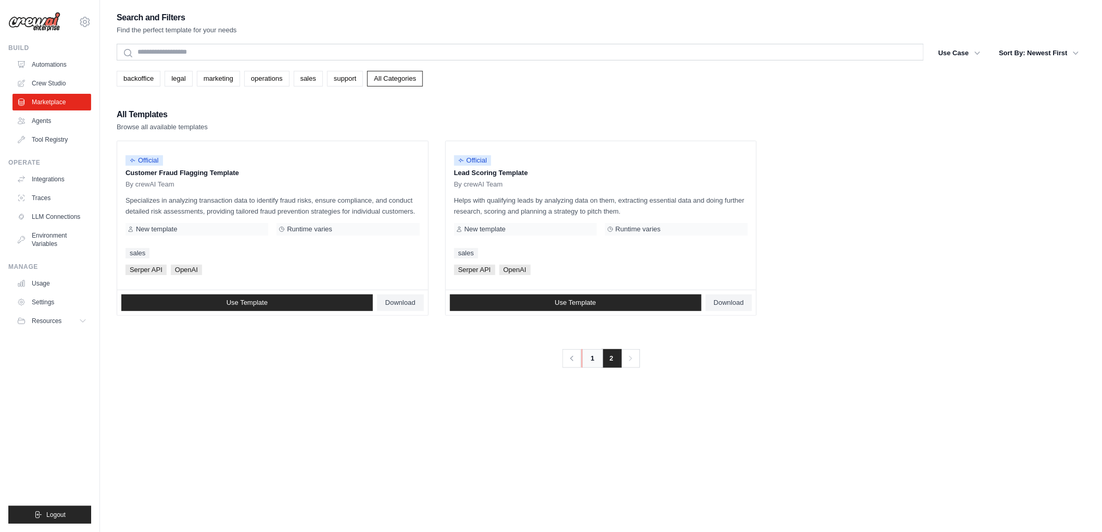
click at [595, 362] on link "1" at bounding box center [592, 358] width 21 height 19
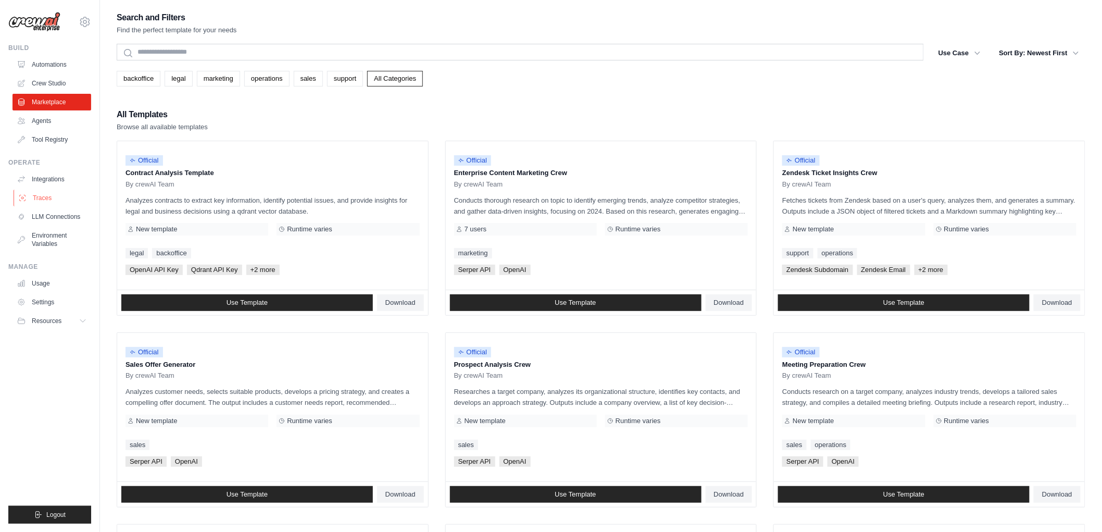
click at [37, 194] on link "Traces" at bounding box center [53, 198] width 79 height 17
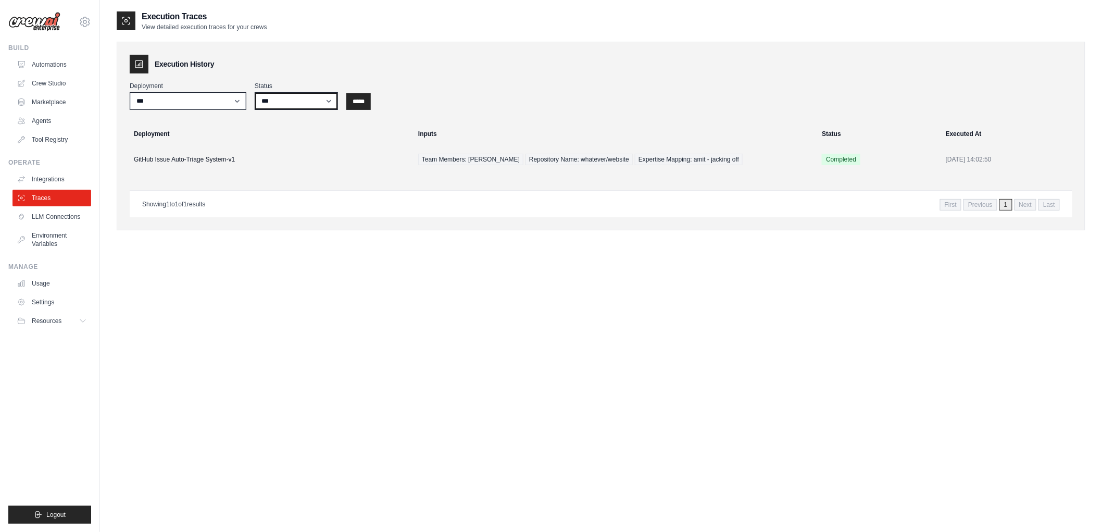
click at [309, 102] on select "*** ********* ******* *****" at bounding box center [296, 101] width 83 height 18
click at [184, 108] on select "**********" at bounding box center [188, 101] width 117 height 18
click at [185, 160] on td "GitHub Issue Auto-Triage System-v1" at bounding box center [266, 159] width 291 height 28
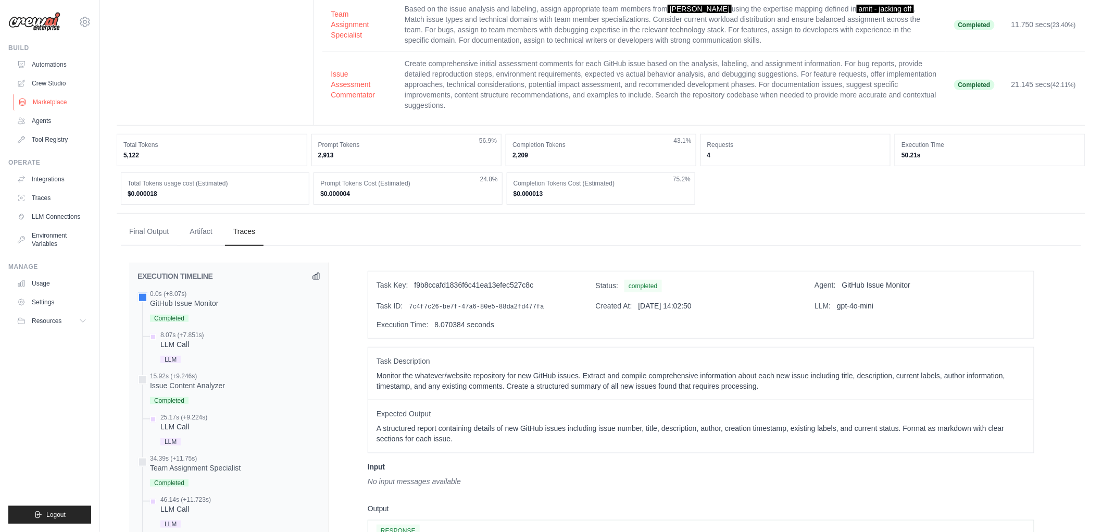
scroll to position [116, 0]
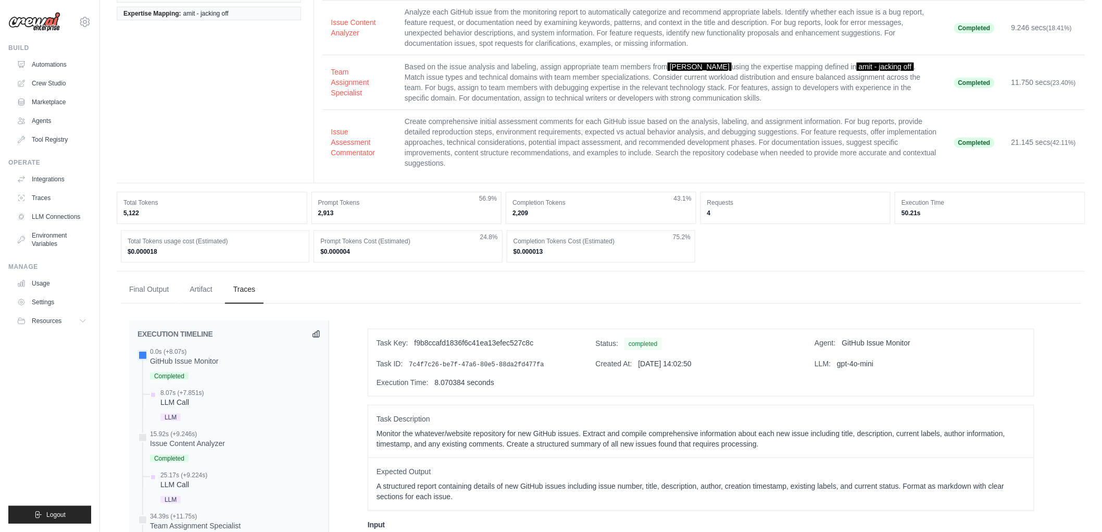
click at [164, 160] on div "Status Completed Executed 43 minutes ago Deployed an hour ago Team Members: ami…" at bounding box center [601, 57] width 969 height 254
click at [518, 170] on td "Create comprehensive initial assessment comments for each GitHub issue based on…" at bounding box center [670, 142] width 549 height 65
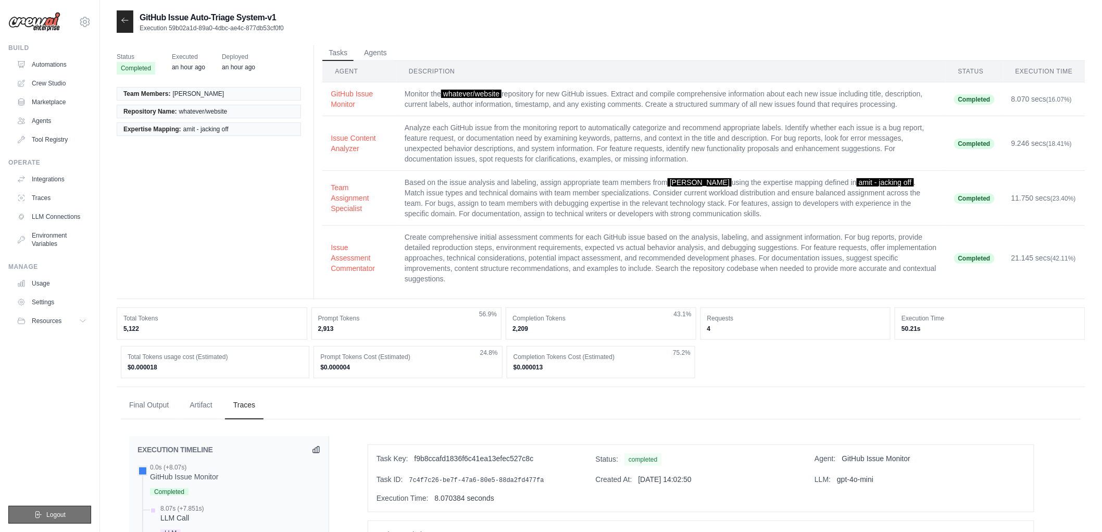
click at [57, 523] on button "Logout" at bounding box center [49, 515] width 83 height 18
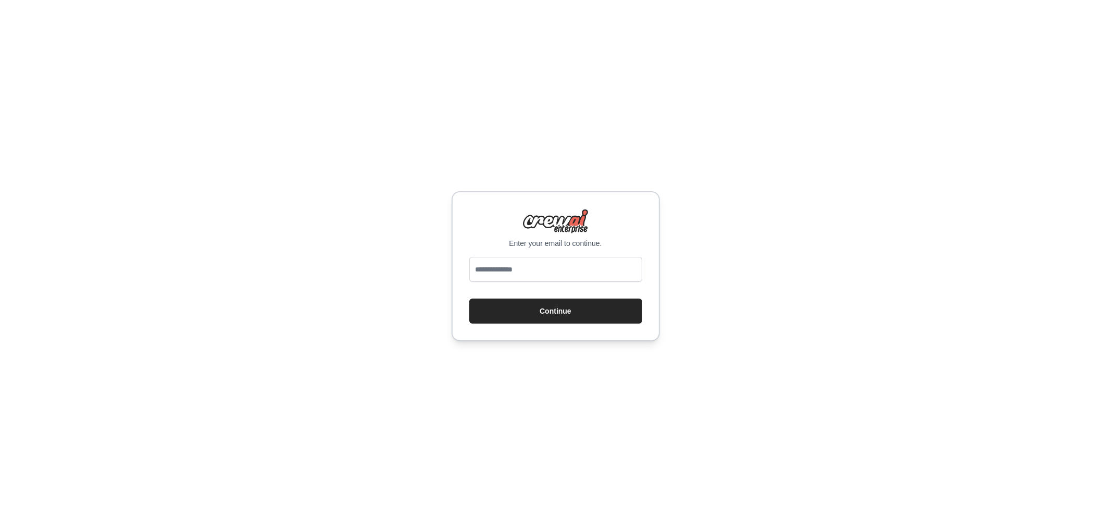
click at [277, 295] on div "Enter your email to continue. Continue" at bounding box center [555, 266] width 1111 height 532
